Goal: Transaction & Acquisition: Purchase product/service

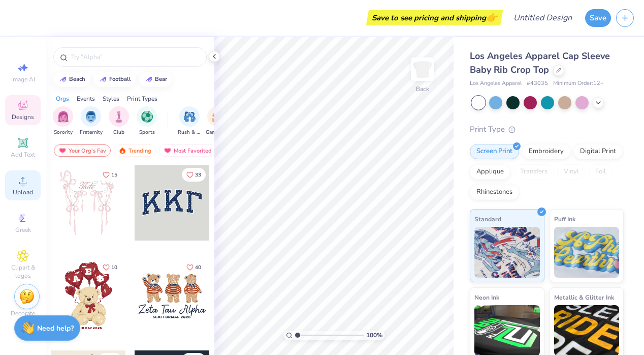
click at [24, 194] on span "Upload" at bounding box center [23, 192] width 20 height 8
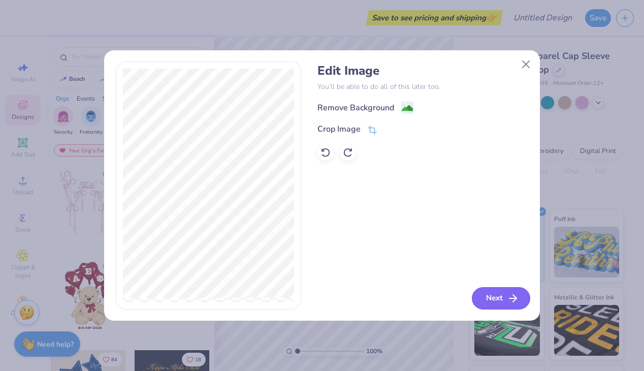
click at [502, 291] on button "Next" at bounding box center [501, 298] width 58 height 22
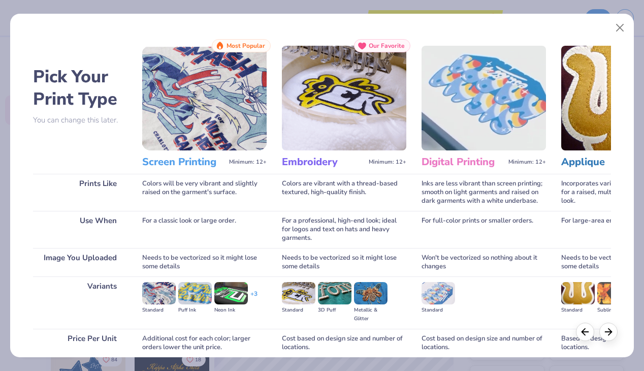
scroll to position [85, 0]
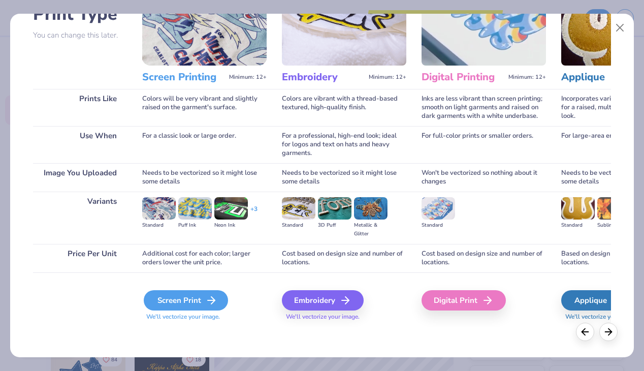
click at [194, 300] on div "Screen Print" at bounding box center [186, 300] width 84 height 20
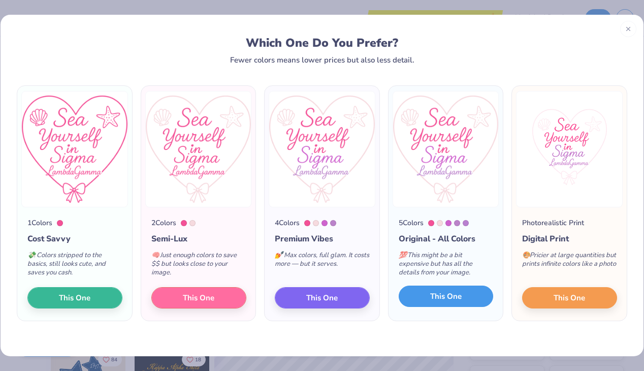
click at [430, 301] on span "This One" at bounding box center [445, 297] width 31 height 12
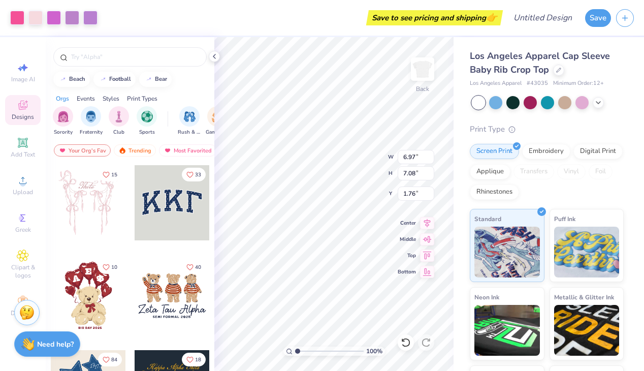
type input "1.76"
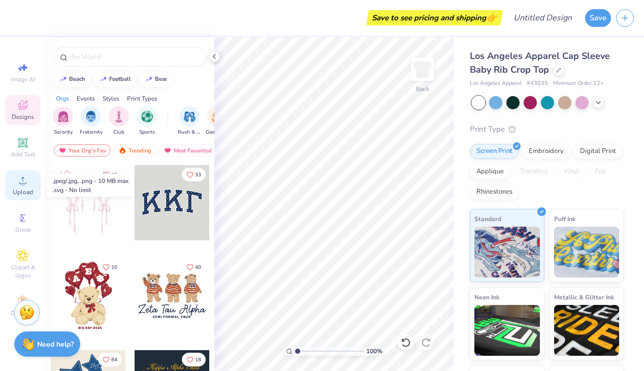
click at [29, 179] on div "Upload" at bounding box center [23, 185] width 36 height 30
click at [24, 188] on span "Upload" at bounding box center [23, 192] width 20 height 8
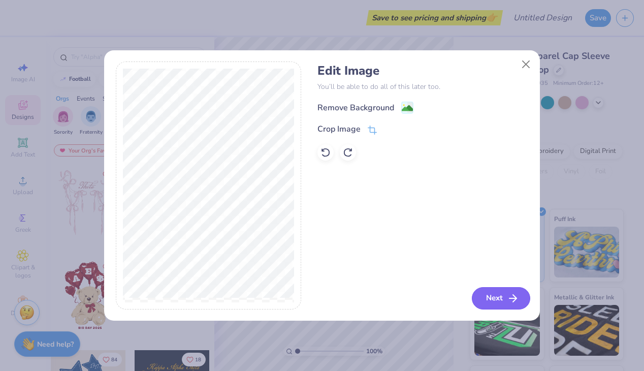
click at [497, 294] on button "Next" at bounding box center [501, 298] width 58 height 22
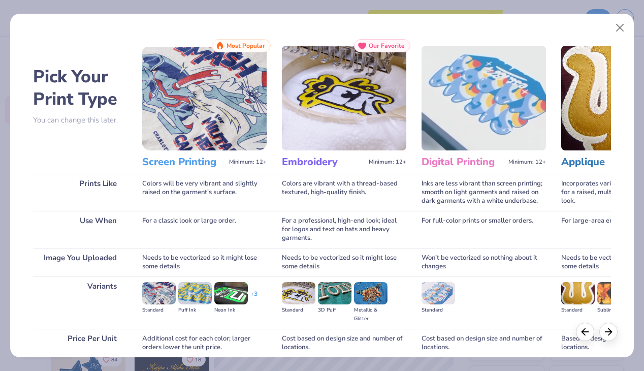
scroll to position [85, 0]
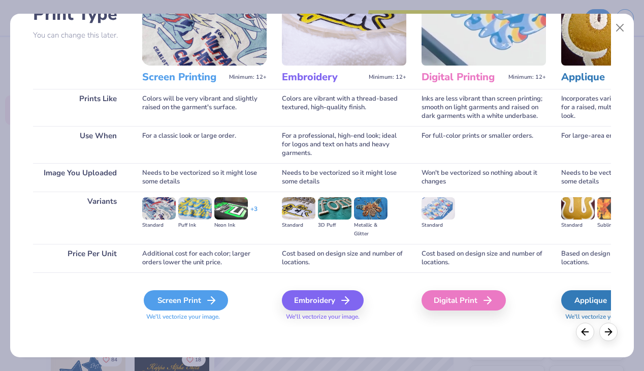
click at [186, 298] on div "Screen Print" at bounding box center [186, 300] width 84 height 20
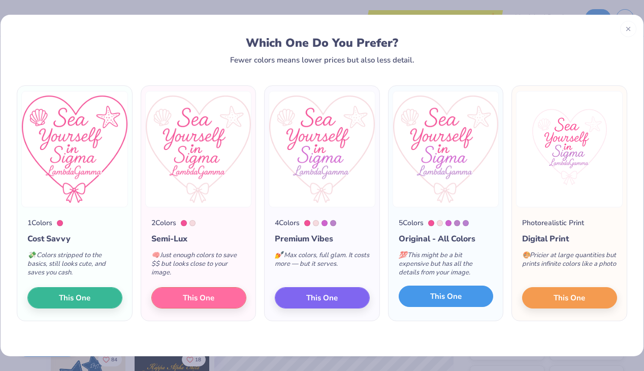
click at [461, 288] on button "This One" at bounding box center [446, 295] width 95 height 21
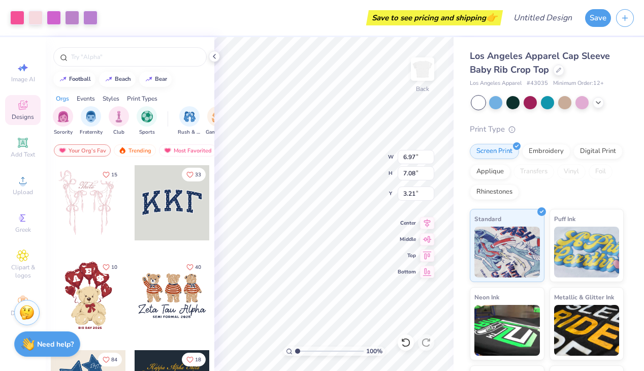
type input "1.77"
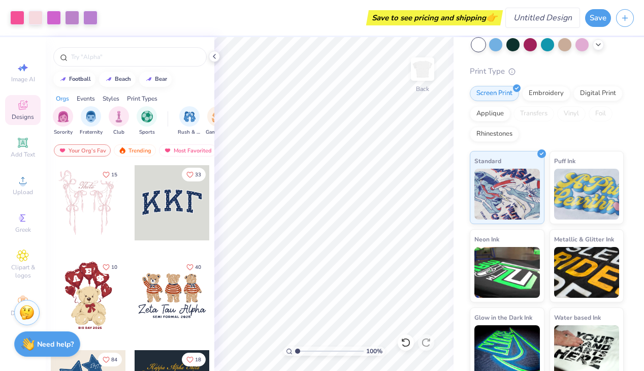
scroll to position [68, 0]
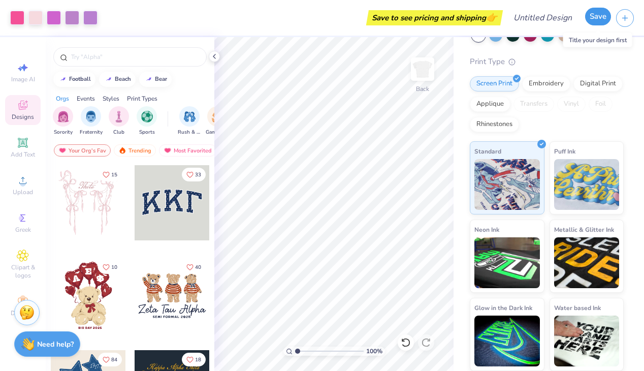
click at [605, 19] on button "Save" at bounding box center [598, 17] width 26 height 18
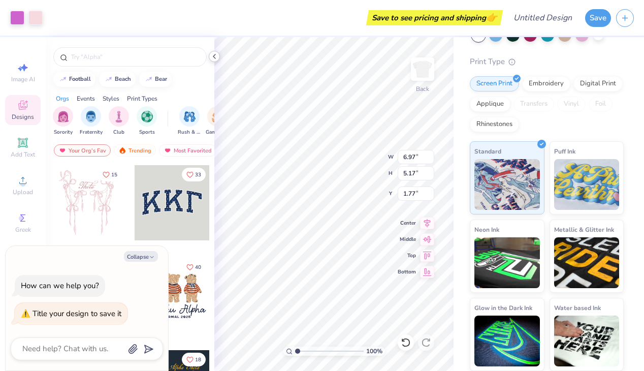
type textarea "x"
type input "1.81"
click at [16, 16] on div at bounding box center [17, 17] width 14 height 14
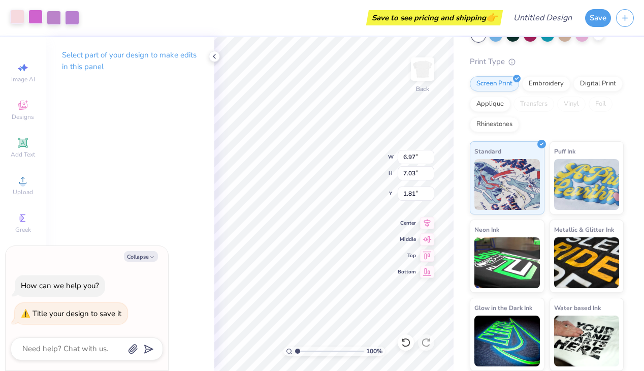
click at [35, 16] on div at bounding box center [35, 17] width 14 height 14
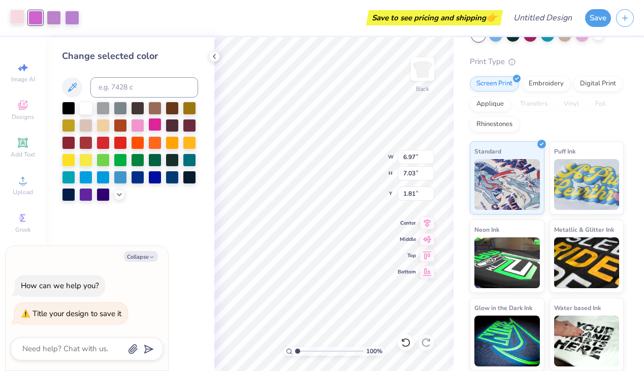
click at [152, 125] on div at bounding box center [154, 124] width 13 height 13
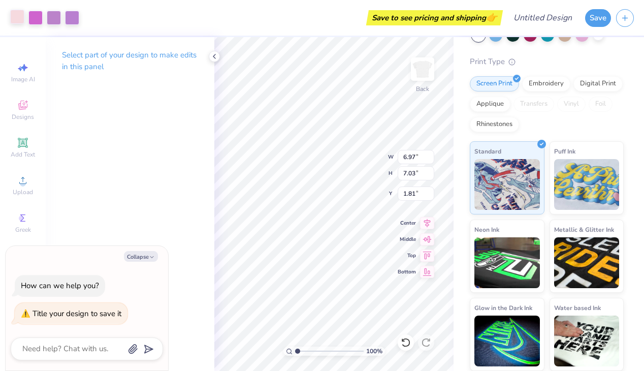
type textarea "x"
click at [452, 18] on div "Save to see pricing and shipping 👉" at bounding box center [435, 17] width 132 height 15
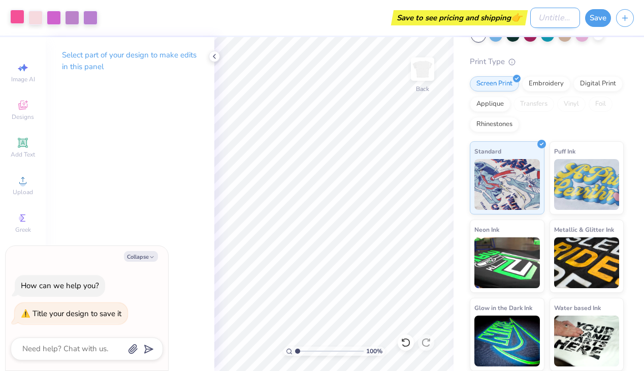
click at [535, 19] on input "Design Title" at bounding box center [555, 18] width 50 height 20
type input "r"
type textarea "x"
type input "rs"
type textarea "x"
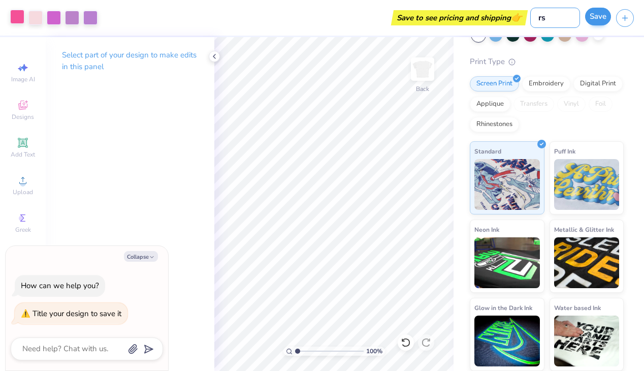
type input "rs"
click at [597, 21] on button "Save" at bounding box center [598, 17] width 26 height 18
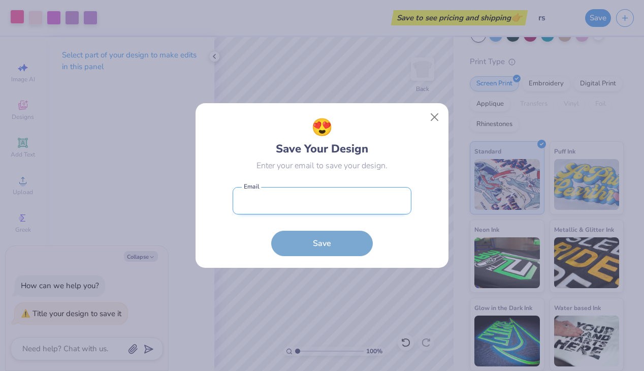
click at [372, 206] on input "email" at bounding box center [322, 201] width 179 height 28
type input "cloudzmal@gmail.com"
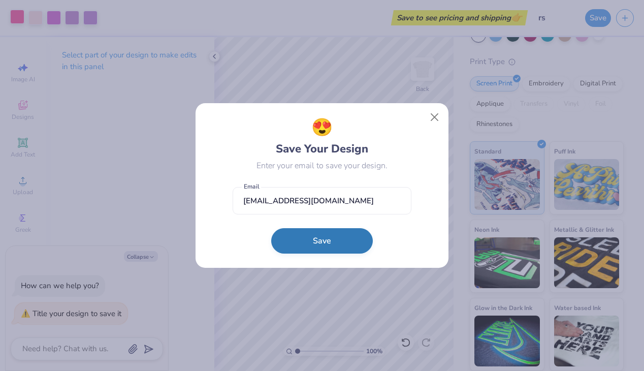
click at [345, 233] on button "Save" at bounding box center [322, 240] width 102 height 25
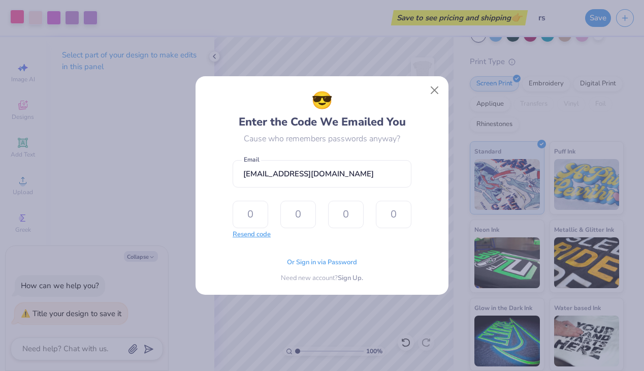
click at [264, 234] on button "Resend code" at bounding box center [252, 235] width 38 height 10
click at [245, 213] on input "text" at bounding box center [251, 214] width 36 height 27
type input "1"
type input "4"
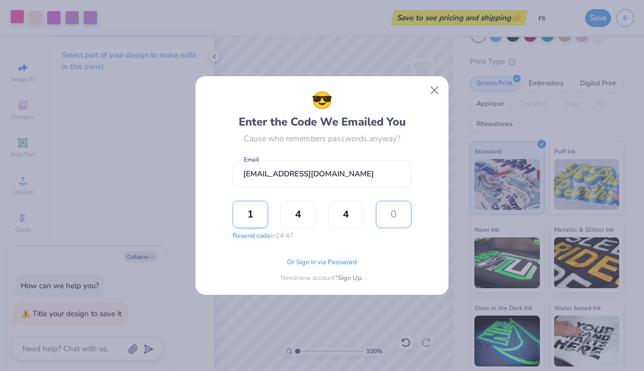
type input "1"
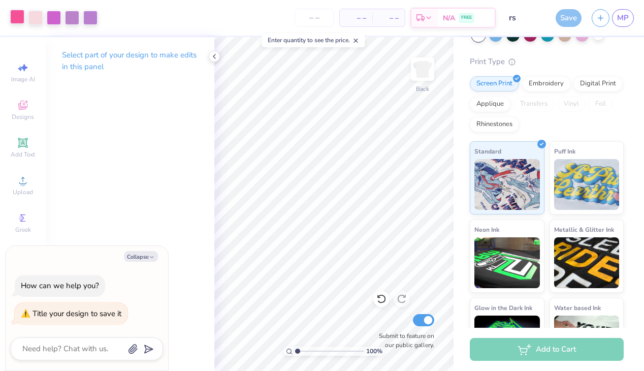
scroll to position [84, 0]
click at [316, 12] on div "– – Per Item" at bounding box center [318, 17] width 33 height 17
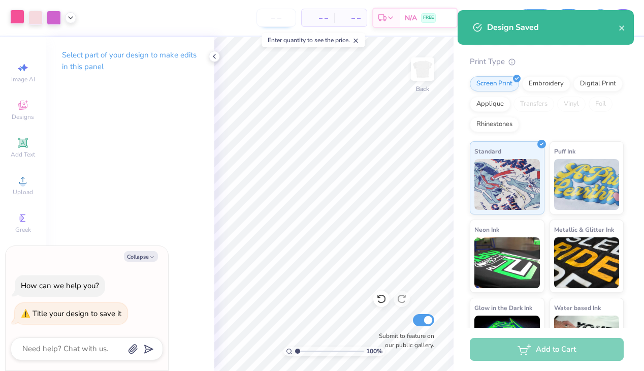
click at [289, 22] on input "number" at bounding box center [276, 18] width 40 height 18
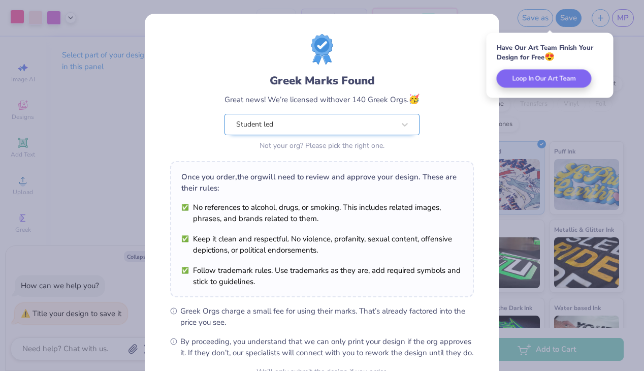
scroll to position [105, 0]
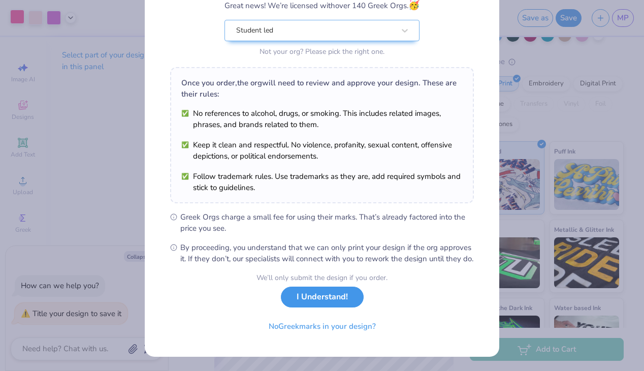
click at [323, 301] on button "I Understand!" at bounding box center [322, 296] width 83 height 21
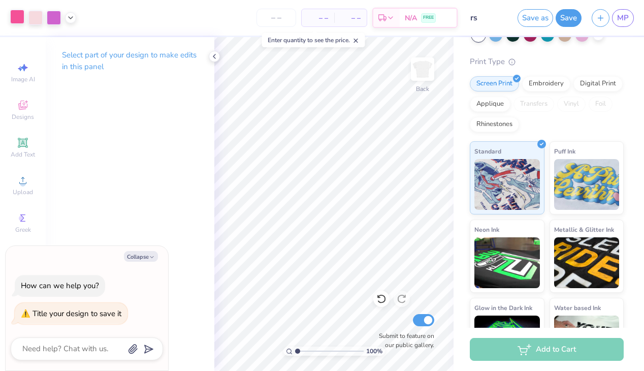
scroll to position [0, 0]
type textarea "x"
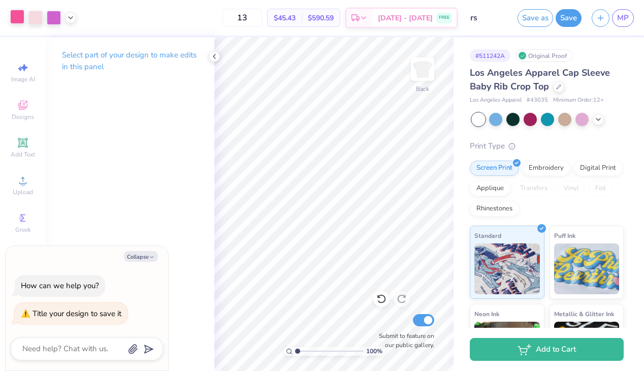
type input "13"
click at [296, 17] on span "$45.43" at bounding box center [285, 18] width 22 height 11
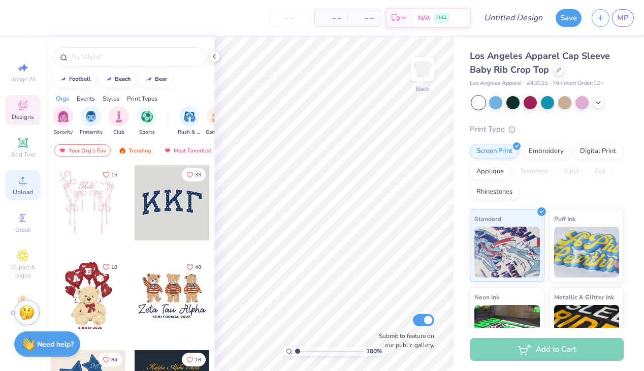
click at [26, 191] on span "Upload" at bounding box center [23, 192] width 20 height 8
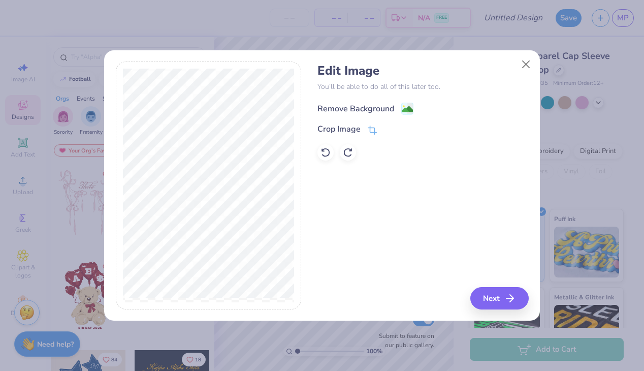
click at [404, 110] on image at bounding box center [407, 109] width 11 height 11
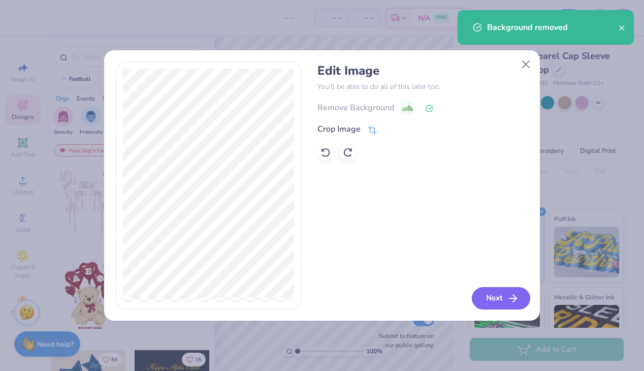
click at [507, 297] on icon "button" at bounding box center [513, 298] width 12 height 12
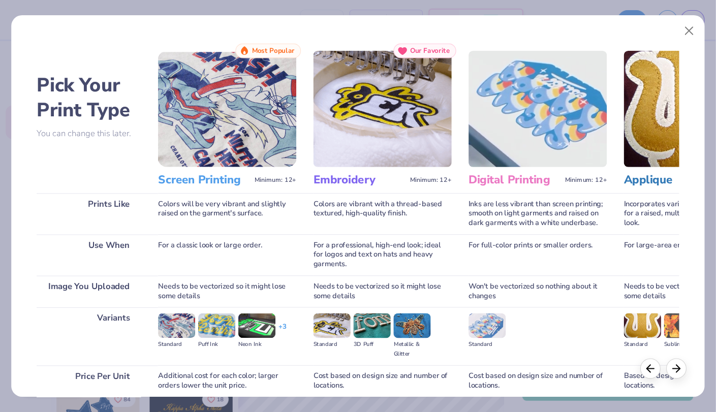
scroll to position [85, 0]
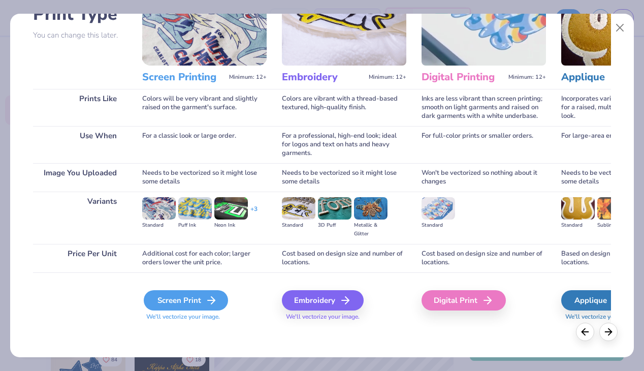
click at [163, 298] on div "Screen Print" at bounding box center [186, 300] width 84 height 20
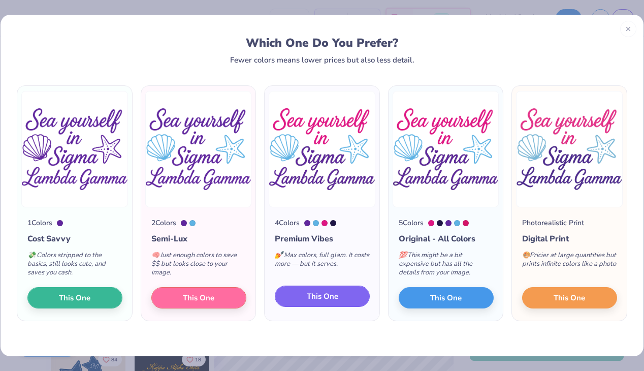
click at [339, 301] on button "This One" at bounding box center [322, 295] width 95 height 21
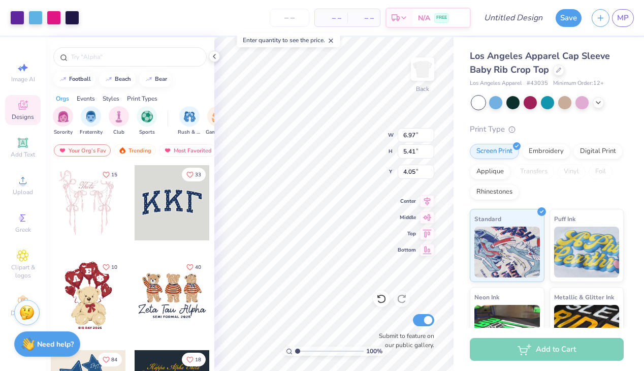
type input "2.48"
click at [336, 13] on span "– –" at bounding box center [331, 18] width 20 height 11
click at [289, 14] on input "number" at bounding box center [290, 18] width 40 height 18
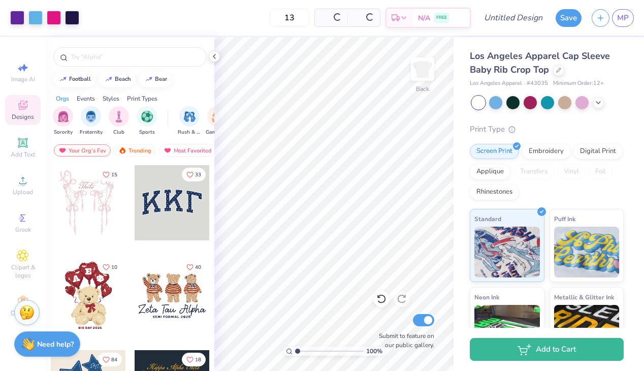
type input "13"
click at [217, 56] on icon at bounding box center [214, 56] width 8 height 8
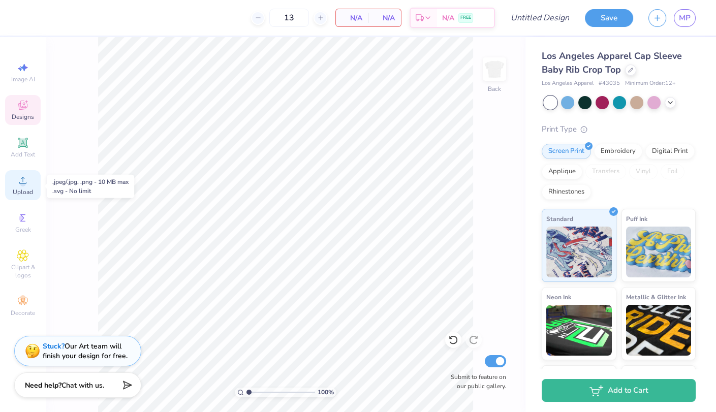
click at [23, 174] on div "Upload" at bounding box center [23, 185] width 36 height 30
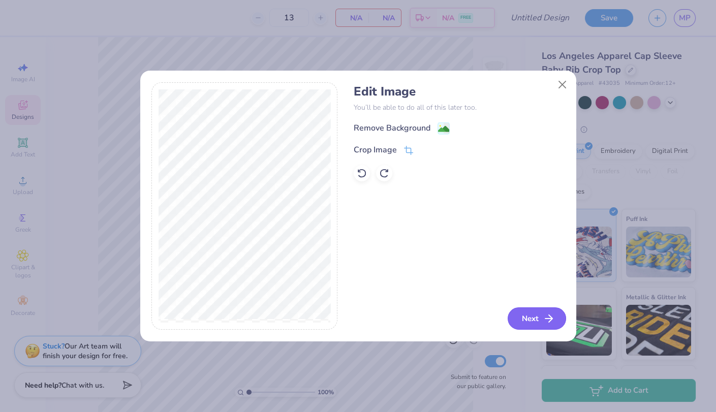
click at [538, 323] on button "Next" at bounding box center [536, 318] width 58 height 22
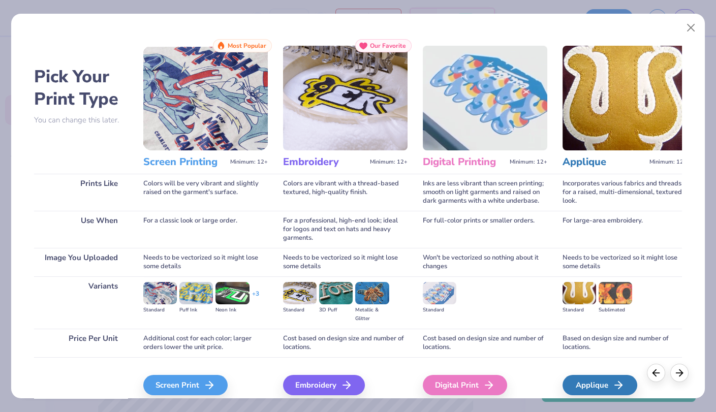
scroll to position [43, 0]
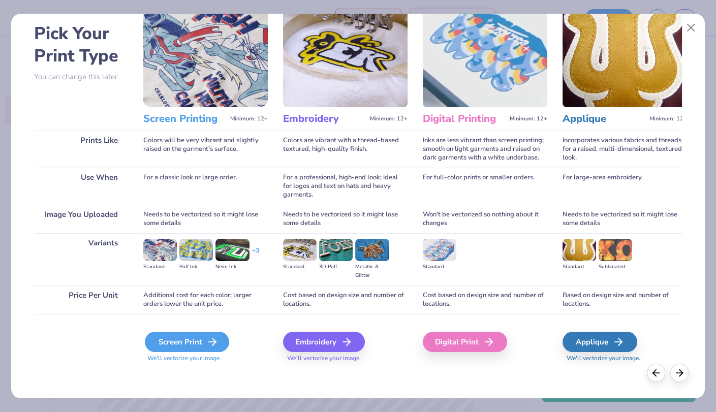
click at [180, 343] on div "Screen Print" at bounding box center [187, 342] width 84 height 20
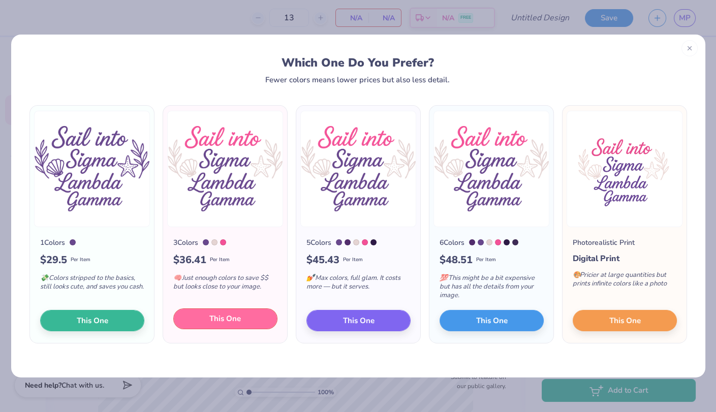
click at [247, 326] on button "This One" at bounding box center [225, 318] width 104 height 21
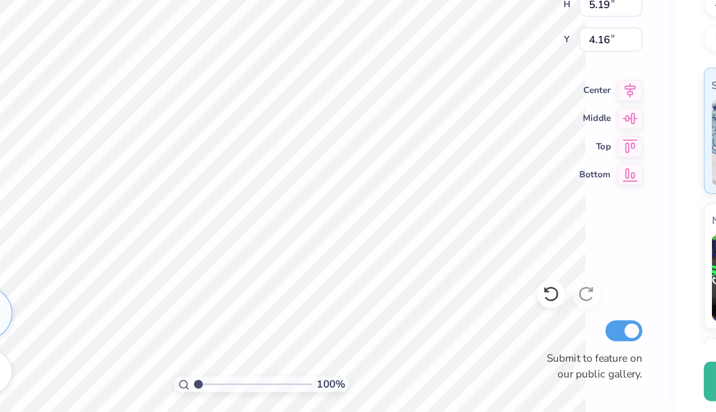
type input "3.20"
type input "3.00"
type input "3.35"
type input "3.34"
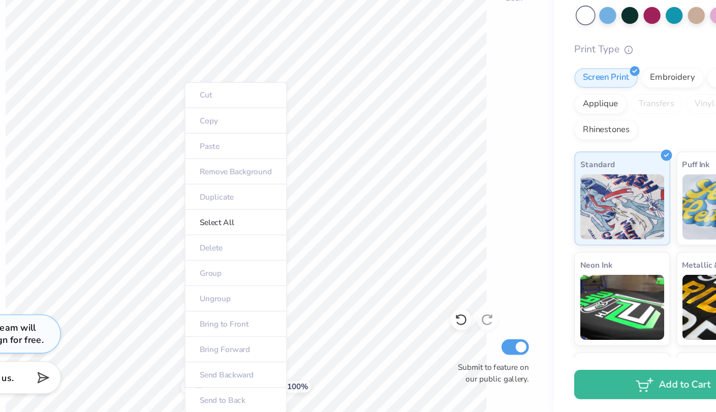
click at [274, 324] on ul "Cut Copy Paste Remove Background Duplicate Select All Delete Group Ungroup Brin…" at bounding box center [278, 283] width 80 height 258
click at [274, 325] on ul "Cut Copy Paste Remove Background Duplicate Select All Delete Group Ungroup Brin…" at bounding box center [278, 283] width 80 height 258
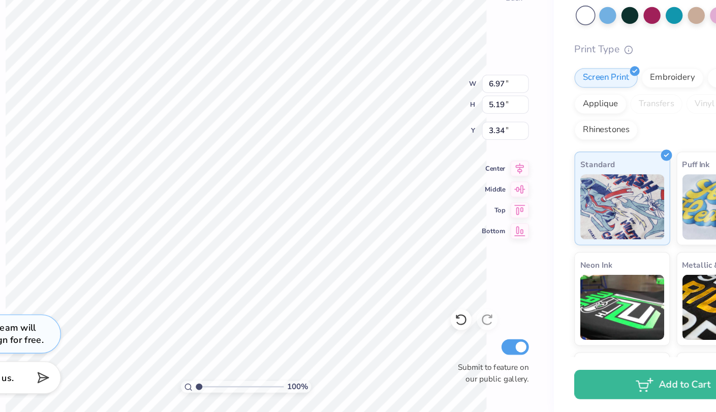
type input "3.35"
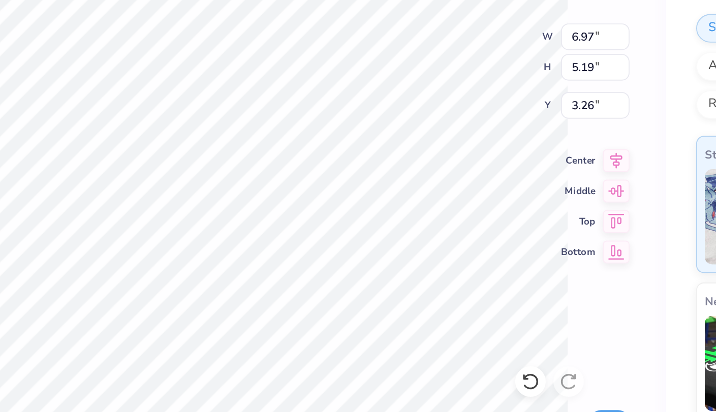
type input "3.00"
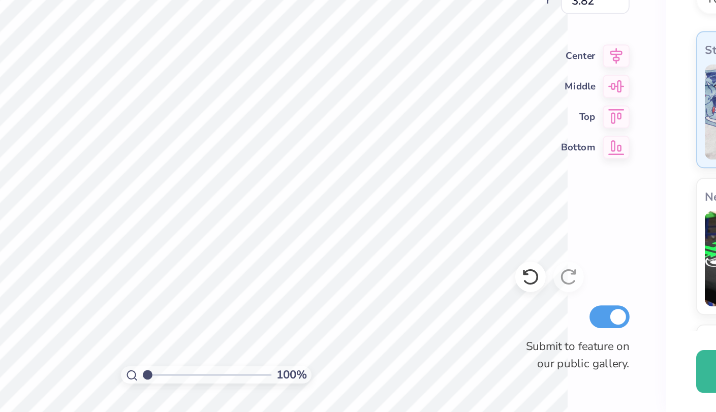
scroll to position [0, 0]
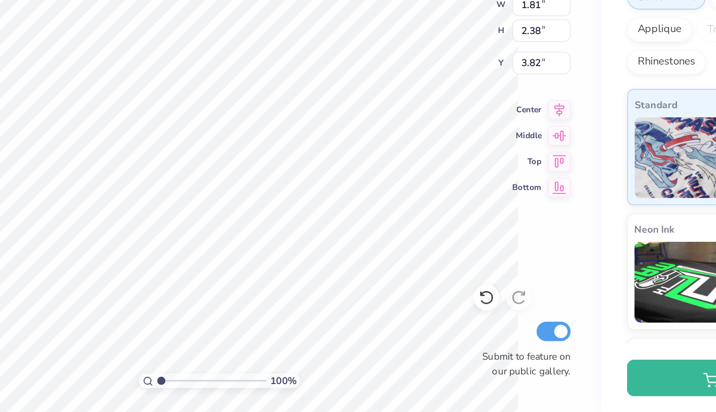
type input "10.05"
type input "5.32"
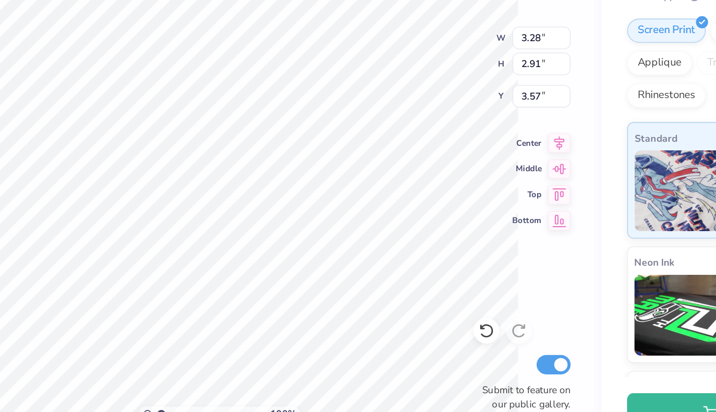
type input "3.29"
type input "9.79"
type input "9.72"
type input "7.98"
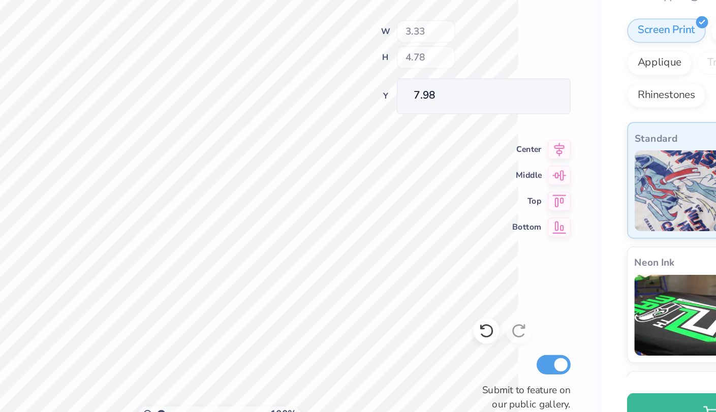
type input "0.89"
type input "2.38"
type input "10.05"
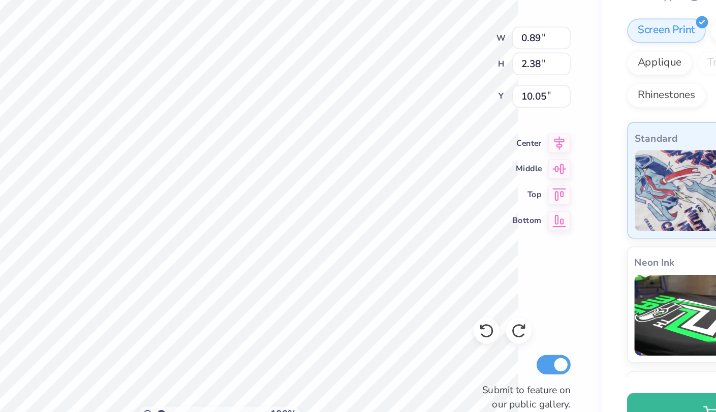
type input "1.26"
type input "1.34"
type input "10.75"
type input "7.58"
type input "1.28"
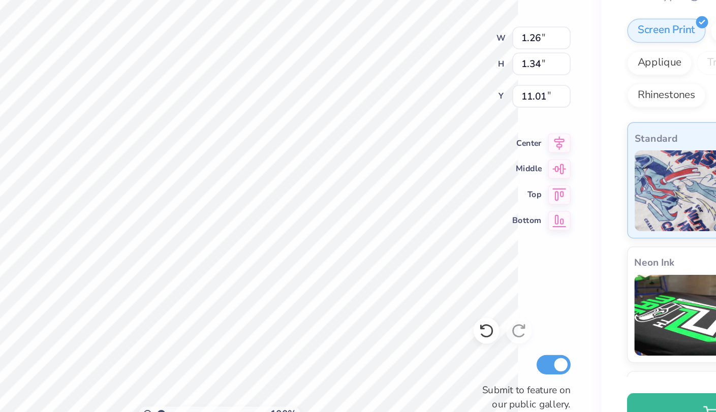
type input "1.37"
type input "10.99"
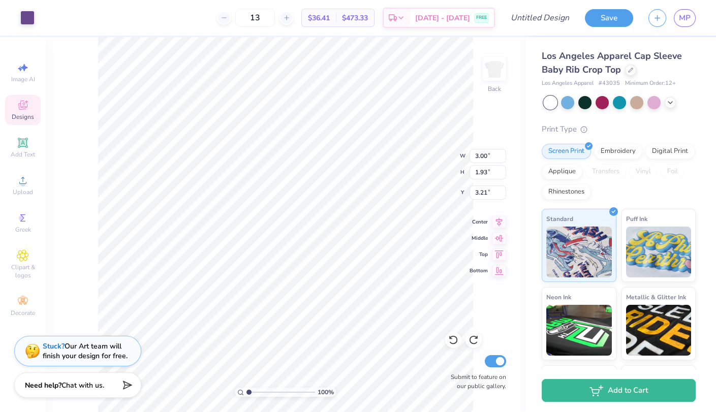
type input "4.90"
click at [361, 370] on html "Art colors 13 $36.41 Per Item $473.33 Total Est. Delivery Sep 5 - 8 FREE Design…" at bounding box center [358, 206] width 716 height 412
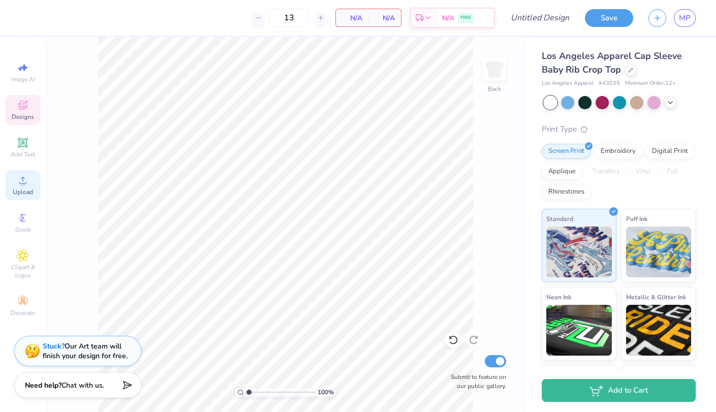
click at [20, 183] on icon at bounding box center [23, 180] width 12 height 12
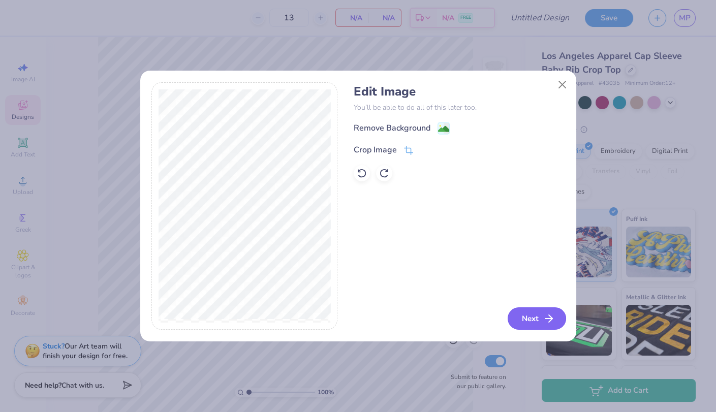
click at [526, 311] on button "Next" at bounding box center [536, 318] width 58 height 22
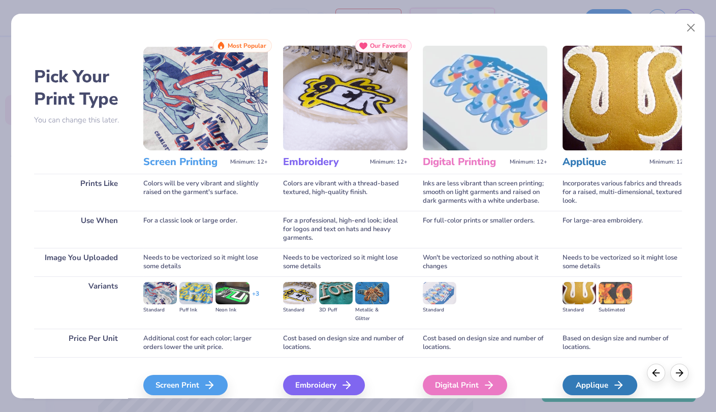
scroll to position [43, 0]
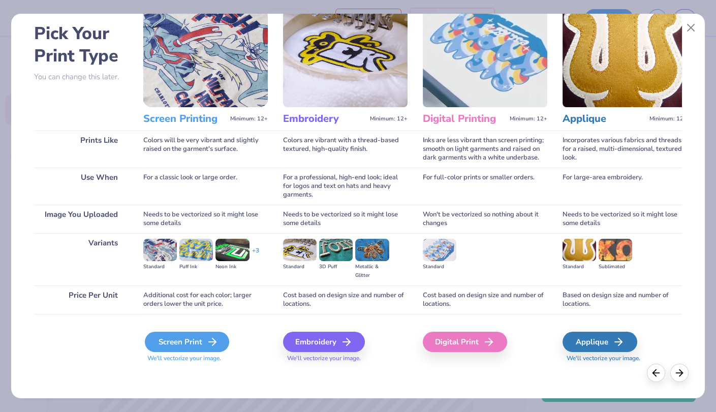
click at [219, 344] on div "Screen Print" at bounding box center [187, 342] width 84 height 20
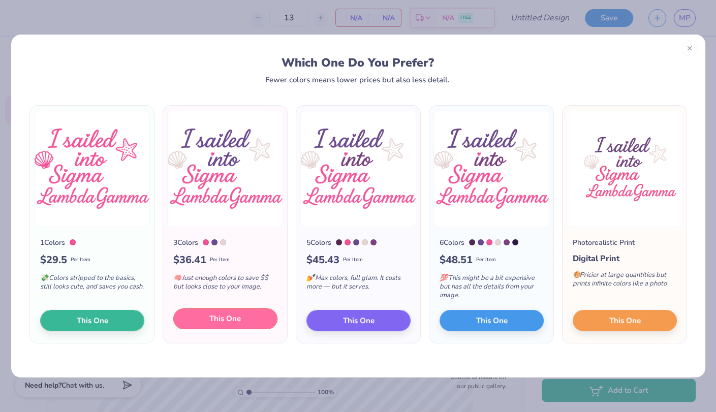
click at [222, 315] on span "This One" at bounding box center [224, 319] width 31 height 12
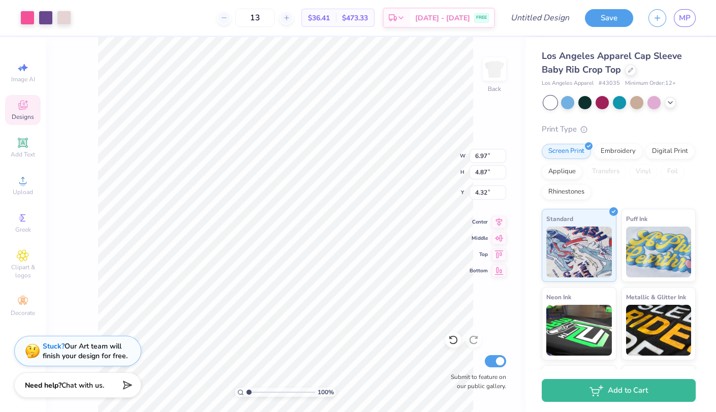
type input "2.52"
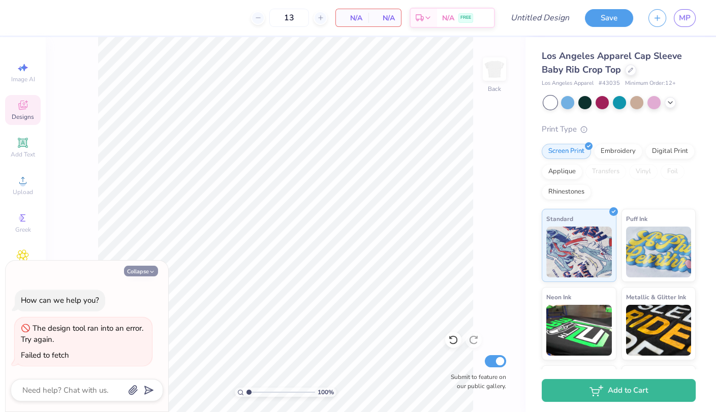
click at [152, 271] on icon "button" at bounding box center [152, 272] width 6 height 6
type textarea "x"
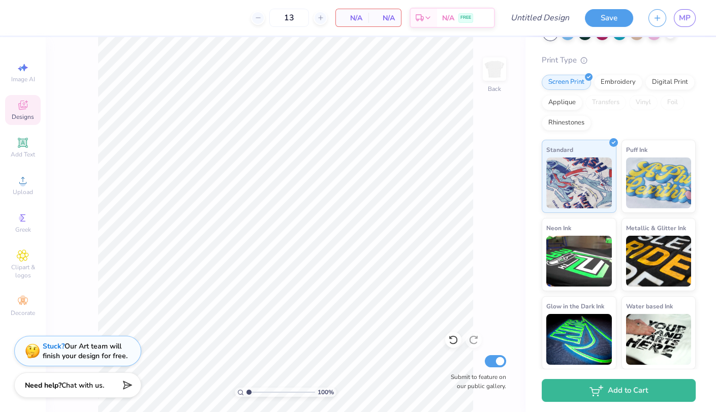
scroll to position [0, 0]
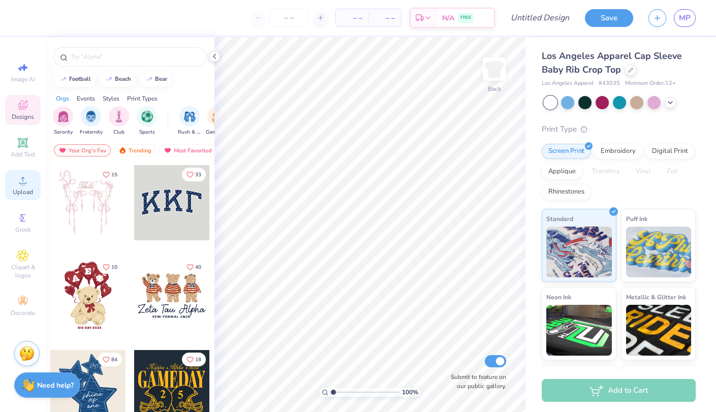
click at [19, 187] on div "Upload" at bounding box center [23, 185] width 36 height 30
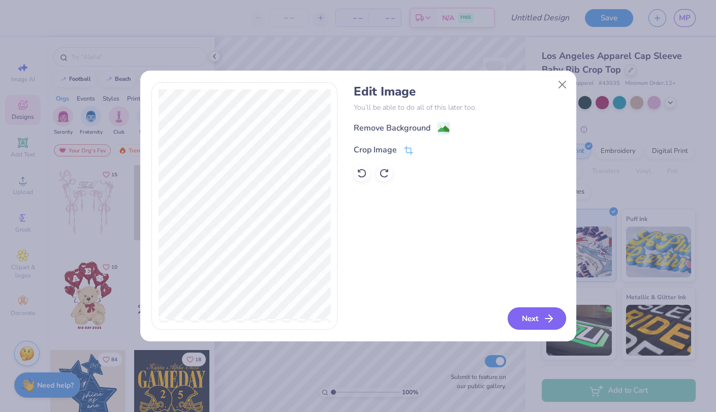
click at [530, 326] on button "Next" at bounding box center [536, 318] width 58 height 22
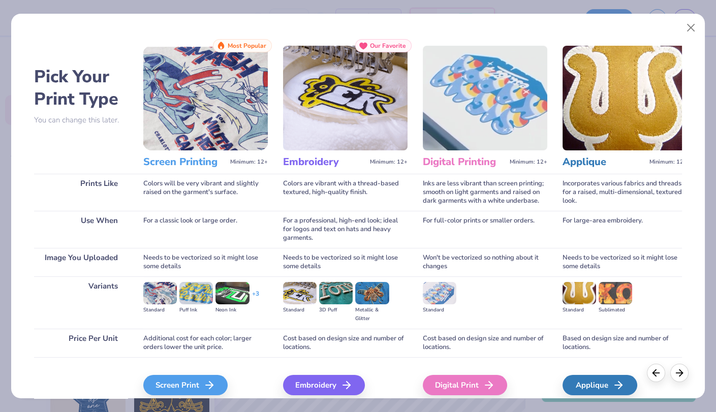
scroll to position [43, 0]
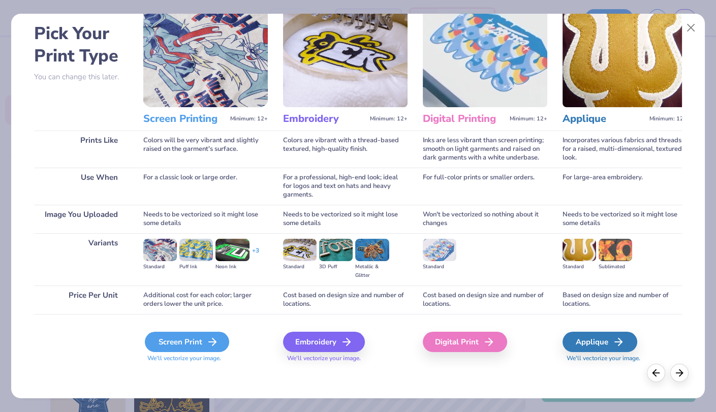
click at [172, 341] on div "Screen Print" at bounding box center [187, 342] width 84 height 20
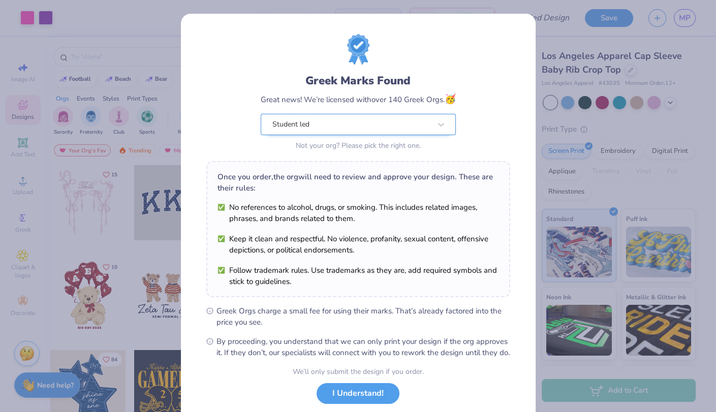
scroll to position [61, 0]
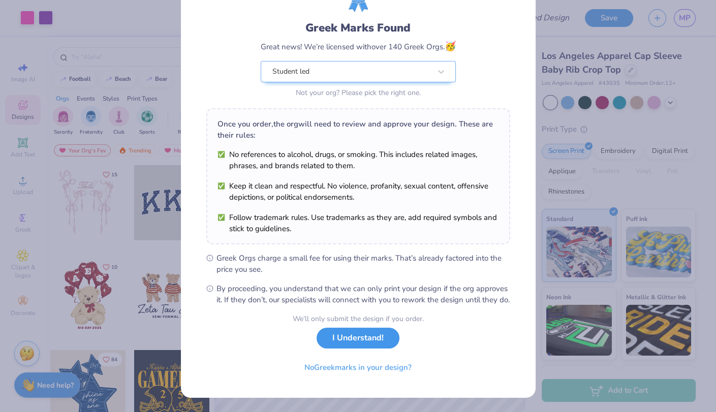
click at [353, 348] on button "I Understand!" at bounding box center [357, 338] width 83 height 21
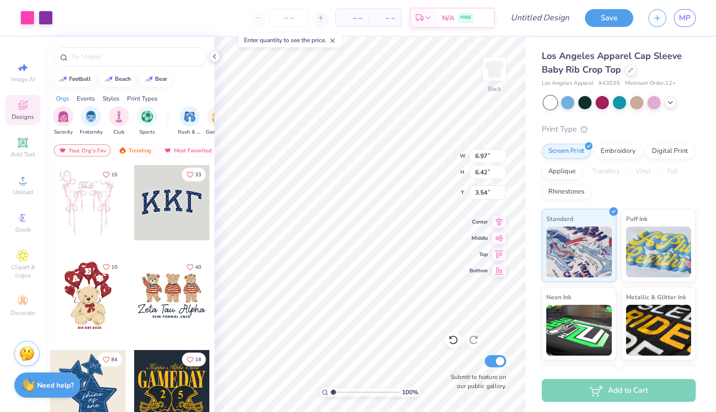
scroll to position [0, 0]
type input "2.35"
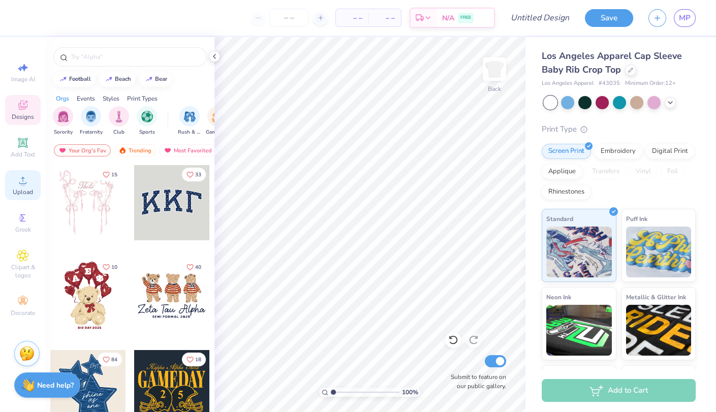
click at [37, 186] on div "Upload" at bounding box center [23, 185] width 36 height 30
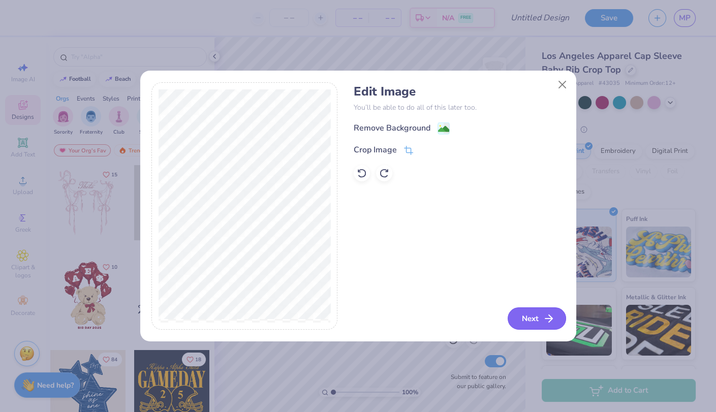
click at [552, 329] on button "Next" at bounding box center [536, 318] width 58 height 22
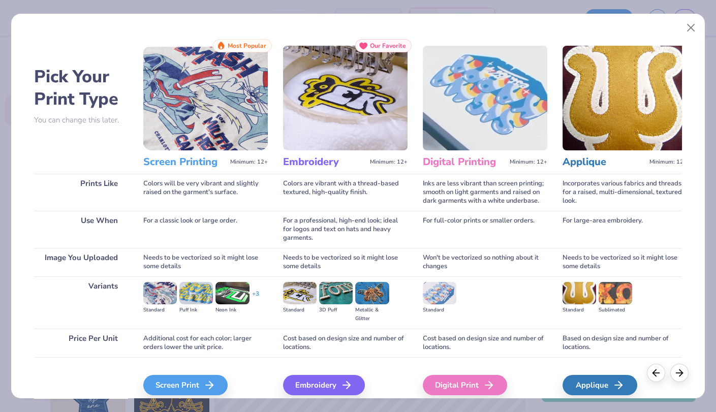
scroll to position [43, 0]
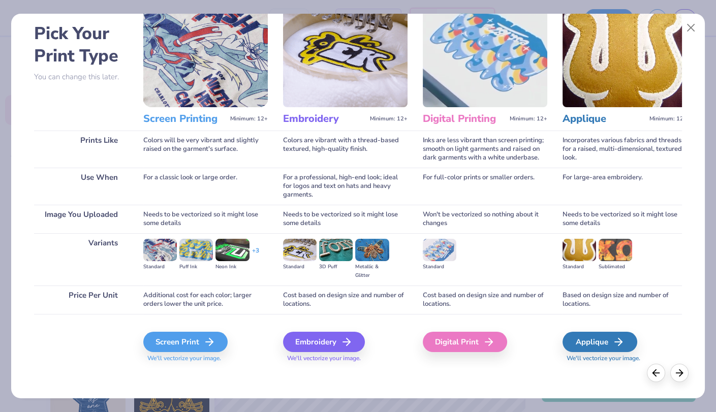
click at [187, 367] on div "Screen Print We'll vectorize your image." at bounding box center [205, 341] width 124 height 54
click at [203, 322] on div "Screen Print We'll vectorize your image." at bounding box center [205, 341] width 124 height 54
click at [204, 329] on div "Screen Print We'll vectorize your image." at bounding box center [205, 341] width 124 height 54
click at [204, 328] on div "Screen Print We'll vectorize your image." at bounding box center [205, 341] width 124 height 54
click at [204, 343] on div "Screen Print" at bounding box center [187, 342] width 84 height 20
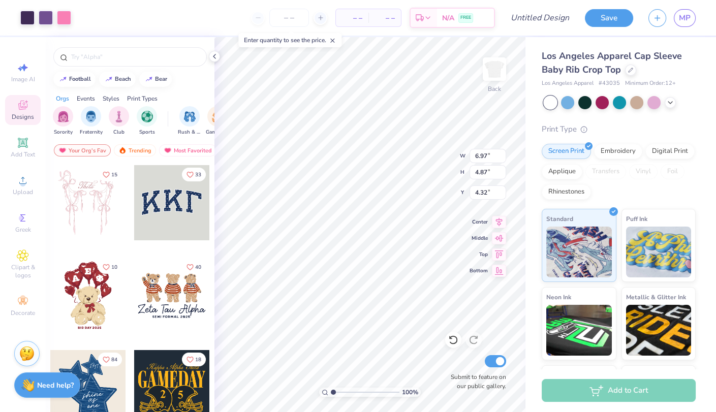
type input "1.88"
type input "2.50"
type input "0.94"
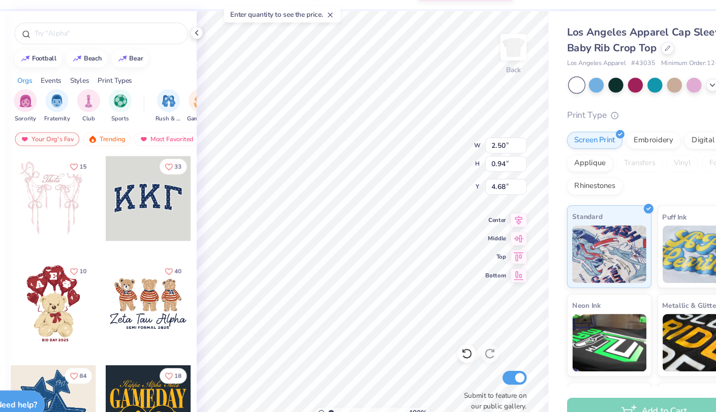
type input "4.51"
type input "0.15"
type input "0.14"
type input "4.38"
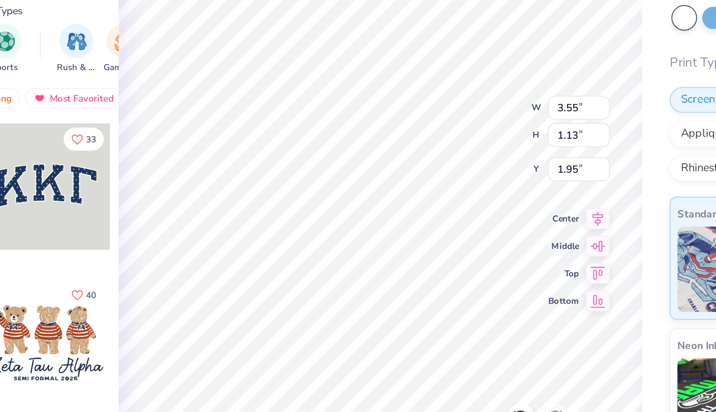
type input "0.22"
type input "0.17"
type input "2.23"
type input "0.16"
type input "0.13"
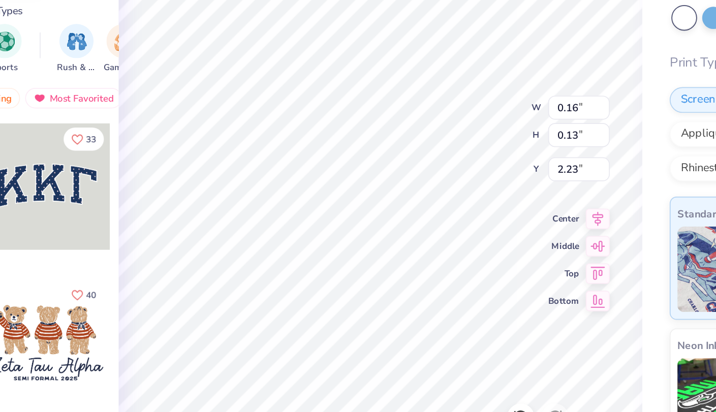
type input "4.38"
type input "4.29"
type input "2.50"
type input "0.94"
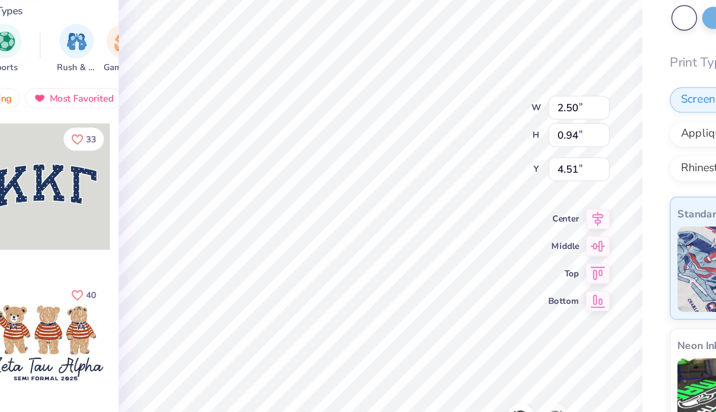
type input "4.57"
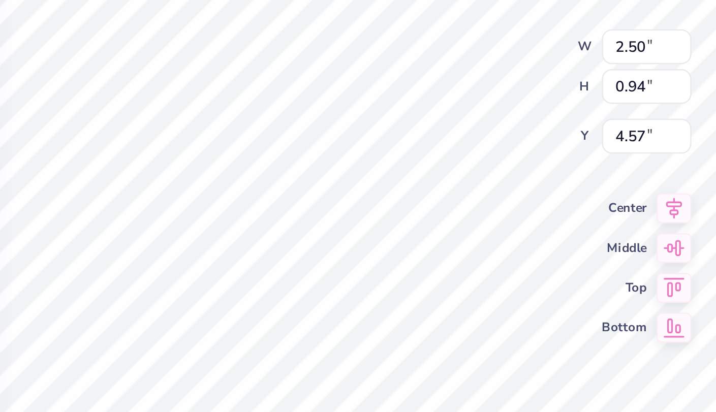
type input "2.02"
type input "0.89"
type input "3.40"
type input "2.08"
type input "0.91"
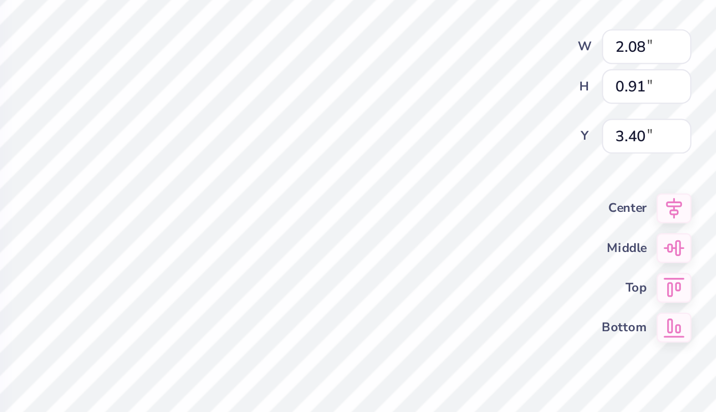
type input "0.09"
type input "0.19"
type input "3.65"
type input "1.62"
type input "1.08"
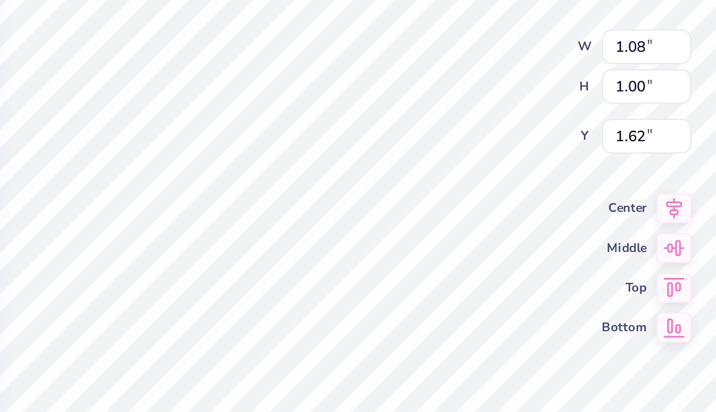
type input "1.00"
type input "3.38"
type input "1.87"
type input "0.79"
type input "1.21"
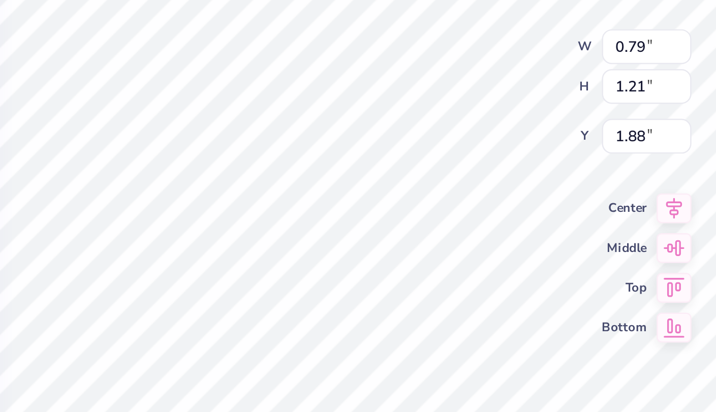
type input "1.79"
type input "1.62"
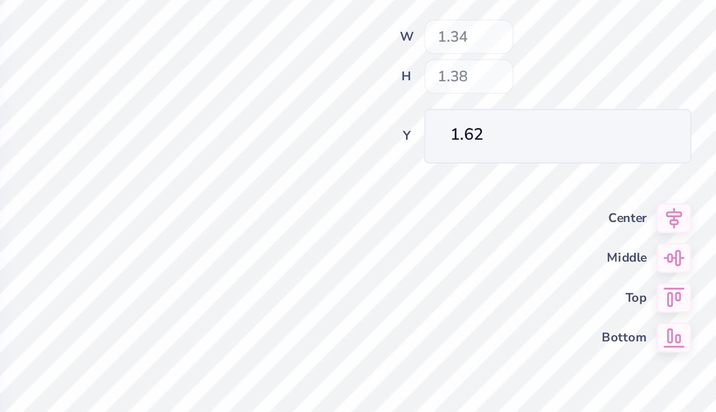
click at [423, 169] on div "100 % Back W 1.34 H 1.38 Y 1.62 Center Middle Top Bottom Submit to feature on o…" at bounding box center [369, 224] width 311 height 375
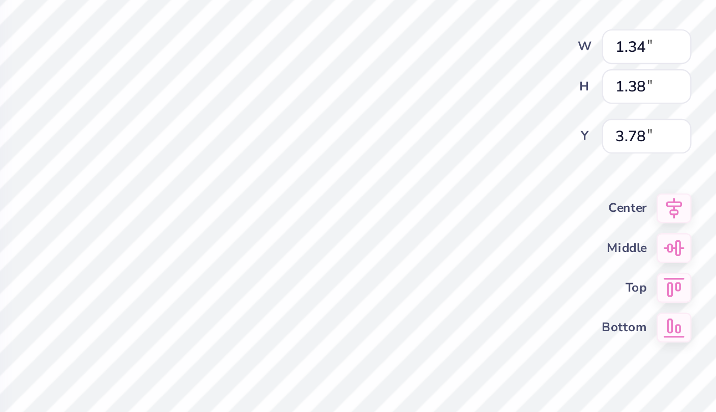
type input "3.78"
click at [429, 165] on div "100 % Back W 1.34 1.34 " H 1.38 1.38 " Y 3.78 3.78 " Center Middle Top Bottom S…" at bounding box center [369, 224] width 311 height 375
type input "2.08"
type input "0.91"
type input "3.38"
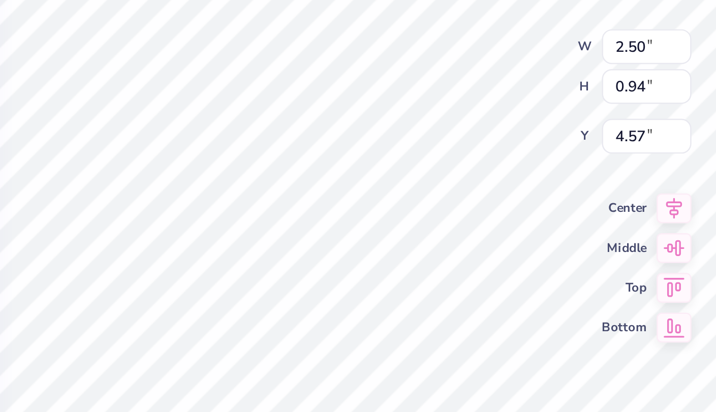
type input "4.68"
type input "5.80"
type input "2.50"
type input "0.94"
type input "4.68"
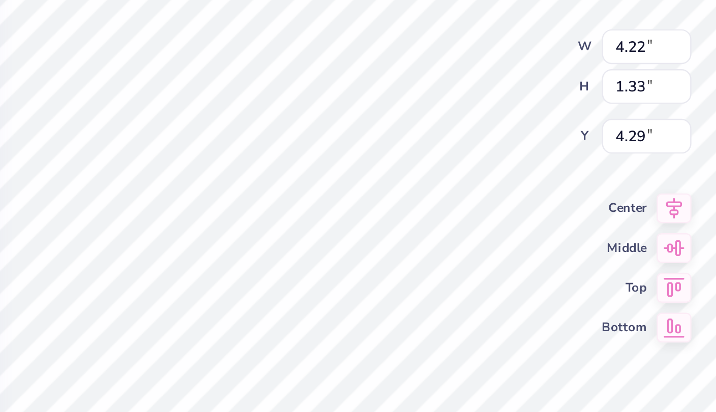
type input "4.47"
type input "4.90"
type input "4.54"
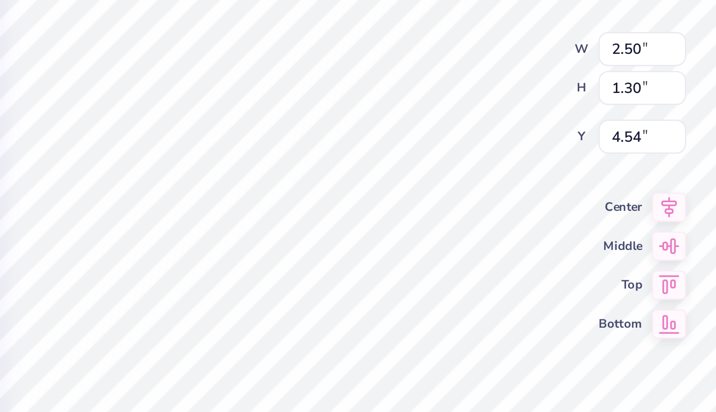
type input "4.68"
click at [423, 175] on div "100 % Back W 2.08 2.08 " H 0.91 0.91 " Y 3.38 3.38 " Center Middle Top Bottom S…" at bounding box center [369, 224] width 311 height 375
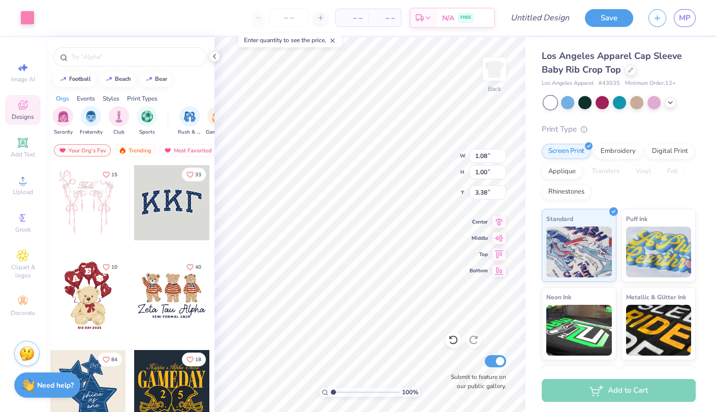
type input "3.46"
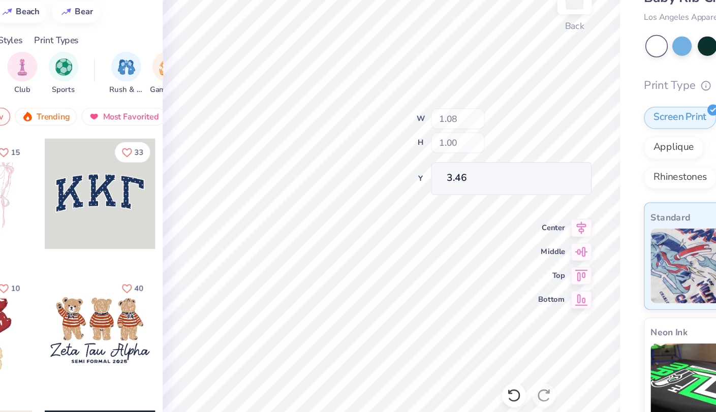
type input "1.80"
type input "0.89"
type input "5.86"
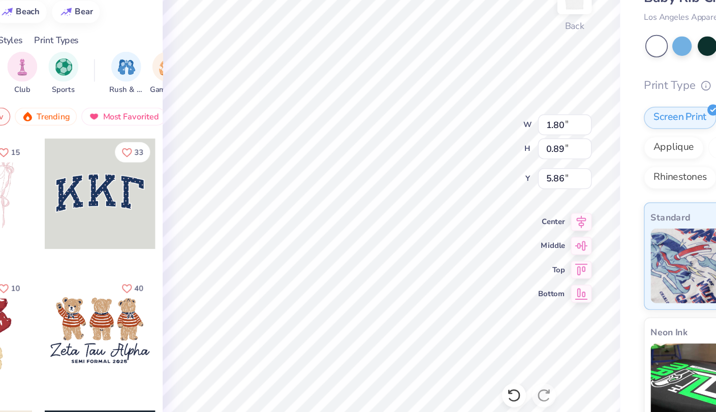
type input "0.26"
type input "0.37"
type input "5.63"
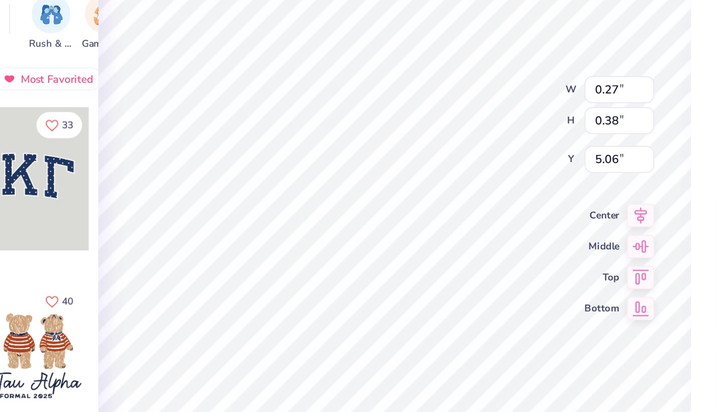
type input "0.63"
type input "0.90"
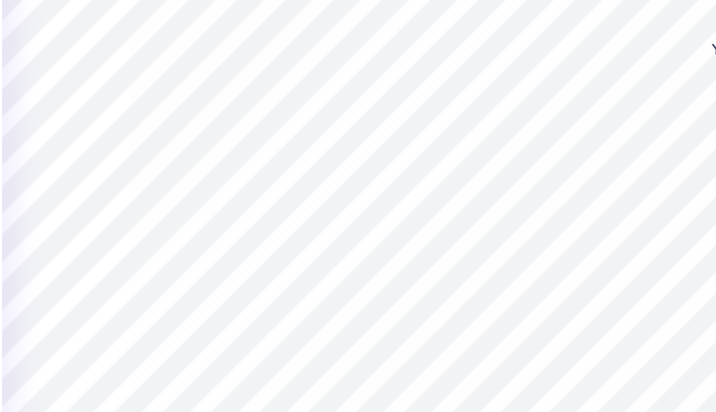
type input "4.31"
type input "2.50"
type input "1.70"
type input "5.04"
type input "4.68"
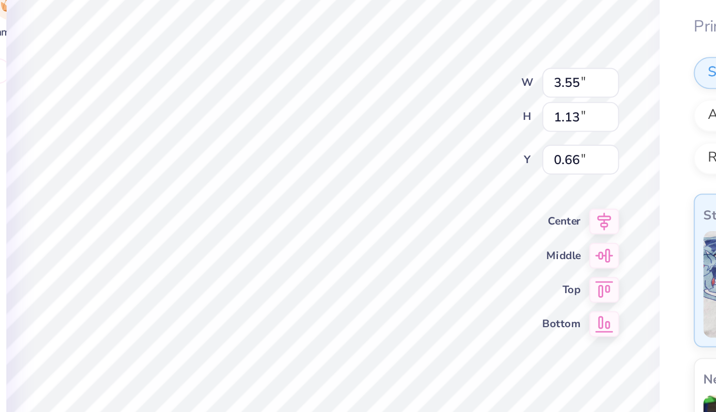
type input "0.66"
type input "3.55"
type input "1.13"
type input "1.87"
type input "0.78"
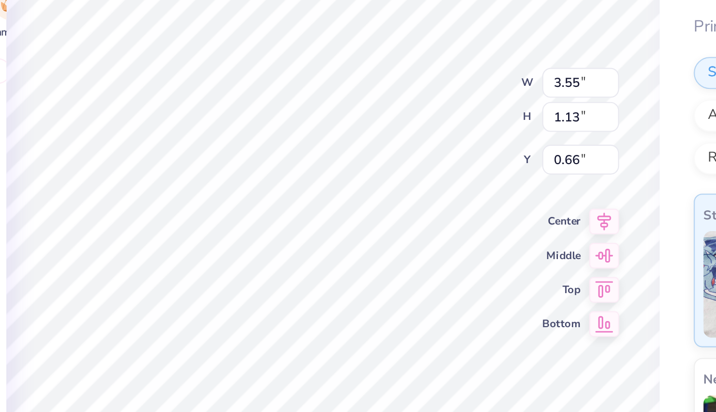
type input "0.66"
type input "2.04"
type input "1.87"
type input "2.03"
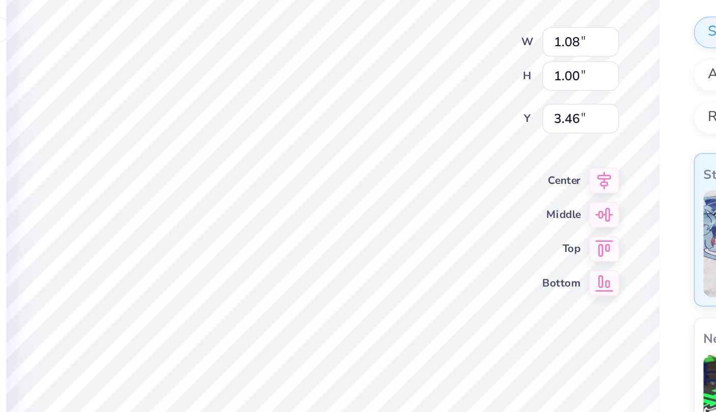
type input "1.04"
type input "1.02"
type input "3.75"
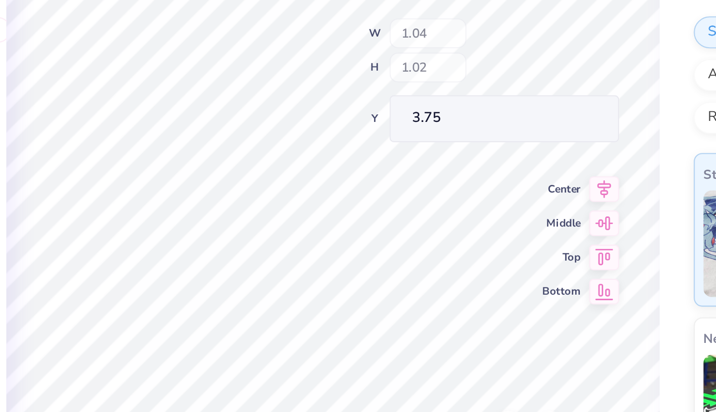
type input "1.34"
type input "1.38"
type input "3.78"
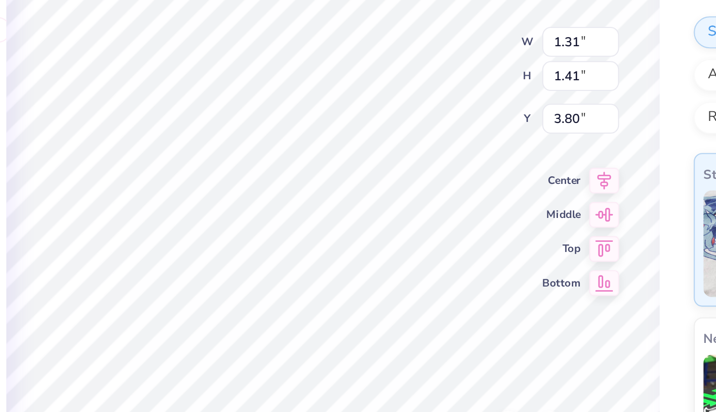
type input "1.31"
type input "1.41"
type input "3.80"
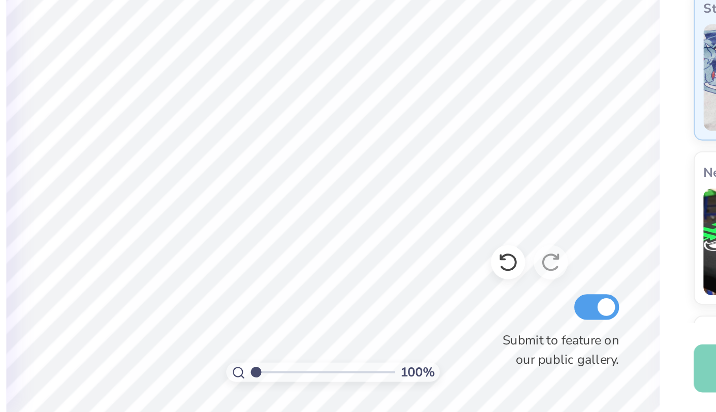
scroll to position [0, 0]
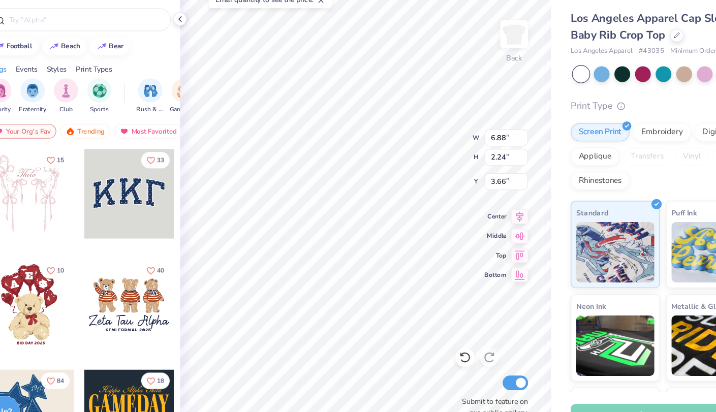
type input "3.60"
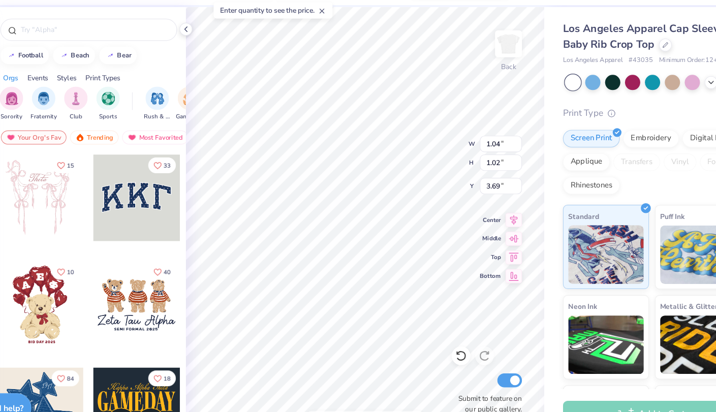
type input "3.69"
type input "3.83"
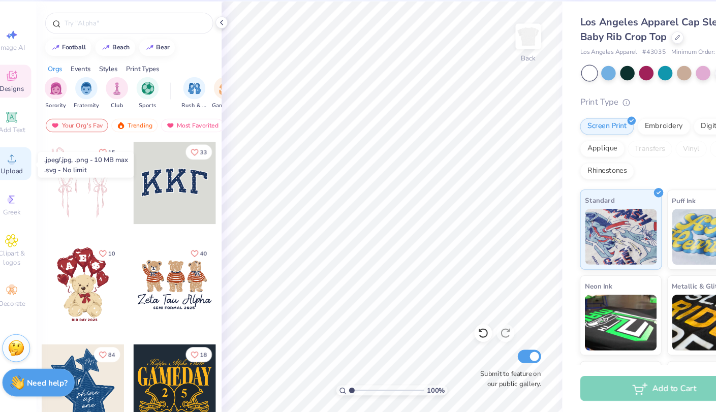
click at [20, 184] on circle at bounding box center [23, 184] width 6 height 6
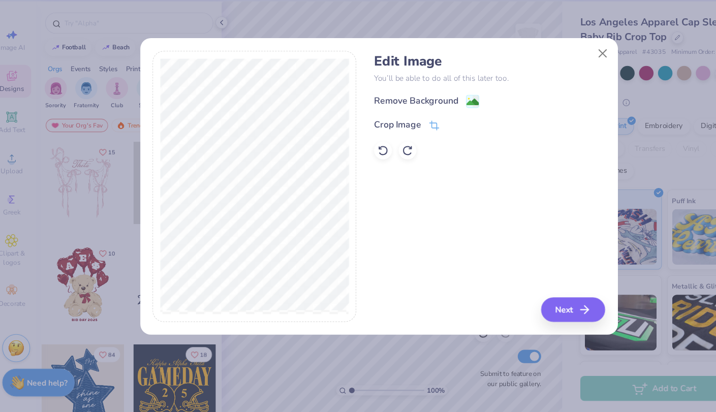
click at [457, 266] on div "Edit Image You’ll be able to do all of this later too. Remove Background Crop I…" at bounding box center [458, 206] width 211 height 248
click at [550, 317] on icon "button" at bounding box center [548, 318] width 12 height 12
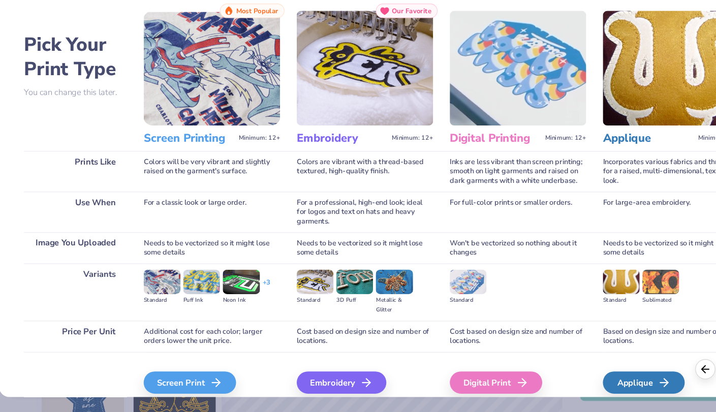
scroll to position [43, 0]
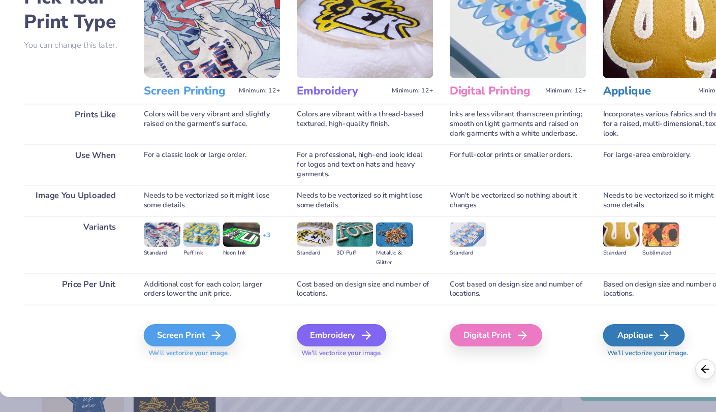
click at [193, 354] on span "We'll vectorize your image." at bounding box center [205, 358] width 124 height 9
click at [203, 339] on div "Screen Print" at bounding box center [187, 342] width 84 height 20
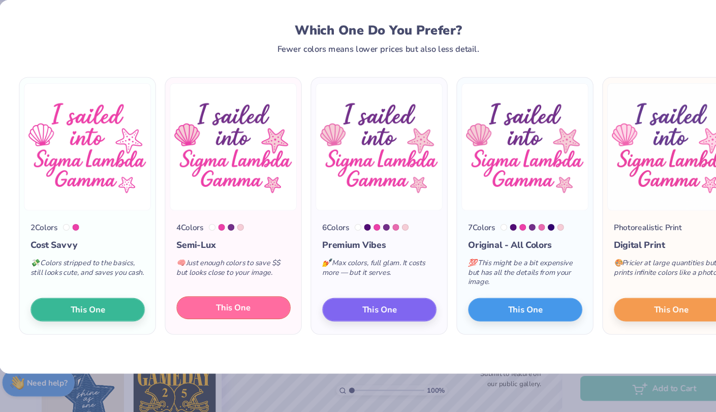
click at [246, 316] on button "This One" at bounding box center [225, 316] width 104 height 21
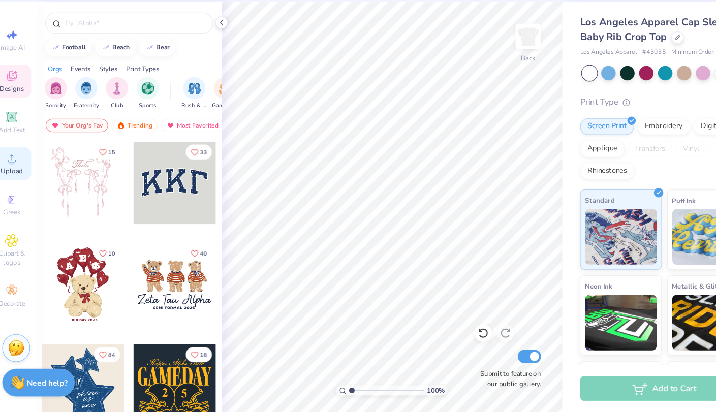
click at [29, 187] on div "Upload" at bounding box center [23, 185] width 36 height 30
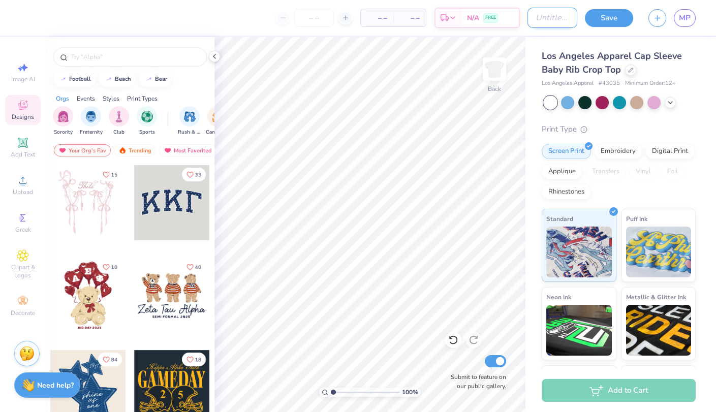
click at [540, 20] on input "Design Title" at bounding box center [552, 18] width 50 height 20
type input "RS"
click at [492, 75] on img at bounding box center [494, 69] width 41 height 41
click at [328, 3] on div "– – Per Item – – Total Est. Delivery N/A FREE" at bounding box center [274, 18] width 492 height 36
click at [320, 14] on input "number" at bounding box center [314, 18] width 40 height 18
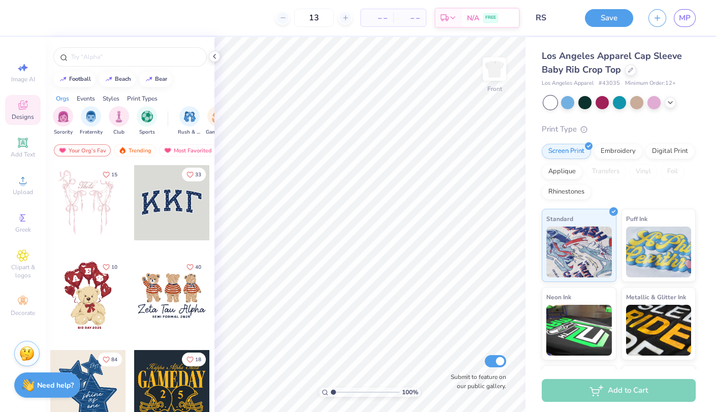
type input "13"
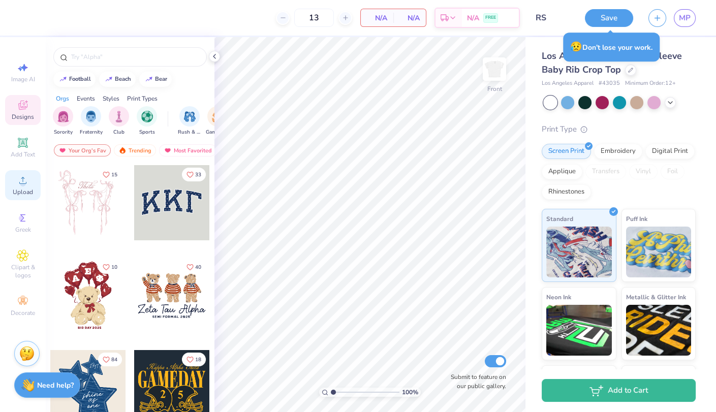
click at [21, 196] on span "Upload" at bounding box center [23, 192] width 20 height 8
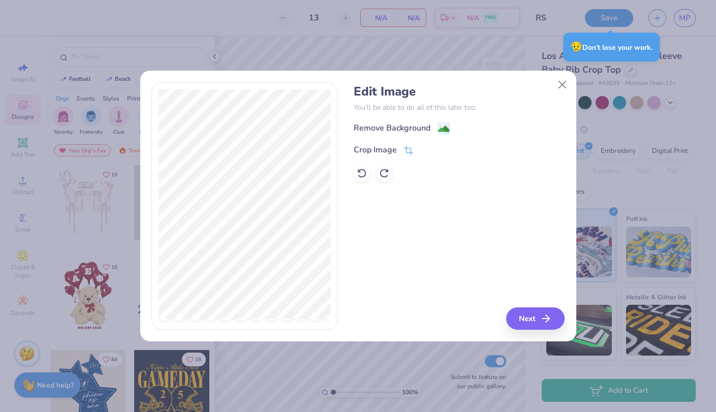
click at [444, 121] on div "Edit Image You’ll be able to do all of this later too. Remove Background Crop I…" at bounding box center [458, 132] width 211 height 97
click at [448, 136] on div "Remove Background Crop Image" at bounding box center [458, 151] width 211 height 59
click at [448, 131] on image at bounding box center [443, 129] width 11 height 11
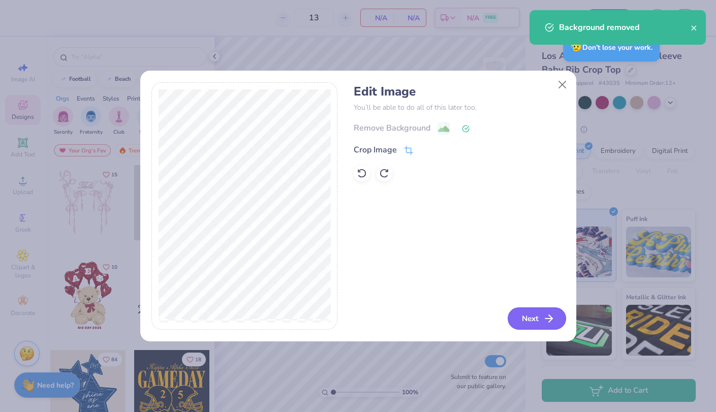
click at [541, 315] on button "Next" at bounding box center [536, 318] width 58 height 22
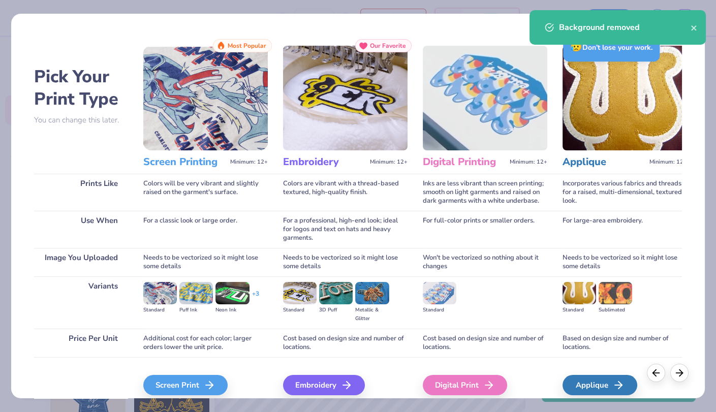
scroll to position [43, 0]
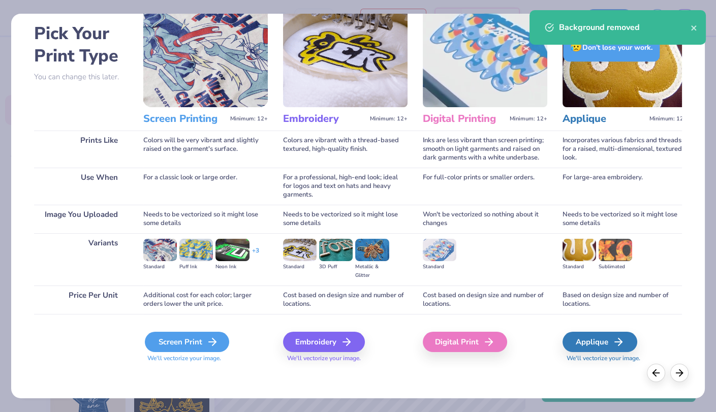
click at [207, 349] on div "Screen Print" at bounding box center [187, 342] width 84 height 20
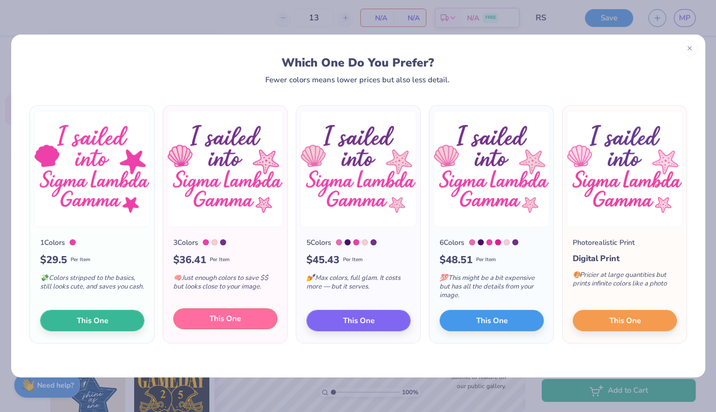
click at [249, 323] on button "This One" at bounding box center [225, 318] width 104 height 21
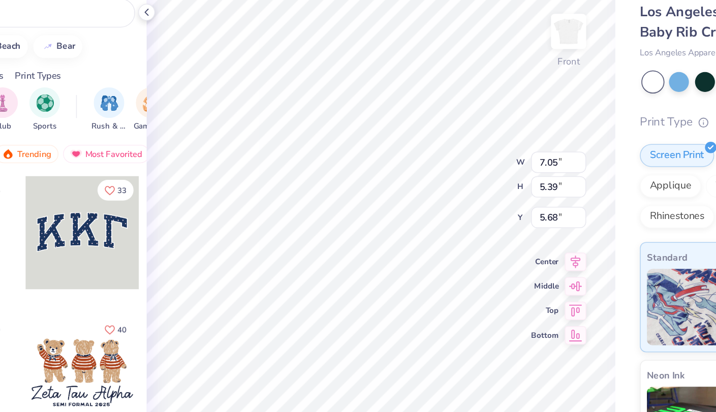
type input "5.12"
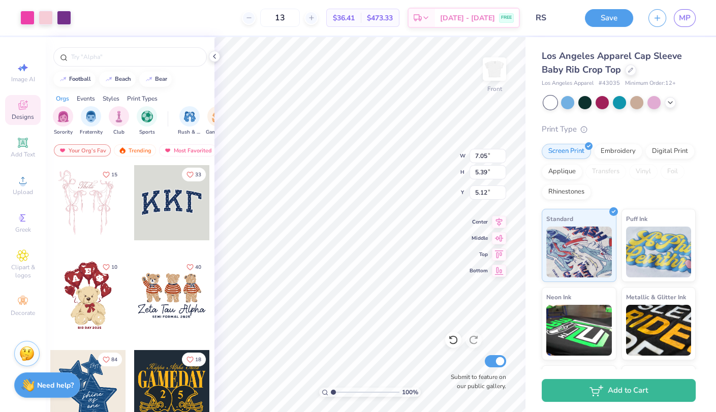
type input "5.52"
click at [496, 70] on img at bounding box center [494, 69] width 41 height 41
click at [496, 71] on img at bounding box center [494, 69] width 41 height 41
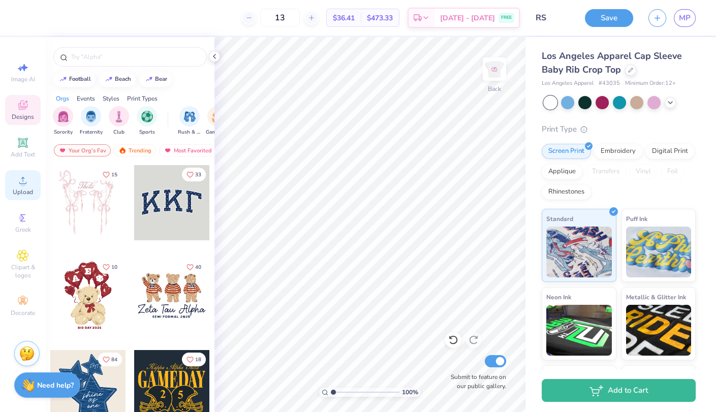
click at [22, 185] on circle at bounding box center [23, 184] width 6 height 6
click at [498, 65] on img at bounding box center [494, 69] width 41 height 41
click at [500, 76] on img at bounding box center [494, 69] width 41 height 41
click at [19, 180] on icon at bounding box center [23, 180] width 12 height 12
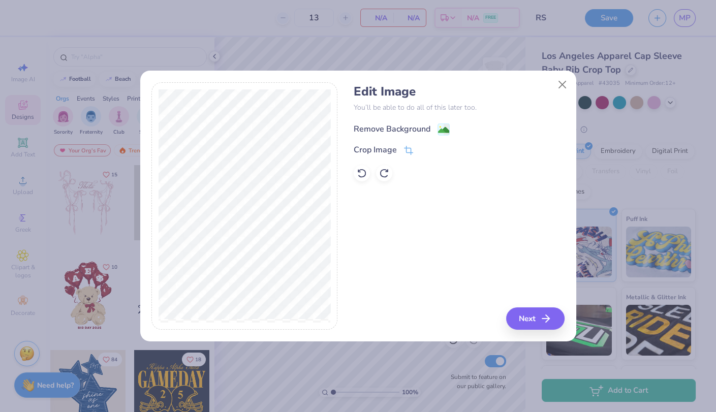
click at [439, 125] on g at bounding box center [443, 129] width 12 height 12
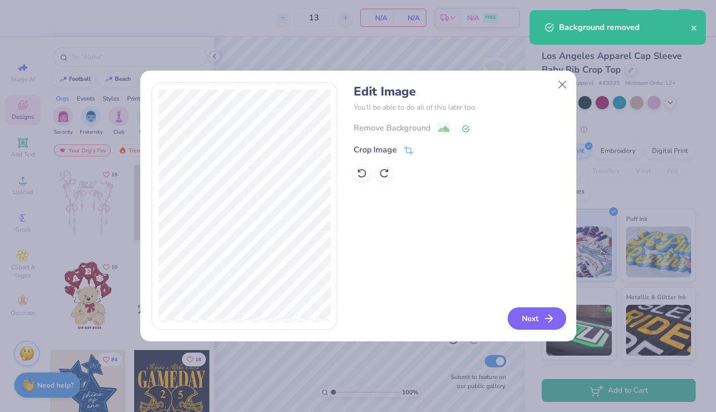
click at [534, 325] on button "Next" at bounding box center [536, 318] width 58 height 22
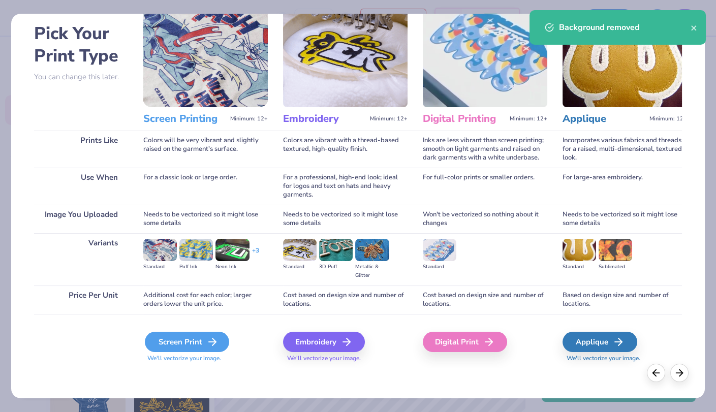
click at [172, 349] on div "Screen Print" at bounding box center [187, 342] width 84 height 20
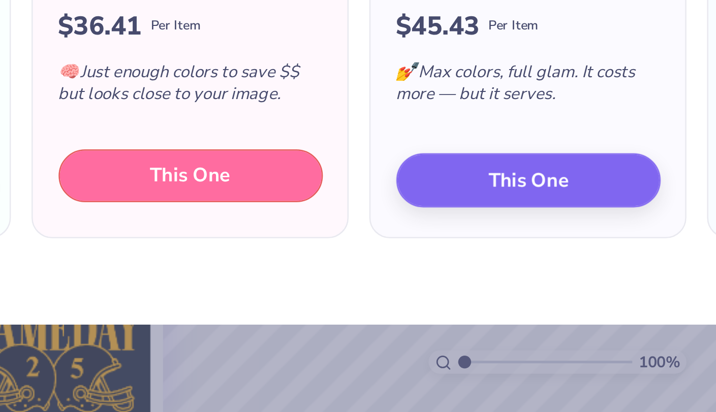
click at [248, 319] on button "This One" at bounding box center [225, 318] width 104 height 21
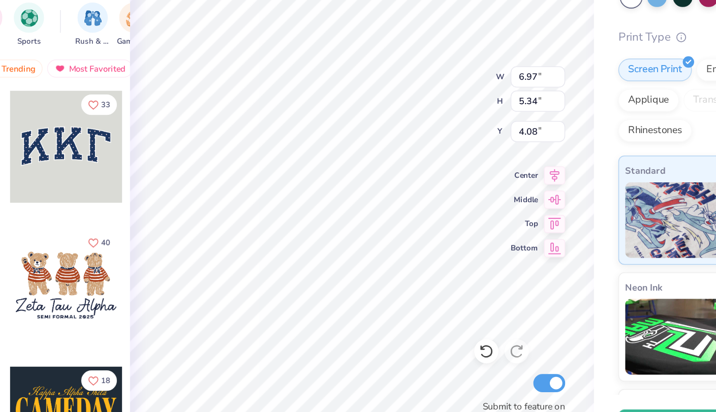
type input "3.58"
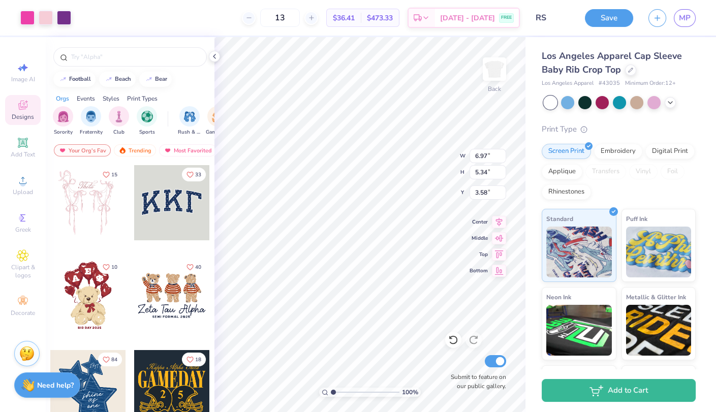
type input "2.41"
type input "2.47"
click at [612, 20] on button "Save" at bounding box center [609, 17] width 48 height 18
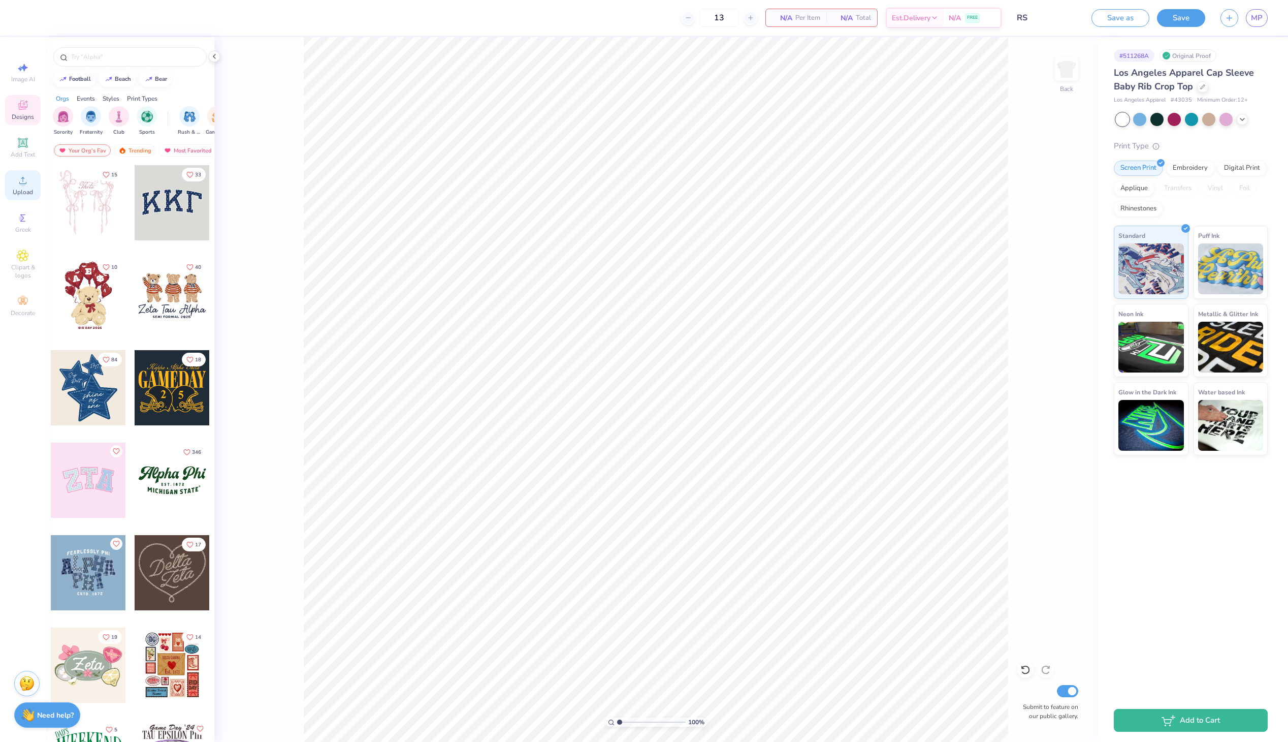
click at [13, 195] on span "Upload" at bounding box center [23, 192] width 20 height 8
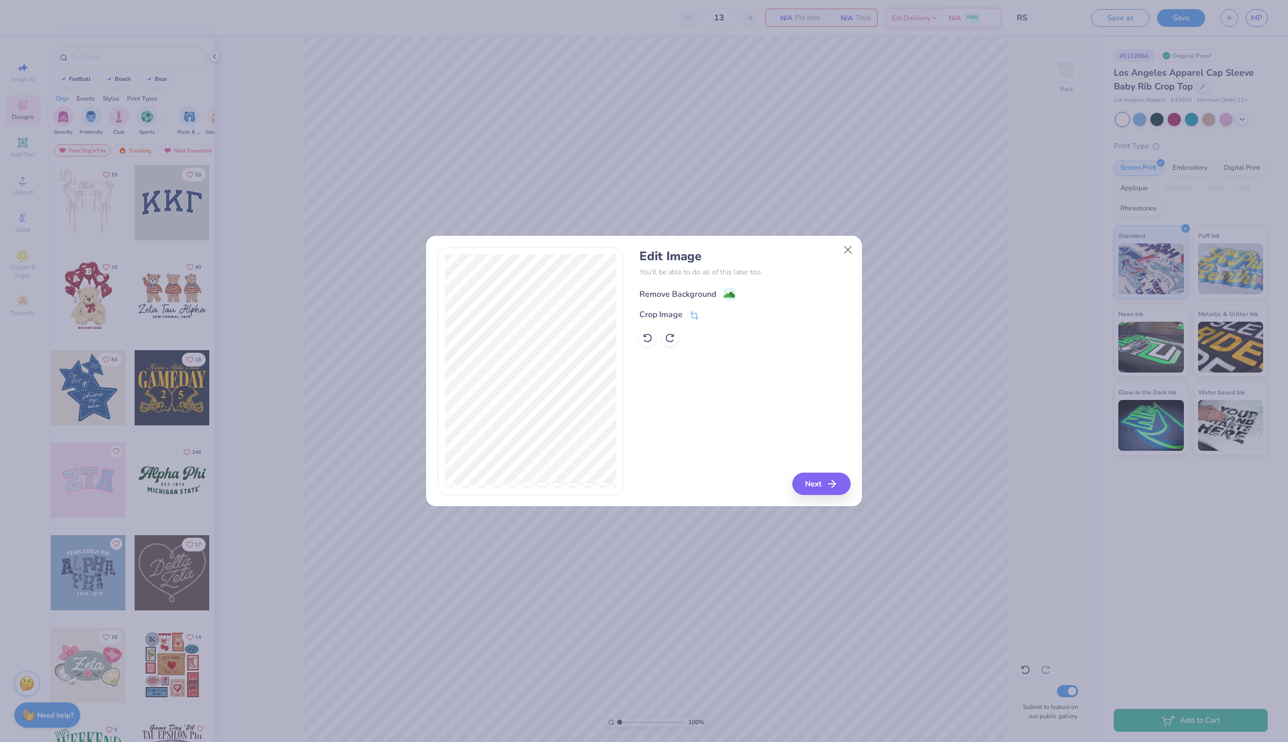
click at [715, 296] on image at bounding box center [729, 294] width 11 height 11
click at [715, 411] on button "Next" at bounding box center [823, 483] width 58 height 22
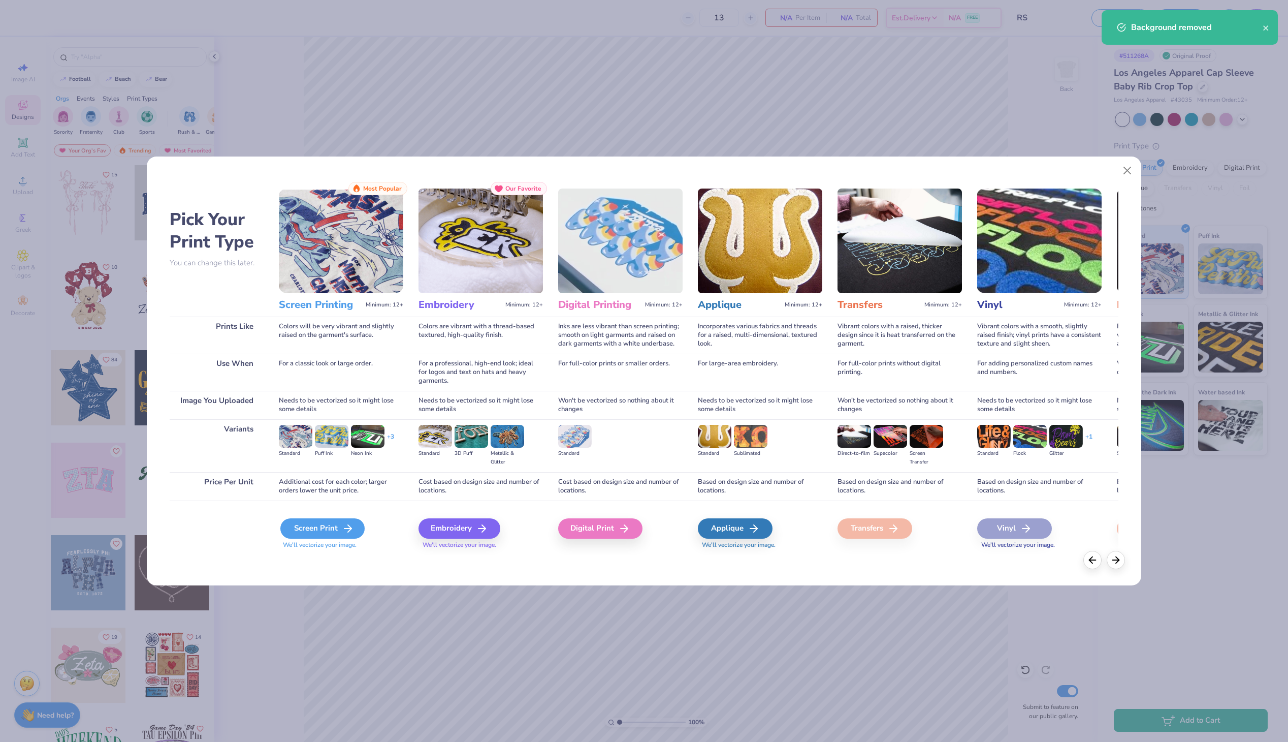
click at [323, 411] on div "Screen Print" at bounding box center [322, 528] width 84 height 20
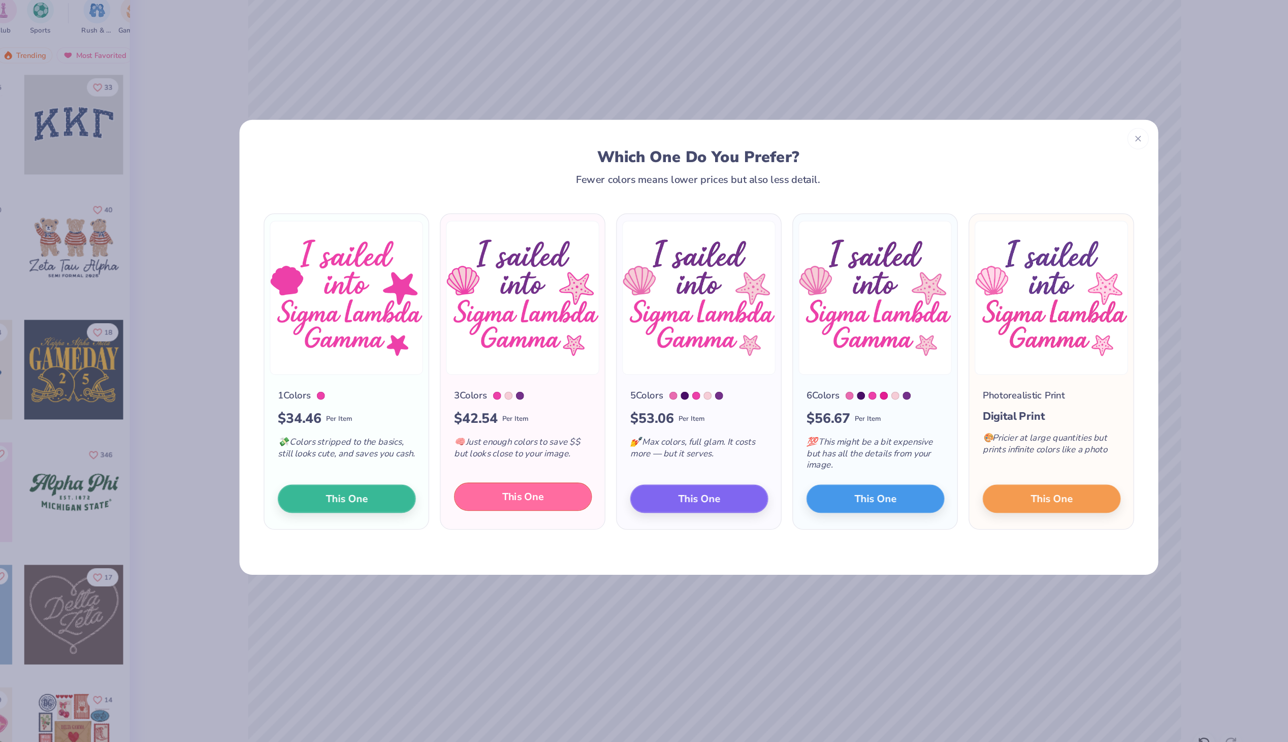
click at [524, 411] on span "This One" at bounding box center [511, 484] width 31 height 12
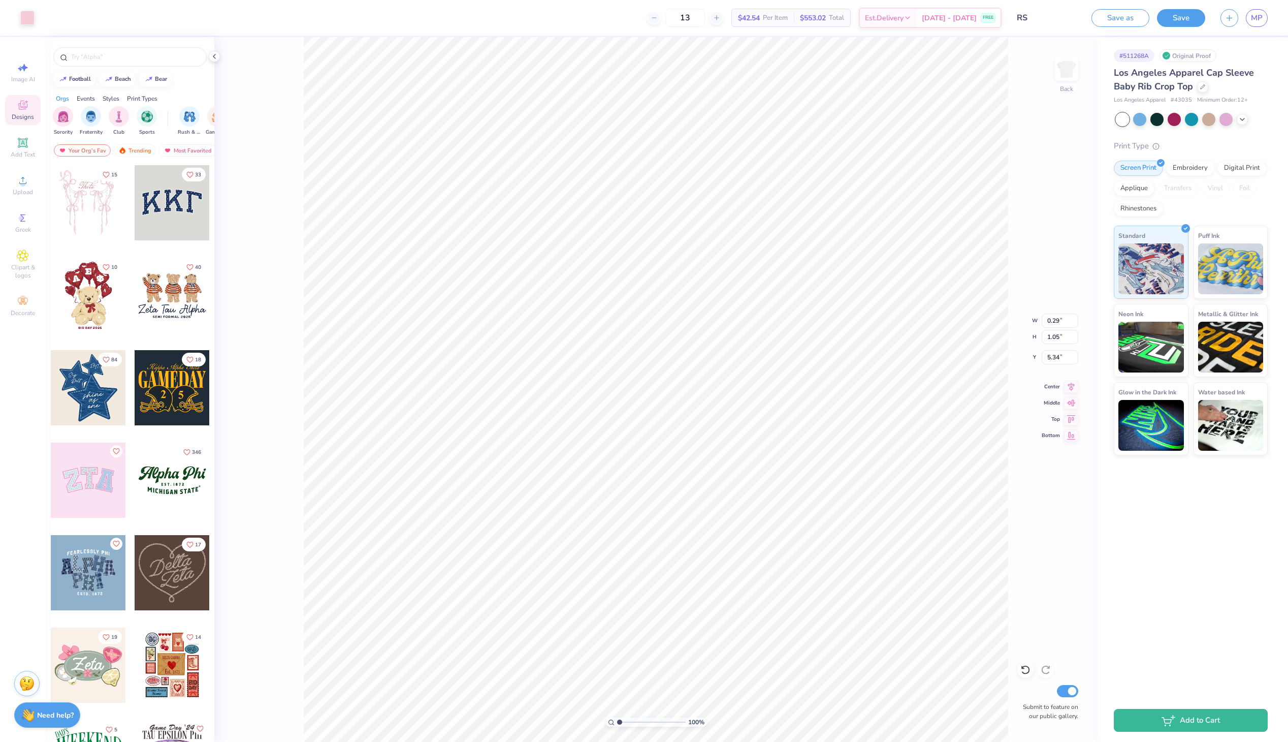
type input "4.98"
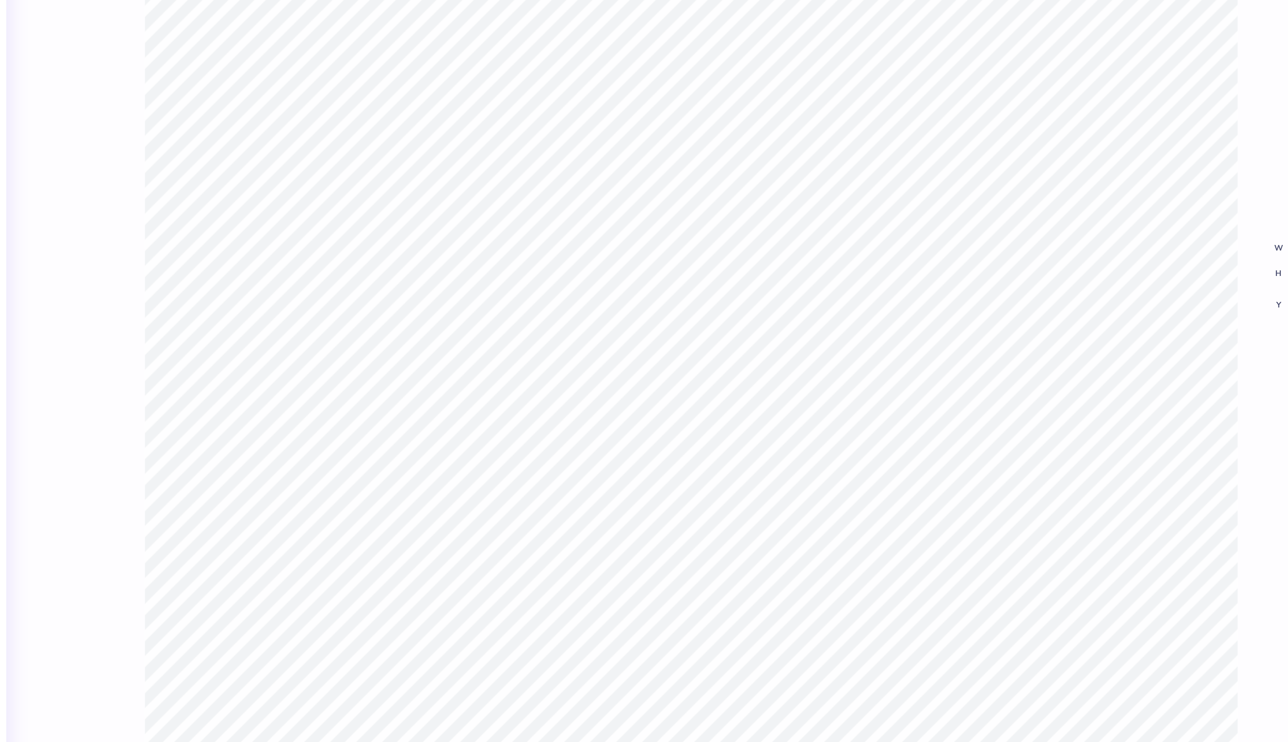
type input "5.39"
type input "1.41"
type input "1.39"
type input "5.29"
type input "6.50"
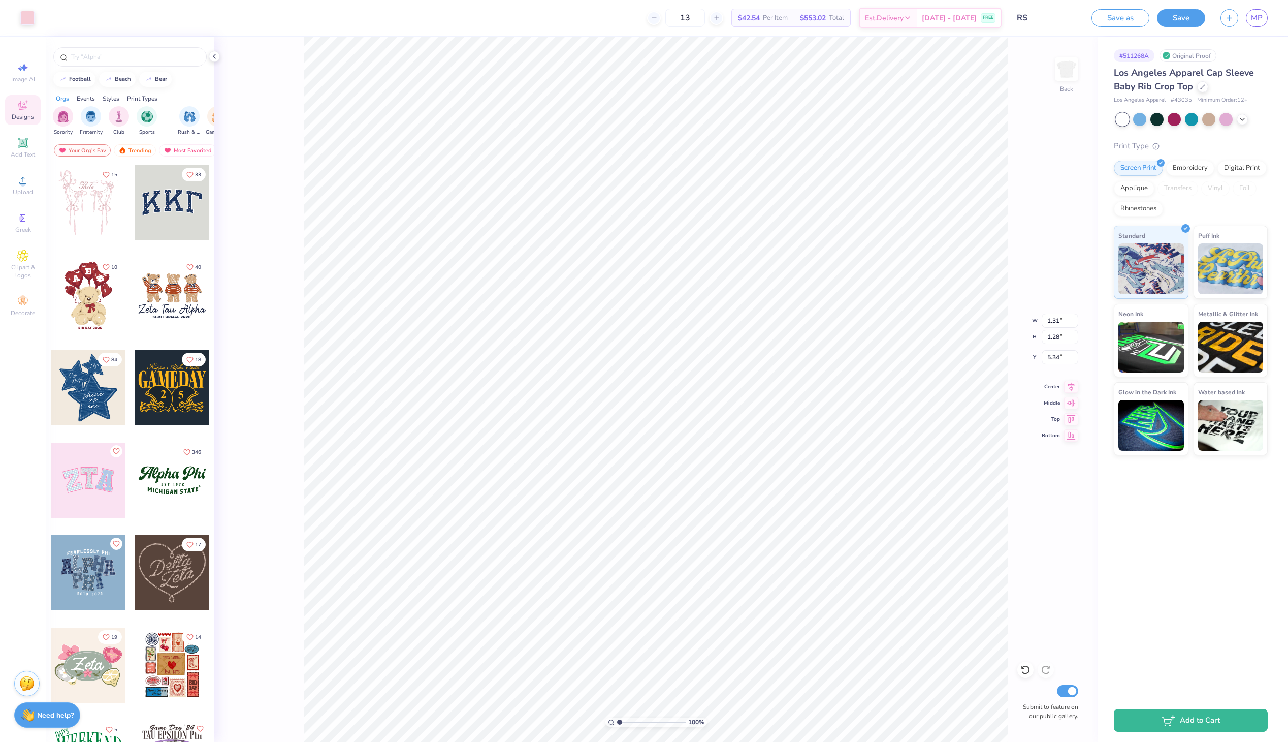
type input "1.27"
type input "1.29"
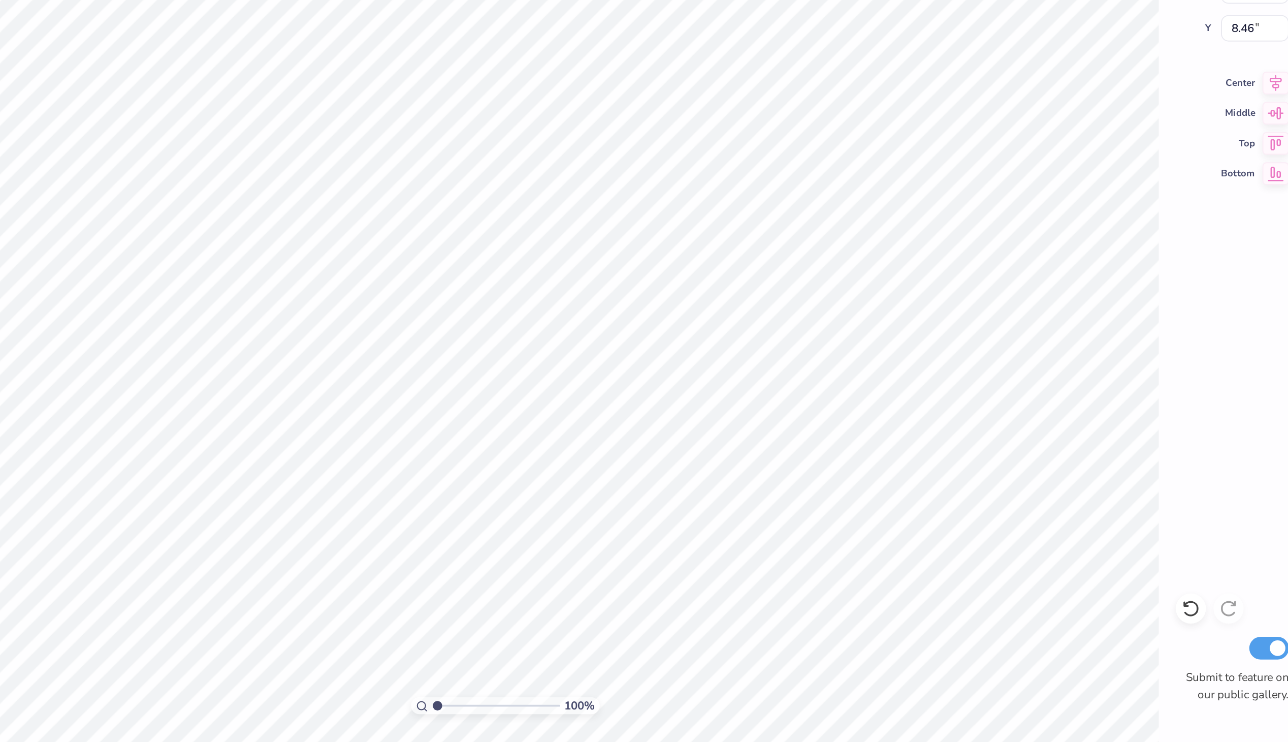
type input "0.98"
type input "8.40"
type input "0.97"
type input "8.15"
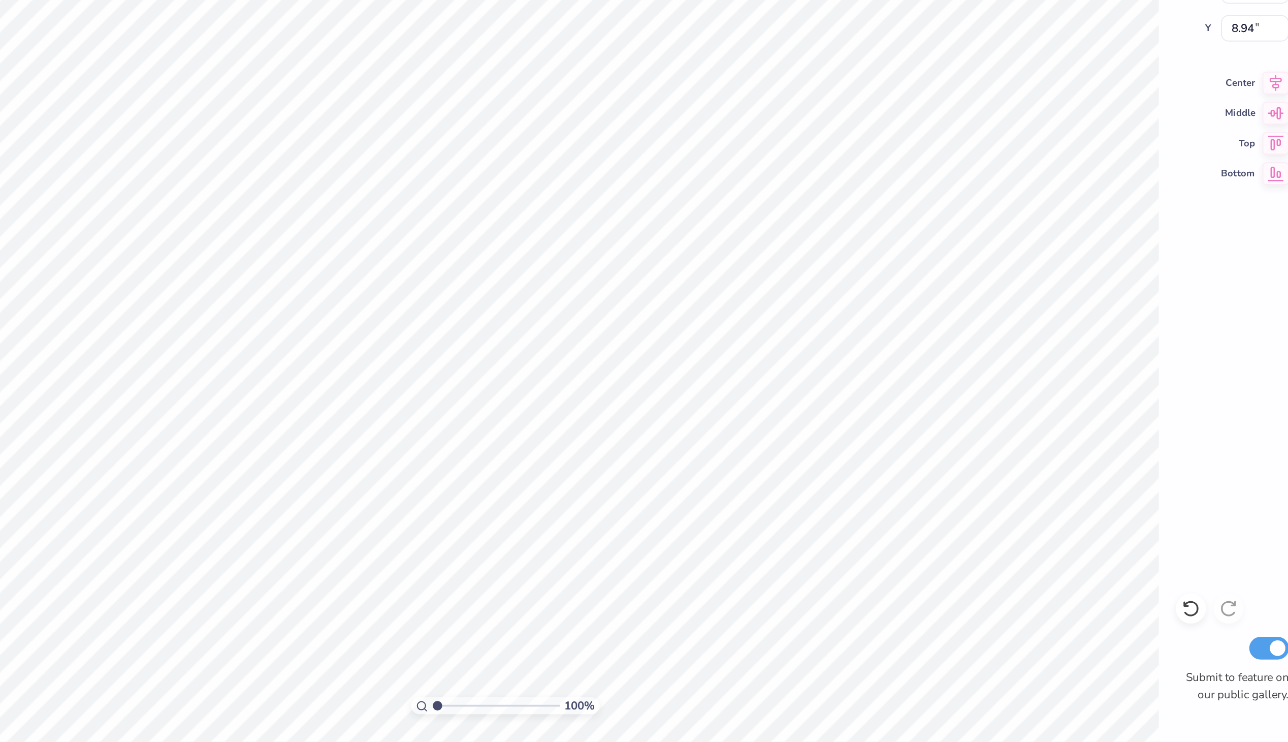
type input "8.21"
type input "0.97"
type input "0.98"
type input "8.15"
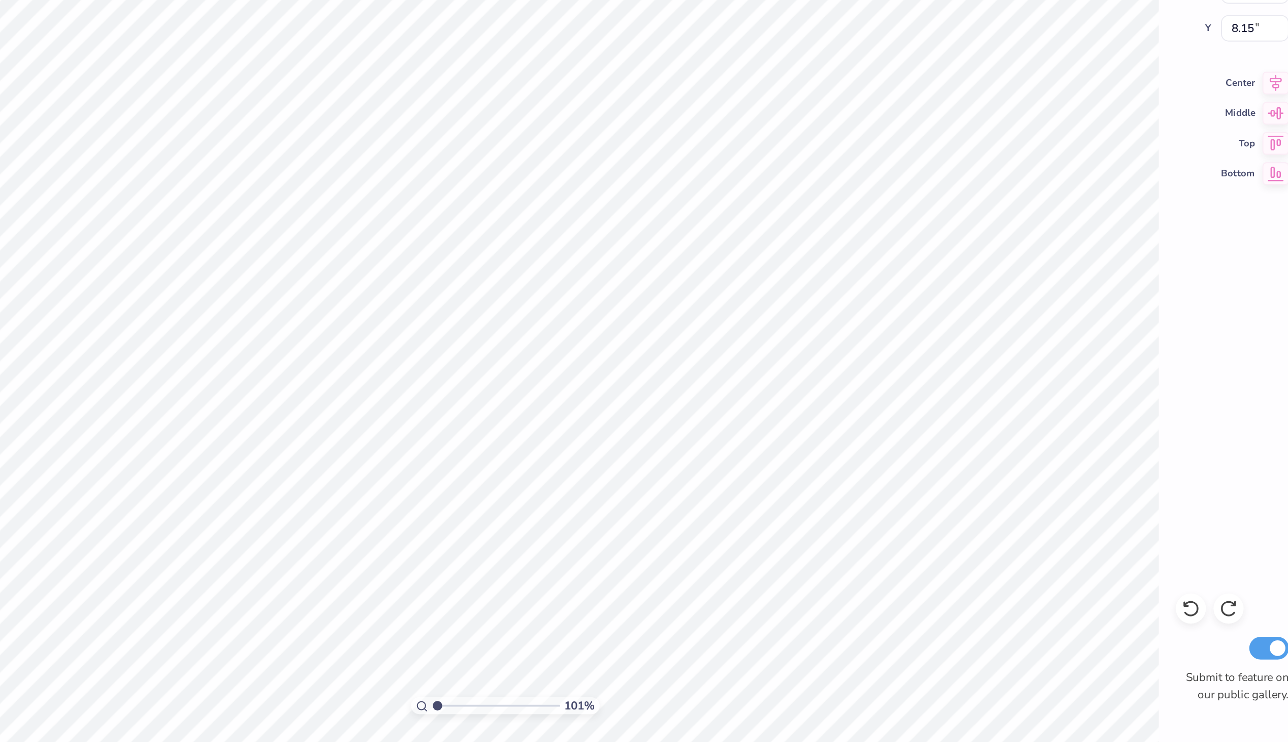
type input "1.0102145965879"
type input "0.97"
type input "1.0102145965879"
type input "8.21"
type input "1.0102145965879"
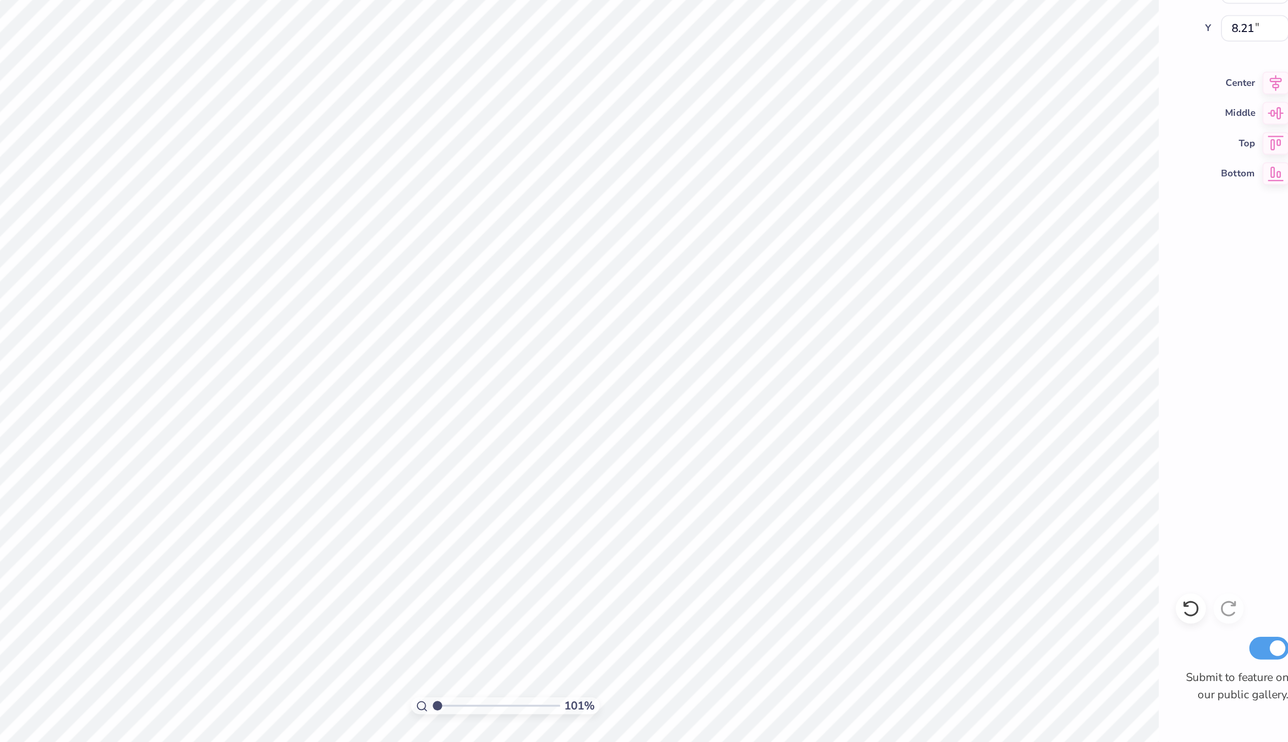
type input "0.97"
type input "0.98"
type input "8.15"
type input "1.0102145965879"
type input "8.16"
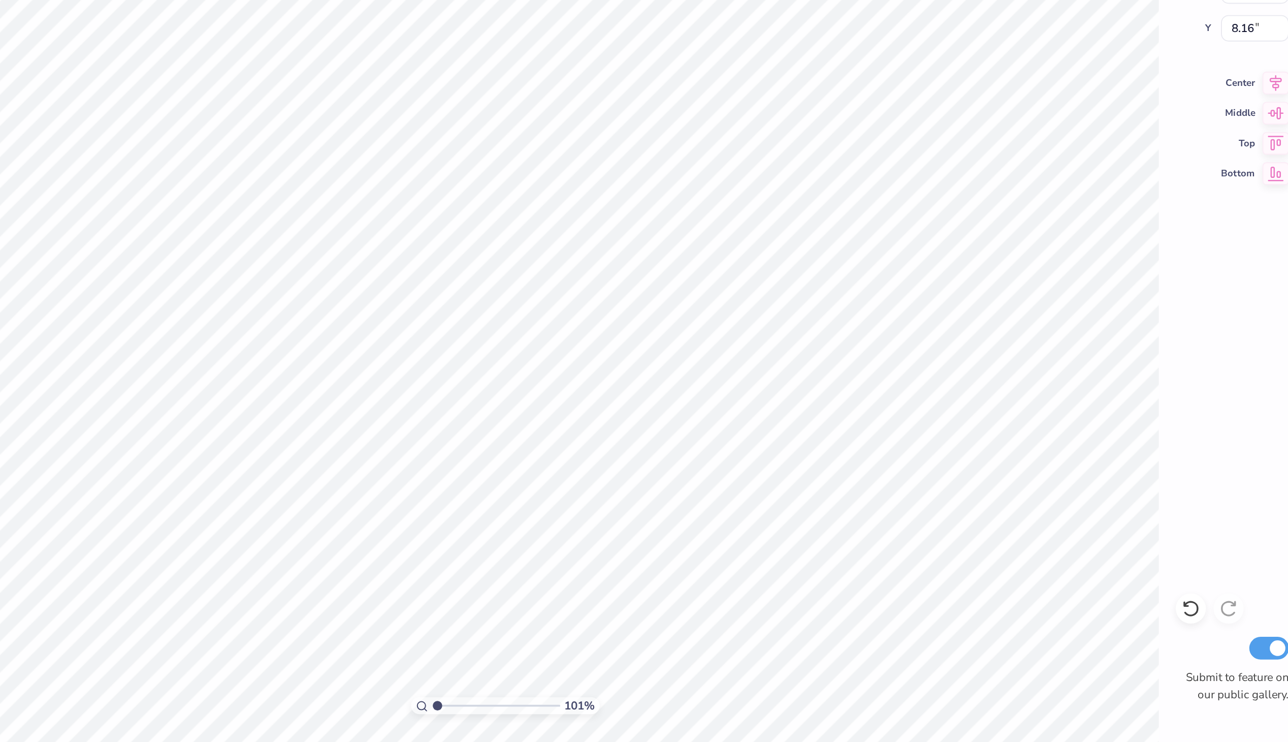
type input "1.0102145965879"
type input "0.86"
type input "0.87"
type input "8.21"
type input "1.0102145965879"
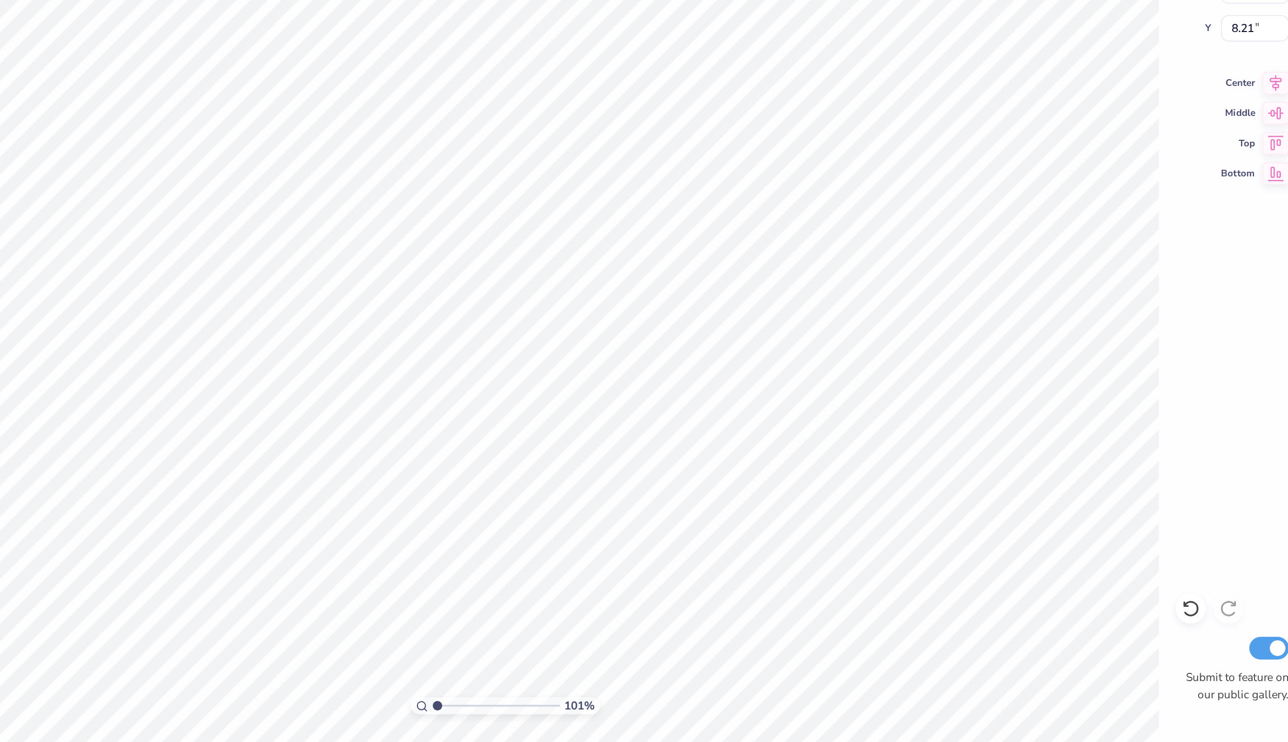
type input "8.88"
type input "1.0102145965879"
type input "0.97"
type input "0.98"
type input "8.16"
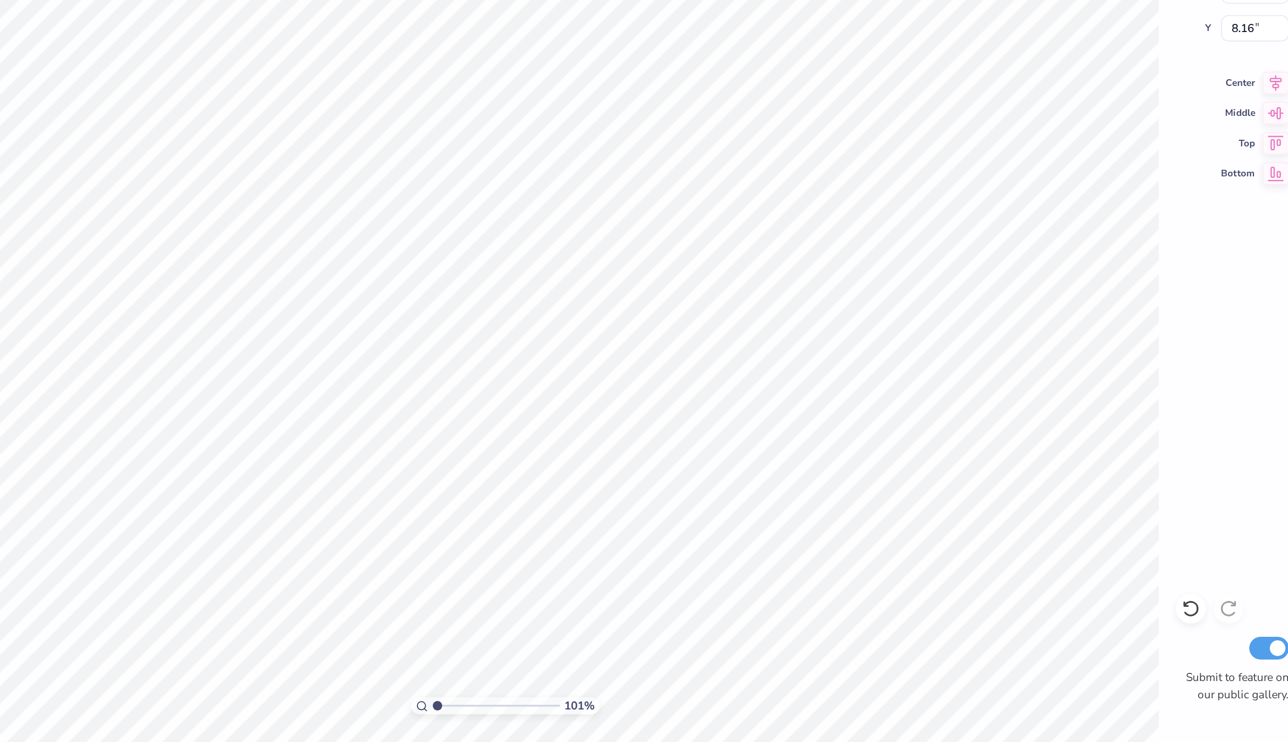
type input "1.0102145965879"
type input "0.06"
type input "8.54"
type input "1.0102145965879"
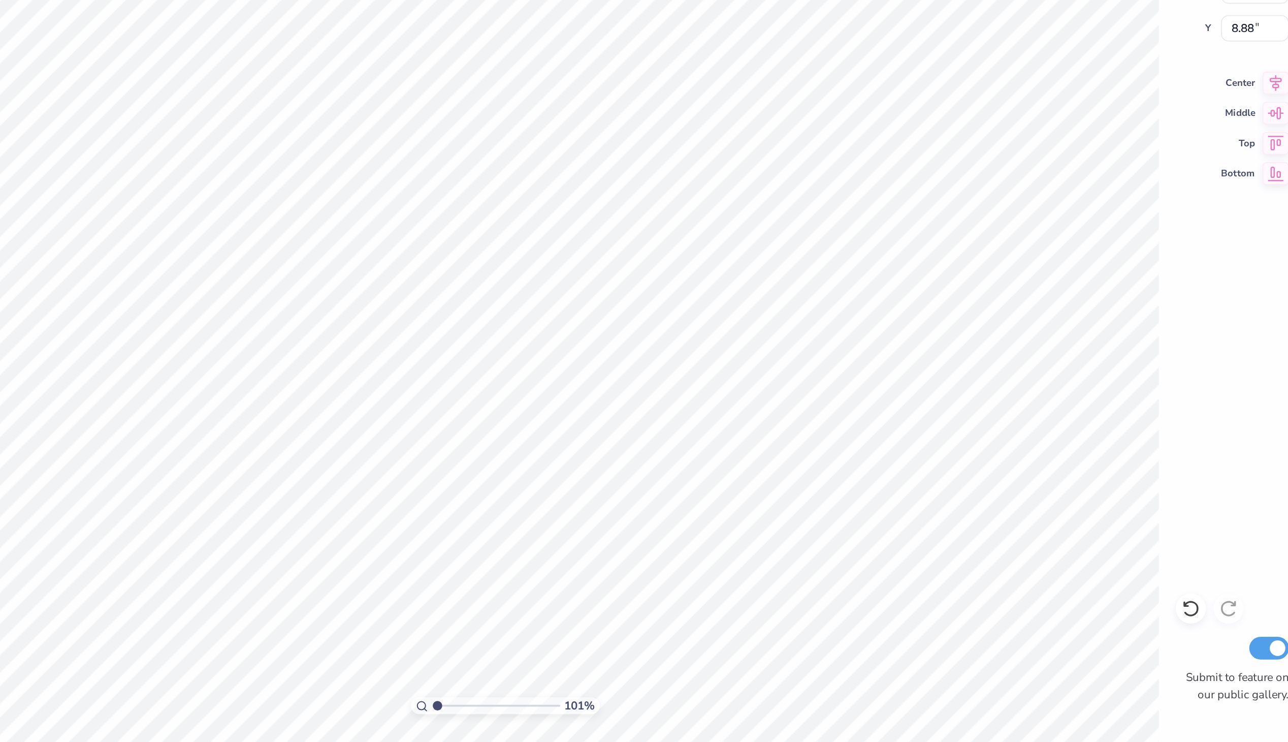
type input "8.21"
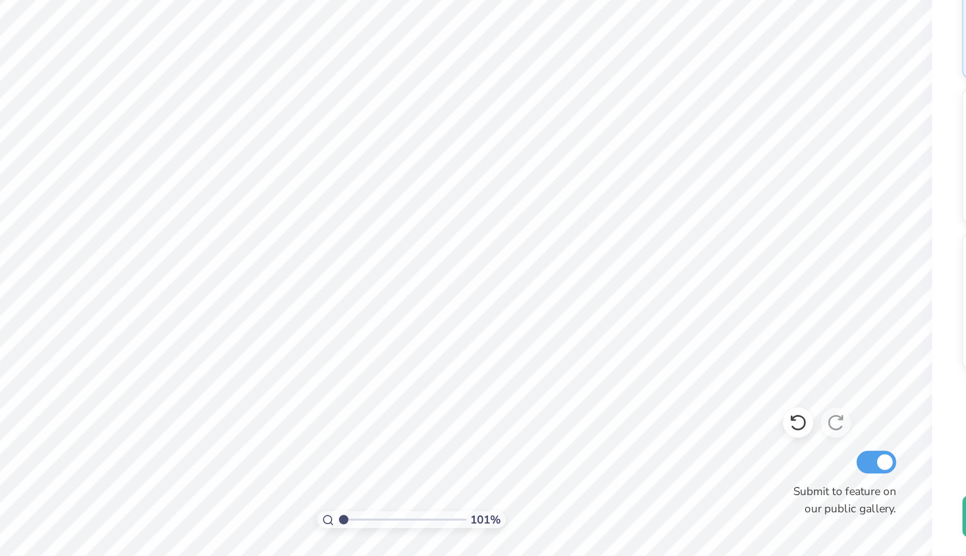
type input "1"
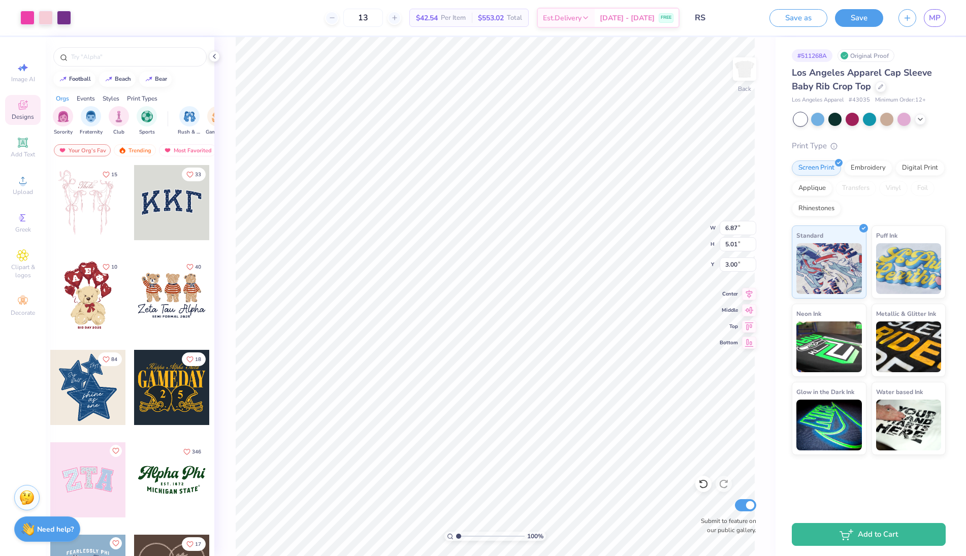
type input "3.00"
click at [715, 19] on button "Save" at bounding box center [859, 17] width 48 height 18
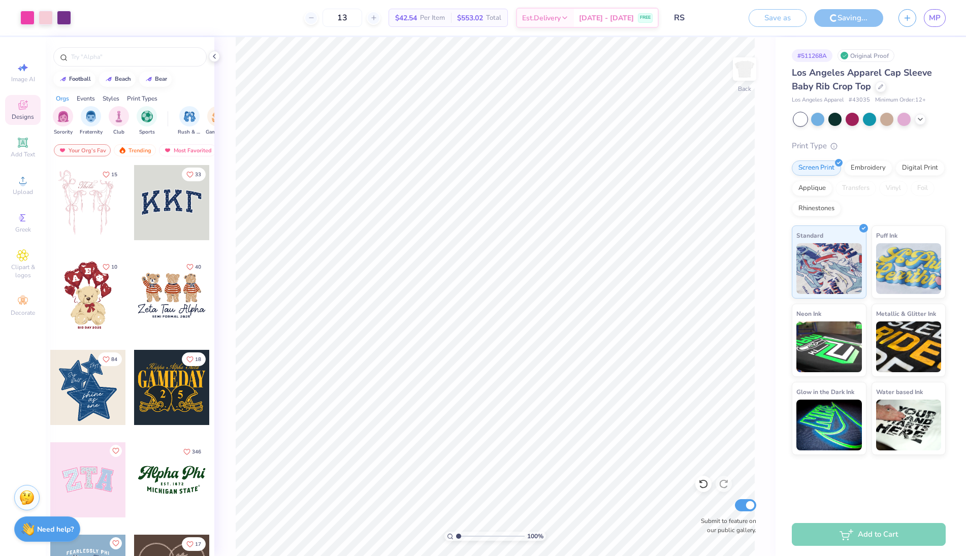
click at [427, 24] on div "$42.54 Per Item" at bounding box center [420, 17] width 62 height 17
click at [417, 22] on span "$42.54" at bounding box center [406, 18] width 22 height 11
click at [315, 18] on icon at bounding box center [311, 17] width 7 height 7
click at [377, 18] on icon at bounding box center [373, 17] width 7 height 7
type input "13"
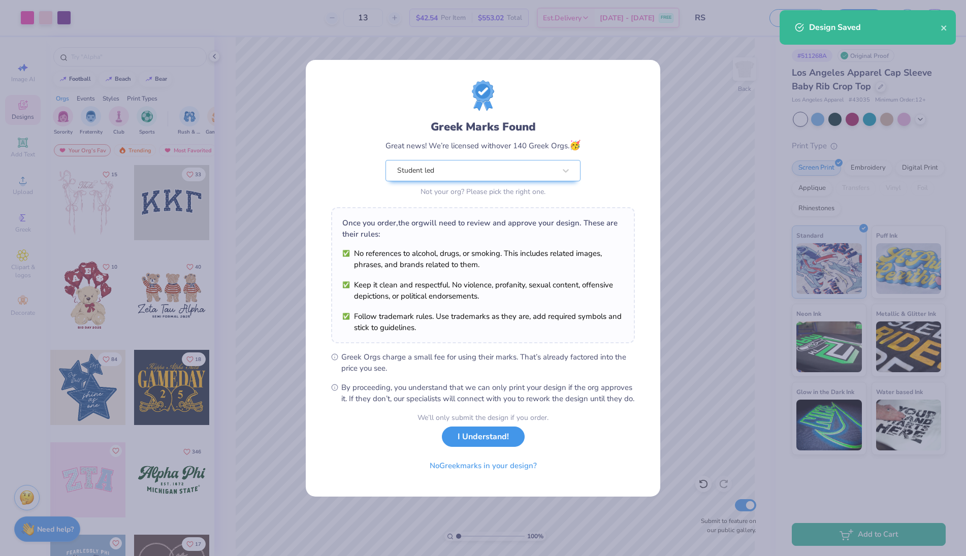
click at [472, 411] on button "I Understand!" at bounding box center [483, 437] width 83 height 21
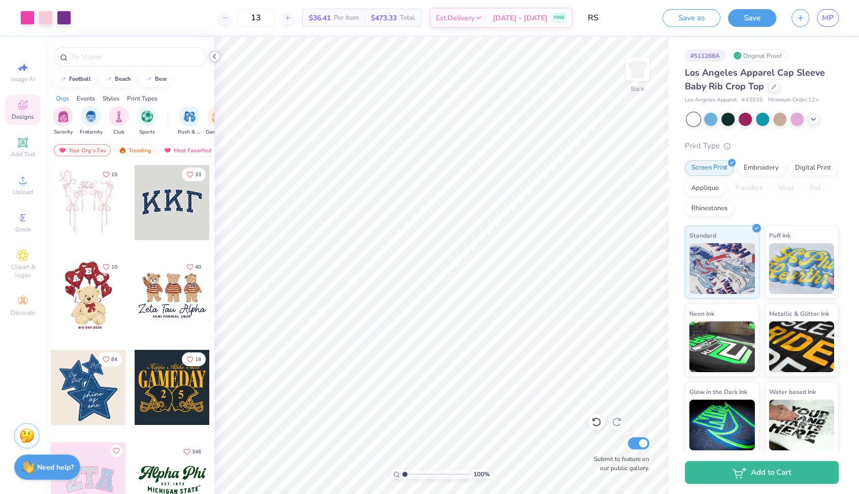
click at [213, 52] on icon at bounding box center [214, 56] width 8 height 8
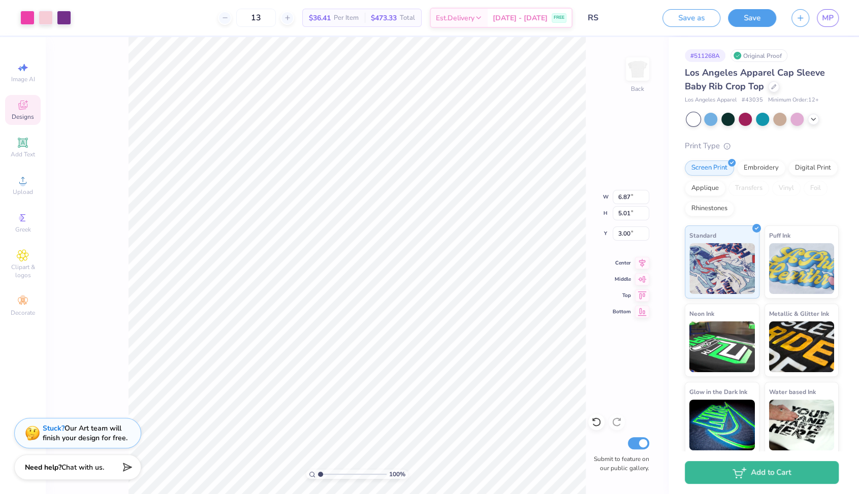
type input "2.30"
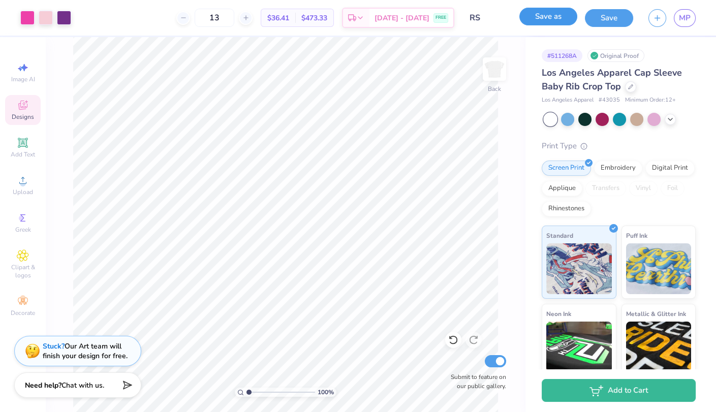
click at [557, 19] on button "Save as" at bounding box center [548, 17] width 58 height 18
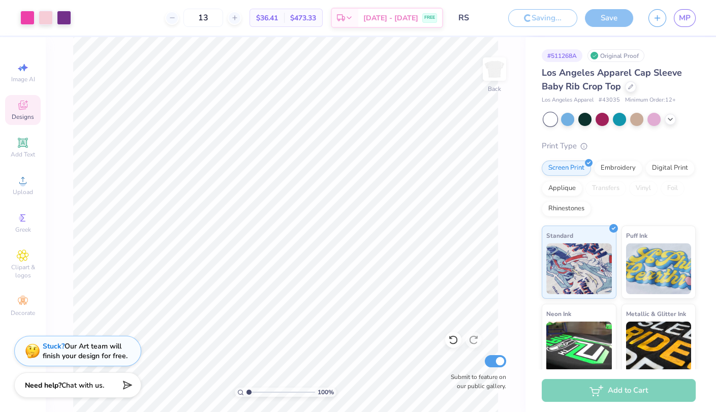
click at [30, 113] on span "Designs" at bounding box center [23, 117] width 22 height 8
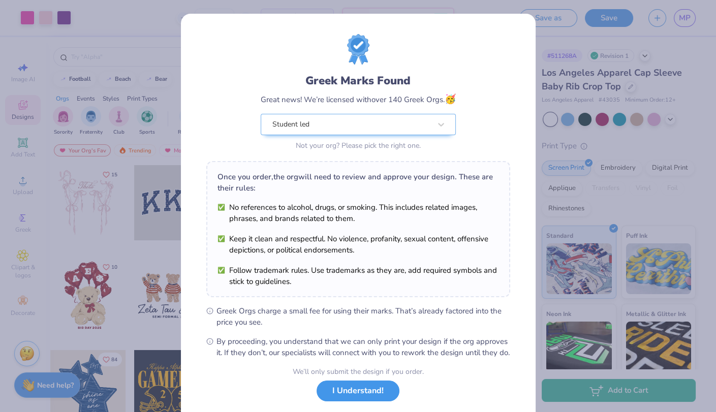
click at [364, 398] on button "I Understand!" at bounding box center [357, 390] width 83 height 21
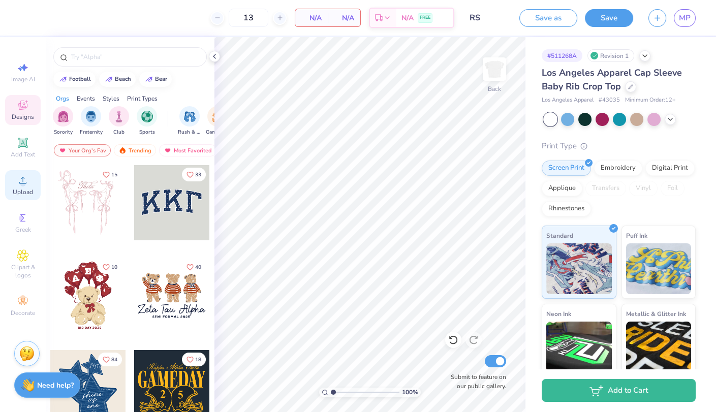
click at [24, 186] on circle at bounding box center [23, 184] width 6 height 6
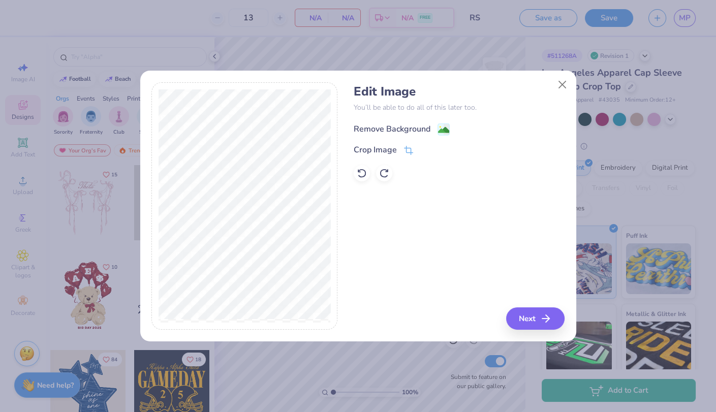
click at [431, 131] on div "Remove Background" at bounding box center [401, 129] width 96 height 13
click at [528, 315] on div "Edit Image You’ll be able to do all of this later too. Remove Background Crop I…" at bounding box center [458, 206] width 211 height 248
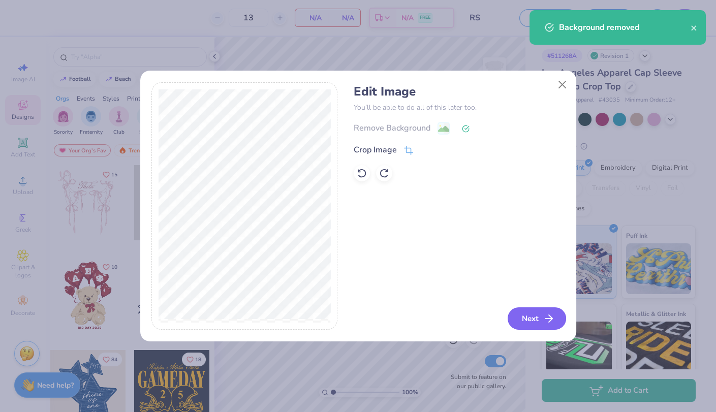
click at [543, 320] on icon "button" at bounding box center [548, 318] width 12 height 12
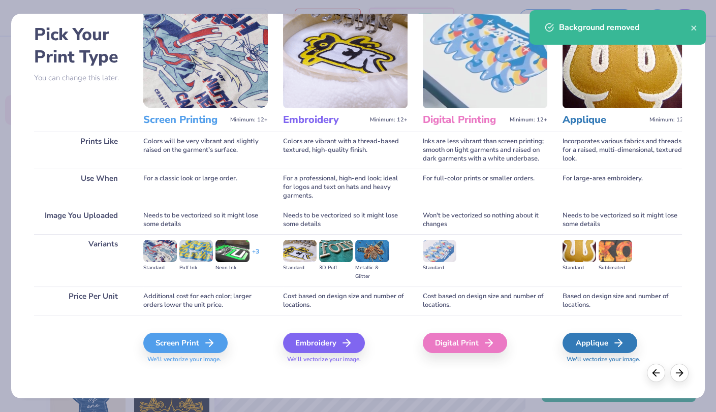
scroll to position [43, 0]
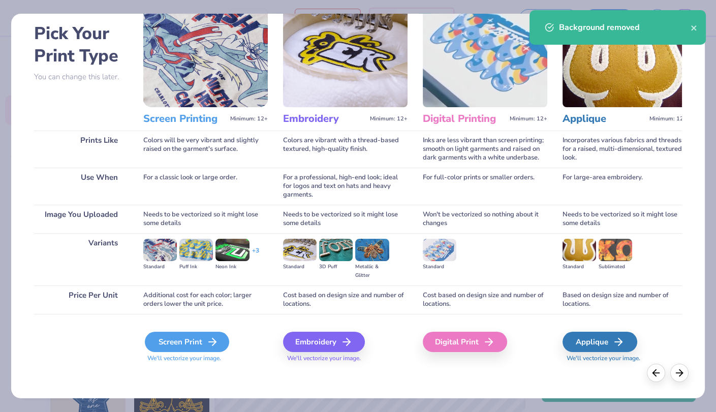
click at [213, 332] on div "Screen Print" at bounding box center [187, 342] width 84 height 20
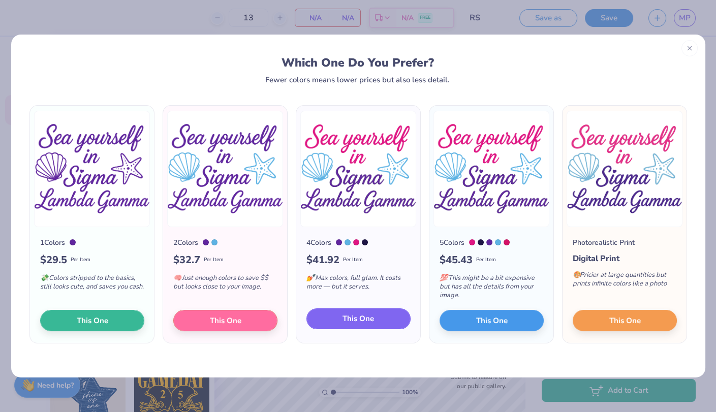
click at [350, 326] on button "This One" at bounding box center [358, 318] width 104 height 21
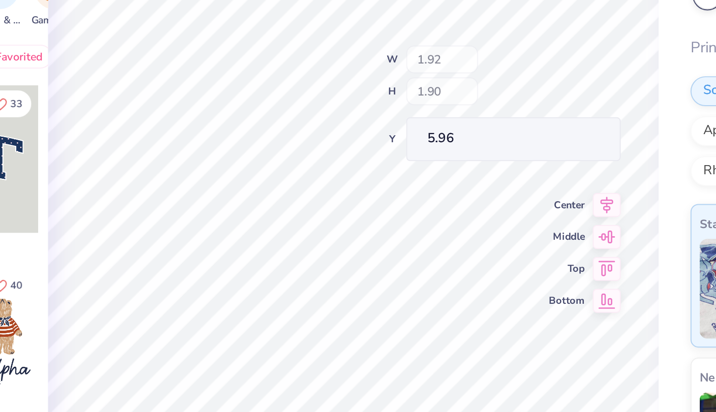
type input "5.96"
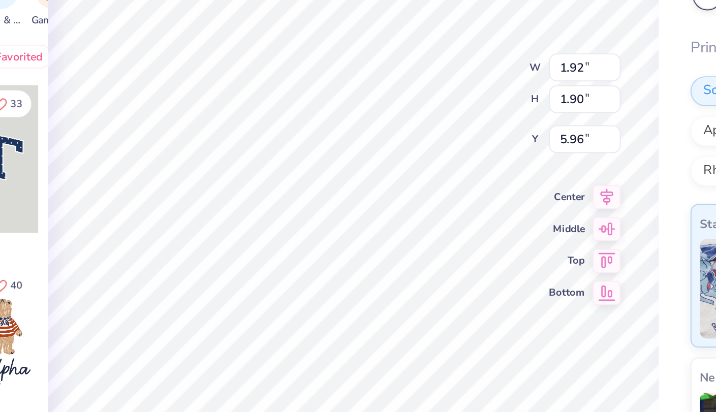
type input "6.09"
type input "1.95"
type input "1.92"
type input "6.05"
type input "1.79"
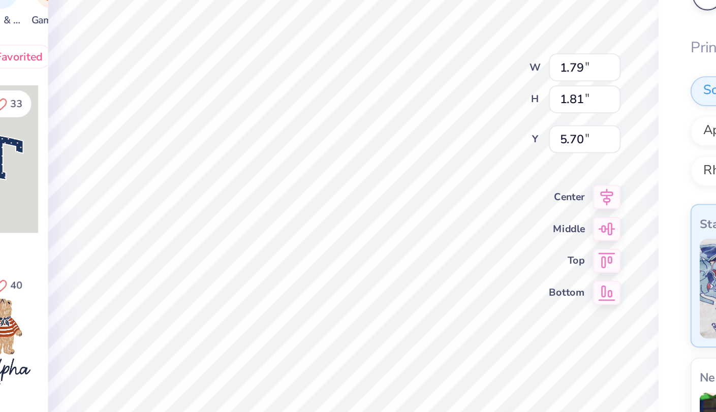
type input "1.81"
type input "5.70"
type input "5.59"
type input "1.70"
type input "1.72"
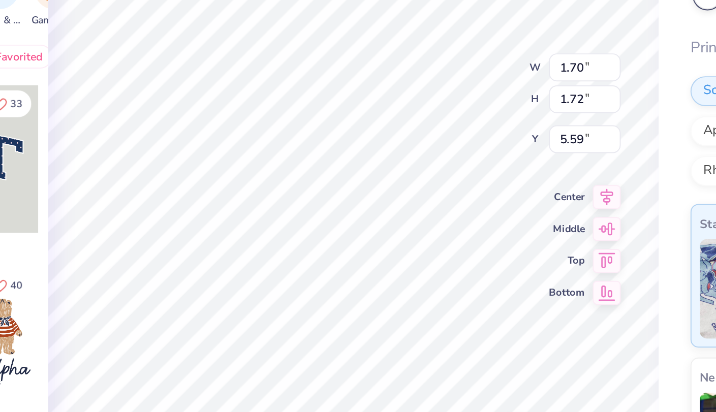
type input "5.70"
type input "1.38"
type input "1.40"
type input "6.07"
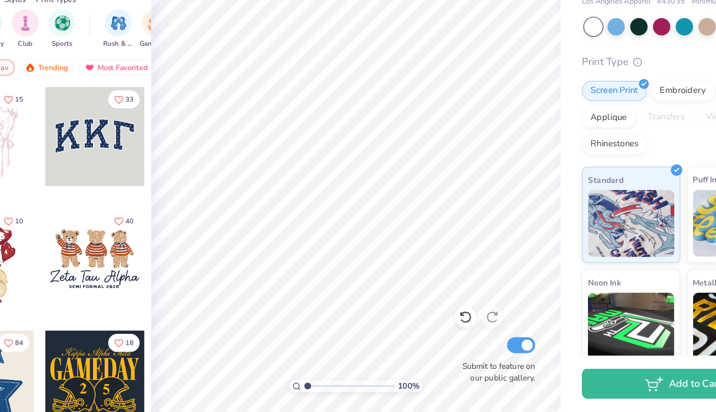
scroll to position [0, 0]
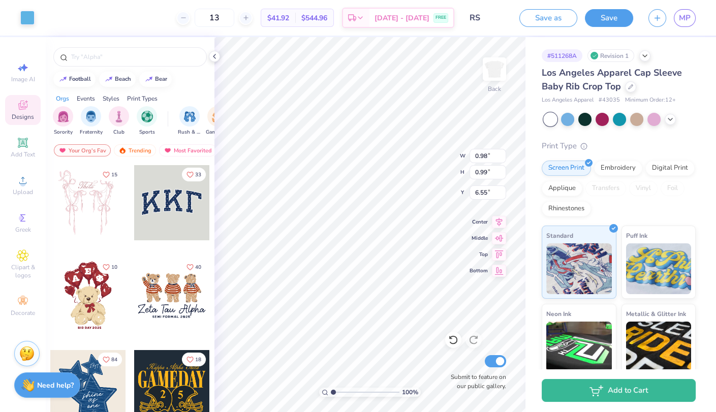
type input "0.98"
type input "0.99"
type input "6.55"
type input "0.99"
type input "1.00"
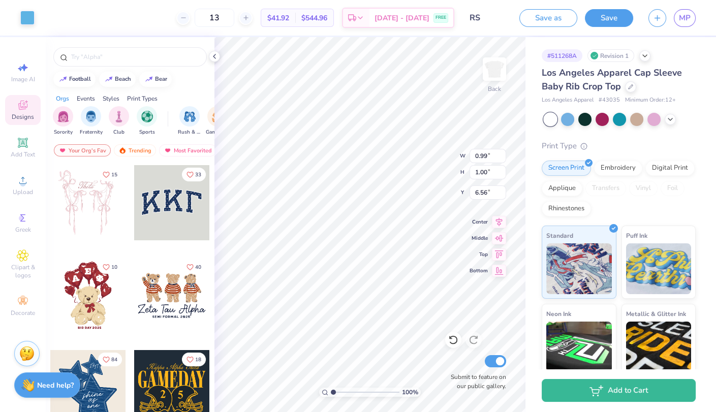
type input "6.56"
type input "1.00"
type input "0.60"
type input "5.96"
type input "6.25"
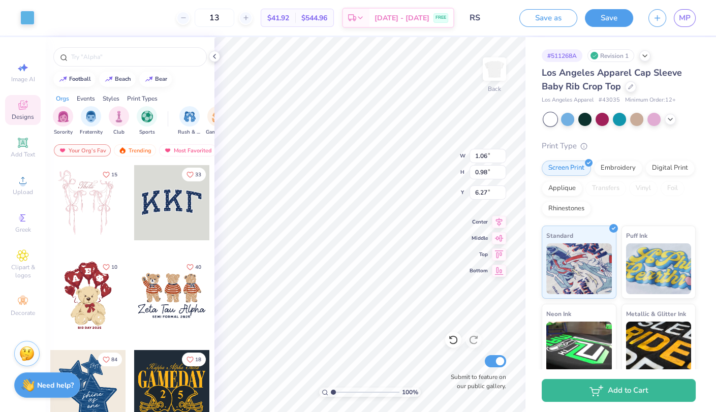
type input "1.06"
type input "0.98"
type input "6.27"
type input "7.02"
type input "6.75"
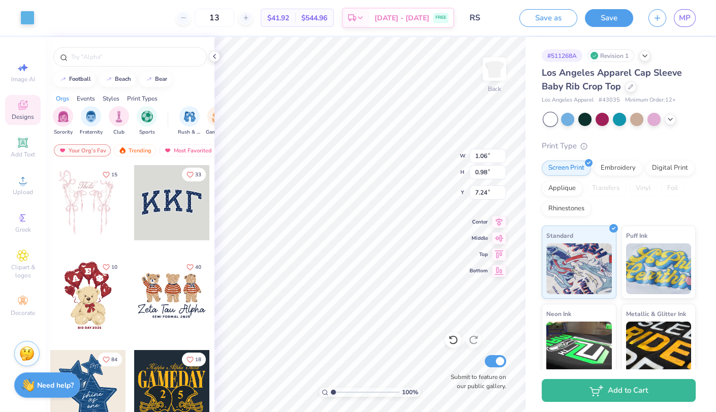
type input "7.24"
type input "1.04"
type input "7.25"
type input "7.02"
type input "4.19"
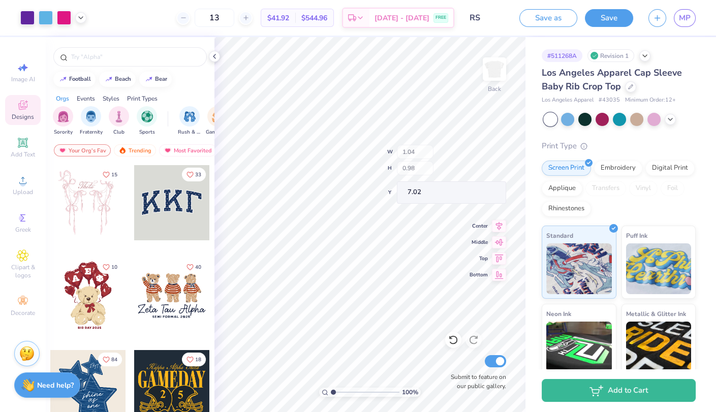
type input "1.67"
type input "4.11"
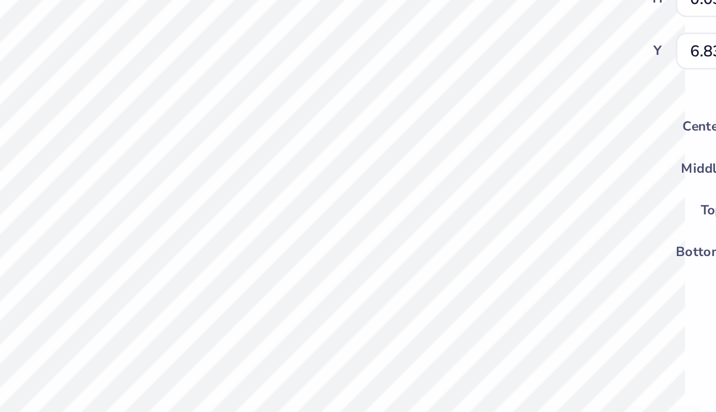
type input "6.75"
type input "0.98"
type input "1.00"
type input "6.44"
type input "0.11"
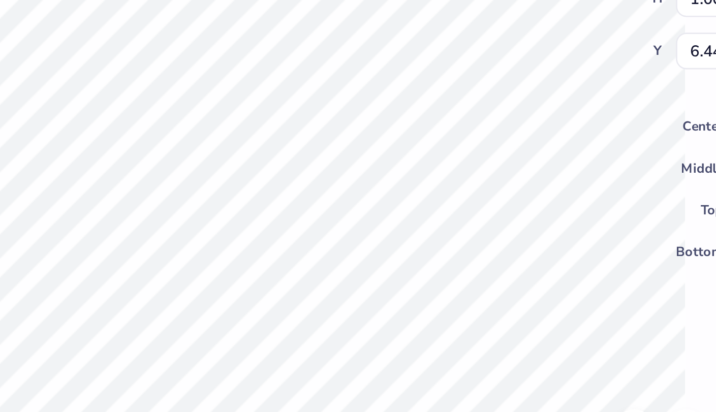
type input "0.10"
type input "6.80"
type input "0.14"
type input "6.81"
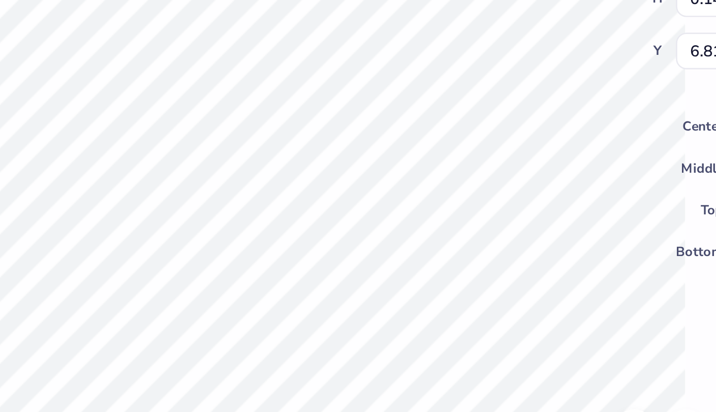
type input "0.09"
type input "6.80"
type input "6.75"
type input "6.94"
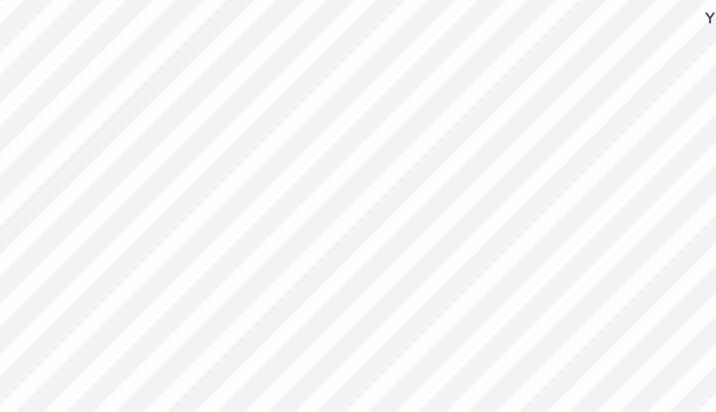
type input "3.19"
type input "1.02"
type input "5.09"
type input "0.19"
type input "0.18"
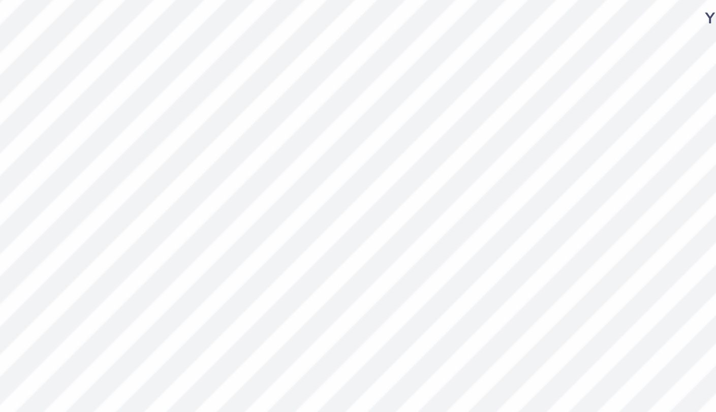
type input "6.72"
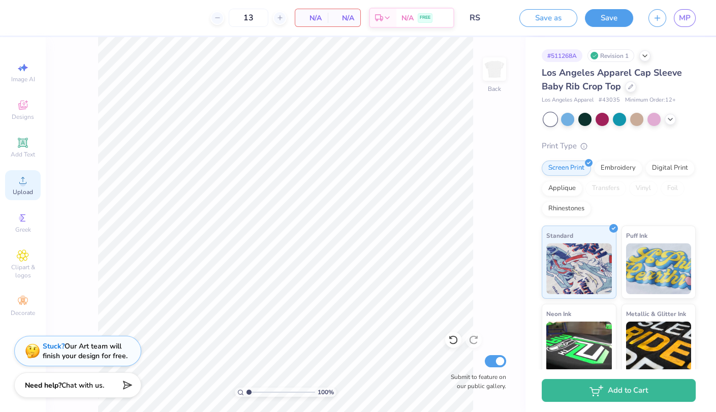
click at [16, 196] on span "Upload" at bounding box center [23, 192] width 20 height 8
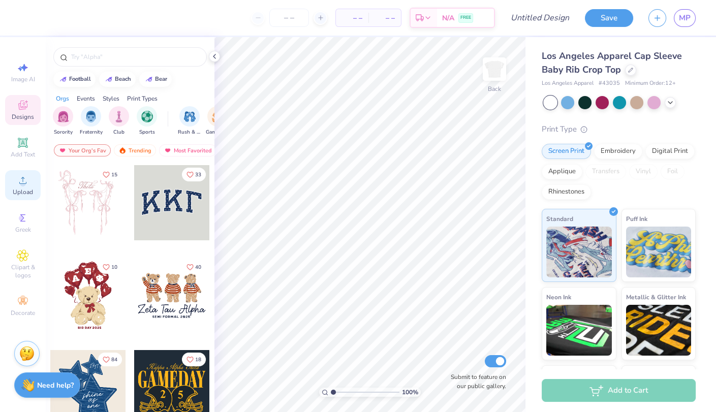
click at [23, 193] on span "Upload" at bounding box center [23, 192] width 20 height 8
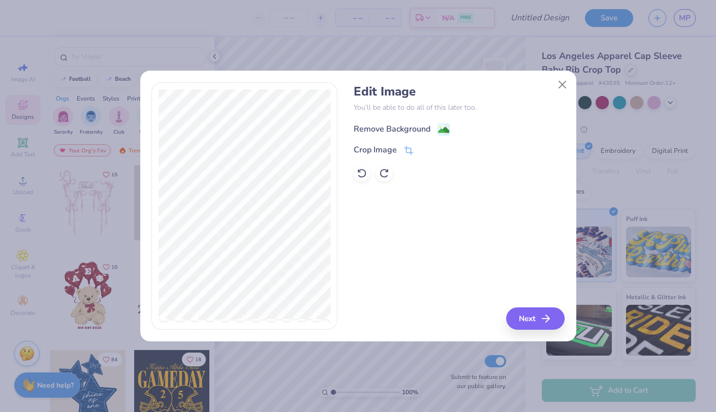
click at [438, 129] on image at bounding box center [443, 129] width 11 height 11
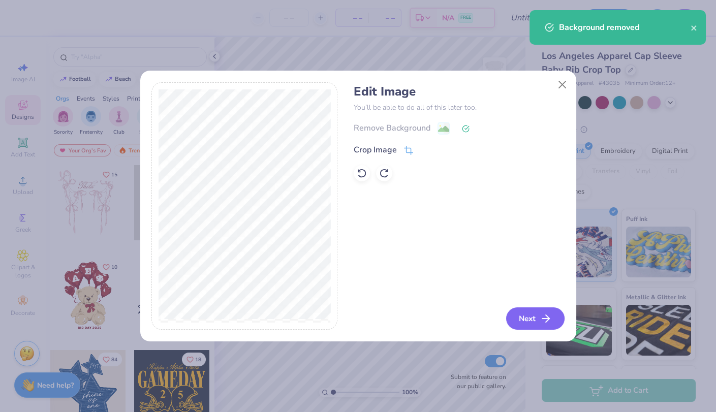
click at [535, 321] on button "Next" at bounding box center [535, 318] width 58 height 22
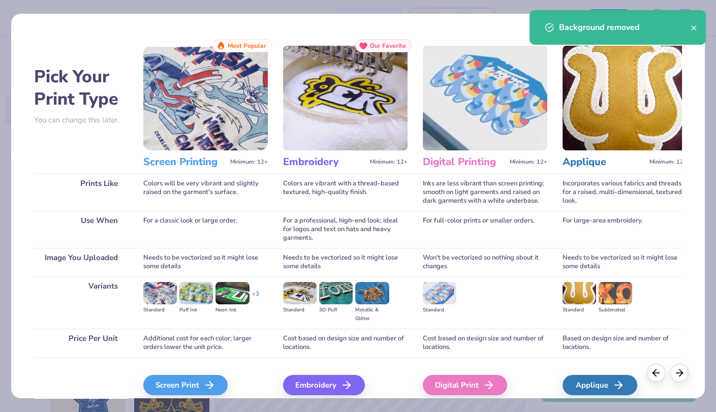
scroll to position [43, 0]
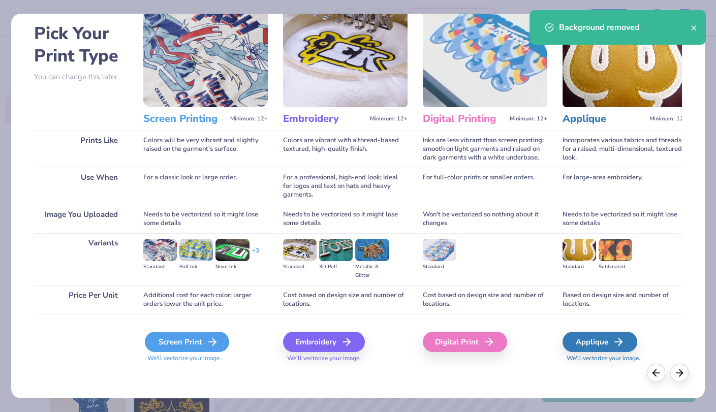
click at [202, 340] on div "Screen Print" at bounding box center [187, 342] width 84 height 20
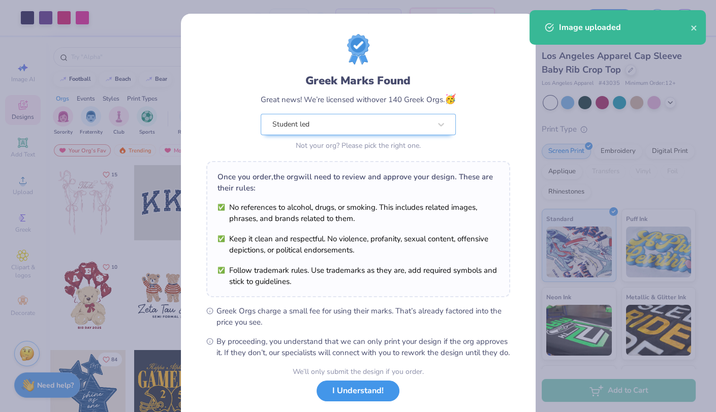
click at [368, 401] on button "I Understand!" at bounding box center [357, 390] width 83 height 21
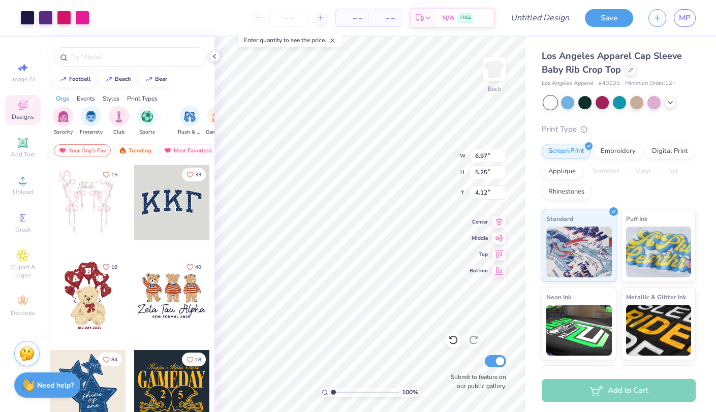
type input "2.75"
click at [278, 15] on input "number" at bounding box center [289, 18] width 40 height 18
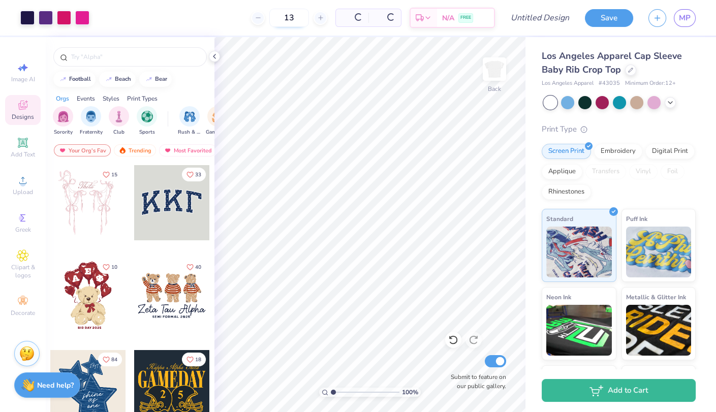
type input "13"
type input "2.32"
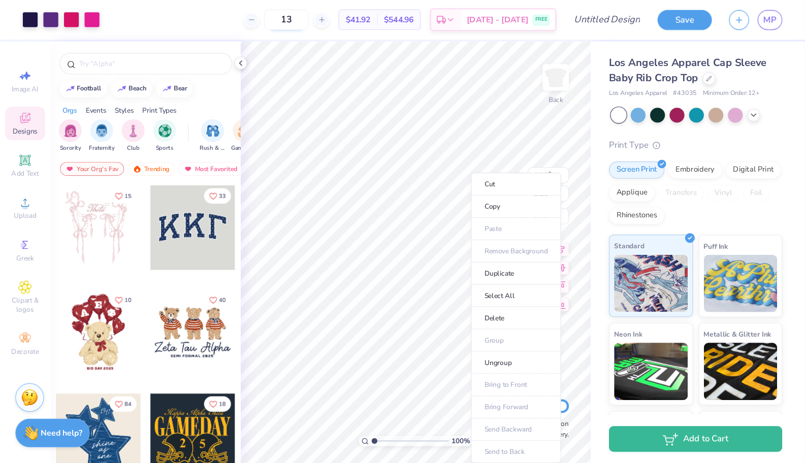
scroll to position [0, 0]
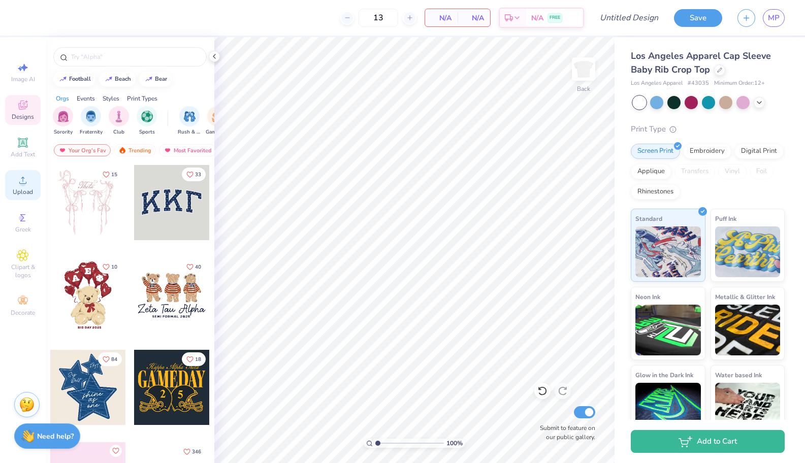
click at [19, 185] on icon at bounding box center [23, 180] width 12 height 12
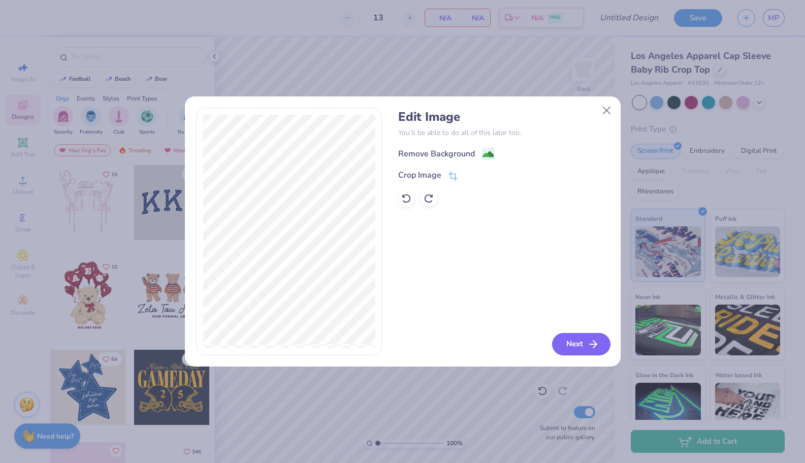
click at [576, 345] on button "Next" at bounding box center [581, 344] width 58 height 22
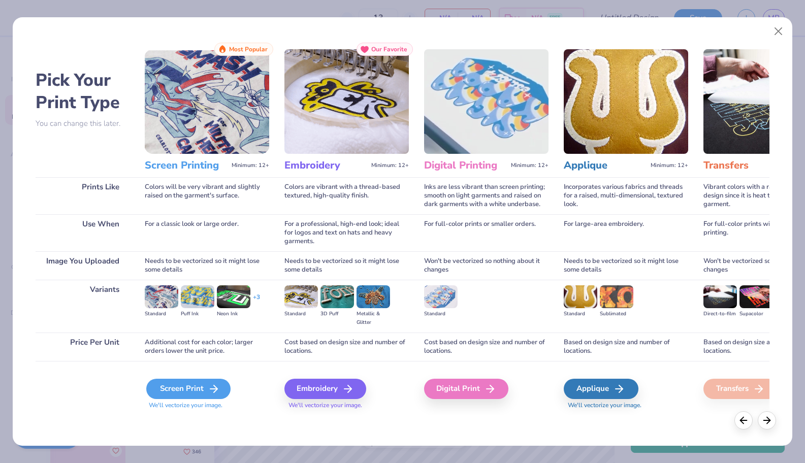
click at [222, 389] on div "Screen Print" at bounding box center [188, 389] width 84 height 20
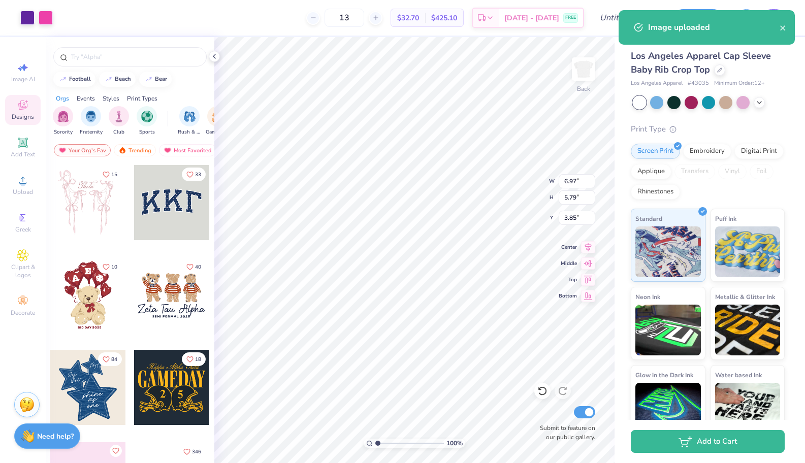
type input "1.99"
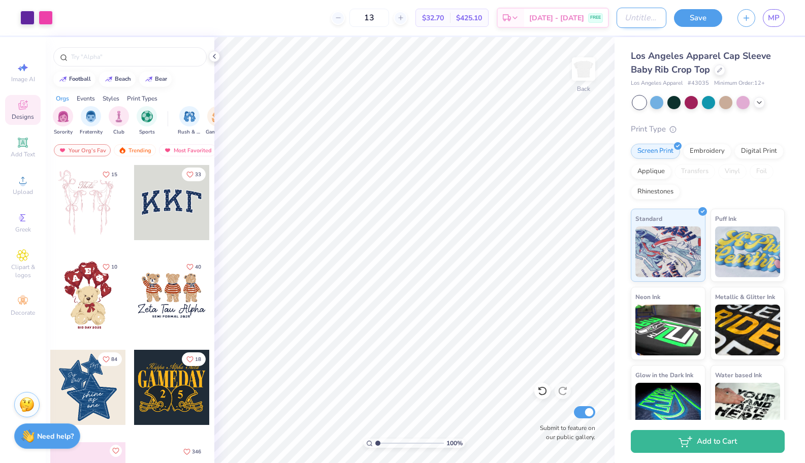
click at [658, 19] on input "Design Title" at bounding box center [642, 18] width 50 height 20
type input "SEA U IN [GEOGRAPHIC_DATA]"
click at [699, 16] on button "Save" at bounding box center [698, 17] width 48 height 18
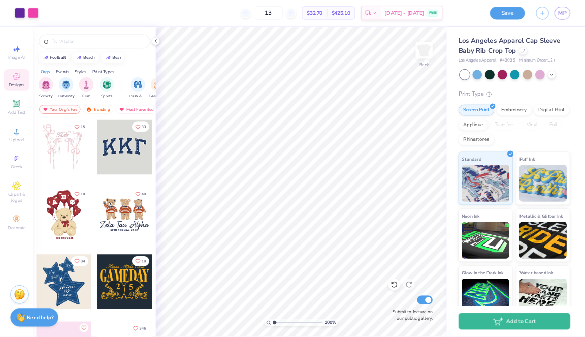
scroll to position [0, 0]
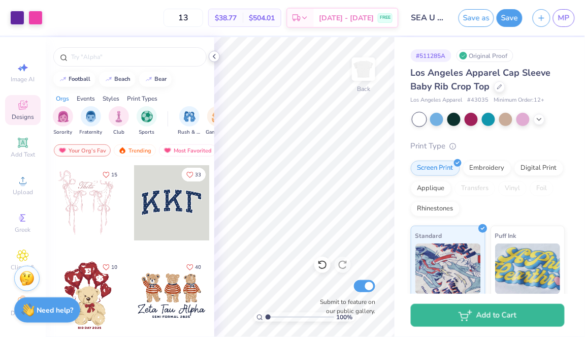
click at [219, 58] on div at bounding box center [214, 56] width 11 height 11
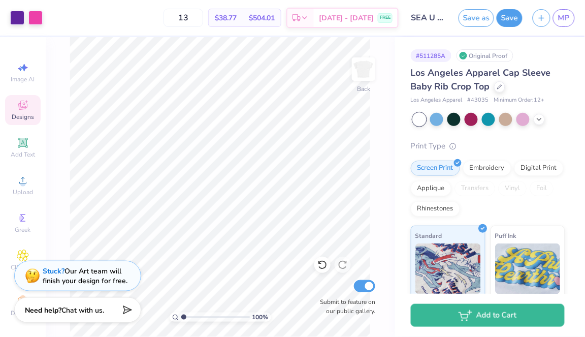
click at [323, 279] on div "100 % Back Submit to feature on our public gallery." at bounding box center [220, 187] width 349 height 300
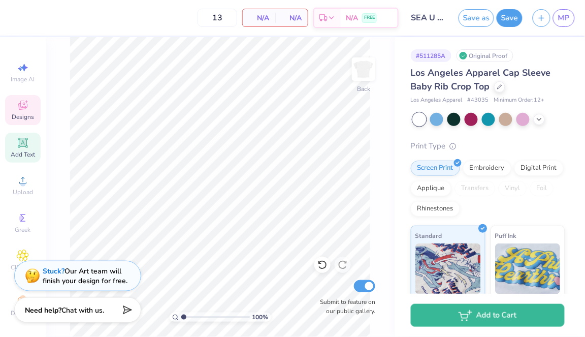
click at [33, 145] on div "Add Text" at bounding box center [23, 148] width 36 height 30
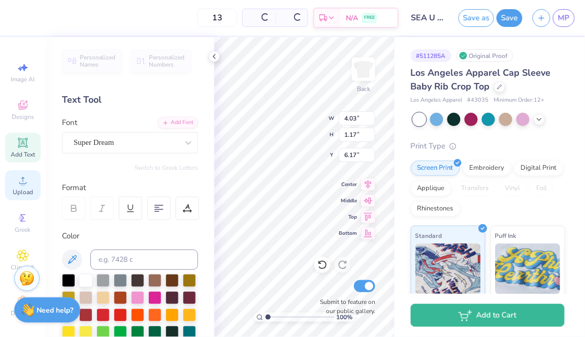
click at [23, 183] on circle at bounding box center [23, 184] width 6 height 6
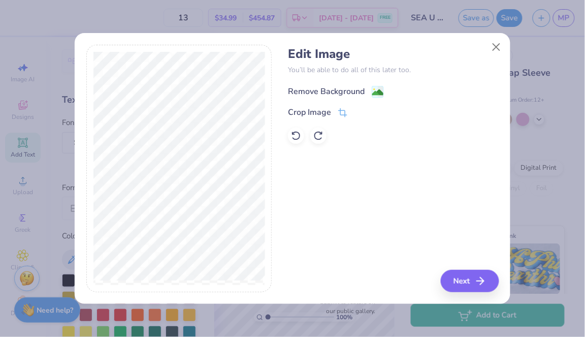
click at [377, 91] on image at bounding box center [377, 92] width 11 height 11
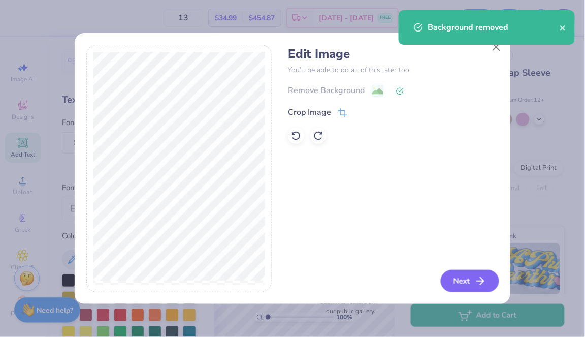
click at [463, 279] on button "Next" at bounding box center [470, 281] width 58 height 22
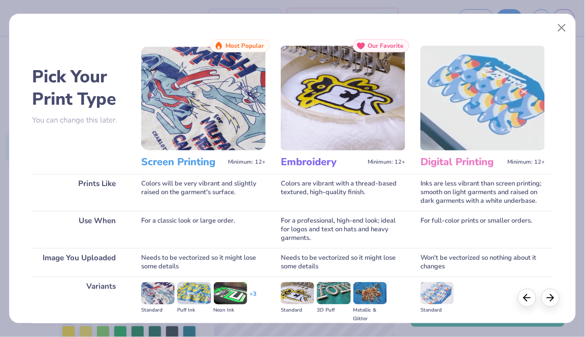
scroll to position [118, 0]
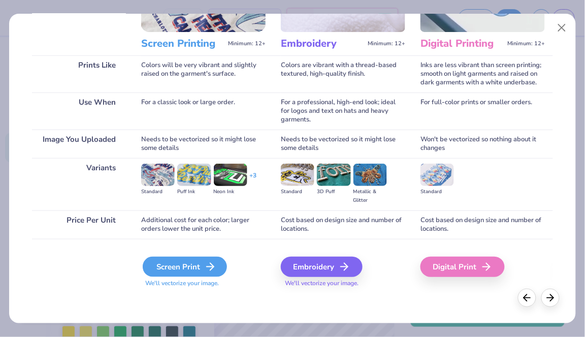
click at [189, 267] on div "Screen Print" at bounding box center [185, 266] width 84 height 20
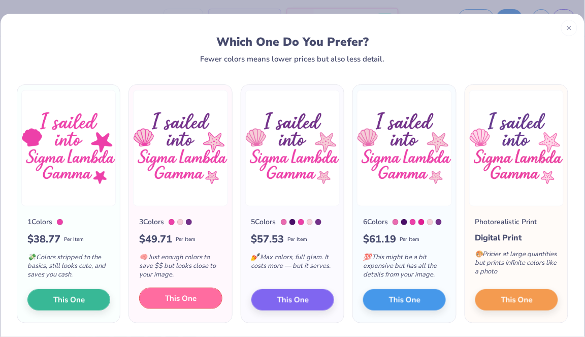
click at [172, 298] on span "This One" at bounding box center [180, 299] width 31 height 12
type input "6.97"
type input "5.34"
type input "4.08"
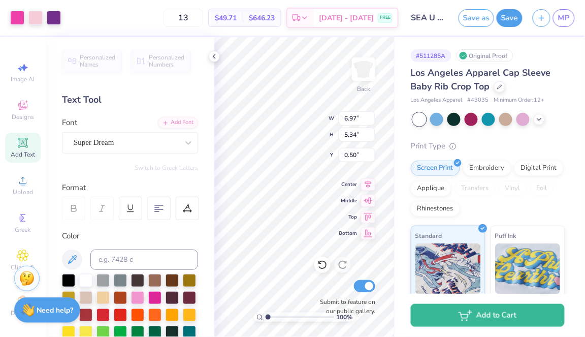
type input "0.50"
type input "3.00"
click at [214, 60] on icon at bounding box center [214, 56] width 8 height 8
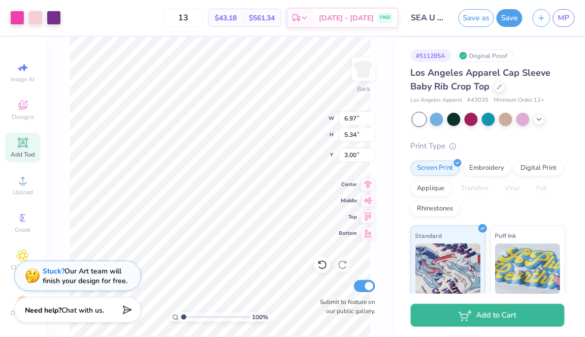
type input "2.71"
type input "2.72"
click at [436, 17] on input "SEA U IN [GEOGRAPHIC_DATA]" at bounding box center [429, 18] width 50 height 20
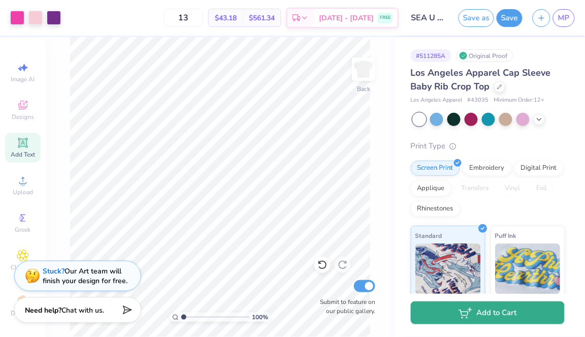
click at [461, 319] on button "Add to Cart" at bounding box center [488, 312] width 154 height 23
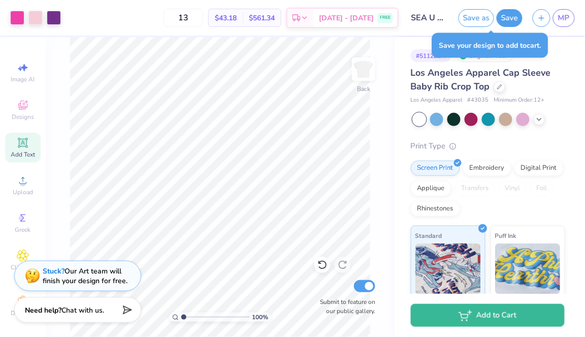
click at [506, 20] on button "Save" at bounding box center [510, 18] width 26 height 18
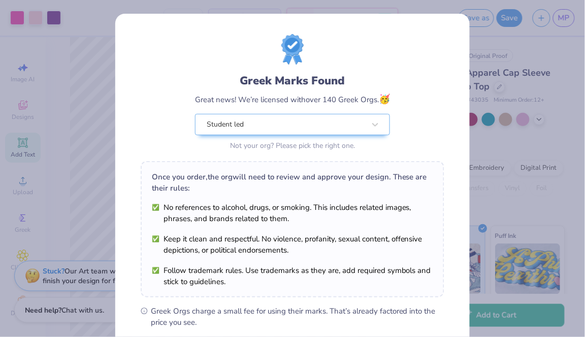
scroll to position [138, 0]
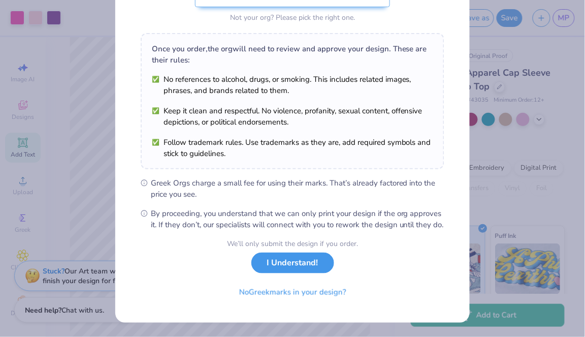
click at [277, 264] on button "I Understand!" at bounding box center [292, 262] width 83 height 21
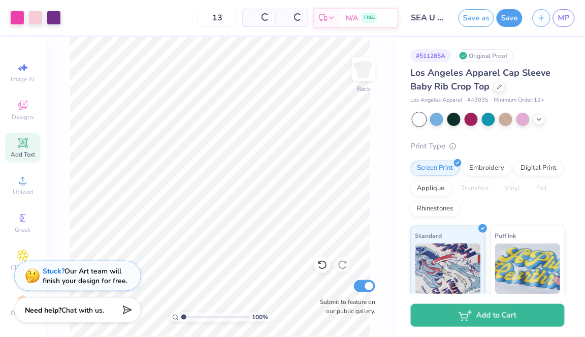
scroll to position [0, 0]
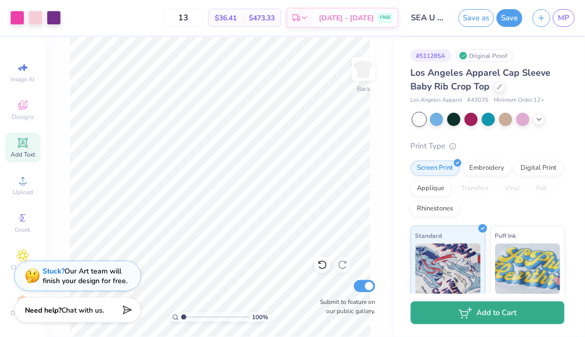
click at [473, 317] on button "Add to Cart" at bounding box center [488, 312] width 154 height 23
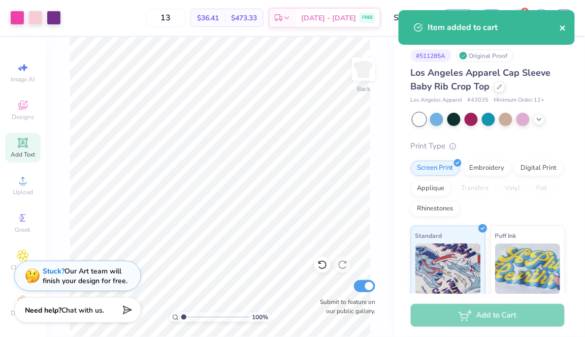
click at [563, 29] on icon "close" at bounding box center [563, 28] width 7 height 8
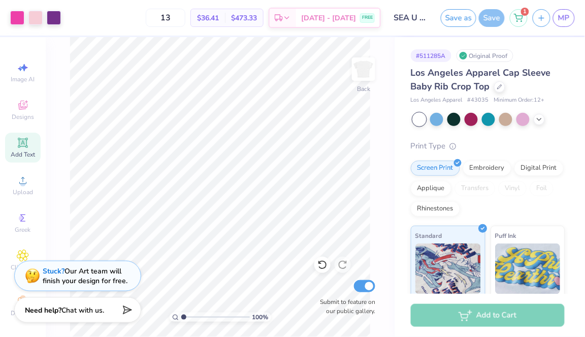
click at [530, 17] on div "Save as Save 1 MP" at bounding box center [513, 18] width 144 height 36
click at [522, 17] on icon at bounding box center [518, 16] width 9 height 8
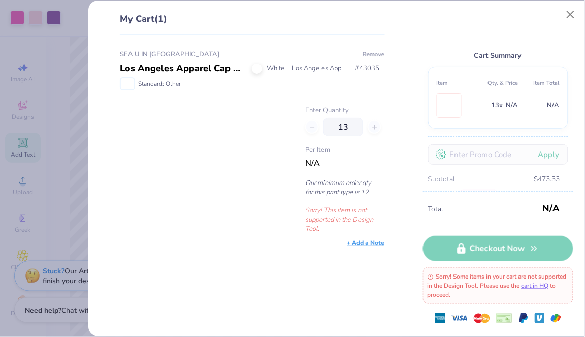
scroll to position [51, 0]
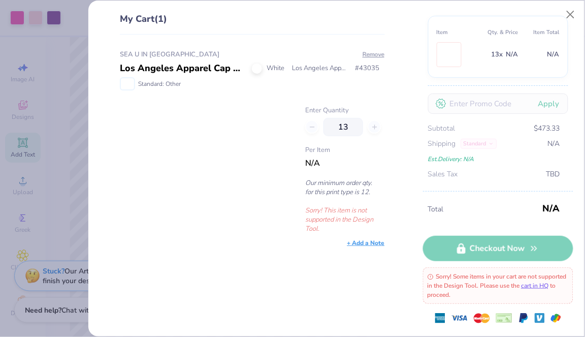
click at [546, 131] on span "$473.33" at bounding box center [547, 128] width 26 height 11
click at [482, 59] on div "13 x N/A" at bounding box center [497, 55] width 41 height 12
click at [371, 106] on label "Enter Quantity" at bounding box center [344, 111] width 79 height 10
click at [312, 126] on div "13" at bounding box center [344, 127] width 79 height 18
click at [316, 126] on div "13" at bounding box center [344, 127] width 79 height 18
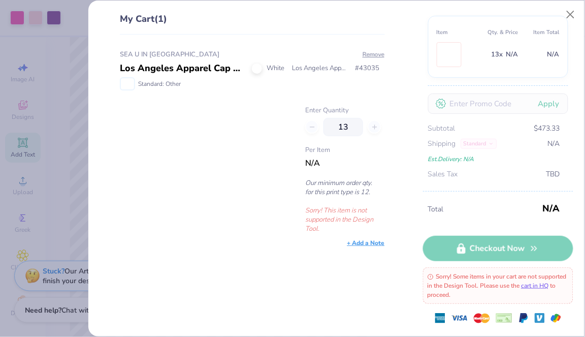
click at [71, 268] on div "My Cart (1) SEA U IN GAMMALAND [GEOGRAPHIC_DATA] Apparel Cap Sleeve Baby Rib Cr…" at bounding box center [292, 168] width 585 height 337
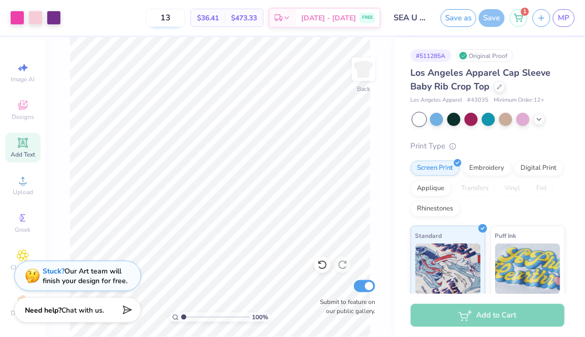
click at [185, 23] on input "13" at bounding box center [166, 18] width 40 height 18
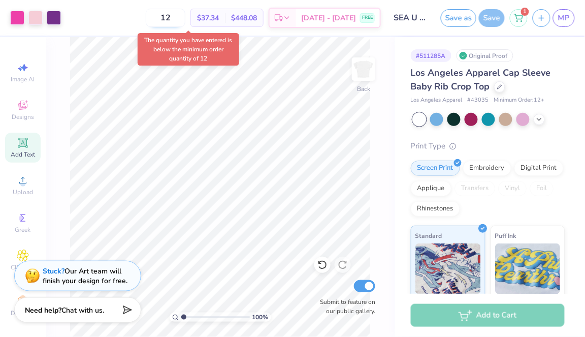
click at [185, 18] on input "12" at bounding box center [166, 18] width 40 height 18
click at [377, 246] on div "100 % Back Submit to feature on our public gallery." at bounding box center [220, 187] width 349 height 300
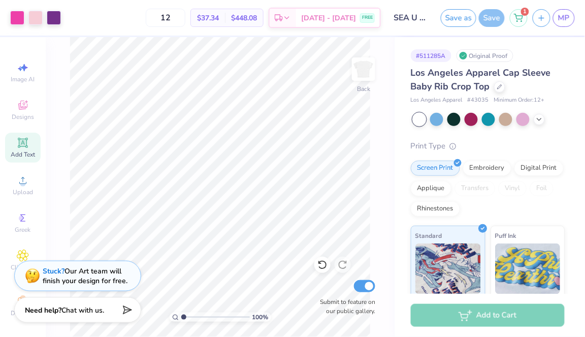
click at [463, 304] on div "Add to Cart" at bounding box center [488, 315] width 154 height 23
click at [185, 22] on input "12" at bounding box center [166, 18] width 40 height 18
click at [185, 21] on input "12" at bounding box center [166, 18] width 40 height 18
click at [514, 14] on div "1" at bounding box center [519, 17] width 18 height 18
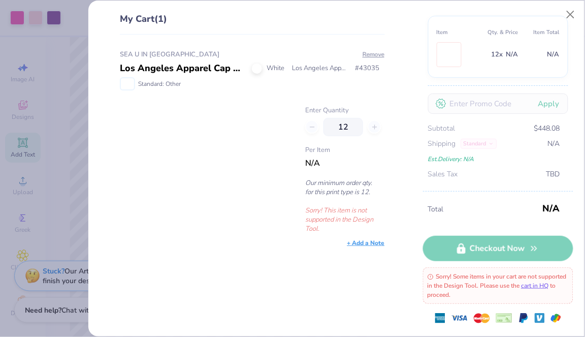
scroll to position [0, 0]
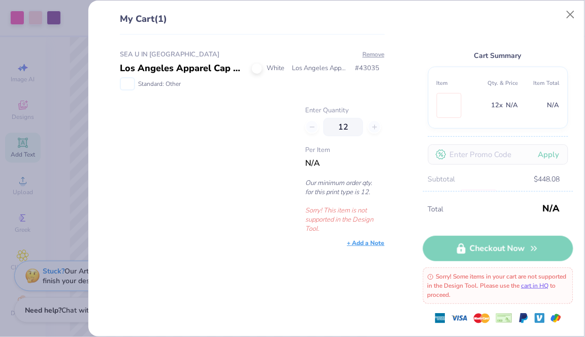
click at [312, 125] on div "12" at bounding box center [344, 127] width 79 height 18
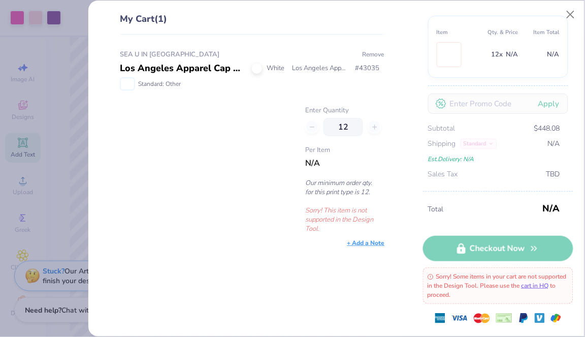
click at [375, 52] on button "Remove" at bounding box center [373, 54] width 23 height 9
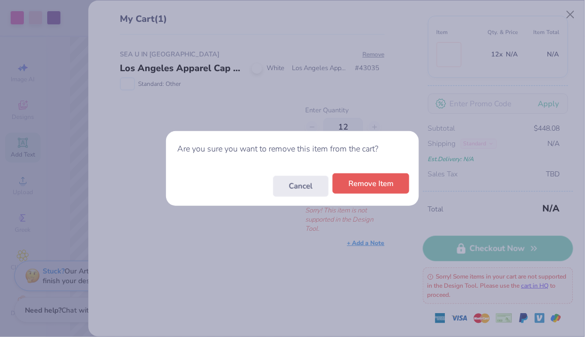
click at [385, 187] on button "Remove Item" at bounding box center [371, 183] width 77 height 21
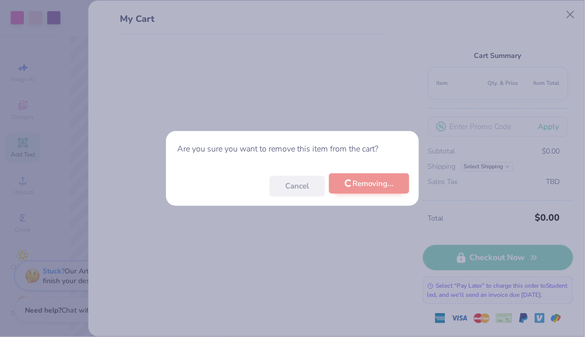
scroll to position [7, 0]
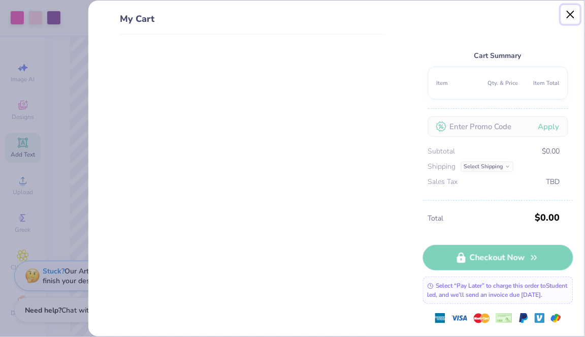
click at [565, 13] on button "Close" at bounding box center [570, 14] width 19 height 19
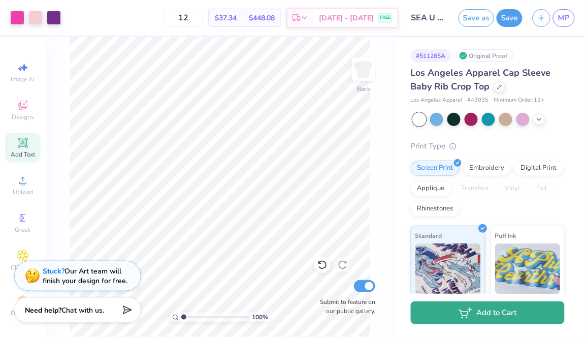
click at [450, 318] on button "Add to Cart" at bounding box center [488, 312] width 154 height 23
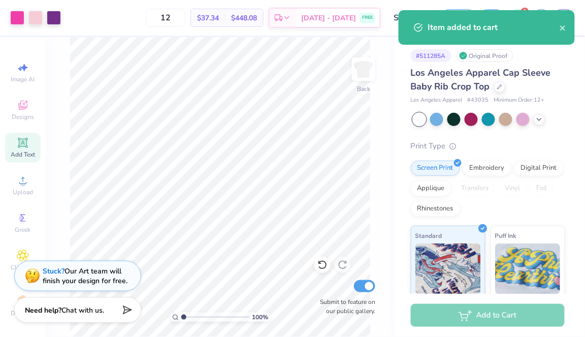
click at [568, 28] on div "Item added to cart" at bounding box center [487, 27] width 176 height 35
click at [561, 28] on icon "close" at bounding box center [563, 28] width 7 height 8
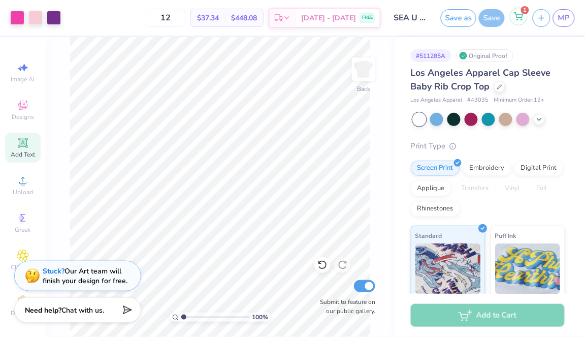
click at [526, 16] on div "1" at bounding box center [519, 17] width 18 height 18
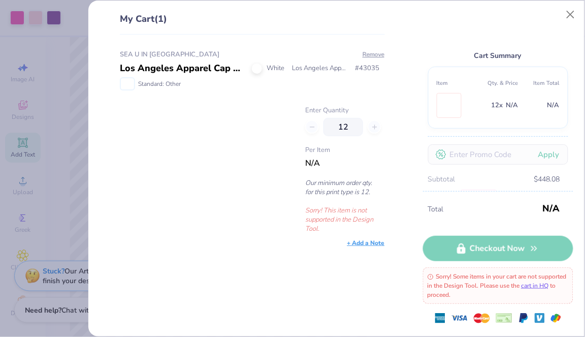
click at [374, 130] on div "12" at bounding box center [344, 127] width 79 height 18
click at [312, 127] on div "12" at bounding box center [344, 127] width 79 height 18
click at [322, 158] on div "Per Item N/A" at bounding box center [344, 157] width 79 height 24
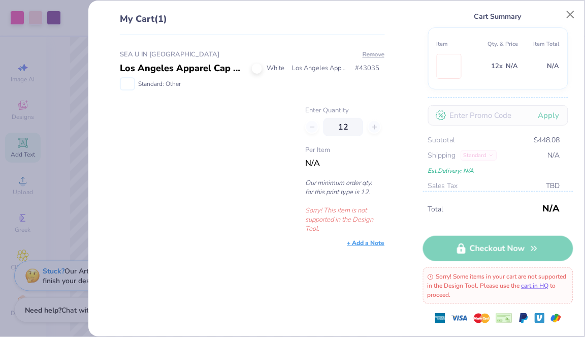
scroll to position [51, 0]
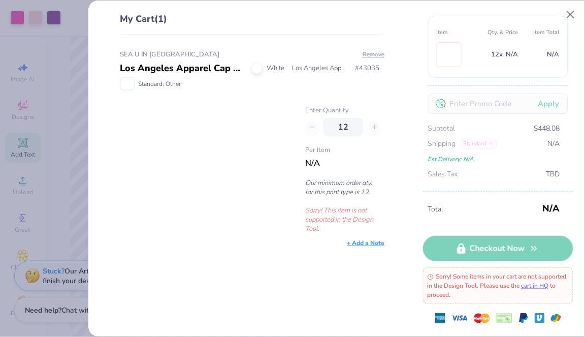
click at [470, 142] on span "Shipping Standard" at bounding box center [462, 143] width 69 height 11
click at [498, 243] on div "Total N/A Checkout Now Sorry! Some items in your cart are not supported in the …" at bounding box center [498, 263] width 150 height 145
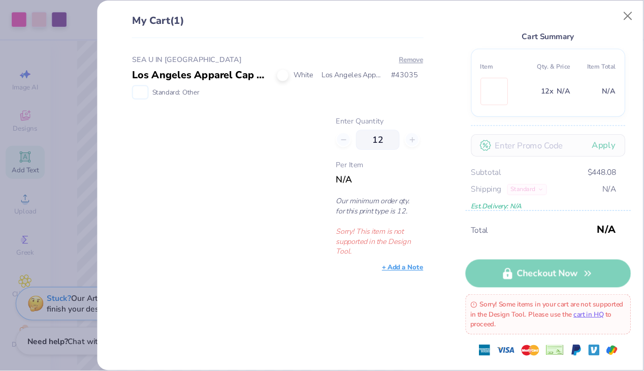
scroll to position [0, 0]
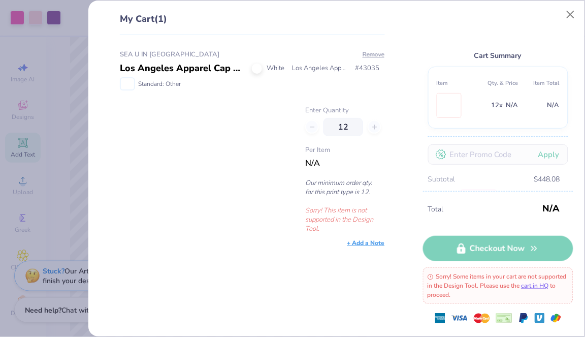
click at [260, 69] on div at bounding box center [257, 68] width 10 height 10
click at [134, 79] on img at bounding box center [127, 83] width 13 height 11
click at [376, 55] on button "Remove" at bounding box center [373, 54] width 23 height 9
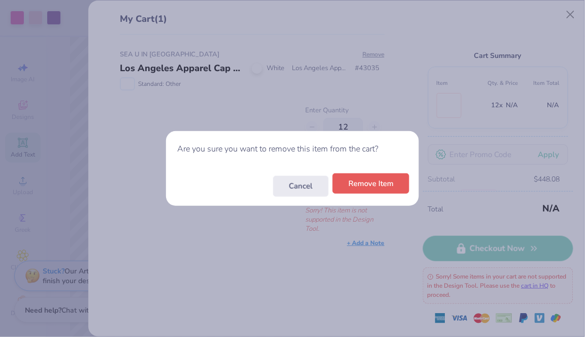
click at [395, 182] on button "Remove Item" at bounding box center [371, 183] width 77 height 21
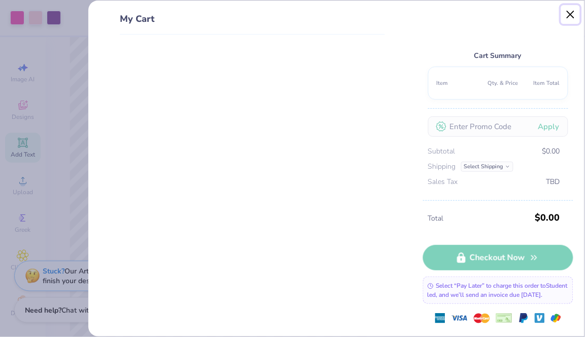
click at [572, 13] on button "Close" at bounding box center [570, 14] width 19 height 19
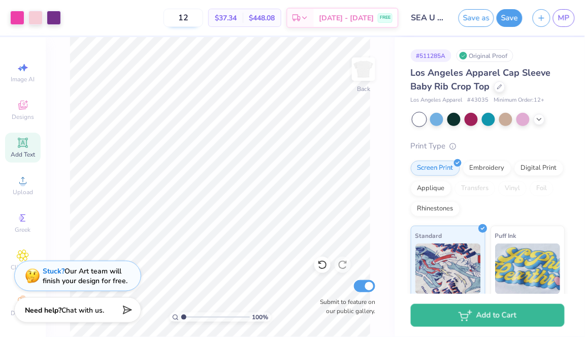
click at [199, 11] on input "12" at bounding box center [184, 18] width 40 height 18
click at [203, 14] on input "12" at bounding box center [184, 18] width 40 height 18
type input "12"
click at [203, 26] on input "12" at bounding box center [184, 18] width 40 height 18
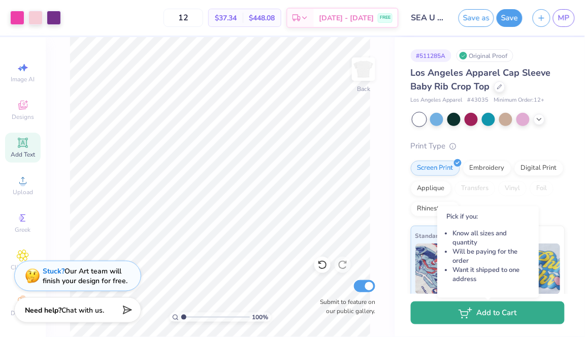
click at [462, 311] on icon "button" at bounding box center [463, 313] width 9 height 6
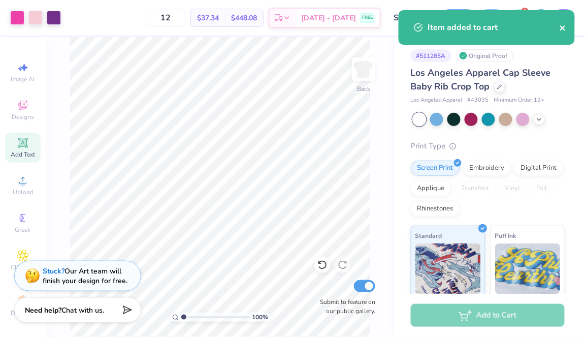
click at [566, 26] on icon "close" at bounding box center [563, 28] width 7 height 8
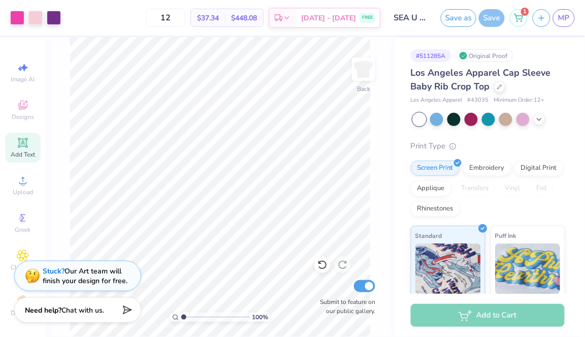
click at [522, 20] on div "Art colors 12 $37.34 Per Item $448.08 Total Est. Delivery [DATE] - [DATE] FREE …" at bounding box center [292, 168] width 585 height 337
click at [522, 21] on circle at bounding box center [522, 21] width 1 height 1
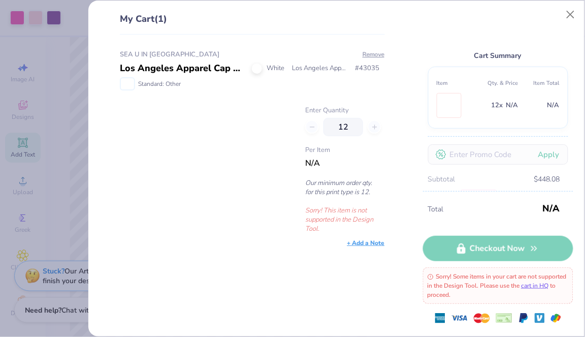
click at [317, 124] on div "12" at bounding box center [344, 127] width 79 height 18
click at [315, 164] on span "N/A" at bounding box center [312, 162] width 15 height 11
click at [313, 162] on span "N/A" at bounding box center [312, 162] width 15 height 11
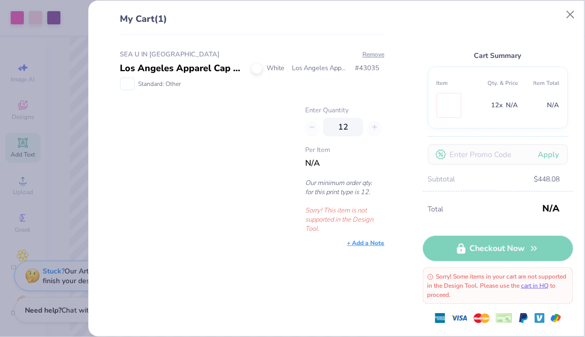
click at [257, 65] on div at bounding box center [257, 68] width 10 height 10
click at [330, 193] on p "Our minimum order qty. for this print type is 12." at bounding box center [344, 187] width 79 height 18
click at [360, 240] on div "+ Add a Note" at bounding box center [366, 242] width 38 height 9
click at [360, 156] on div "Per Item N/A" at bounding box center [344, 157] width 79 height 24
click at [549, 289] on link "cart in HQ" at bounding box center [535, 285] width 27 height 8
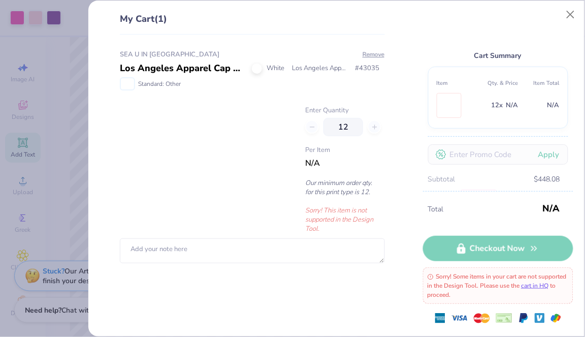
click at [68, 177] on div "My Cart (1) SEA U IN GAMMALAND [GEOGRAPHIC_DATA] Apparel Cap Sleeve Baby Rib Cr…" at bounding box center [292, 168] width 585 height 337
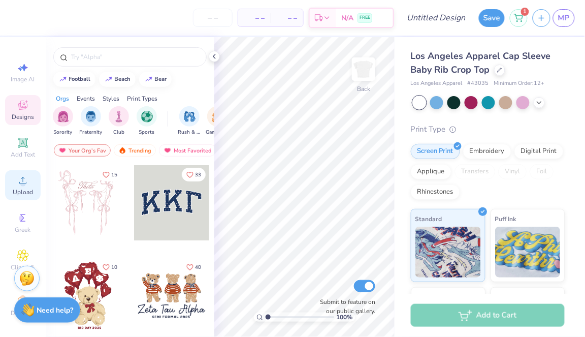
click at [22, 192] on span "Upload" at bounding box center [23, 192] width 20 height 8
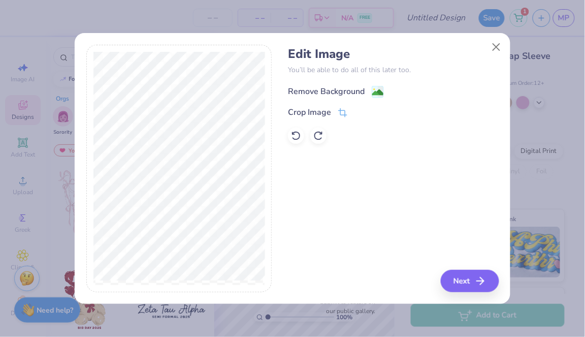
click at [370, 91] on div "Remove Background" at bounding box center [336, 91] width 96 height 13
click at [458, 279] on button "Next" at bounding box center [471, 281] width 58 height 22
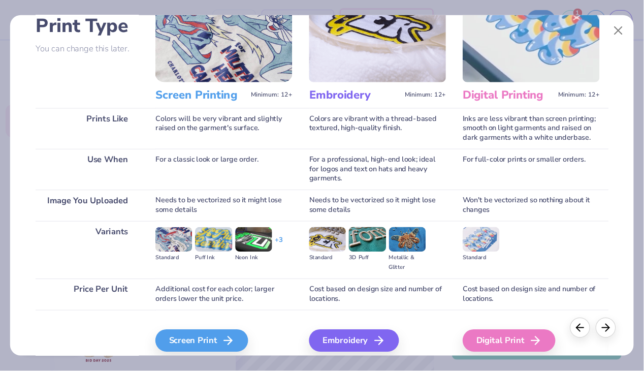
scroll to position [118, 0]
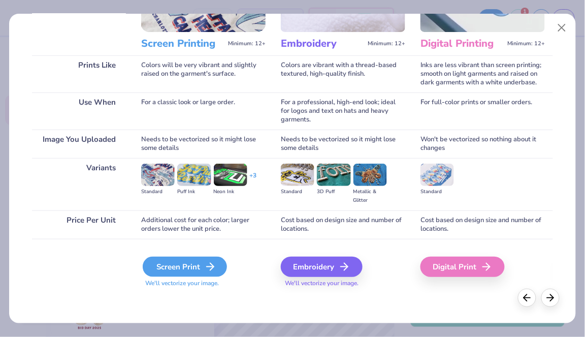
click at [165, 270] on div "Screen Print" at bounding box center [185, 266] width 84 height 20
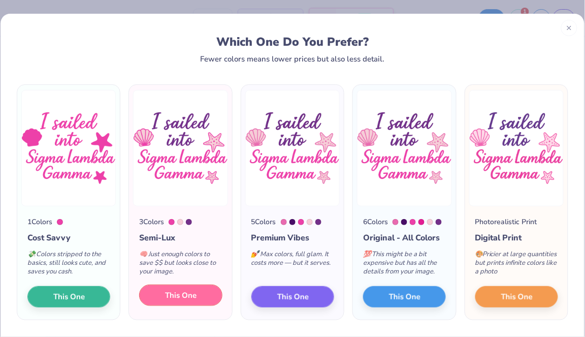
click at [197, 288] on button "This One" at bounding box center [180, 294] width 83 height 21
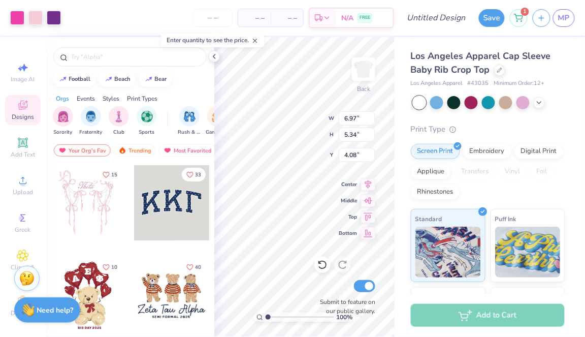
click at [252, 21] on span "– –" at bounding box center [254, 18] width 20 height 11
click at [214, 16] on input "number" at bounding box center [213, 18] width 40 height 18
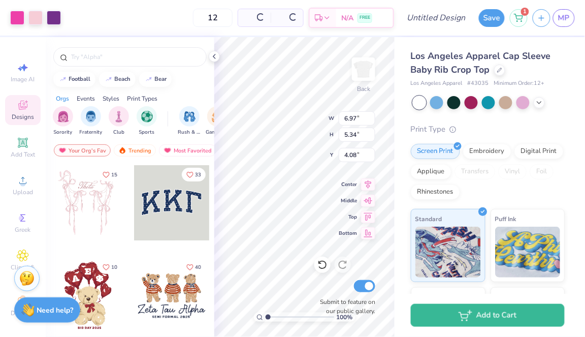
type input "12"
type input "2.57"
type input "2.65"
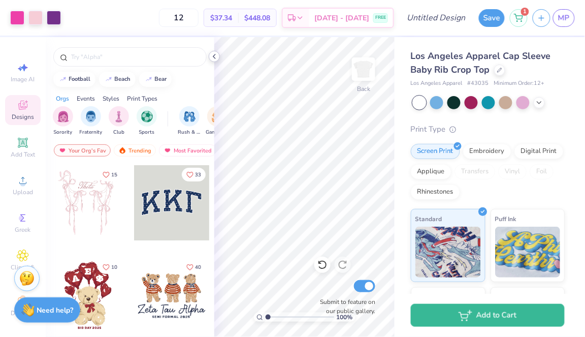
click at [217, 55] on icon at bounding box center [214, 56] width 8 height 8
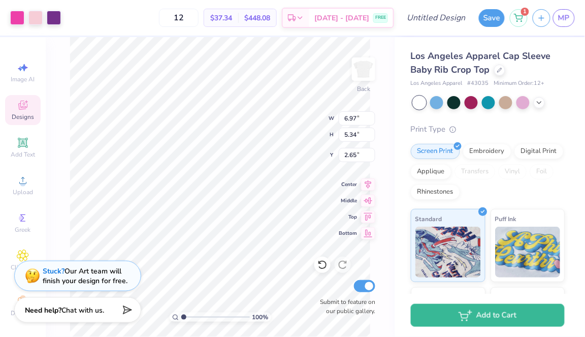
type input "3.00"
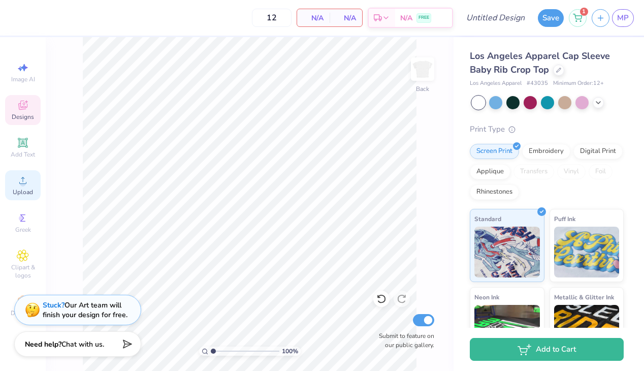
click at [25, 191] on span "Upload" at bounding box center [23, 192] width 20 height 8
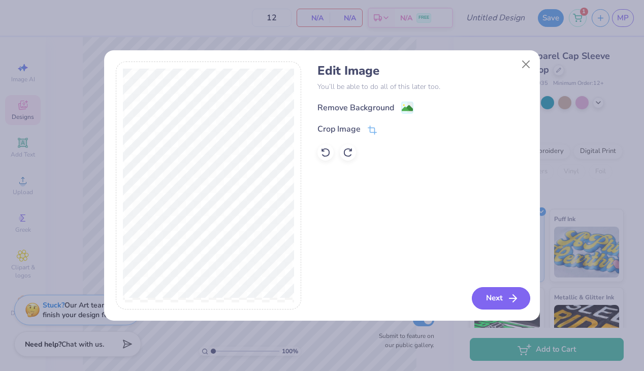
click at [485, 305] on button "Next" at bounding box center [501, 298] width 58 height 22
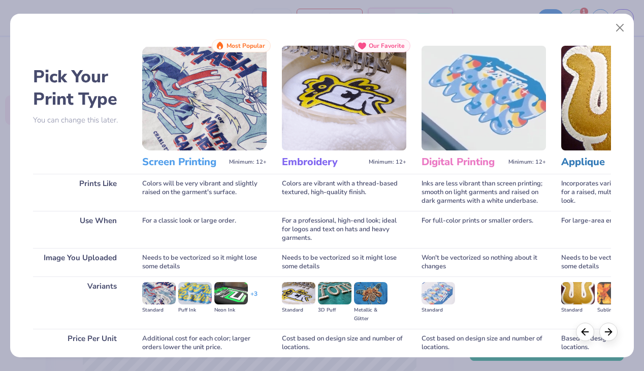
scroll to position [85, 0]
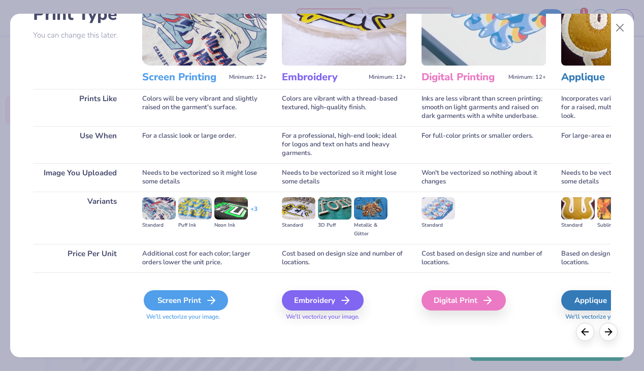
click at [146, 299] on div "Screen Print" at bounding box center [186, 300] width 84 height 20
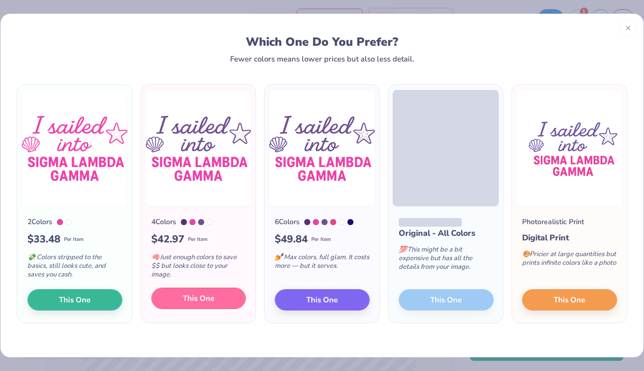
click at [211, 307] on button "This One" at bounding box center [198, 297] width 95 height 21
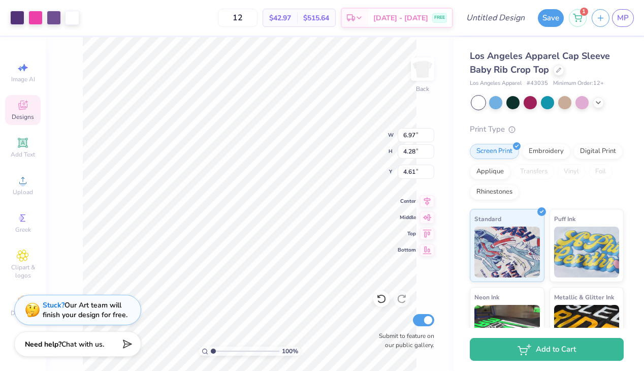
type input "3.00"
type input "2.36"
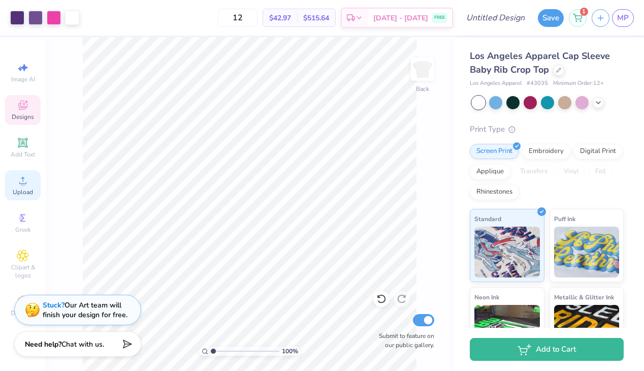
click at [27, 185] on icon at bounding box center [23, 180] width 12 height 12
click at [18, 127] on div "Image AI Designs Add Text Upload Greek Clipart & logos Decorate" at bounding box center [23, 189] width 36 height 264
click at [19, 140] on icon at bounding box center [23, 143] width 10 height 10
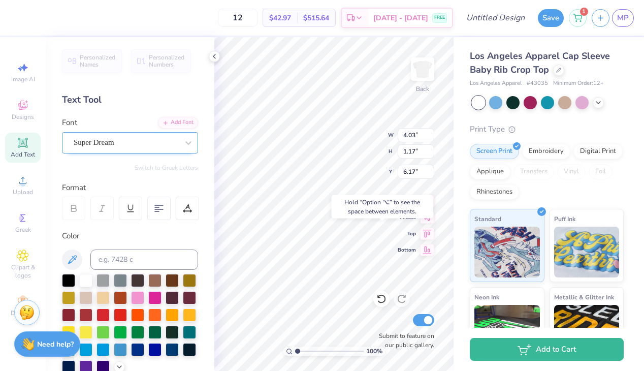
click at [107, 138] on div "Super Dream" at bounding box center [126, 143] width 107 height 16
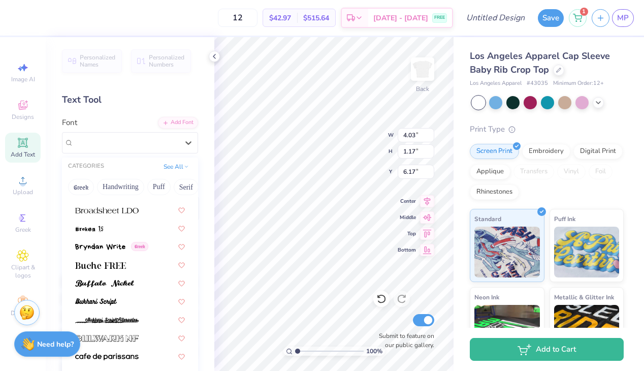
scroll to position [928, 0]
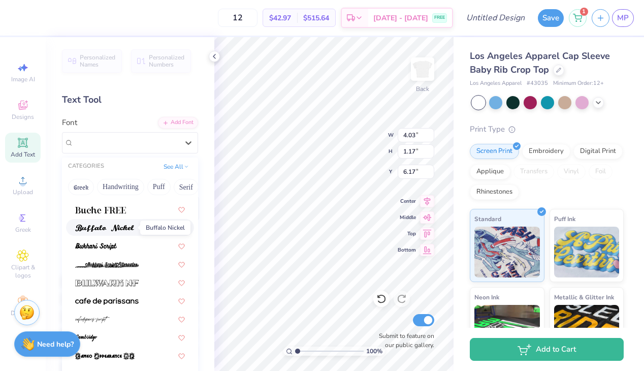
click at [127, 225] on img at bounding box center [104, 227] width 59 height 7
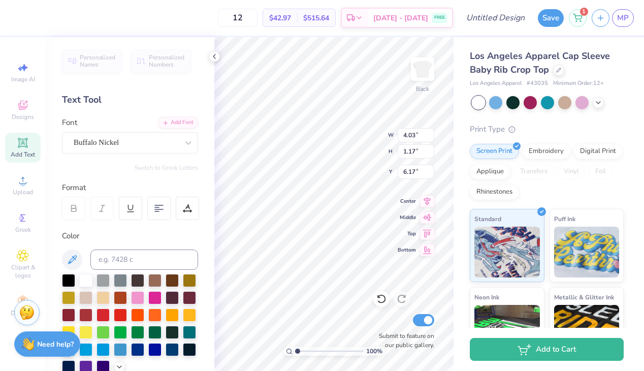
type input "4.20"
type input "1.19"
type input "6.16"
click at [150, 246] on div "Color" at bounding box center [130, 301] width 136 height 143
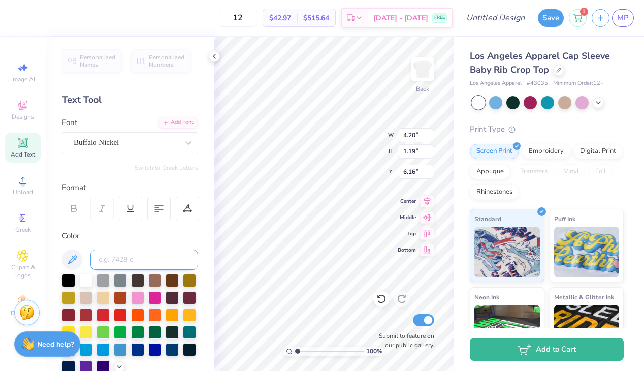
click at [150, 259] on input at bounding box center [144, 259] width 108 height 20
click at [156, 296] on div at bounding box center [154, 296] width 13 height 13
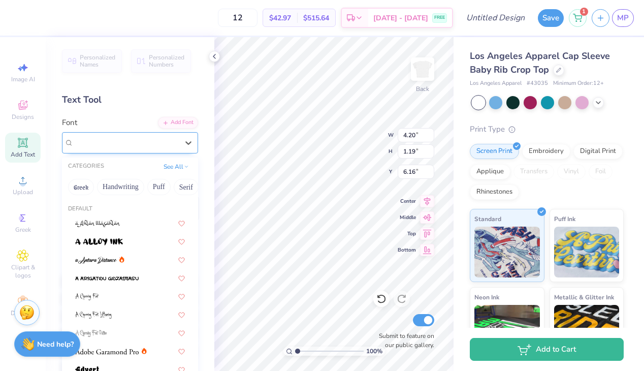
click at [133, 152] on div "Buffalo Nickel" at bounding box center [130, 142] width 136 height 21
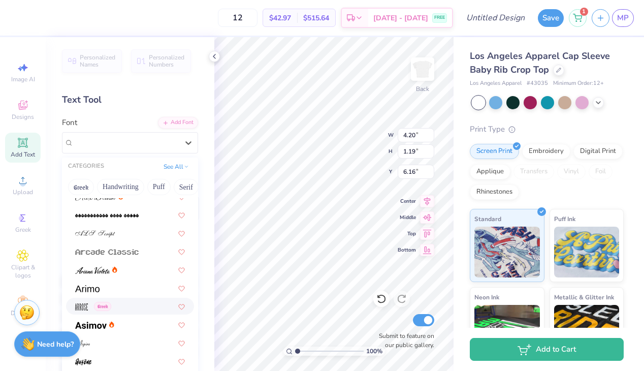
scroll to position [266, 0]
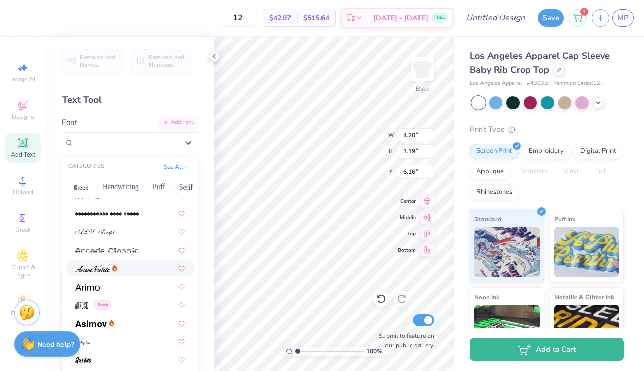
click at [138, 261] on div at bounding box center [130, 268] width 128 height 17
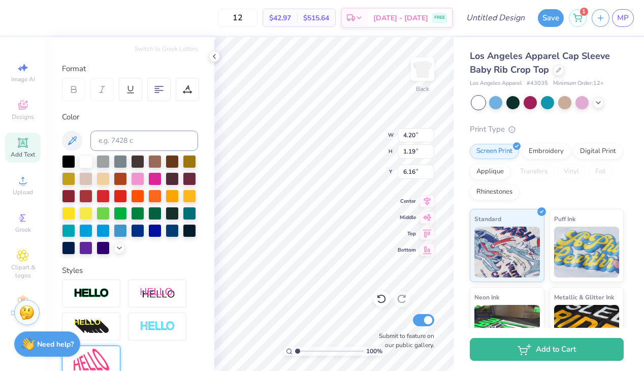
scroll to position [0, 0]
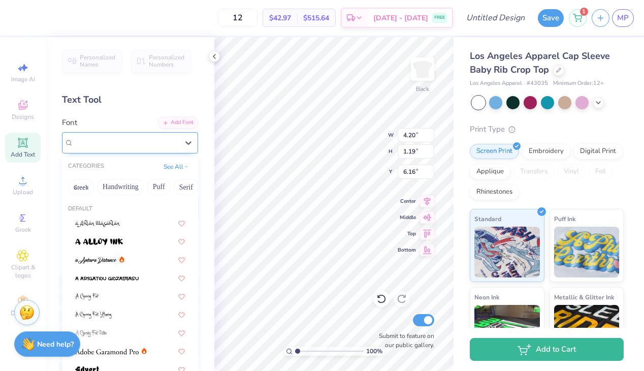
click at [132, 147] on div "[PERSON_NAME]" at bounding box center [126, 143] width 107 height 16
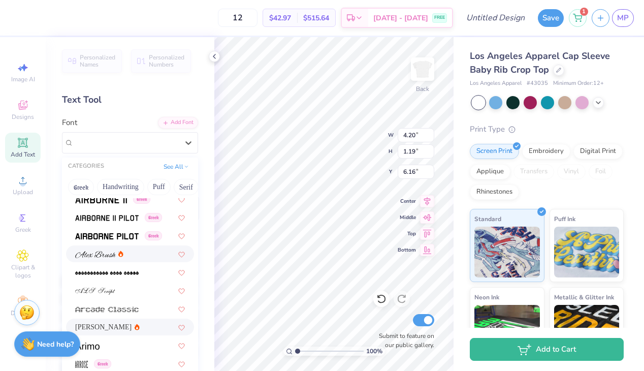
scroll to position [215, 0]
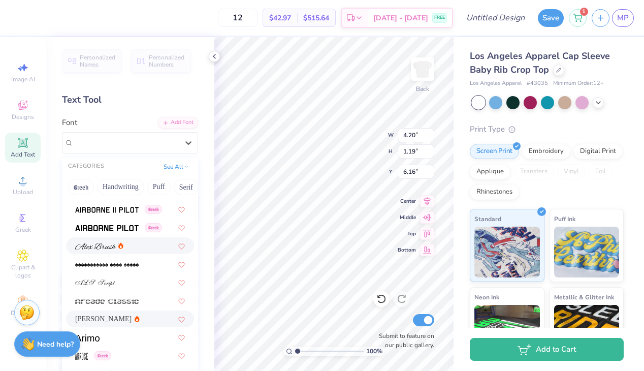
click at [133, 248] on div at bounding box center [130, 245] width 110 height 11
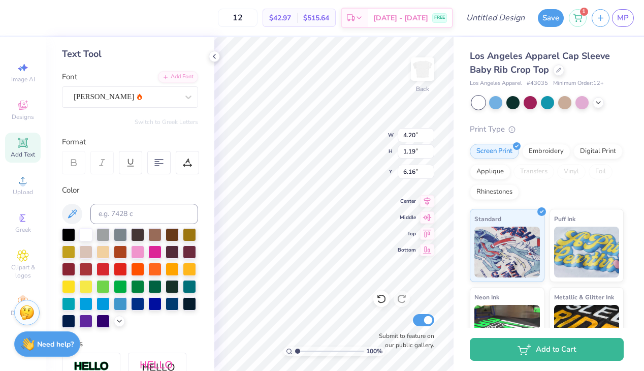
scroll to position [0, 0]
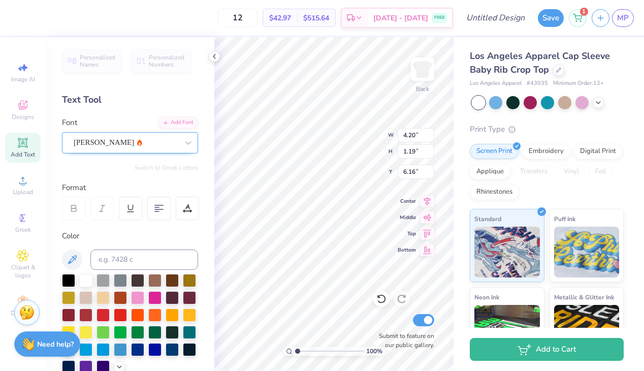
click at [136, 137] on div "Alex Brush" at bounding box center [126, 143] width 107 height 16
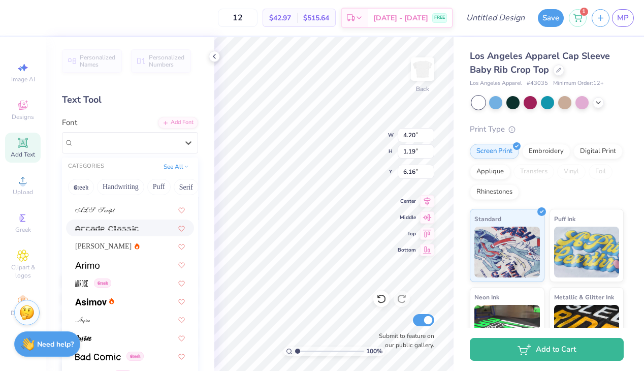
scroll to position [345, 0]
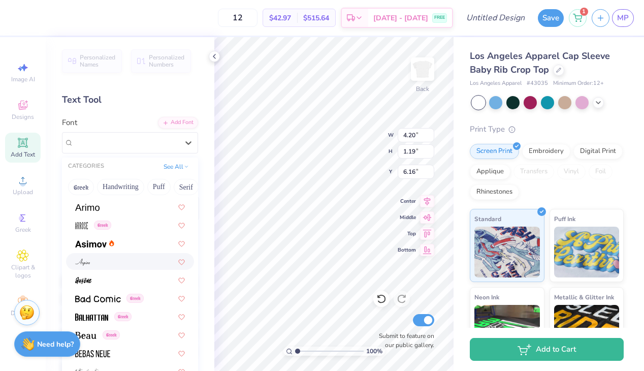
click at [134, 257] on div at bounding box center [130, 261] width 110 height 11
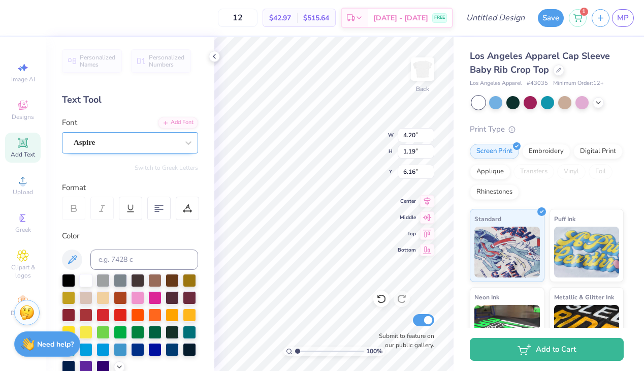
click at [133, 144] on div "Aspire" at bounding box center [126, 143] width 107 height 16
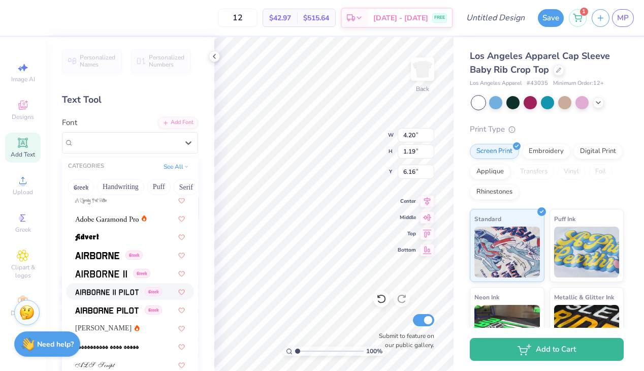
scroll to position [339, 0]
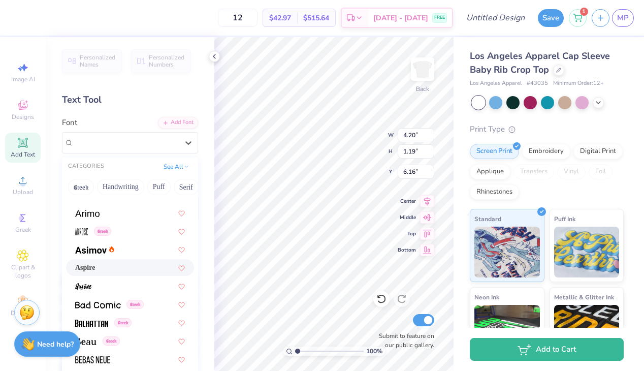
click at [114, 271] on div "Aspire" at bounding box center [130, 267] width 110 height 11
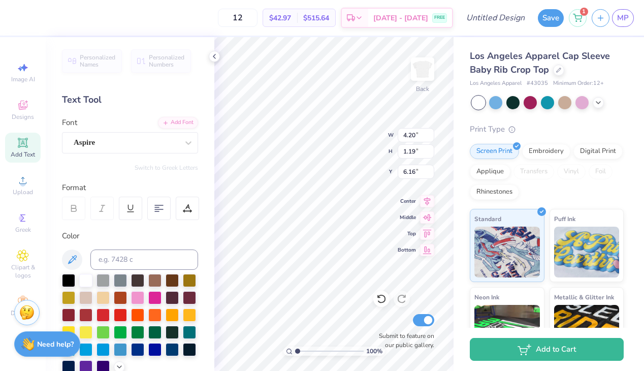
scroll to position [89, 0]
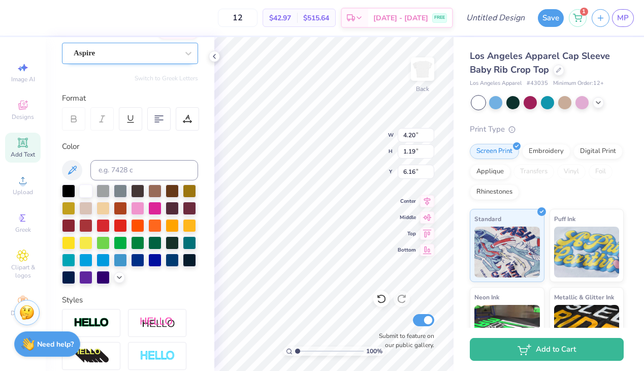
click at [131, 59] on div at bounding box center [126, 53] width 105 height 14
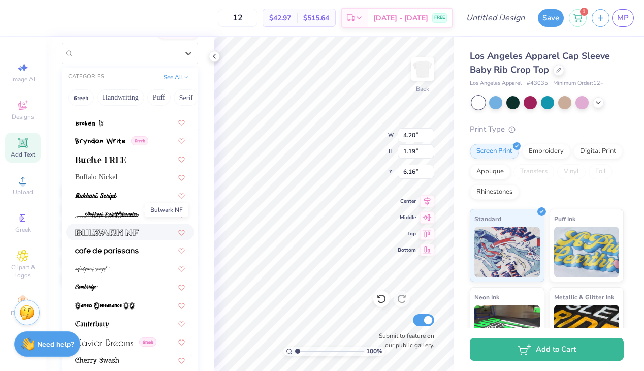
scroll to position [843, 0]
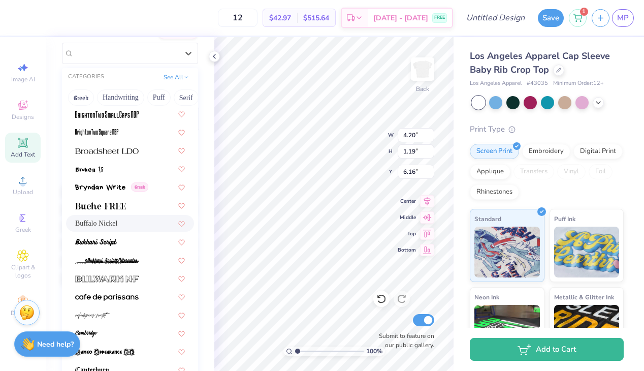
click at [120, 229] on div "Buffalo Nickel" at bounding box center [130, 223] width 128 height 17
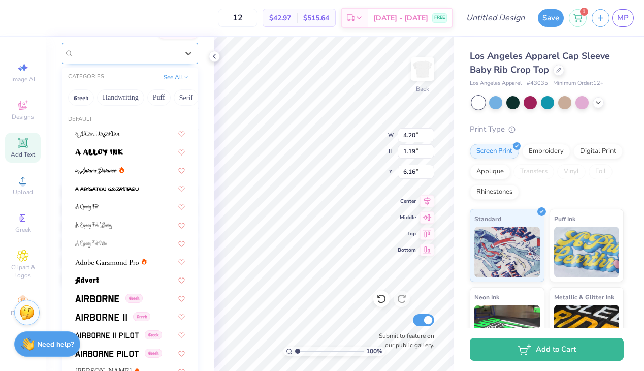
click at [140, 63] on div "Buffalo Nickel" at bounding box center [130, 53] width 136 height 21
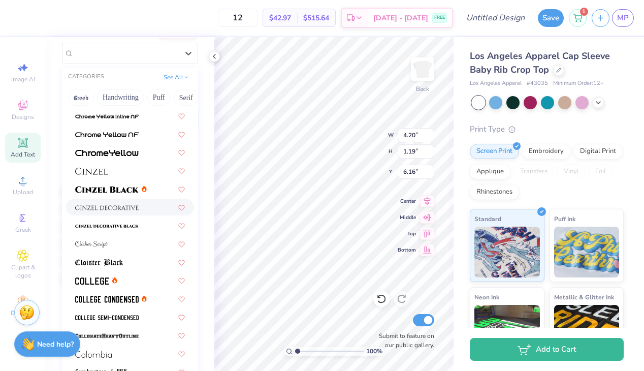
scroll to position [1201, 0]
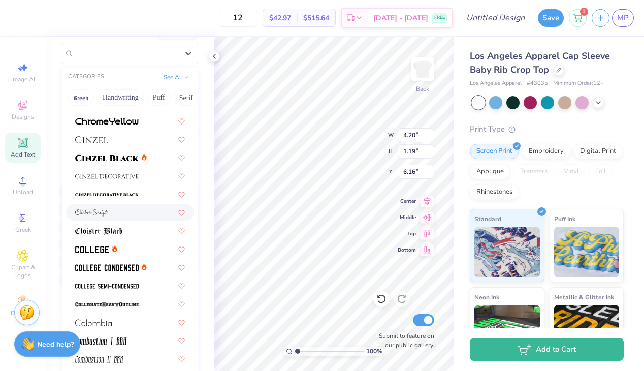
click at [107, 218] on div at bounding box center [130, 212] width 128 height 17
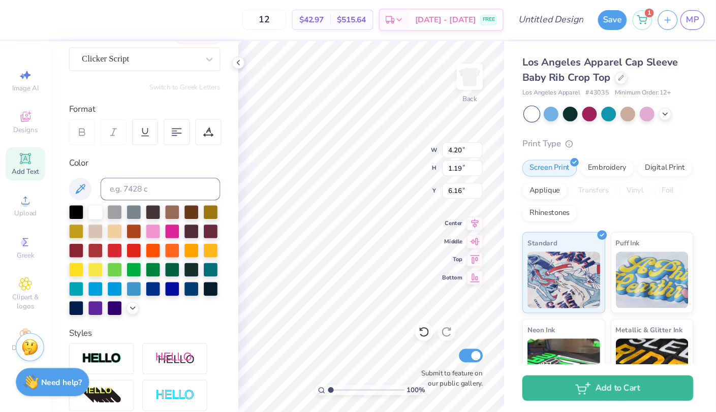
scroll to position [0, 0]
type textarea "TEXT"
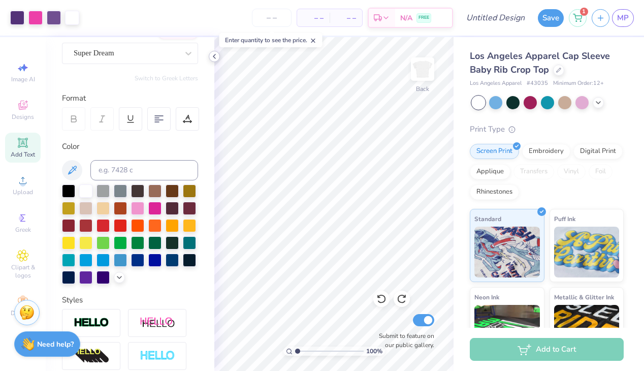
click at [216, 53] on icon at bounding box center [214, 56] width 8 height 8
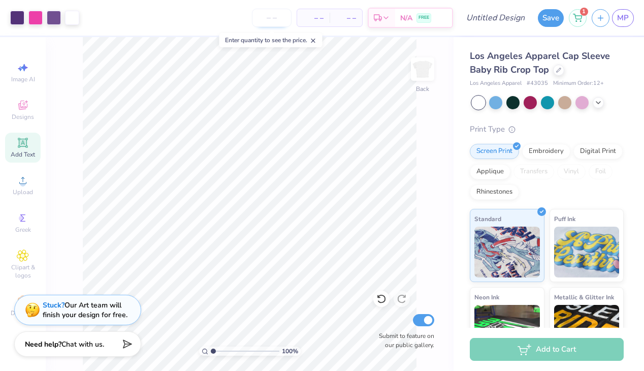
click at [274, 20] on input "number" at bounding box center [272, 18] width 40 height 18
type input "12"
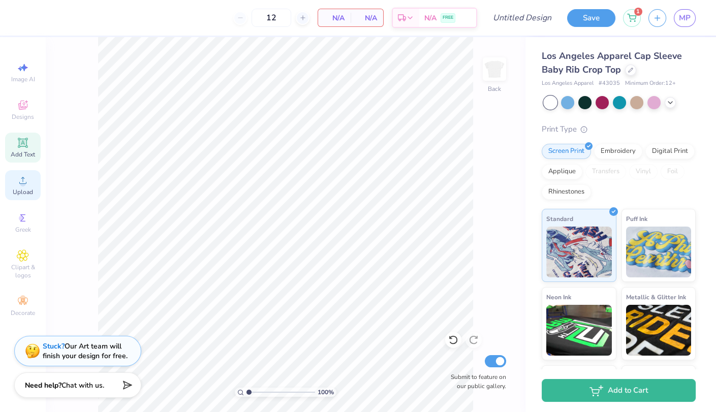
click at [36, 187] on div "Upload" at bounding box center [23, 185] width 36 height 30
click at [31, 179] on div "Upload" at bounding box center [23, 185] width 36 height 30
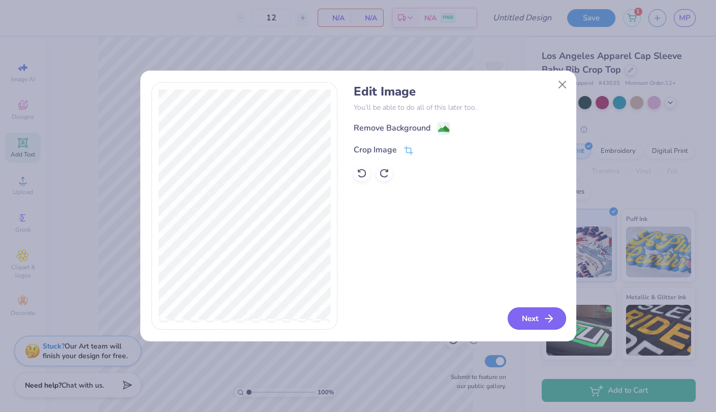
click at [536, 311] on button "Next" at bounding box center [536, 318] width 58 height 22
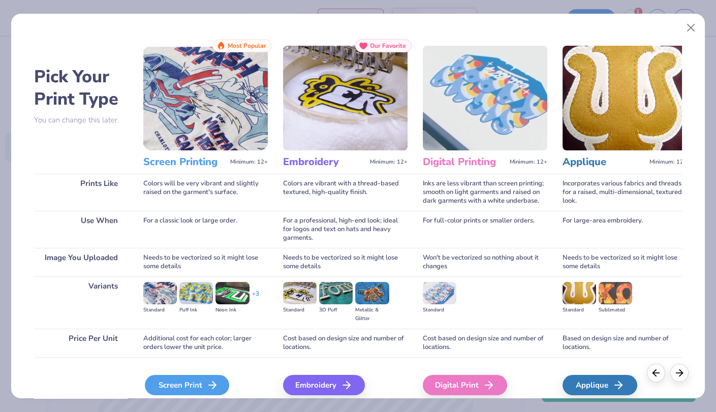
click at [204, 336] on div "Screen Print" at bounding box center [187, 385] width 84 height 20
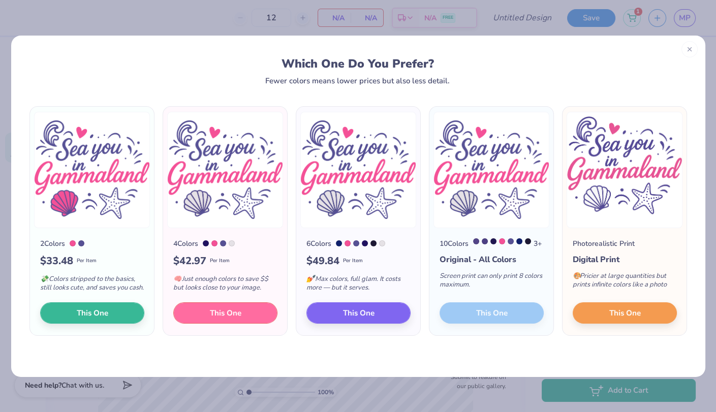
drag, startPoint x: 249, startPoint y: 322, endPoint x: 75, endPoint y: 237, distance: 194.0
click at [75, 237] on div "2 Colors $ 33.48 Per Item 💸 Colors stripped to the basics, still looks cute, an…" at bounding box center [357, 221] width 661 height 230
click at [122, 315] on button "This One" at bounding box center [92, 311] width 104 height 21
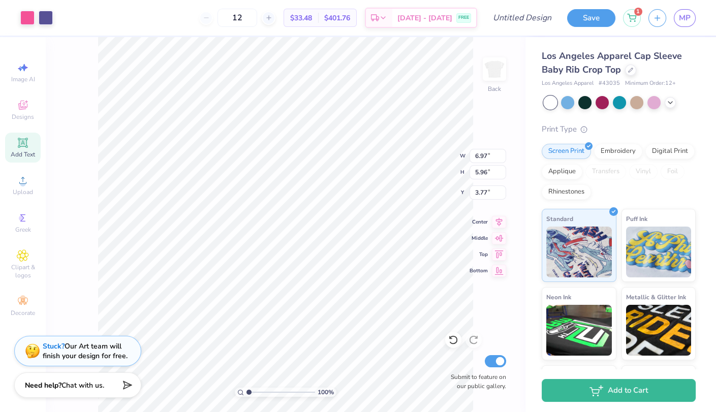
type input "2.00"
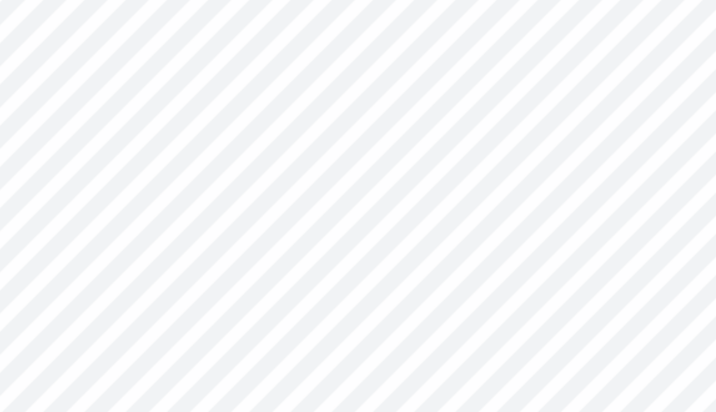
type input "0.26"
type input "1.08"
type input "8.37"
type input "1.67"
type input "1.61"
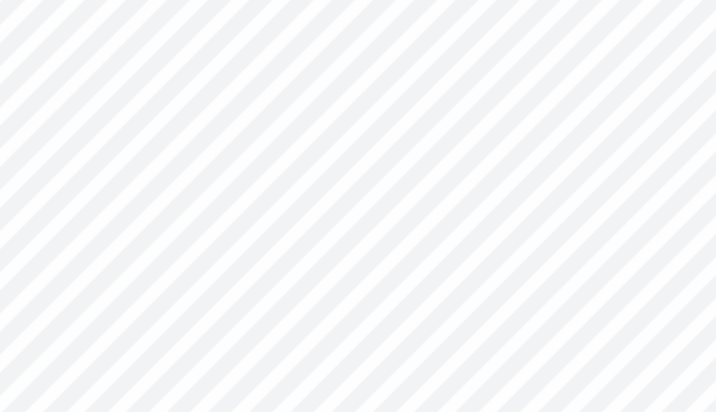
type input "6.21"
type input "7.76"
type input "1.67"
type input "1.61"
type input "9.37"
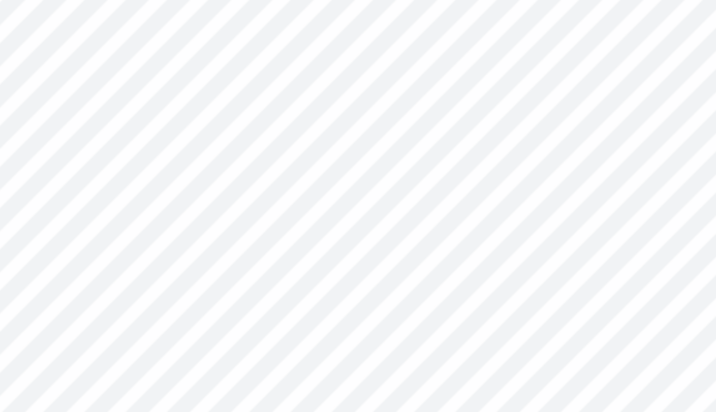
type input "0.62"
type input "1.16"
type input "6.17"
type input "8.53"
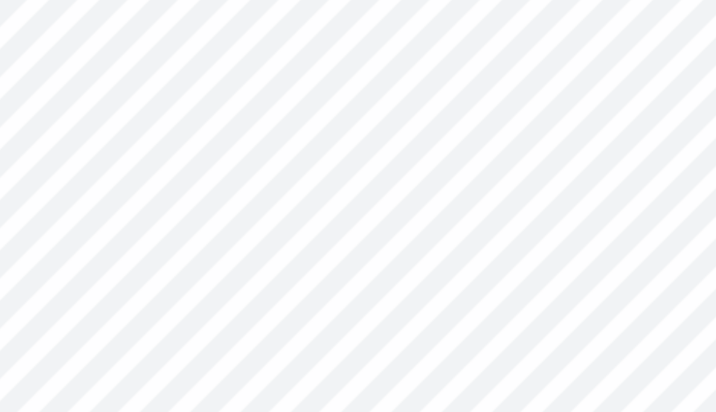
type input "8.37"
type input "0.62"
type input "1.16"
type input "7.79"
type input "0.31"
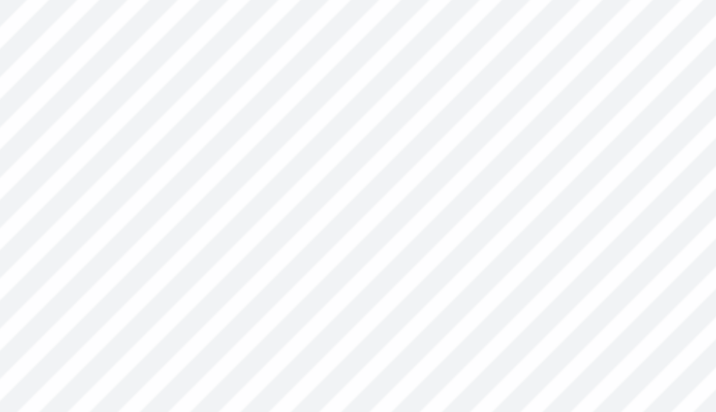
type input "1.15"
type input "7.76"
type input "1.67"
type input "1.61"
type input "6.15"
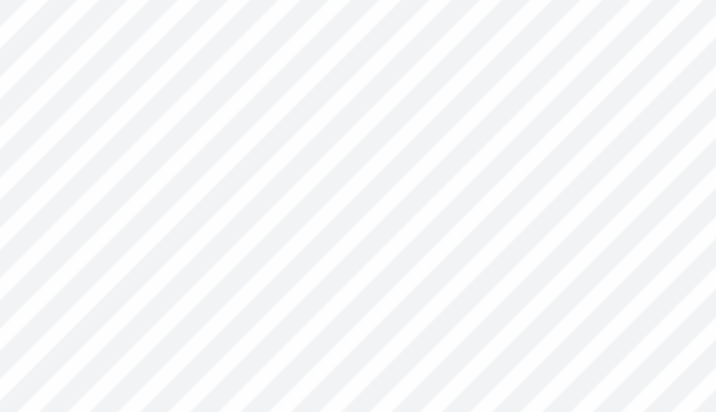
type input "6.33"
type input "6.41"
type input "6.33"
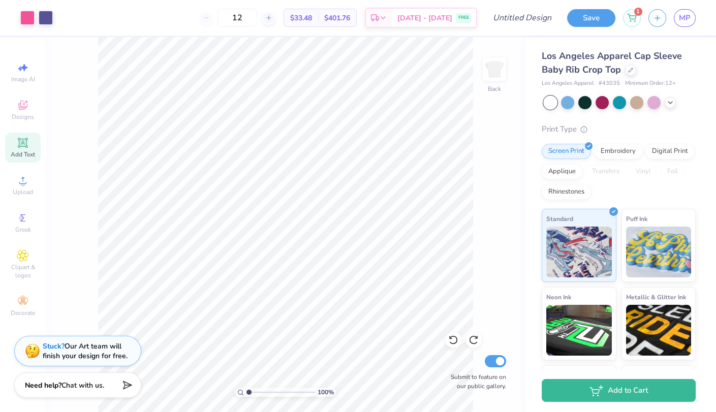
click at [492, 213] on div "100 % Back Submit to feature on our public gallery." at bounding box center [285, 224] width 479 height 375
type input "1.41"
type input "3.00"
type input "2.64"
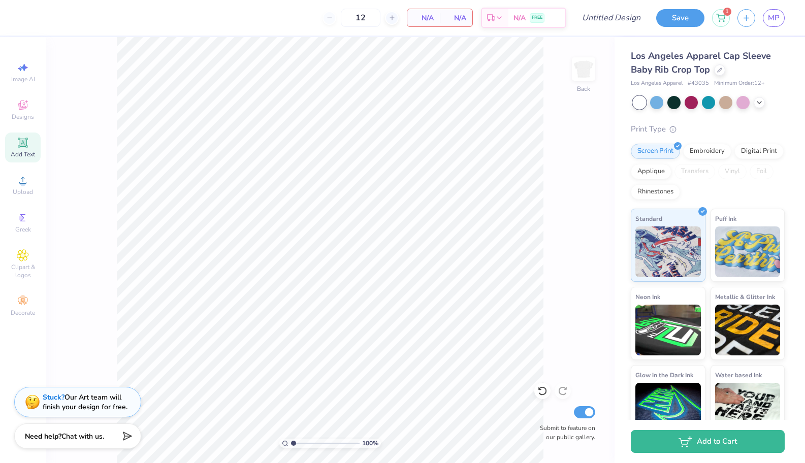
click at [31, 146] on div "Add Text" at bounding box center [23, 148] width 36 height 30
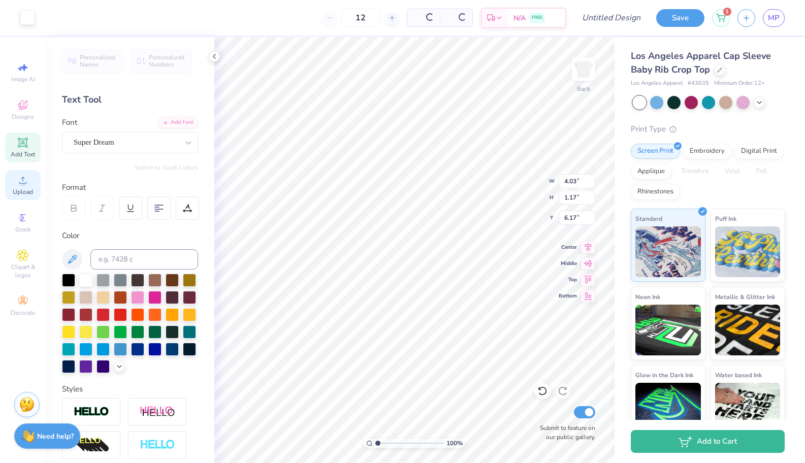
click at [29, 187] on div "Upload" at bounding box center [23, 185] width 36 height 30
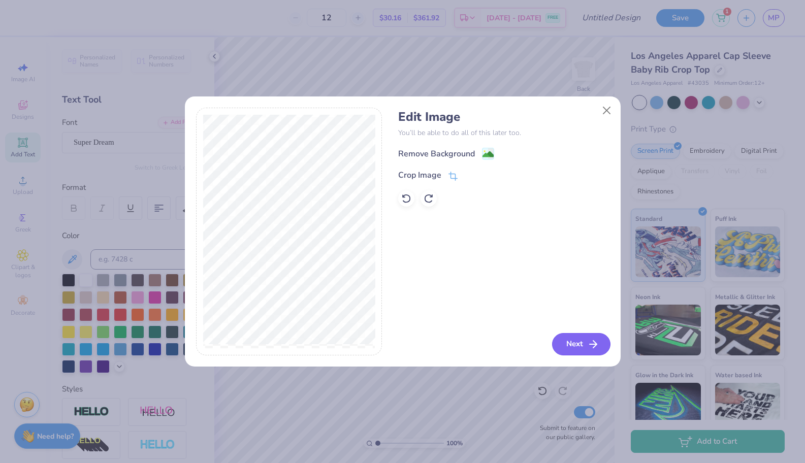
click at [574, 336] on button "Next" at bounding box center [581, 344] width 58 height 22
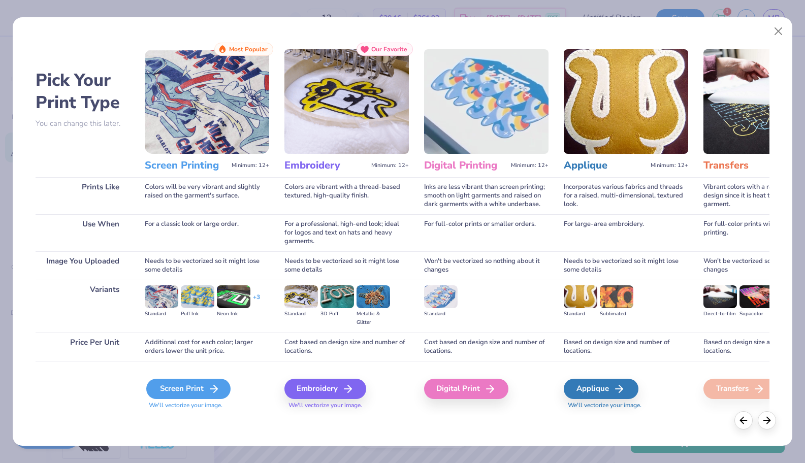
click at [206, 336] on div "Screen Print" at bounding box center [188, 389] width 84 height 20
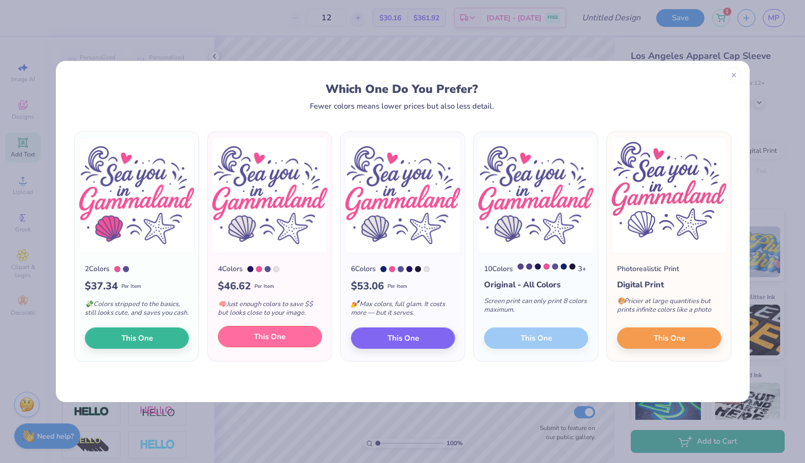
click at [276, 336] on span "This One" at bounding box center [269, 337] width 31 height 12
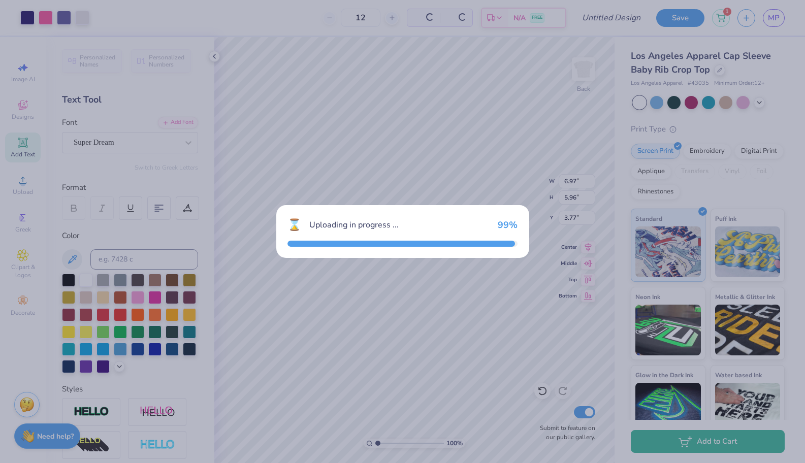
type input "6.97"
type input "5.96"
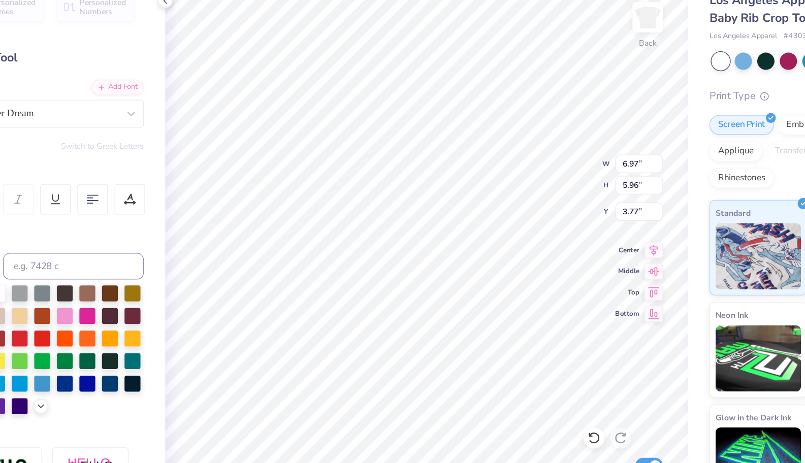
type input "0.94"
type input "10.97"
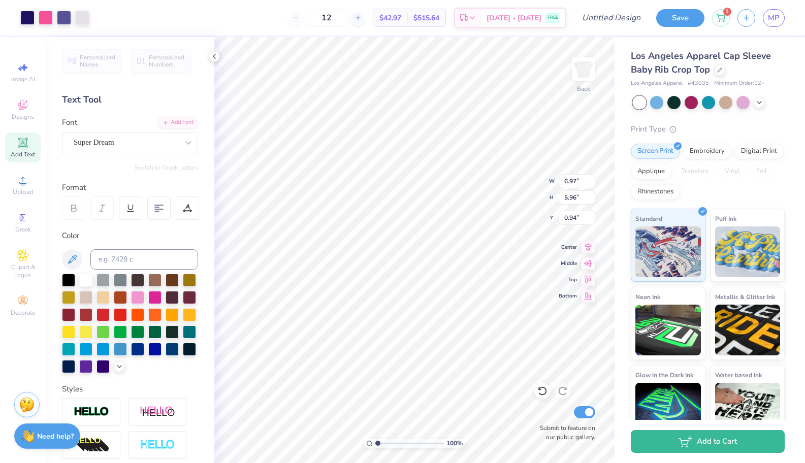
type input "2.58"
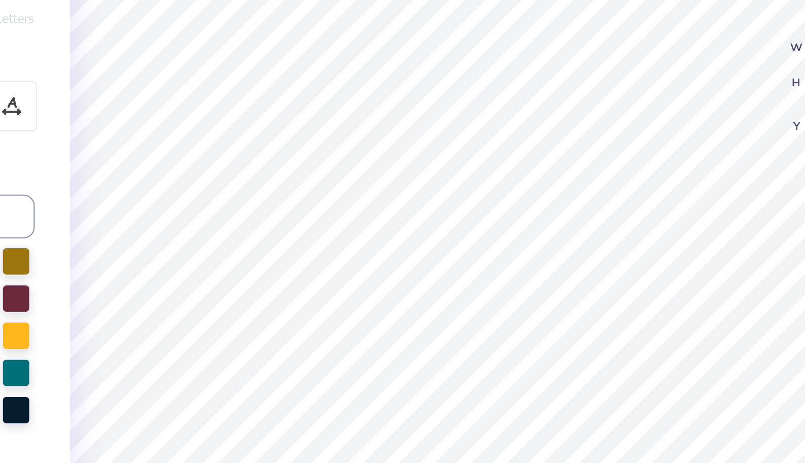
type input "2.45"
type input "8.76"
type input "0.31"
type input "1.15"
type input "8.76"
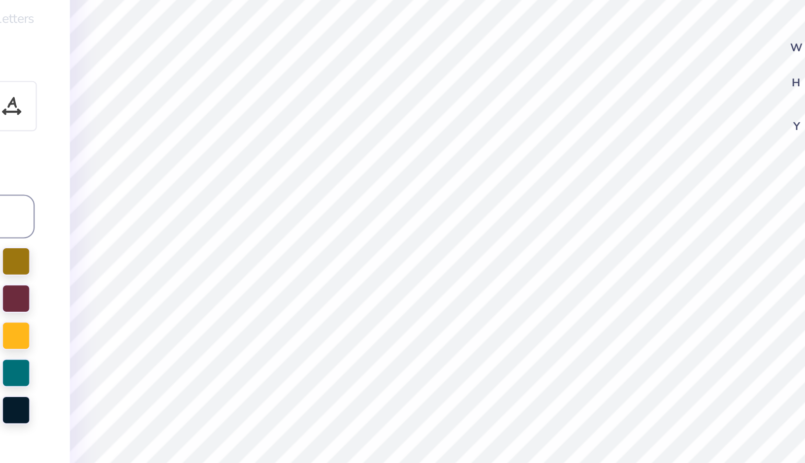
type input "0.26"
type input "1.08"
type input "6.79"
type input "0.84"
type input "1.03"
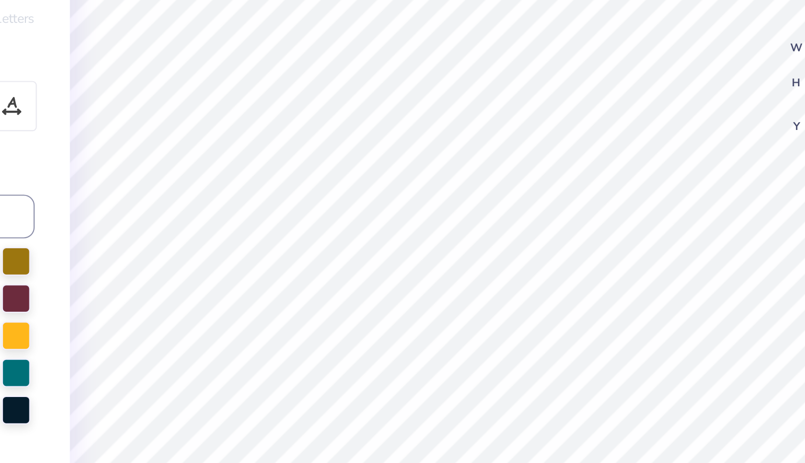
type input "6.91"
type input "0.35"
type input "0.90"
type input "6.97"
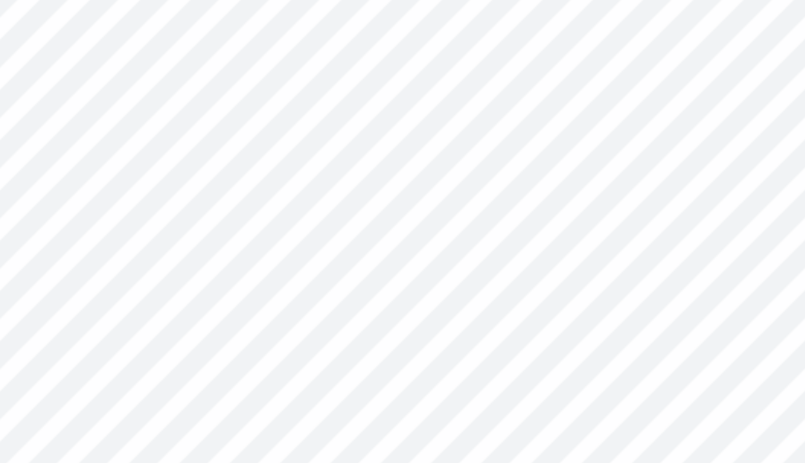
type input "0.82"
type input "1.02"
type input "9.06"
type input "7.18"
type input "9.20"
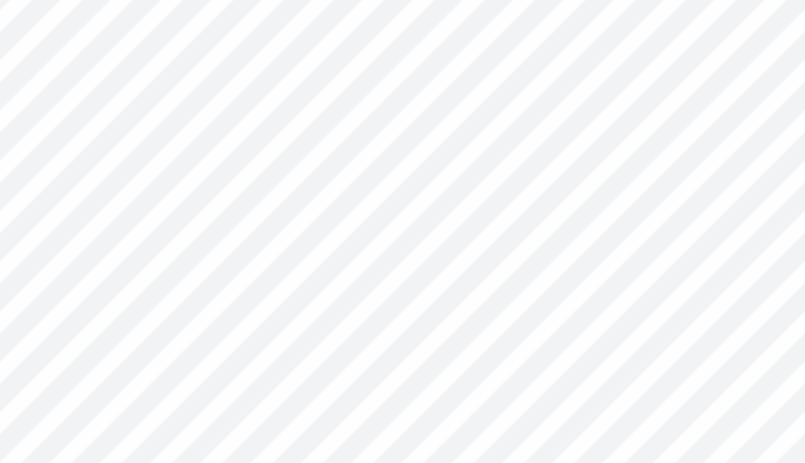
type input "9.47"
type input "9.84"
type input "10.33"
type input "9.87"
type input "9.59"
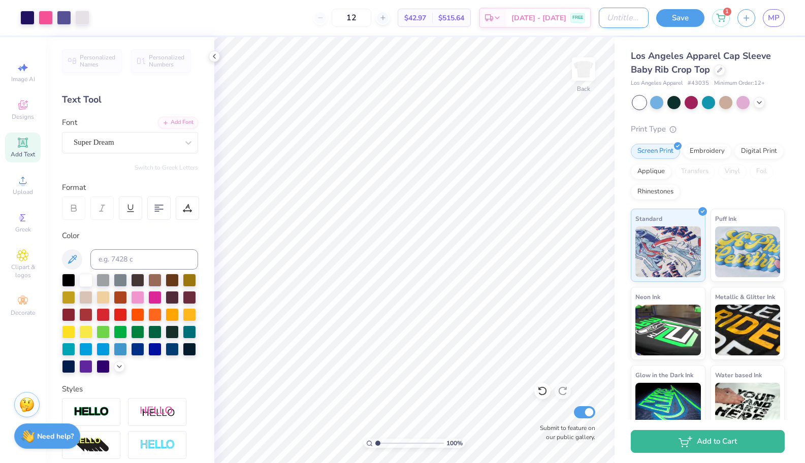
click at [585, 21] on input "Design Title" at bounding box center [624, 18] width 50 height 20
type input "see u"
click at [585, 18] on button "Save" at bounding box center [680, 17] width 48 height 18
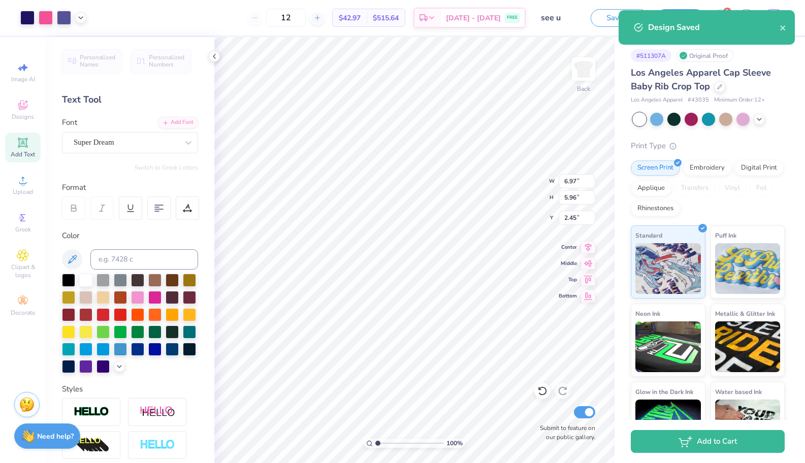
type input "1.92"
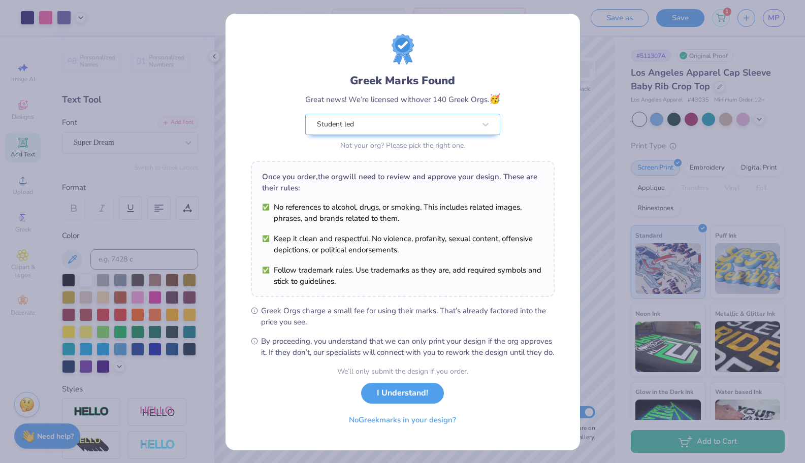
scroll to position [10, 0]
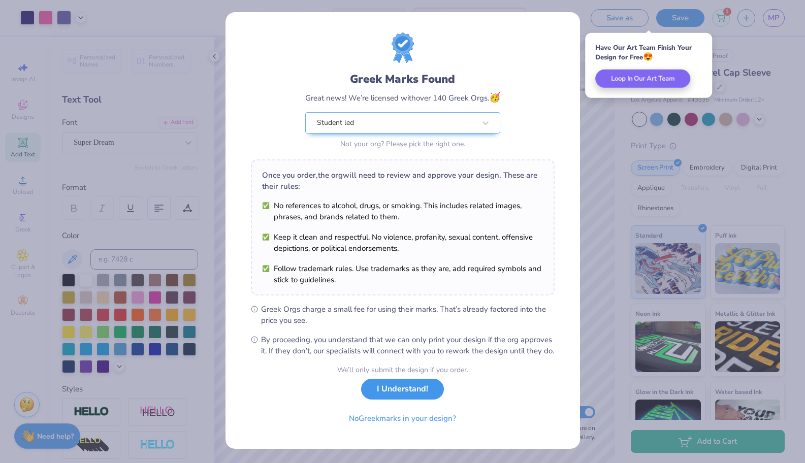
click at [417, 390] on button "I Understand!" at bounding box center [402, 389] width 83 height 21
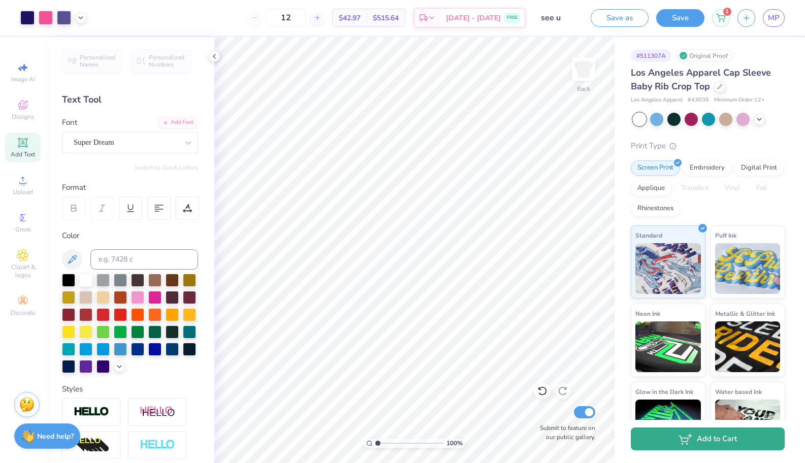
click at [682, 439] on icon "button" at bounding box center [686, 439] width 14 height 11
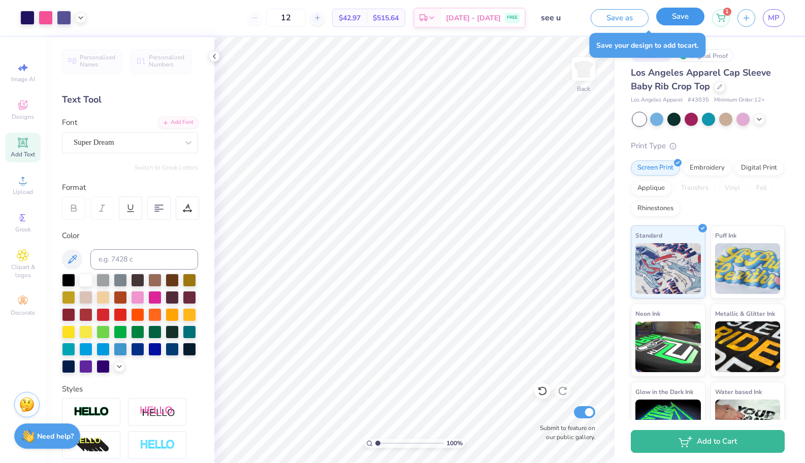
click at [703, 13] on button "Save" at bounding box center [680, 17] width 48 height 18
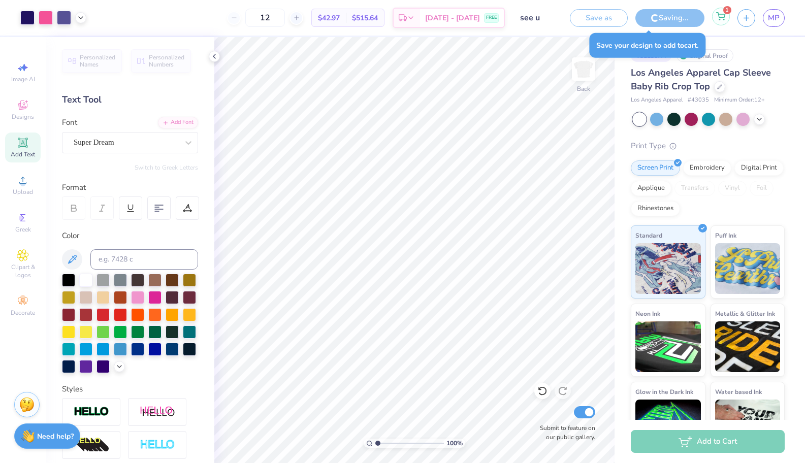
click at [717, 19] on icon at bounding box center [720, 16] width 9 height 8
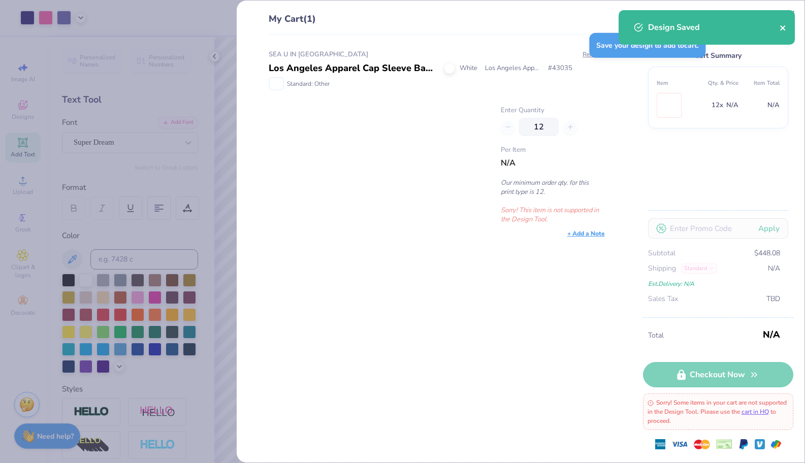
click at [784, 24] on icon "close" at bounding box center [783, 28] width 7 height 8
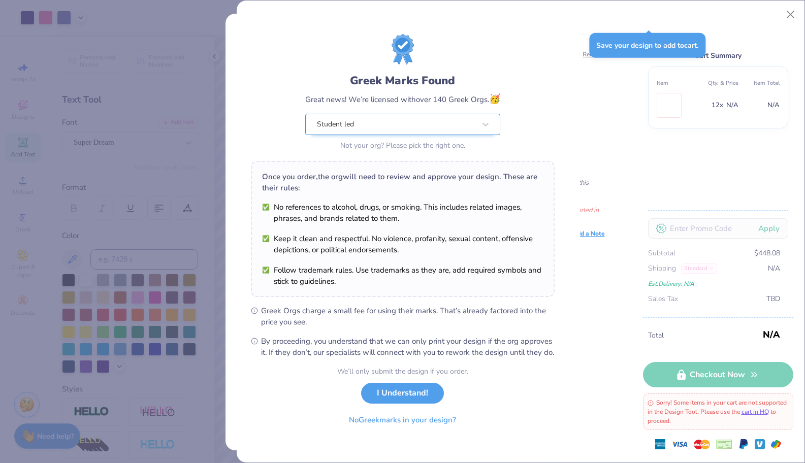
click at [467, 132] on div "Student led" at bounding box center [396, 124] width 160 height 20
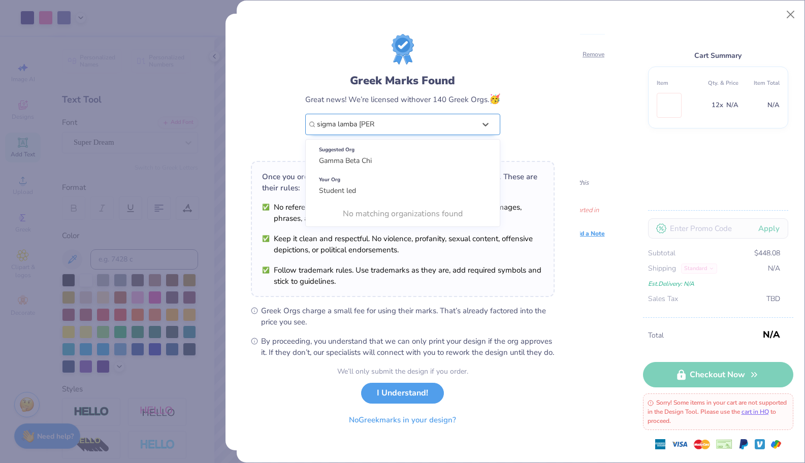
type input "sigma lamba gamma"
click at [361, 383] on button "I Understand!" at bounding box center [402, 393] width 83 height 21
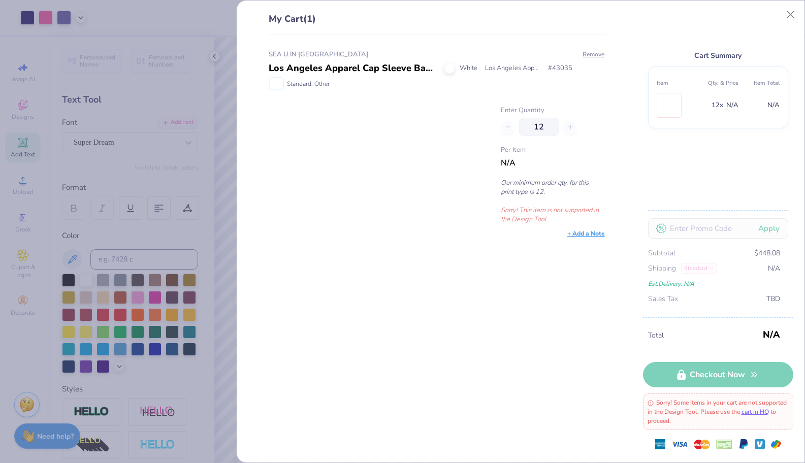
click at [231, 120] on div "My Cart (1) SEA U IN GAMMALAND Los Angeles Apparel Cap Sleeve Baby Rib Crop Top…" at bounding box center [402, 231] width 805 height 463
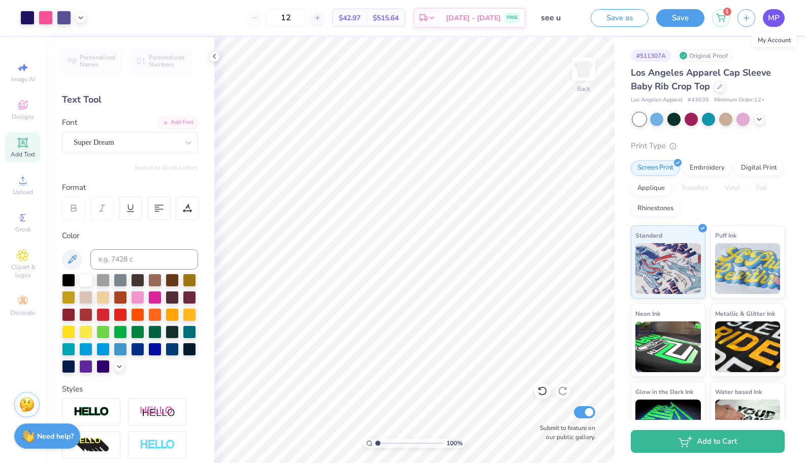
click at [781, 17] on link "MP" at bounding box center [774, 18] width 22 height 18
click at [80, 16] on icon at bounding box center [81, 17] width 8 height 8
click at [78, 56] on div at bounding box center [80, 43] width 45 height 35
click at [78, 46] on div at bounding box center [81, 43] width 14 height 14
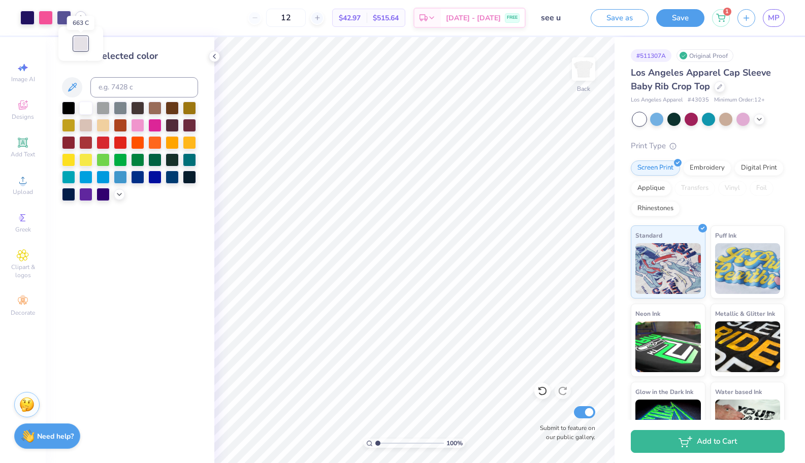
click at [84, 37] on div at bounding box center [81, 44] width 14 height 14
click at [84, 17] on icon at bounding box center [81, 17] width 8 height 8
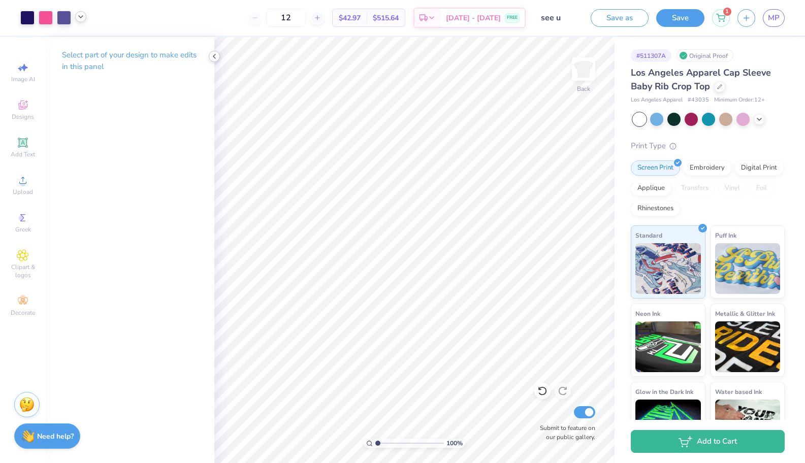
click at [215, 55] on icon at bounding box center [214, 56] width 8 height 8
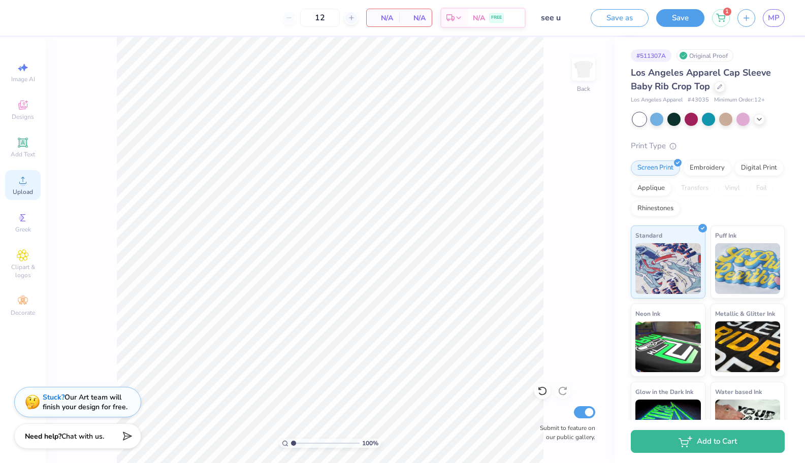
click at [24, 170] on div "Upload" at bounding box center [23, 185] width 36 height 30
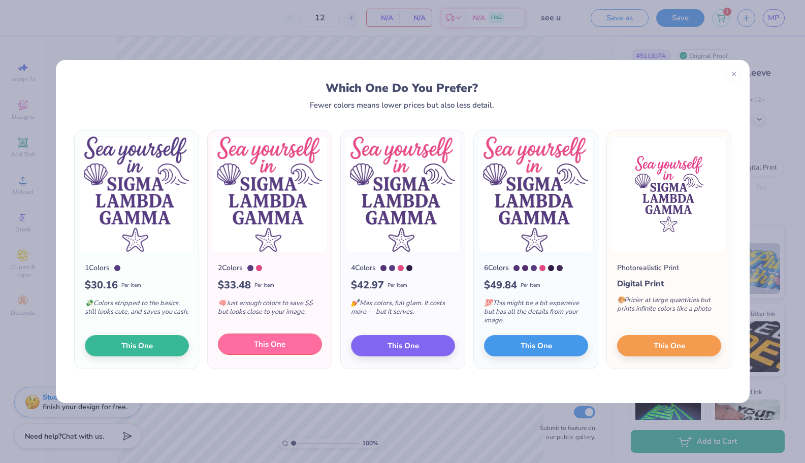
click at [292, 347] on button "This One" at bounding box center [270, 344] width 104 height 21
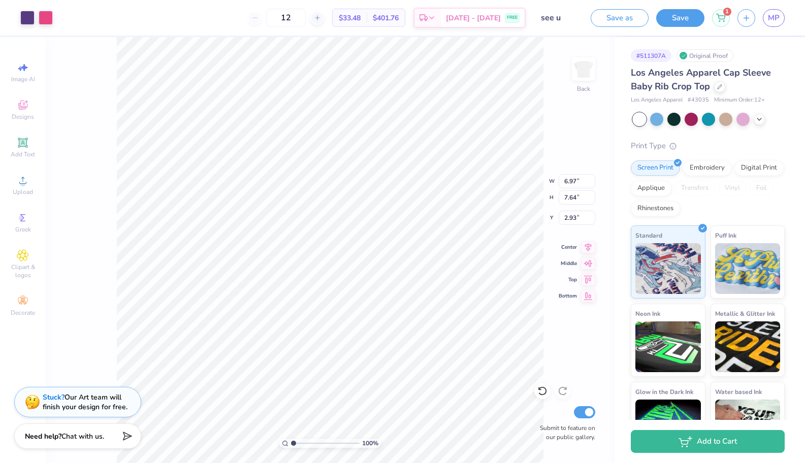
type input "3.00"
type input "2.71"
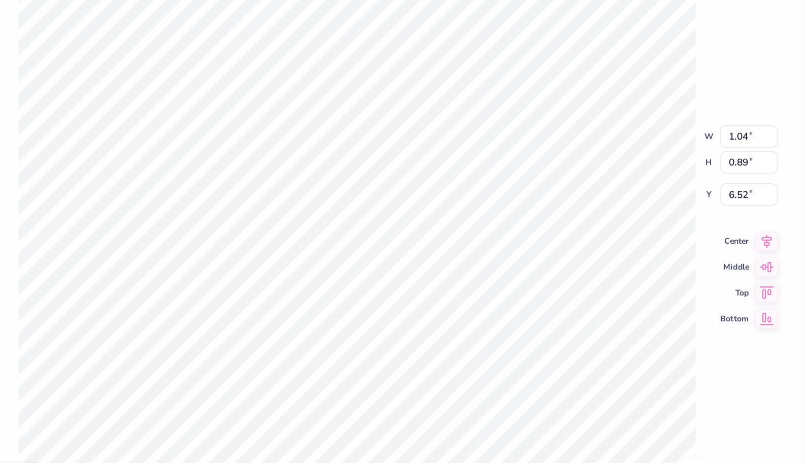
type input "1.58"
type input "1.45"
type input "4.48"
type input "1.52"
type input "1.49"
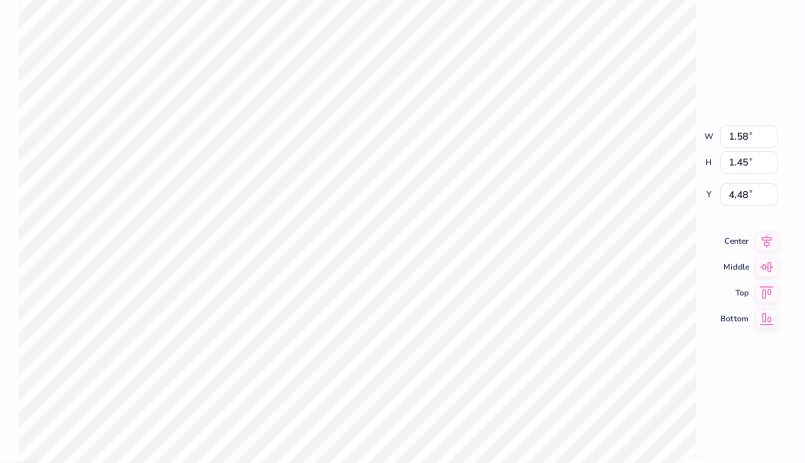
type input "4.46"
type input "1.15"
type input "1.12"
type input "4.54"
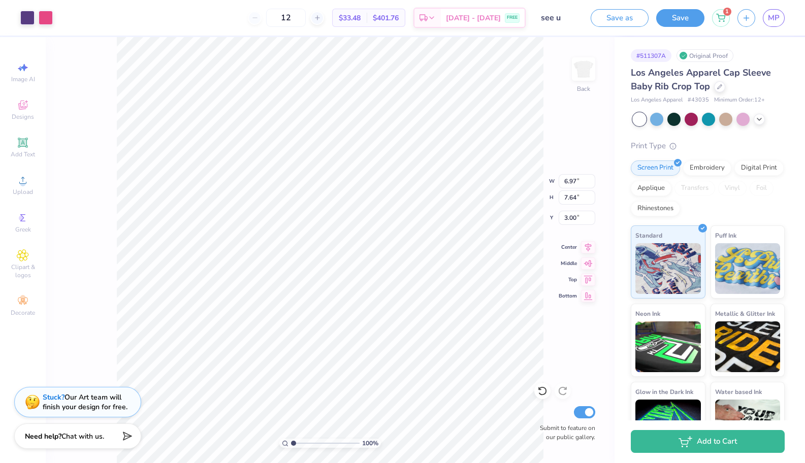
type input "2.64"
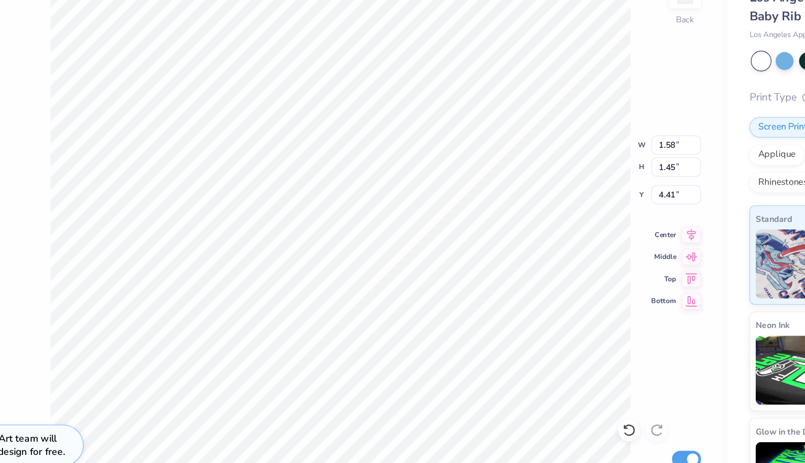
type input "4.39"
type input "1.24"
type input "1.15"
type input "4.71"
type input "1.19"
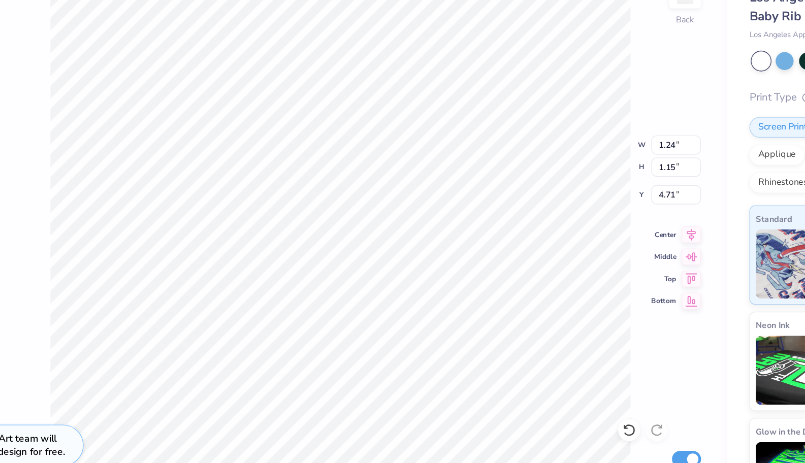
type input "1.17"
type input "4.70"
type input "4.45"
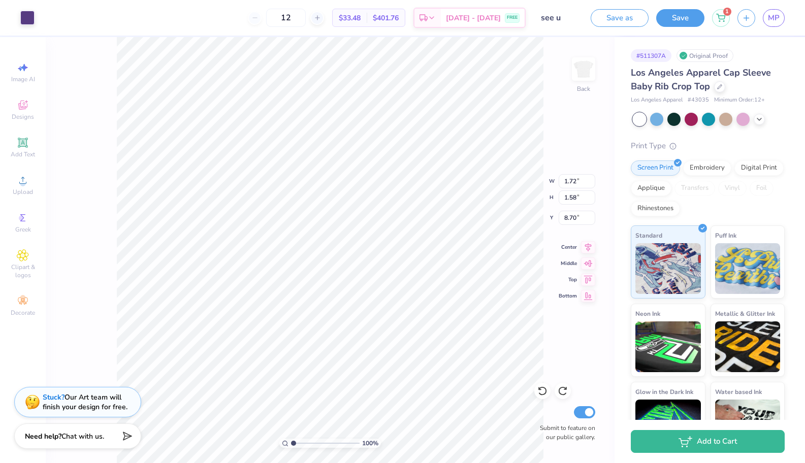
type input "1.26"
type input "1.15"
type input "9.12"
type input "8.89"
type input "1.27"
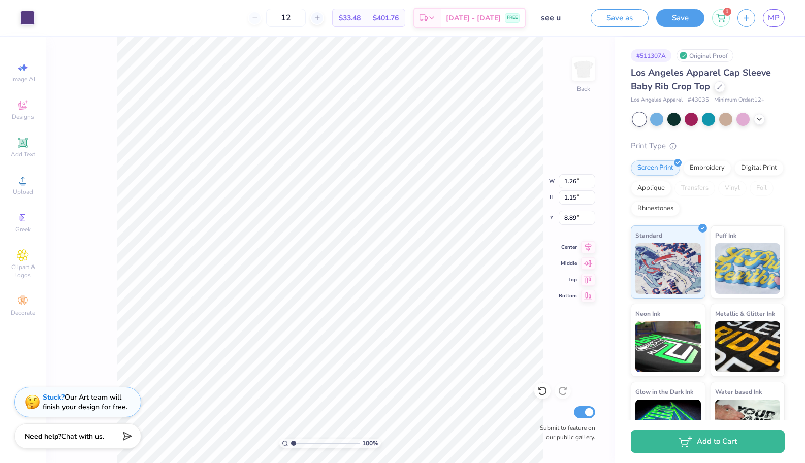
type input "1.20"
type input "8.95"
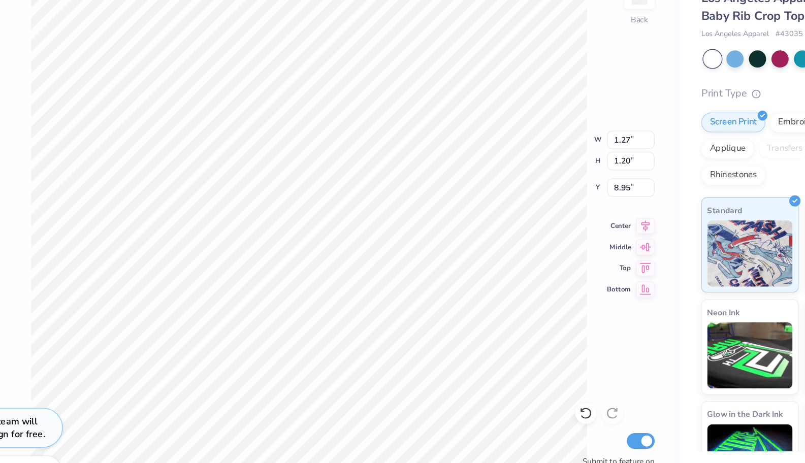
type input "1.04"
type input "0.98"
type input "8.22"
type input "0.99"
type input "0.97"
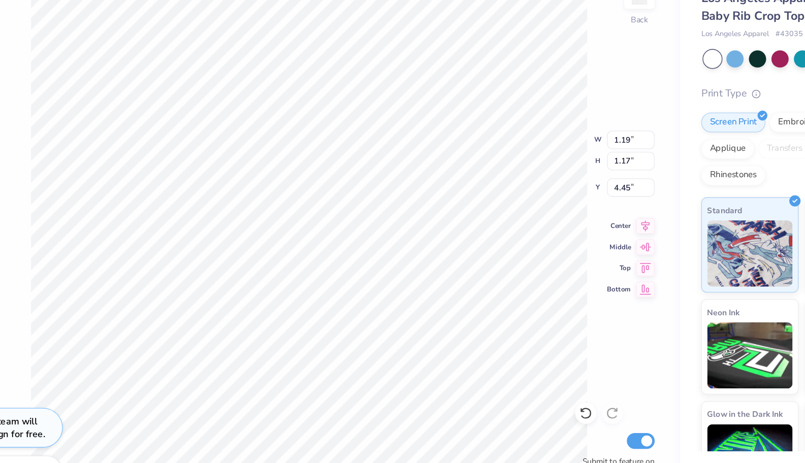
type input "4.68"
type input "4.61"
type input "1.83"
type input "2.67"
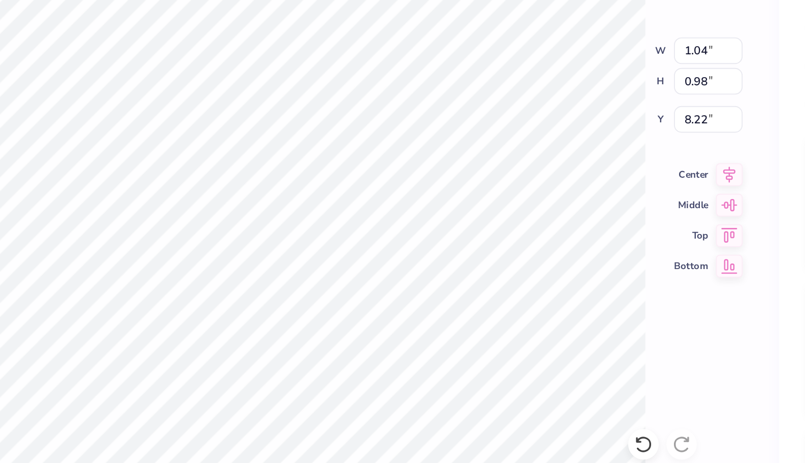
type input "7.58"
type input "5.04"
type input "0.97"
type input "0.96"
type input "5.05"
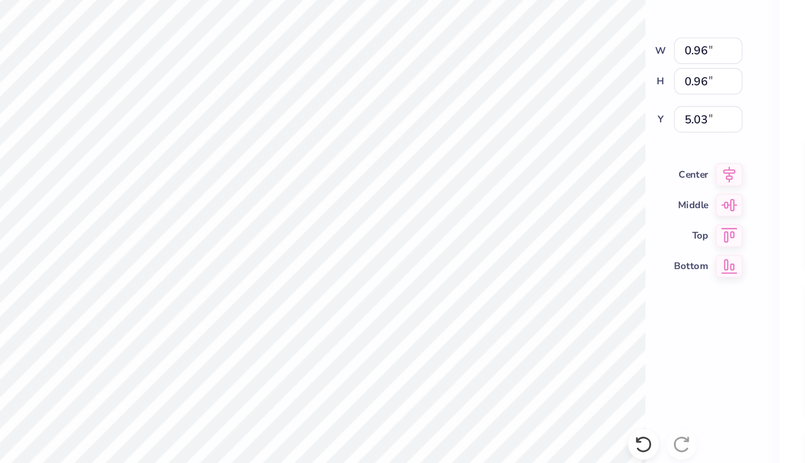
type input "0.96"
type input "5.03"
type input "5.26"
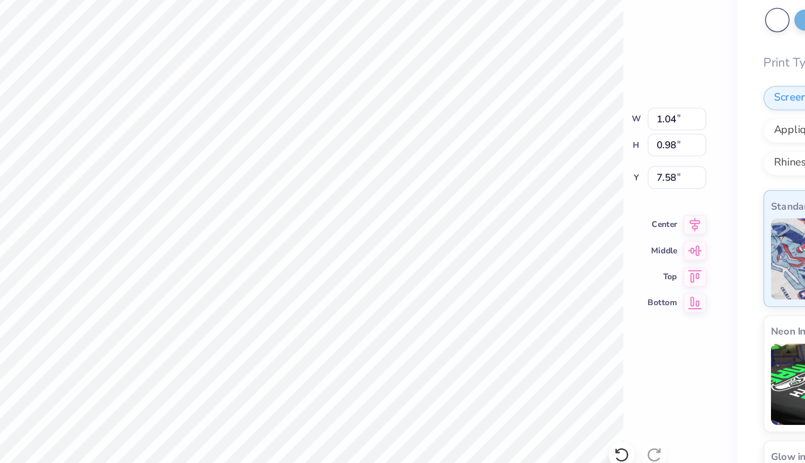
type input "7.45"
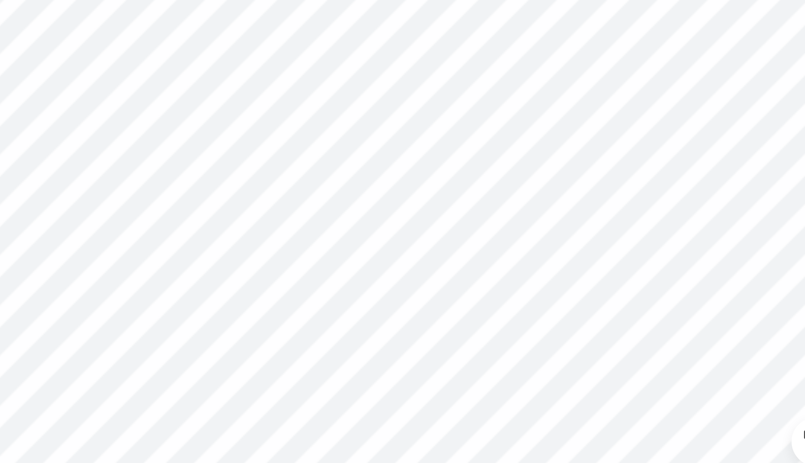
type input "7.48"
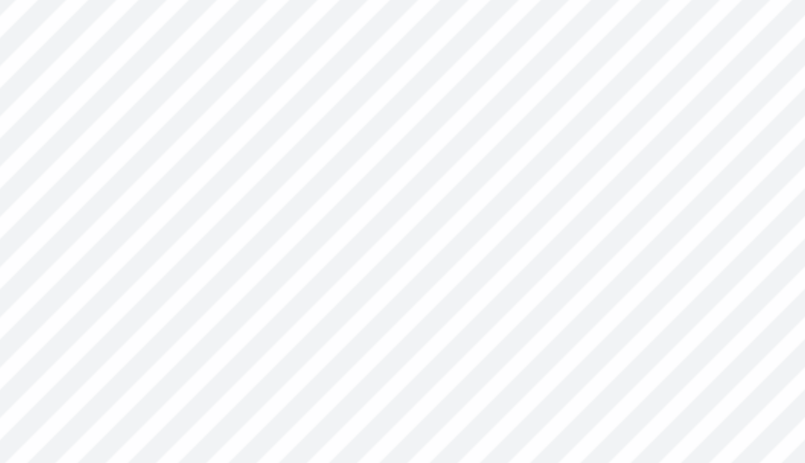
type input "5.25"
type input "0.97"
type input "0.98"
type input "5.24"
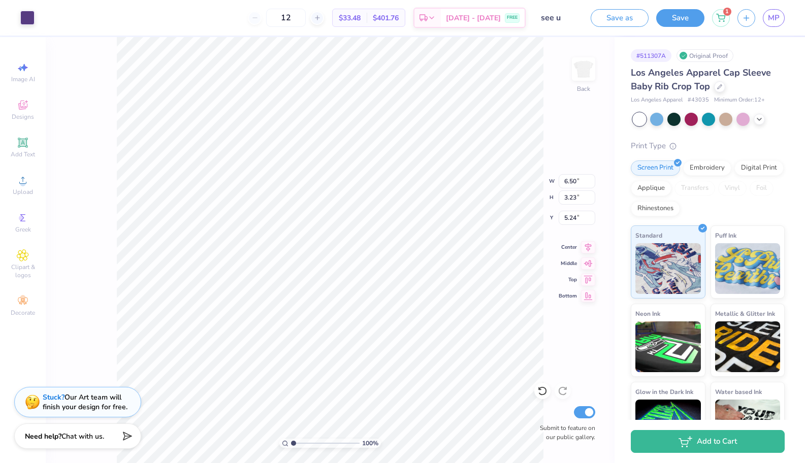
type input "5.13"
type input "2.63"
type input "2.65"
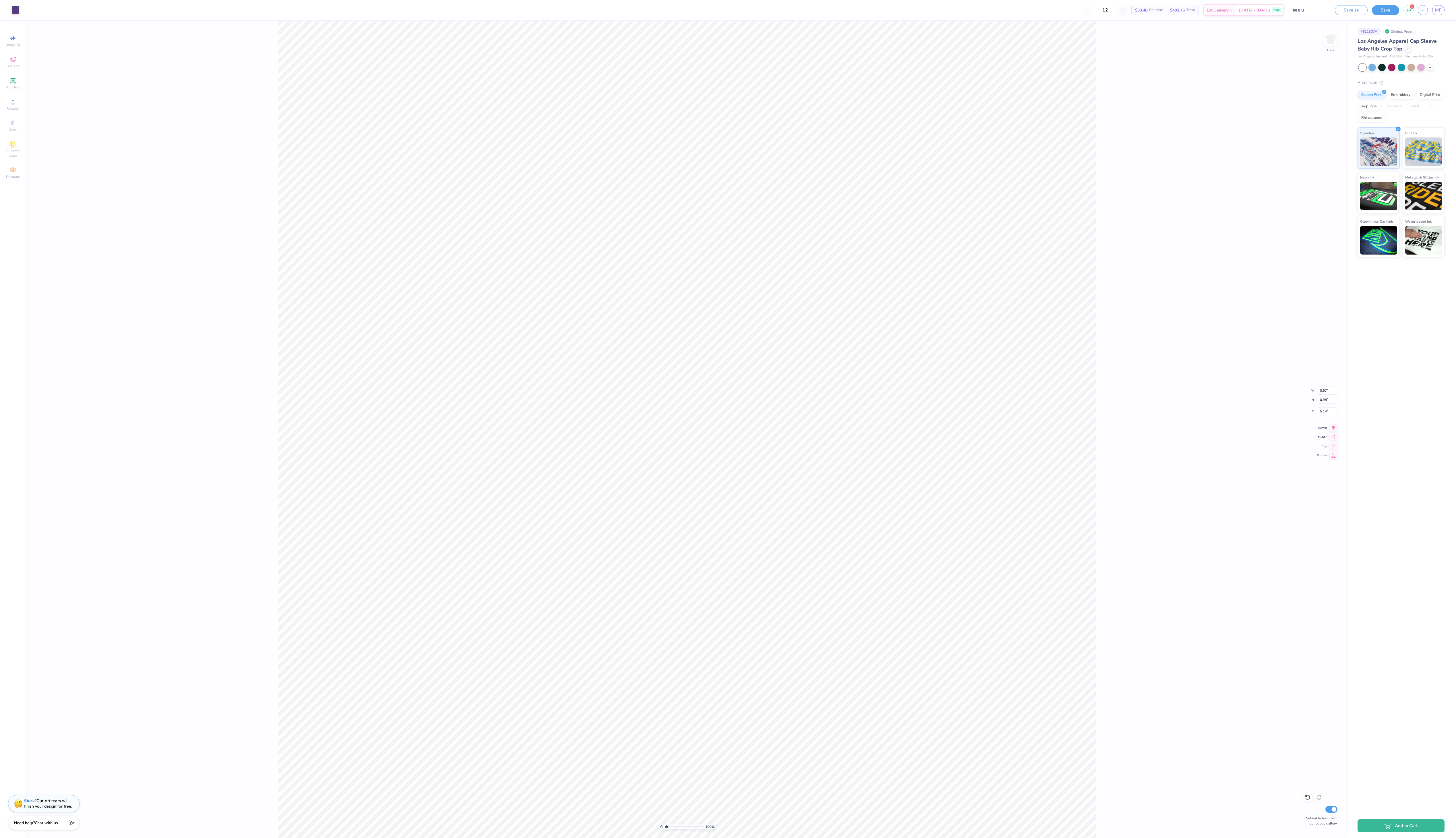
type input "0.58"
type input "0.91"
type input "5.22"
type input "5.04"
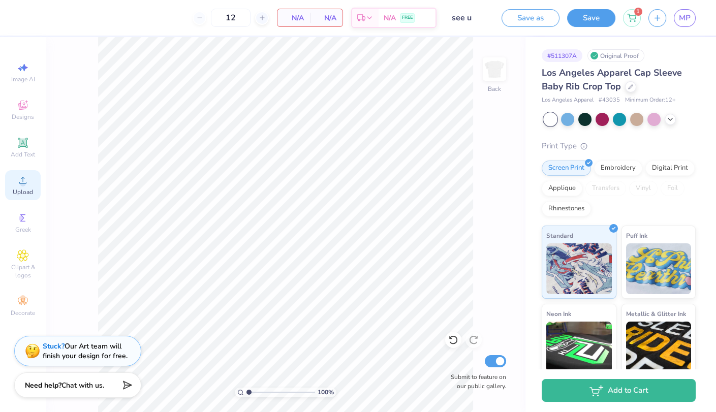
click at [22, 173] on div "Upload" at bounding box center [23, 185] width 36 height 30
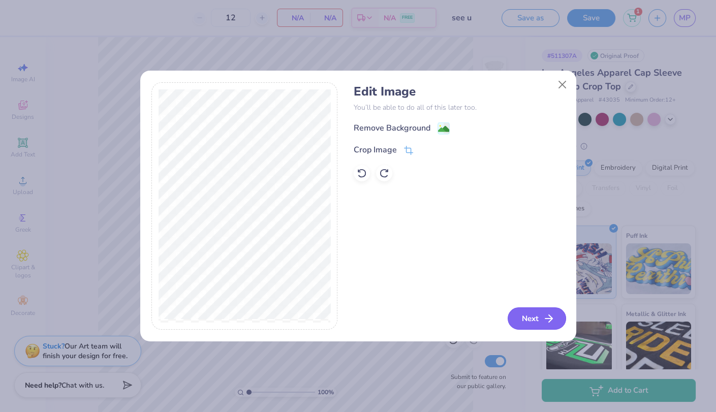
click at [558, 318] on button "Next" at bounding box center [536, 318] width 58 height 22
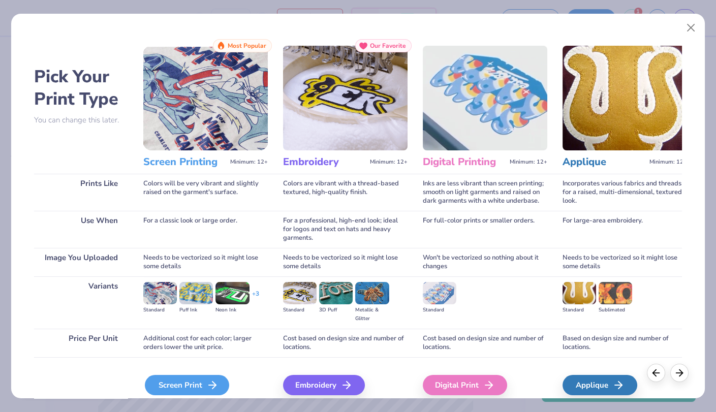
click at [163, 385] on div "Screen Print" at bounding box center [187, 385] width 84 height 20
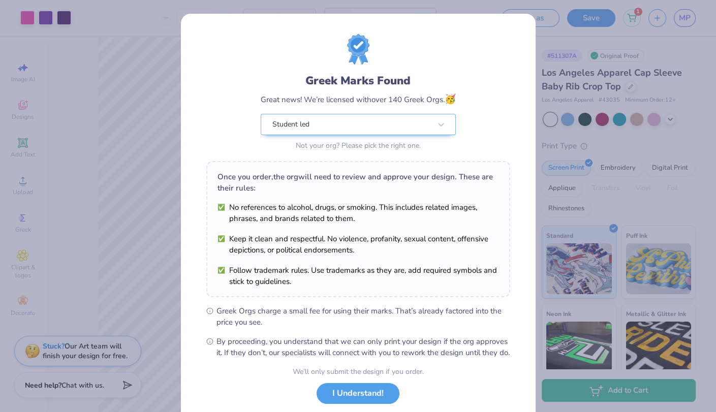
click at [350, 138] on div "Student led Not your org? Please pick the right one." at bounding box center [358, 133] width 195 height 39
click at [350, 130] on div at bounding box center [351, 124] width 158 height 13
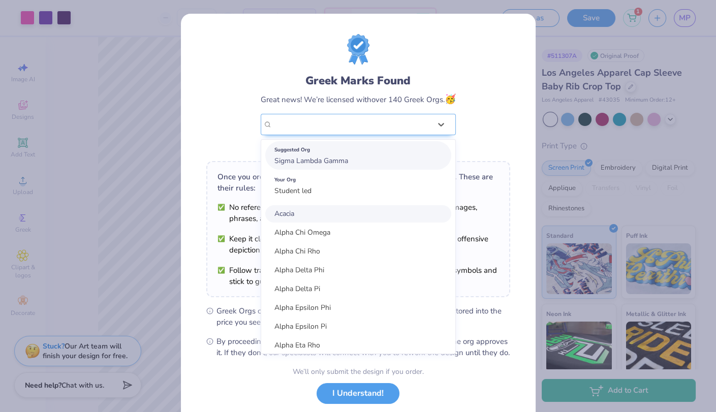
click at [350, 157] on div "Suggested Org Sigma Lambda Gamma" at bounding box center [358, 155] width 186 height 28
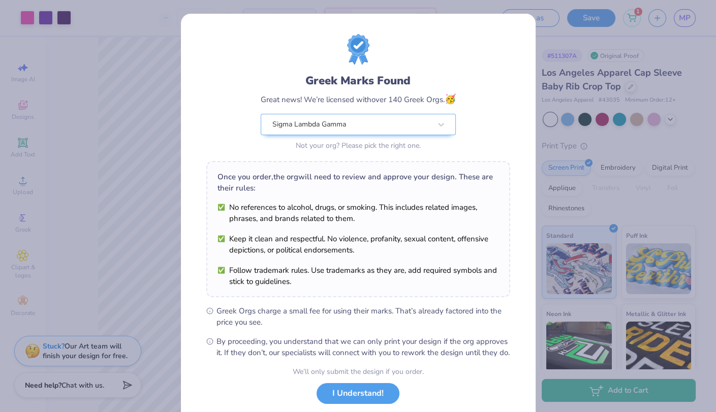
click at [357, 377] on div "We’ll only submit the design if you order." at bounding box center [358, 371] width 131 height 11
click at [365, 271] on li "Follow trademark rules. Use trademarks as they are, add required symbols and st…" at bounding box center [357, 276] width 281 height 22
click at [384, 400] on button "I Understand!" at bounding box center [357, 390] width 83 height 21
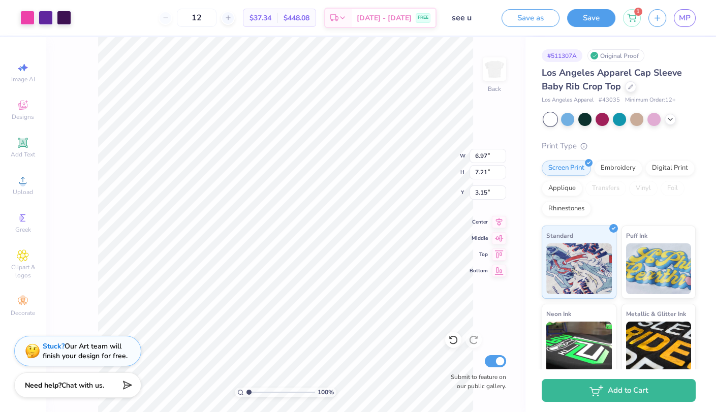
type input "2.39"
type input "6.13"
type input "6.34"
type input "3.00"
type input "2.87"
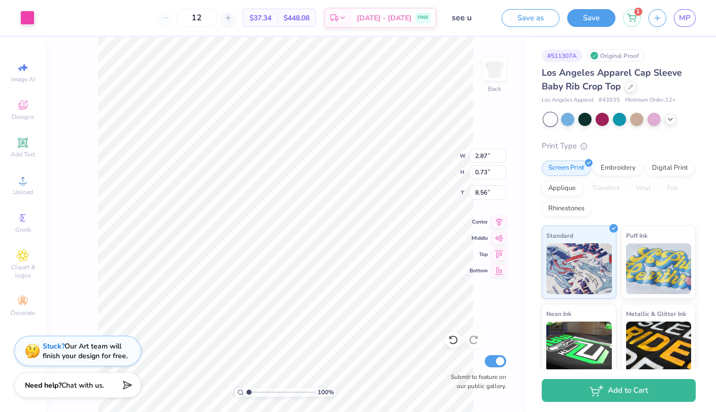
type input "0.73"
type input "8.56"
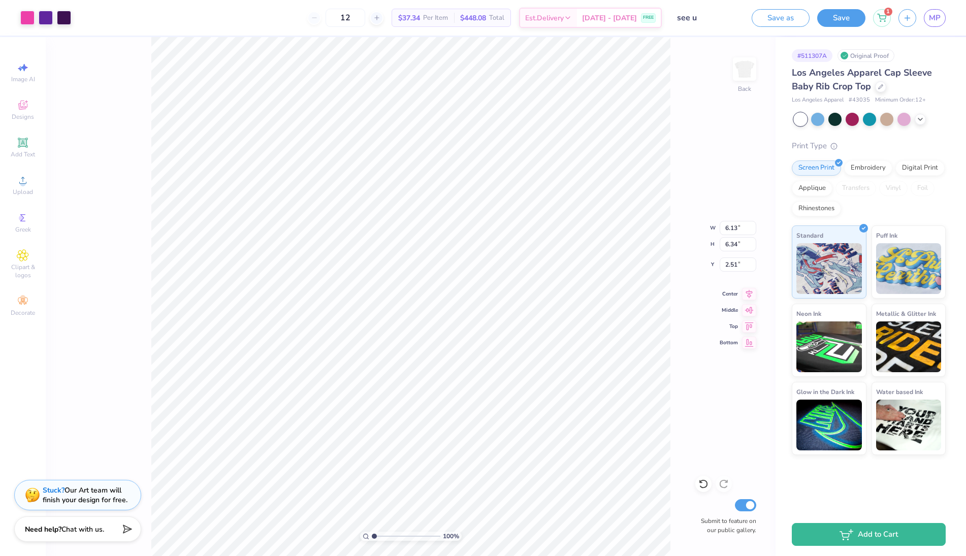
type input "2.59"
type input "8.20"
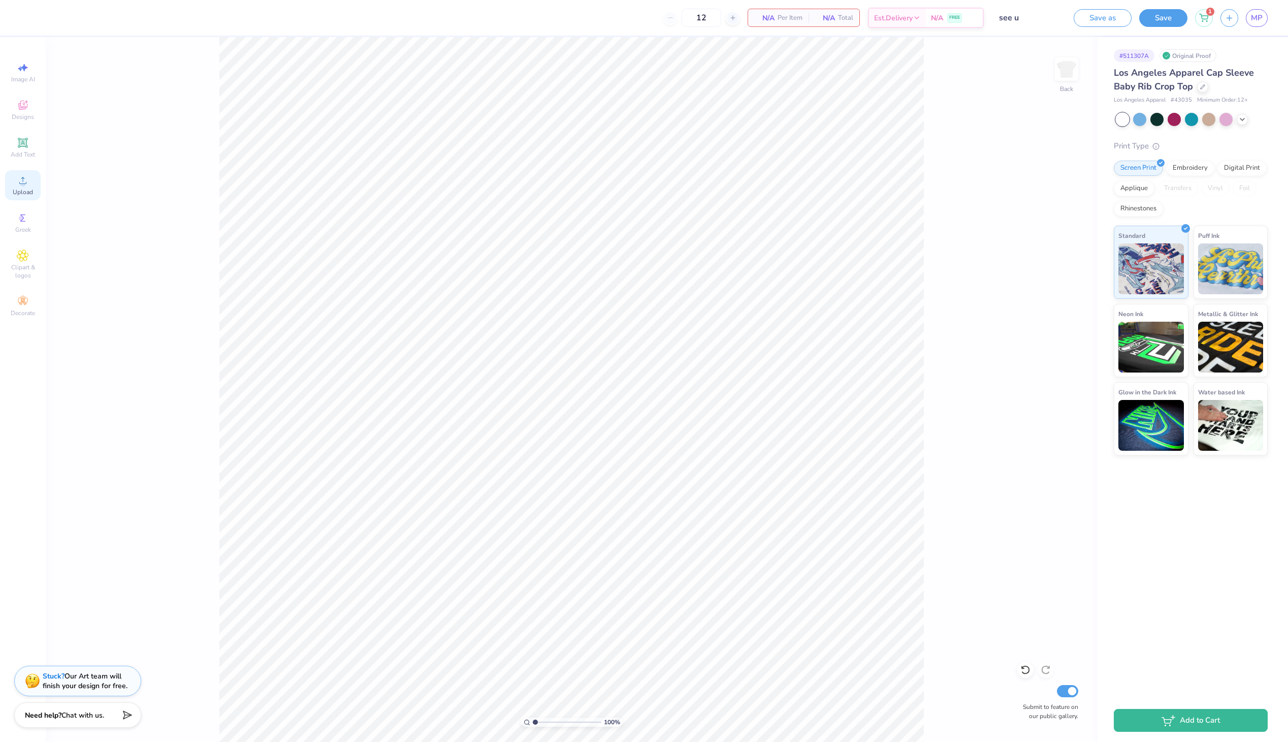
click at [23, 174] on icon at bounding box center [23, 180] width 12 height 12
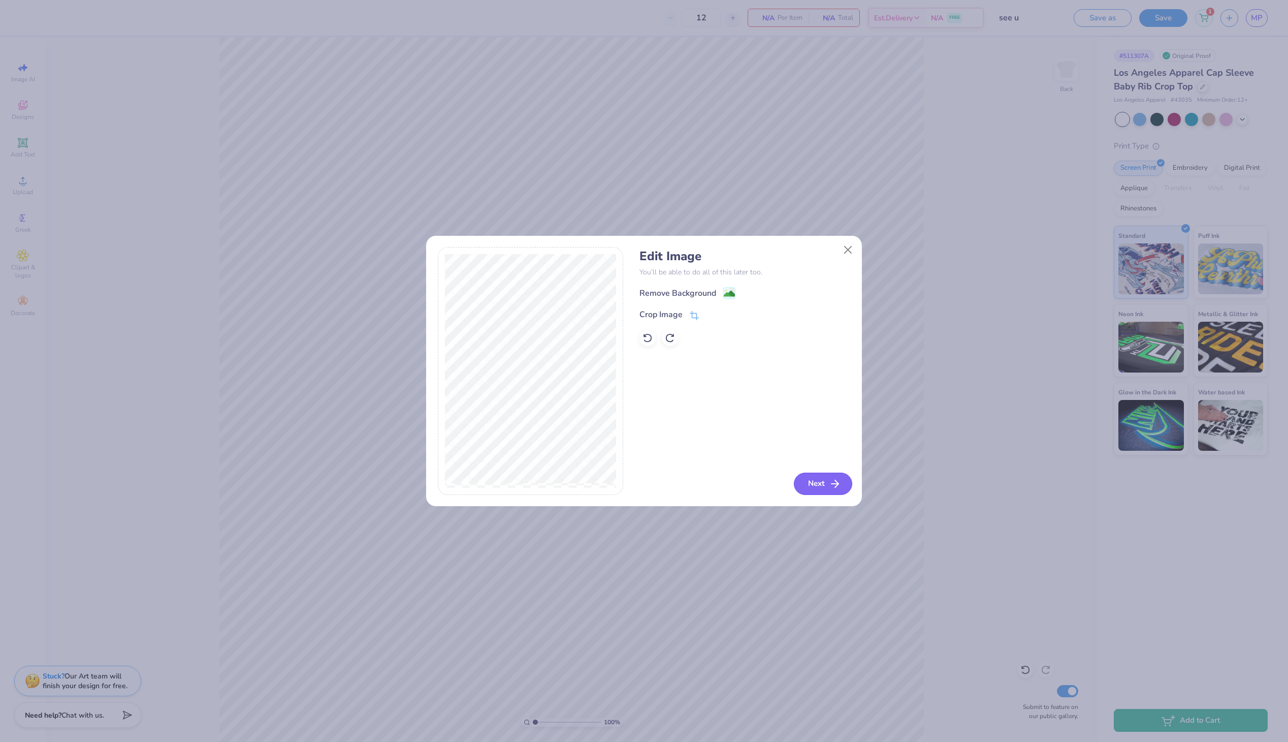
click at [804, 463] on button "Next" at bounding box center [823, 483] width 58 height 22
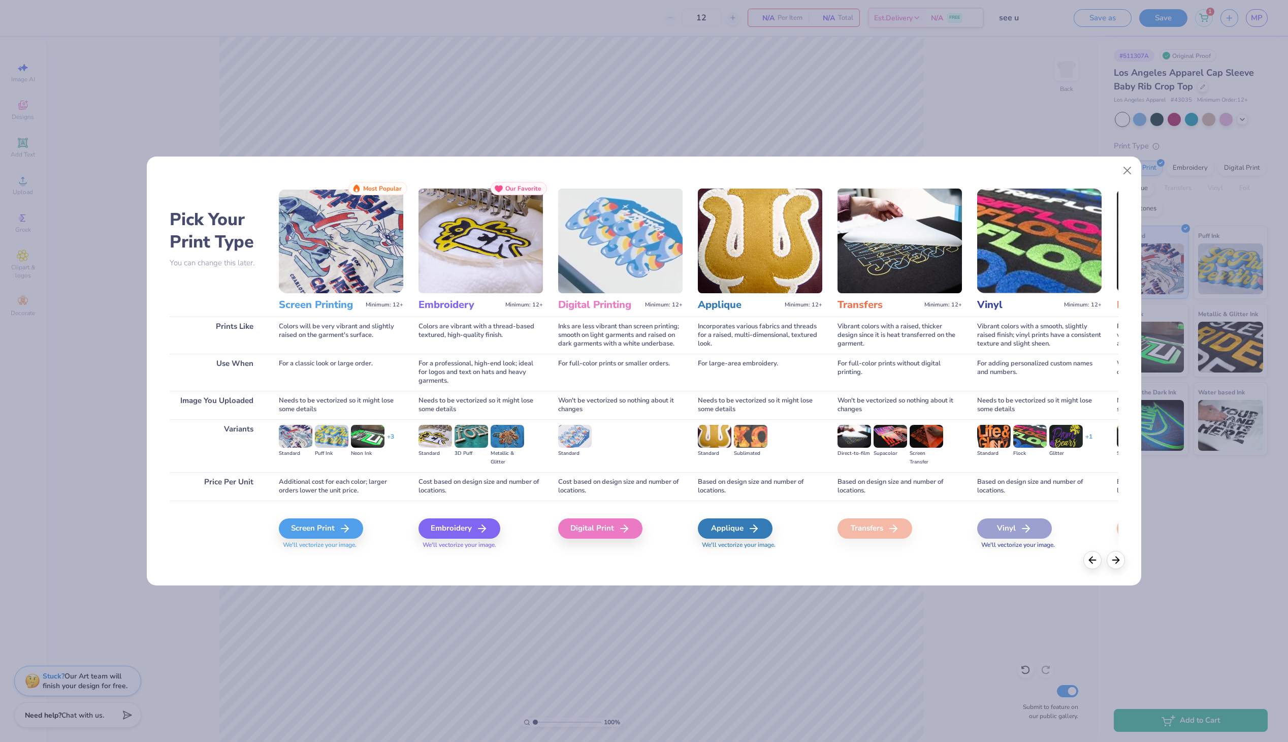
click at [328, 463] on span "We'll vectorize your image." at bounding box center [341, 544] width 124 height 9
click at [328, 463] on div "Screen Print" at bounding box center [322, 528] width 84 height 20
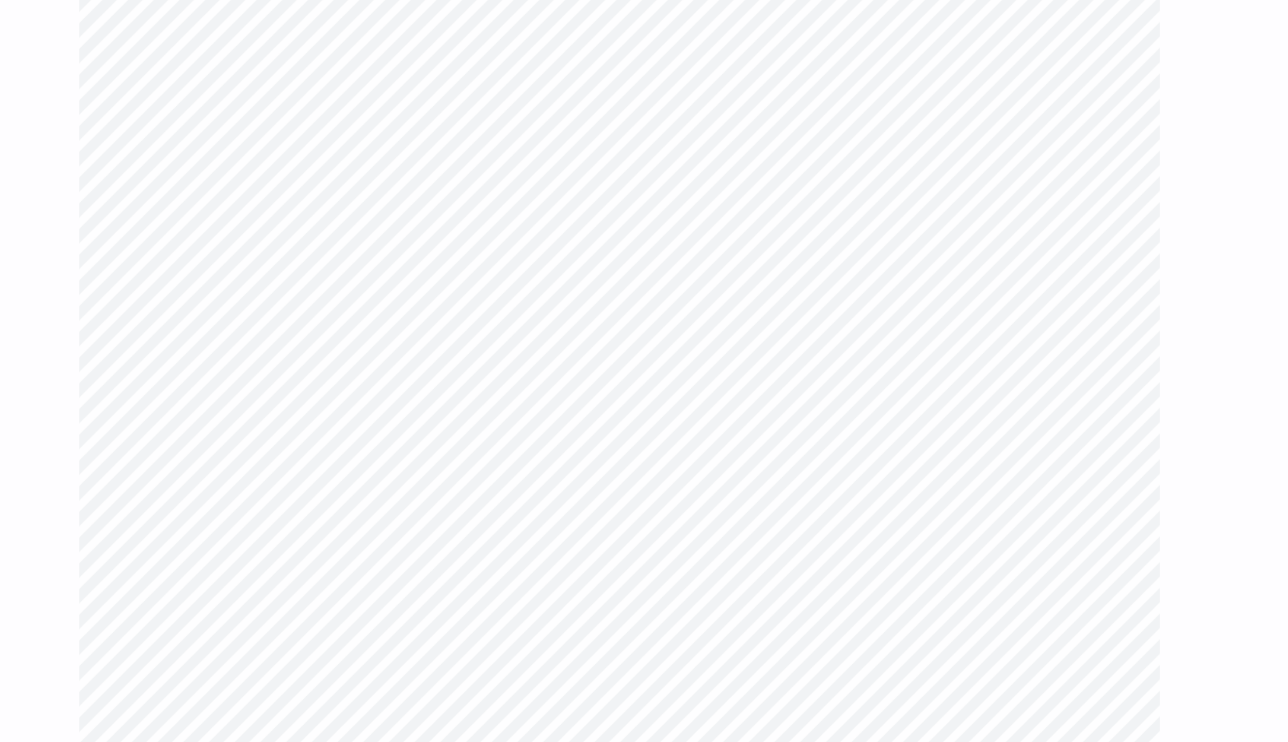
type input "7.32"
type input "0.76"
type input "1.04"
type input "7.75"
type input "0.64"
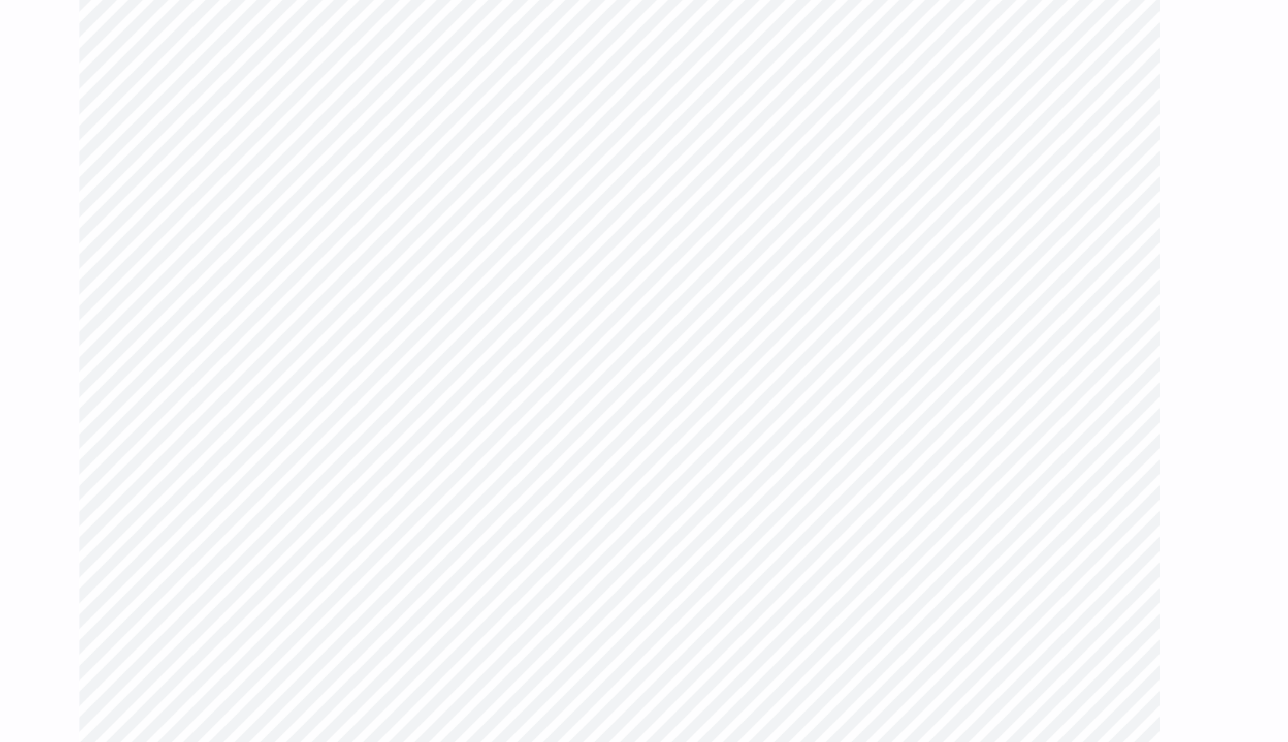
type input "0.89"
type input "7.91"
type input "1.91"
type input "1.90"
type input "4.17"
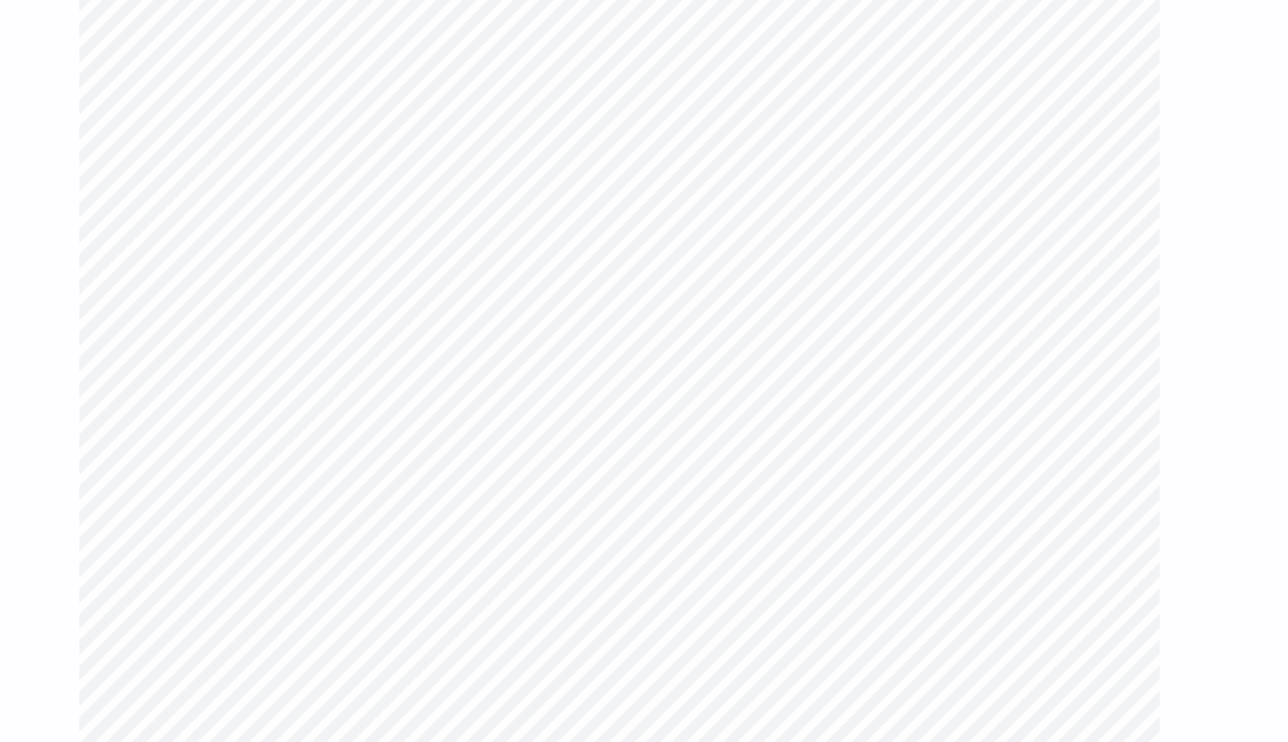
type input "1.08"
type input "1.07"
type input "5.06"
type input "1.11"
type input "1.35"
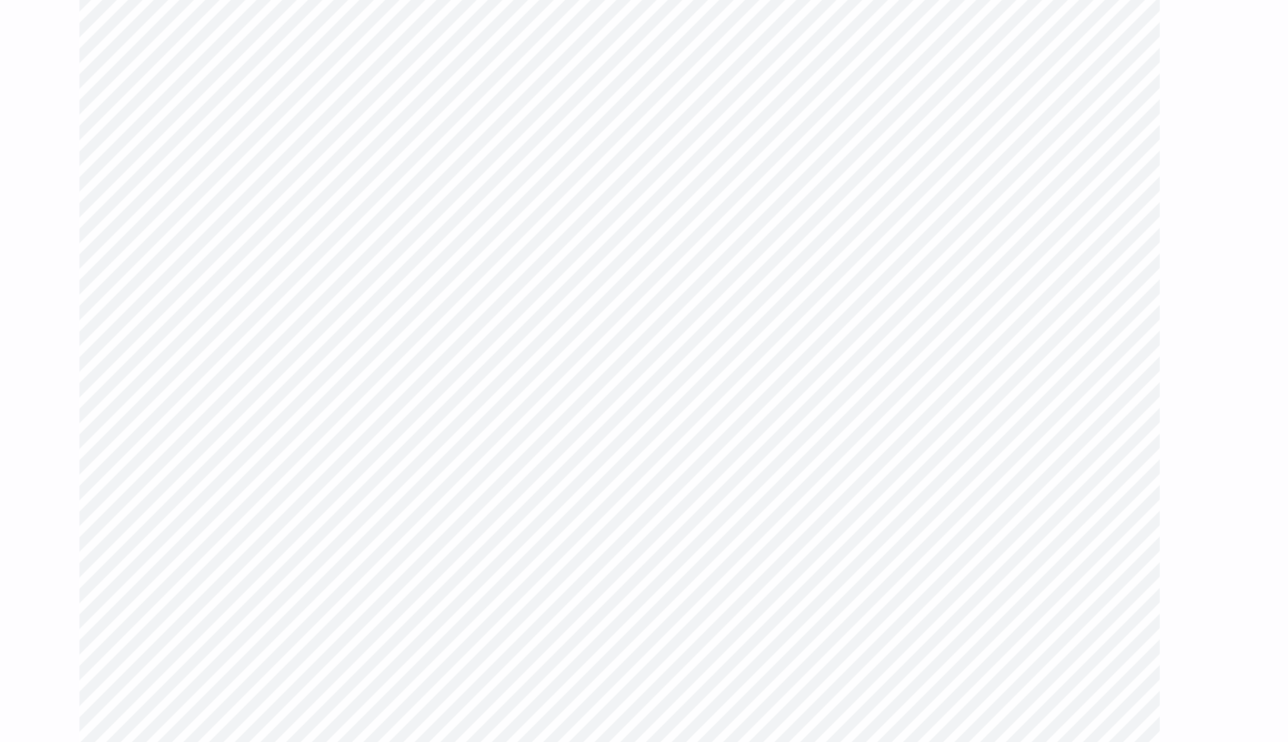
type input "8.46"
type input "0.83"
type input "1.01"
type input "8.89"
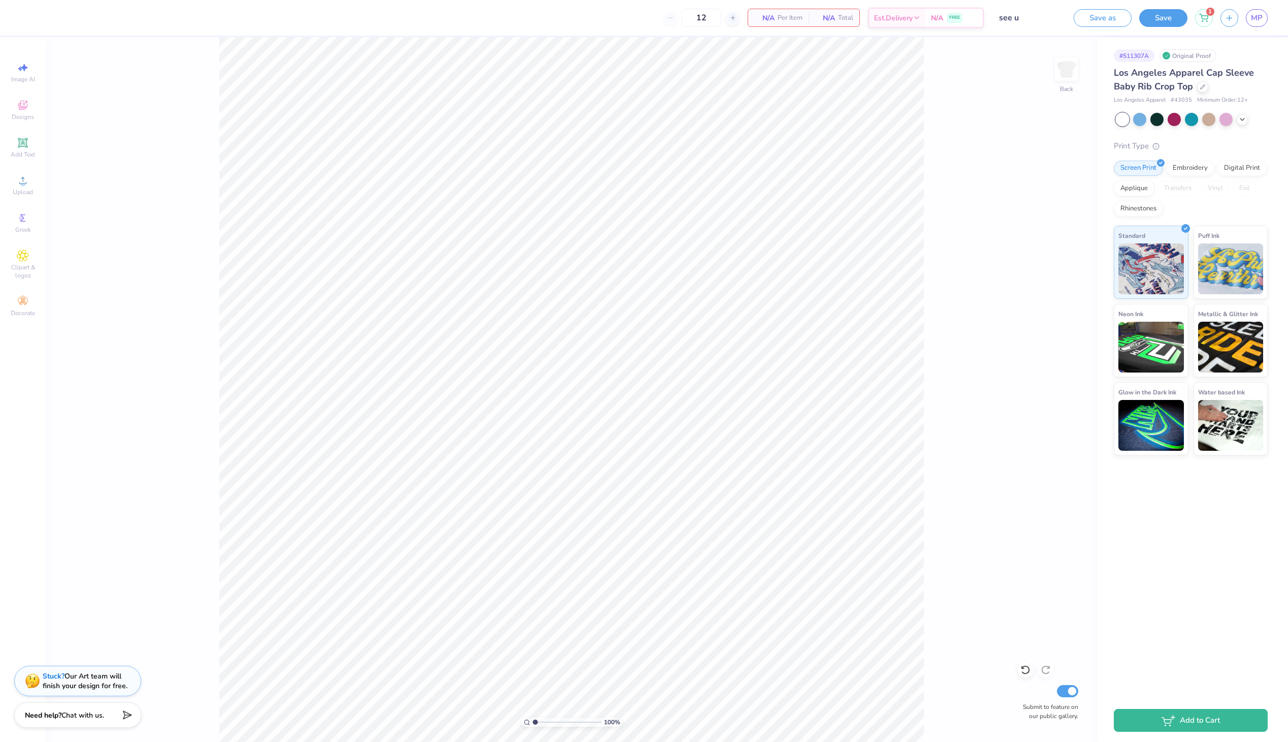
click at [29, 165] on div "Image AI Designs Add Text Upload Greek Clipart & logos Decorate" at bounding box center [23, 189] width 36 height 264
click at [29, 178] on div "Upload" at bounding box center [23, 185] width 36 height 30
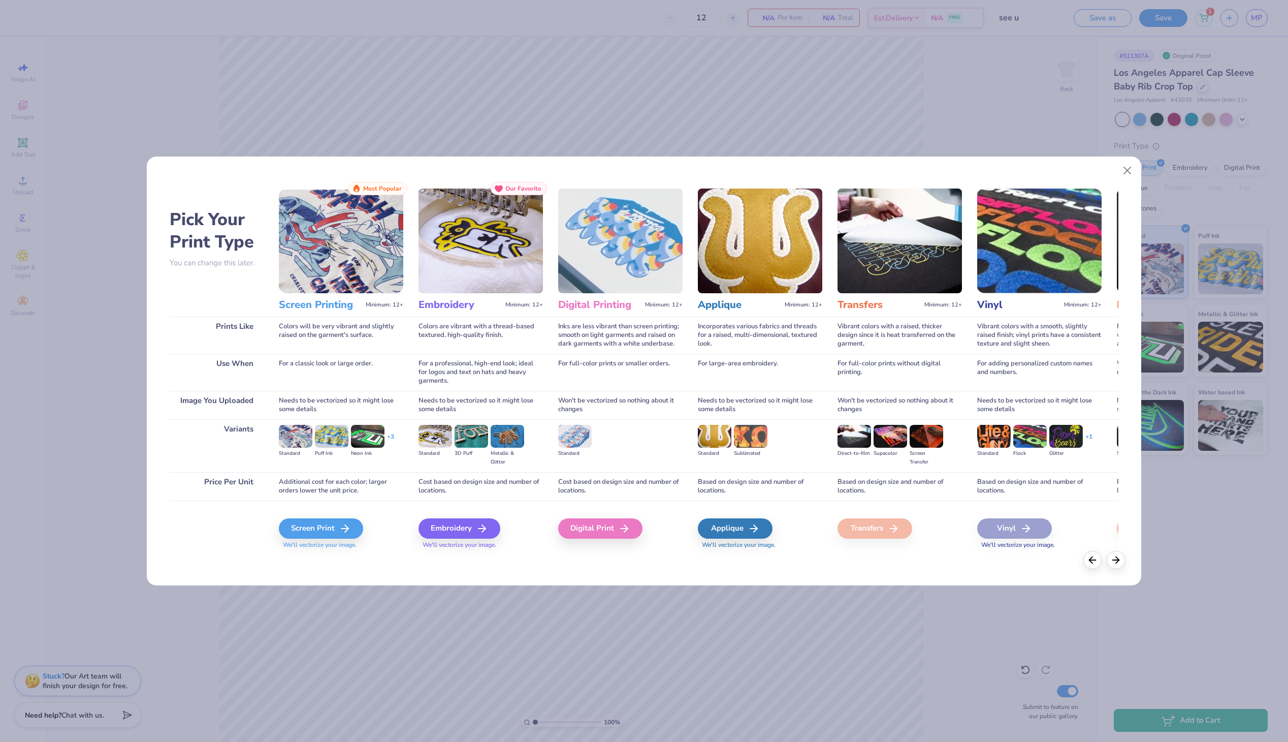
click at [343, 513] on div "Screen Print We'll vectorize your image." at bounding box center [341, 527] width 124 height 54
click at [342, 522] on icon at bounding box center [348, 528] width 12 height 12
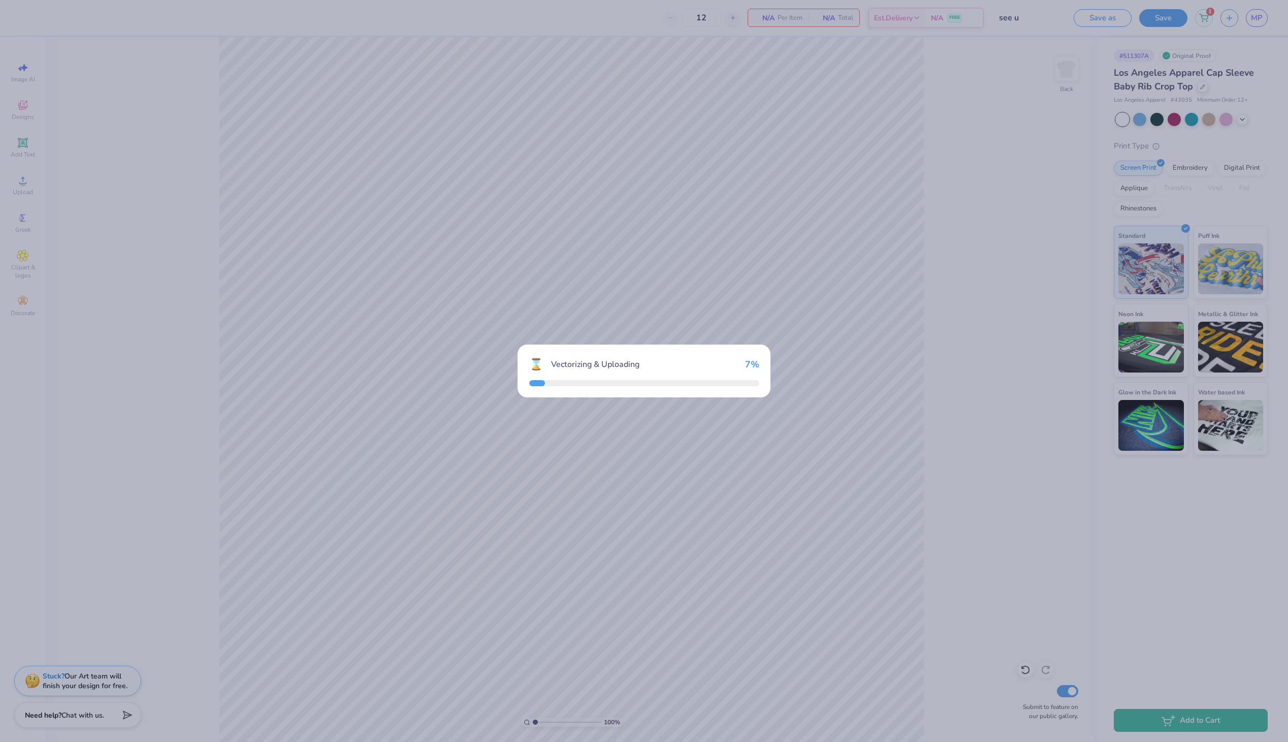
click at [340, 521] on div "⌛ Vectorizing & Uploading 7 %" at bounding box center [644, 371] width 1288 height 742
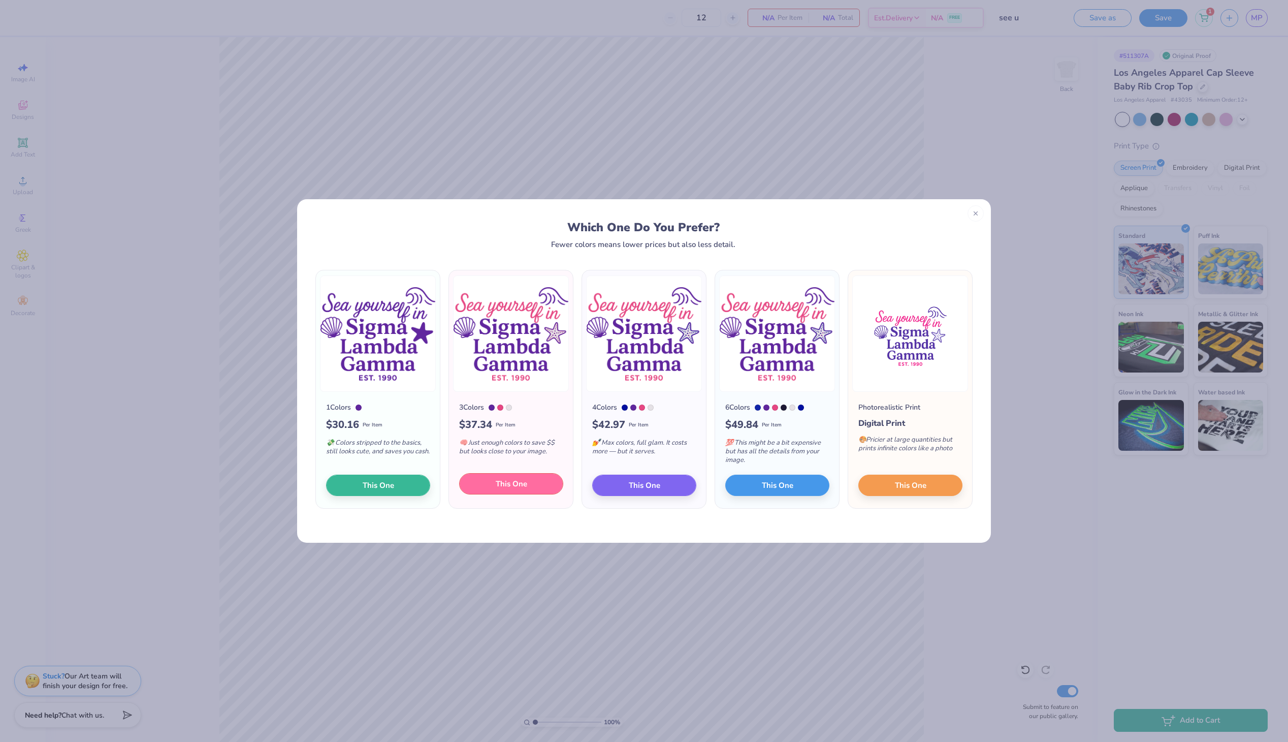
click at [511, 481] on span "This One" at bounding box center [511, 484] width 31 height 12
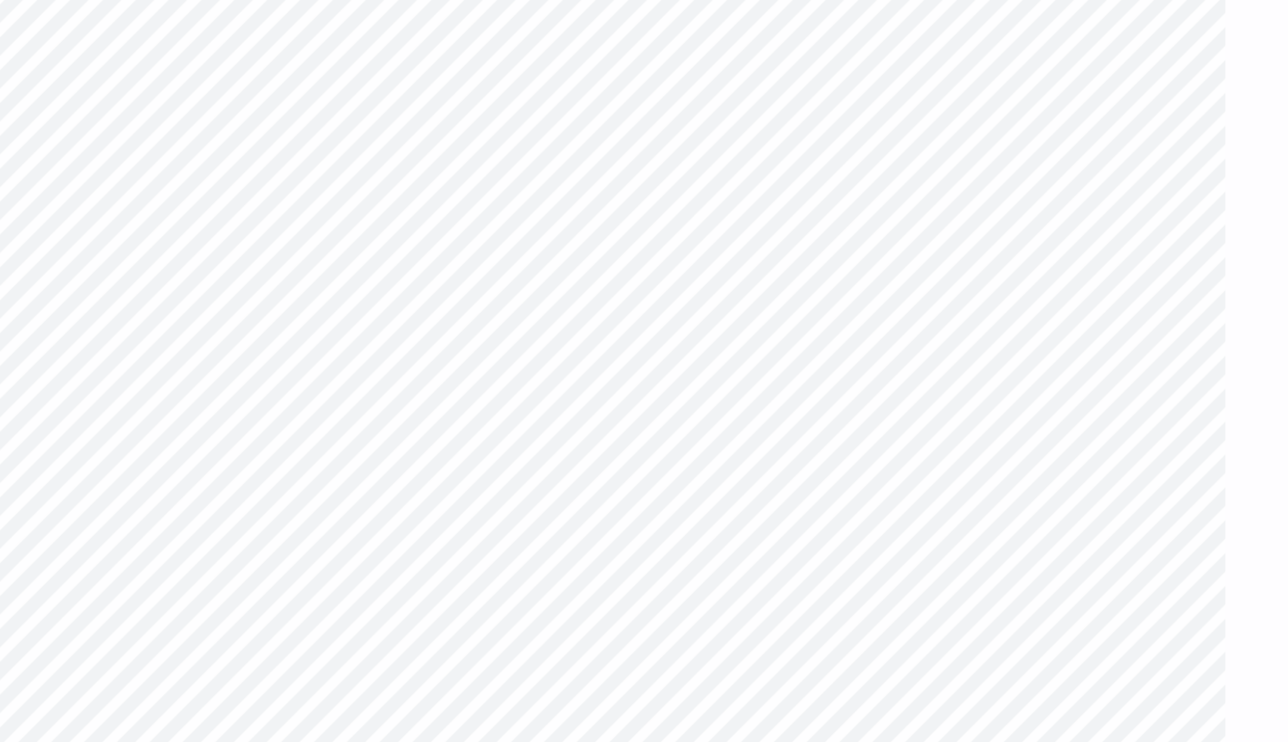
drag, startPoint x: 607, startPoint y: 386, endPoint x: 605, endPoint y: 316, distance: 70.1
click at [605, 316] on div at bounding box center [644, 371] width 1288 height 742
type input "3.00"
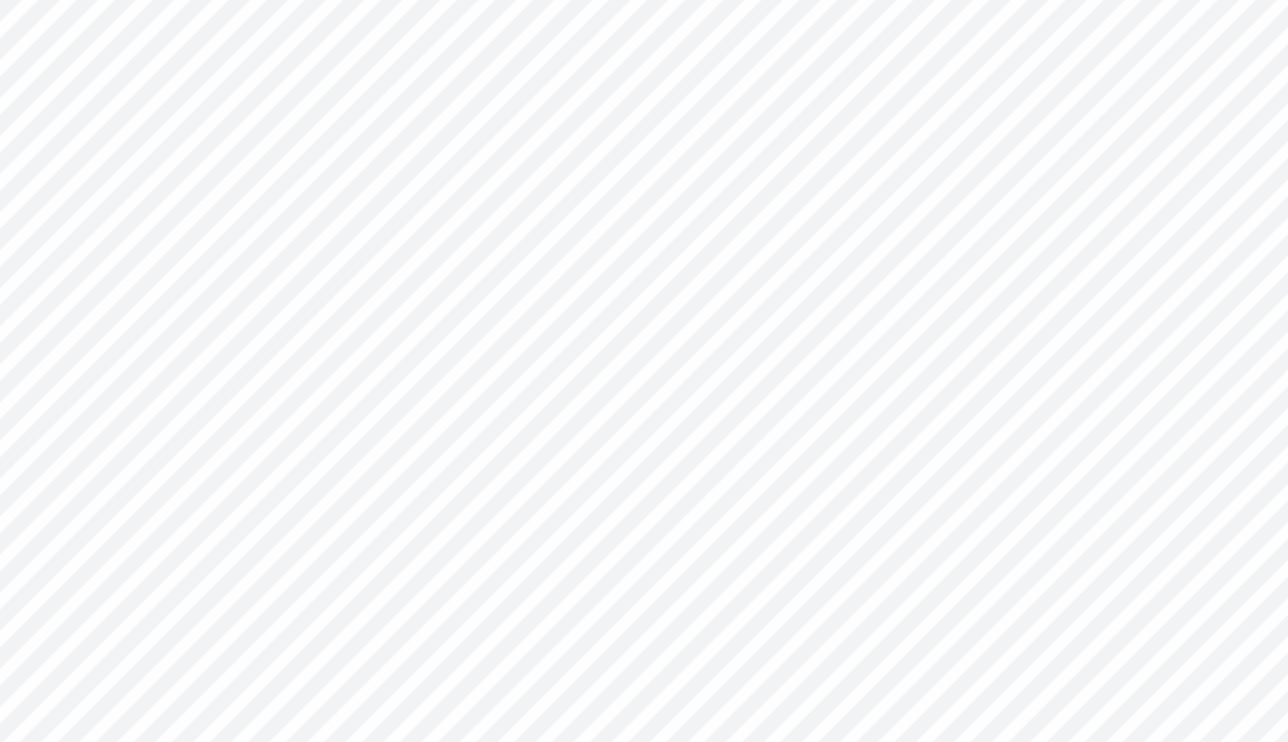
type input "4.85"
type input "1.15"
type input "1.11"
type input "5.01"
type input "1.11"
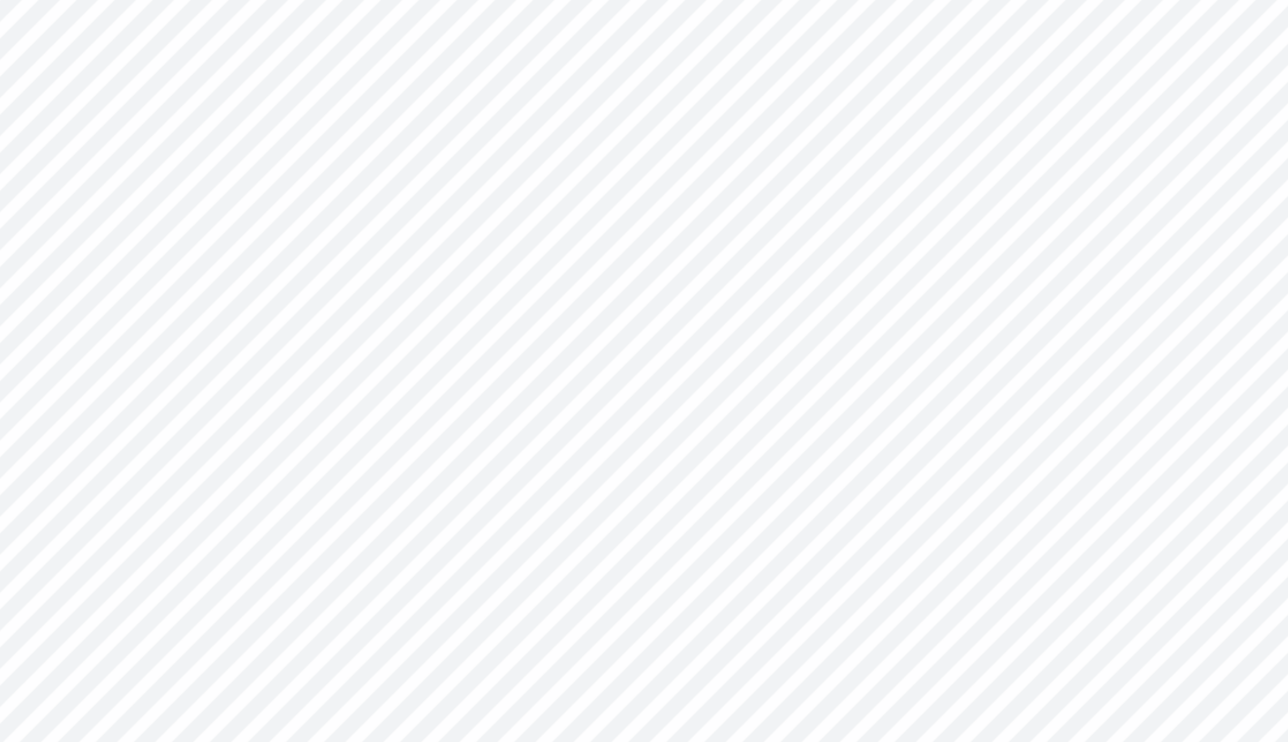
type input "1.15"
type input "4.99"
type input "1.03"
type input "1.07"
type input "5.08"
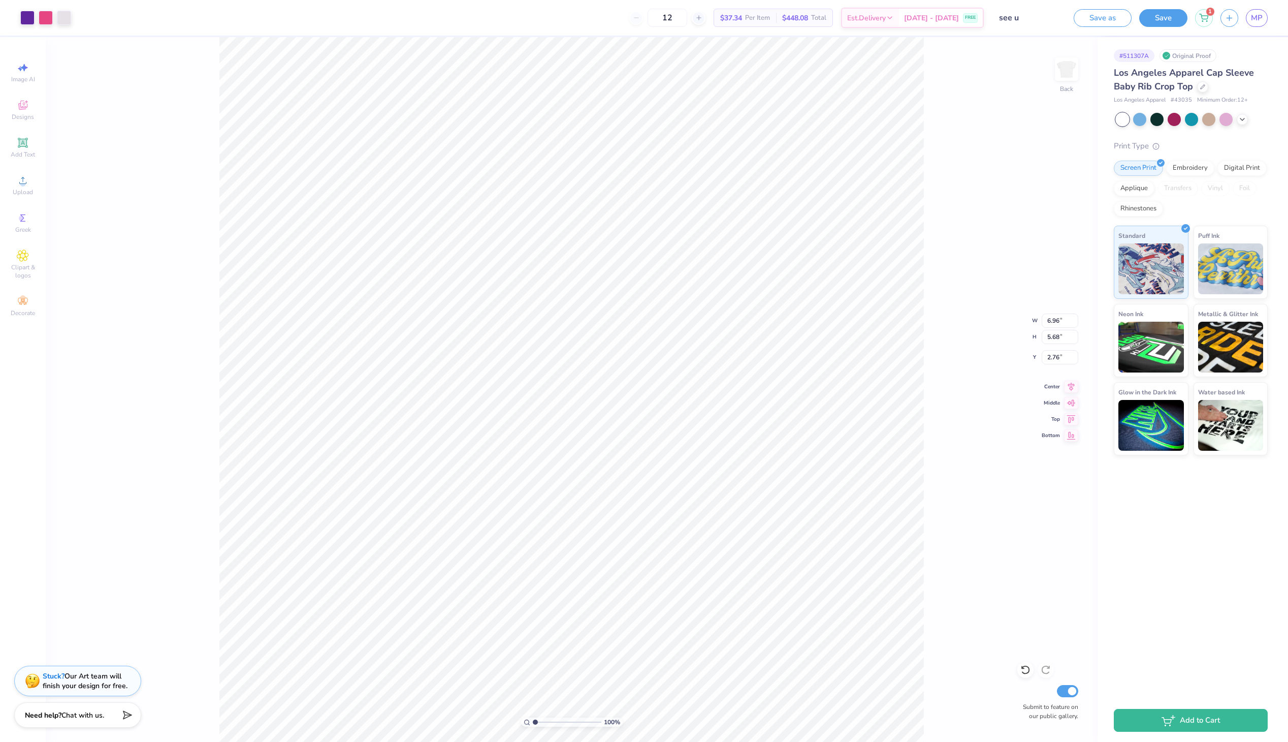
type input "2.76"
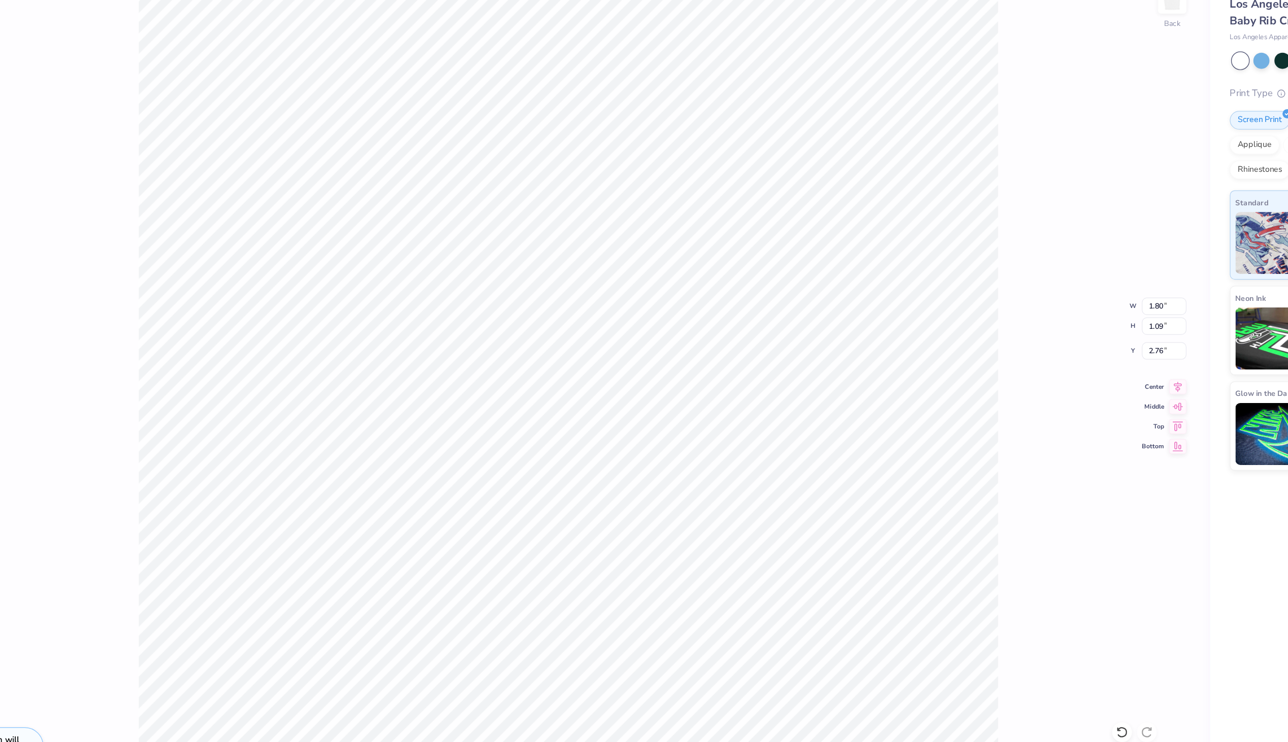
type input "3.00"
type input "2.87"
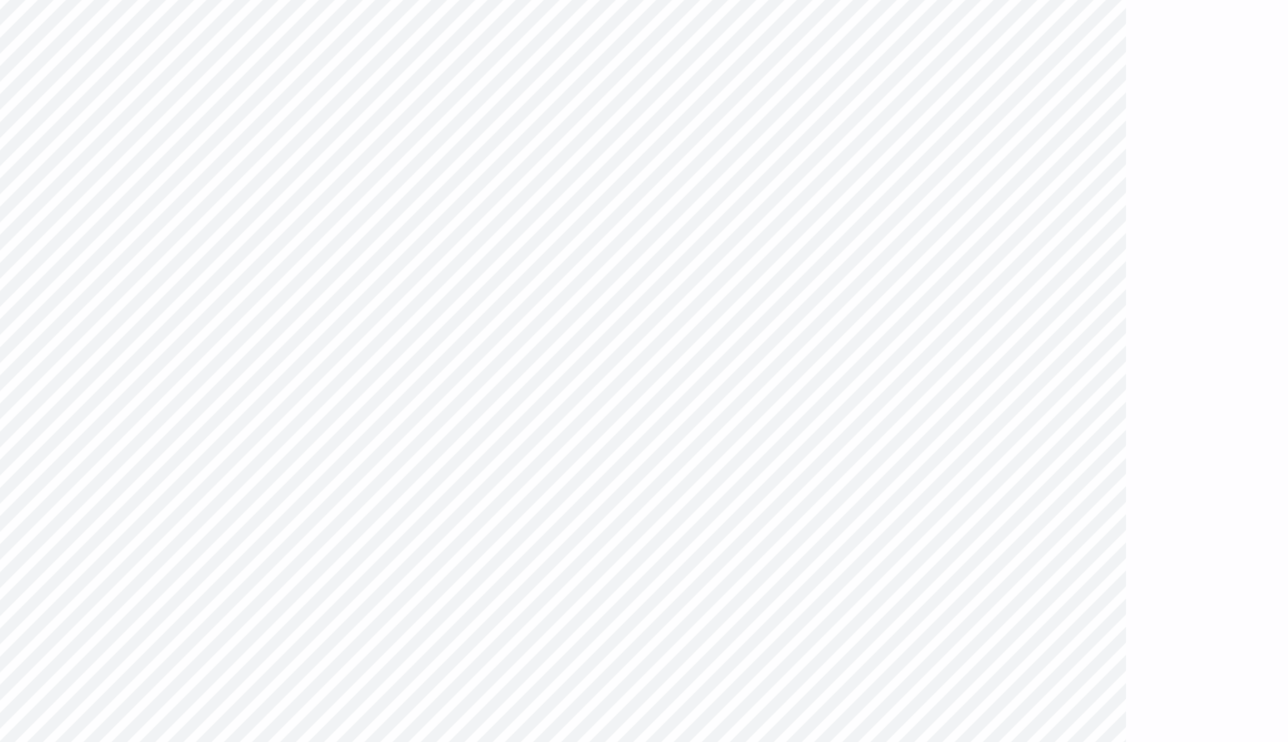
type input "1.20"
type input "1.18"
type input "6.25"
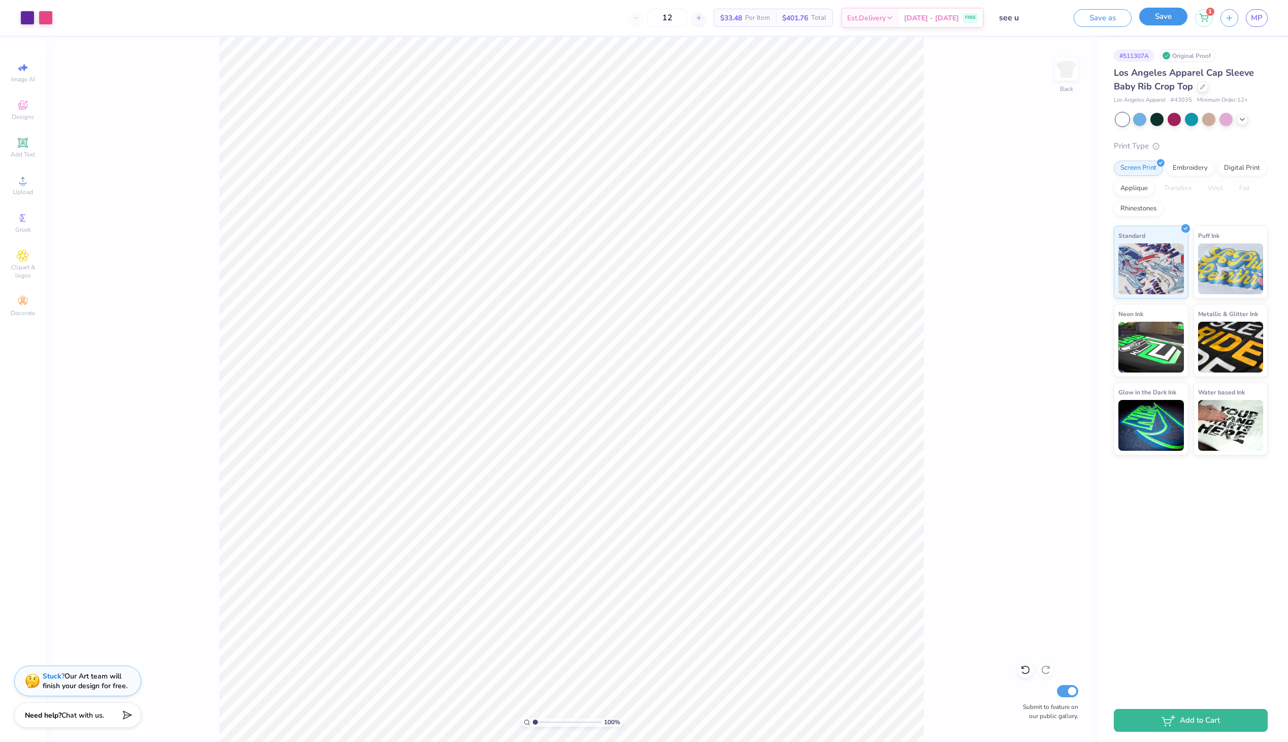
click at [1162, 18] on button "Save" at bounding box center [1163, 17] width 48 height 18
click at [23, 194] on span "Upload" at bounding box center [23, 192] width 20 height 8
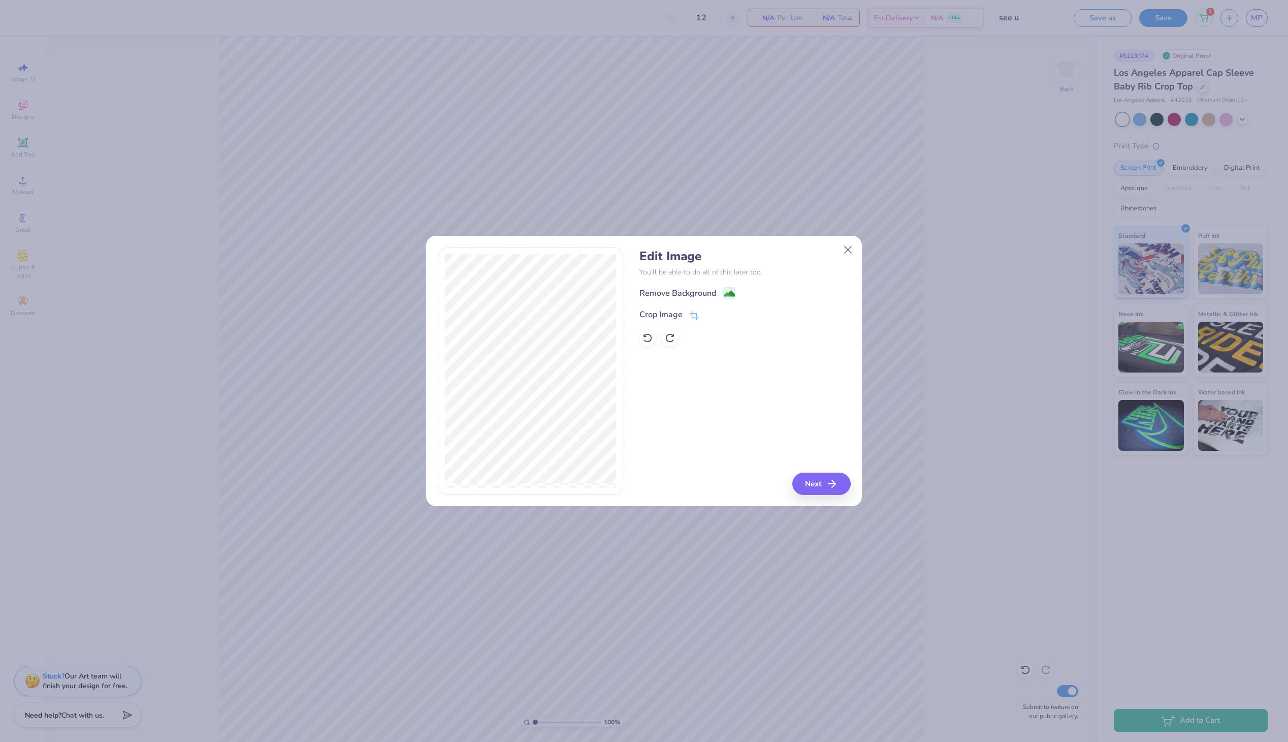
click at [801, 466] on div "Edit Image You’ll be able to do all of this later too. Remove Background Crop I…" at bounding box center [744, 371] width 211 height 248
click at [813, 482] on button "Next" at bounding box center [823, 483] width 58 height 22
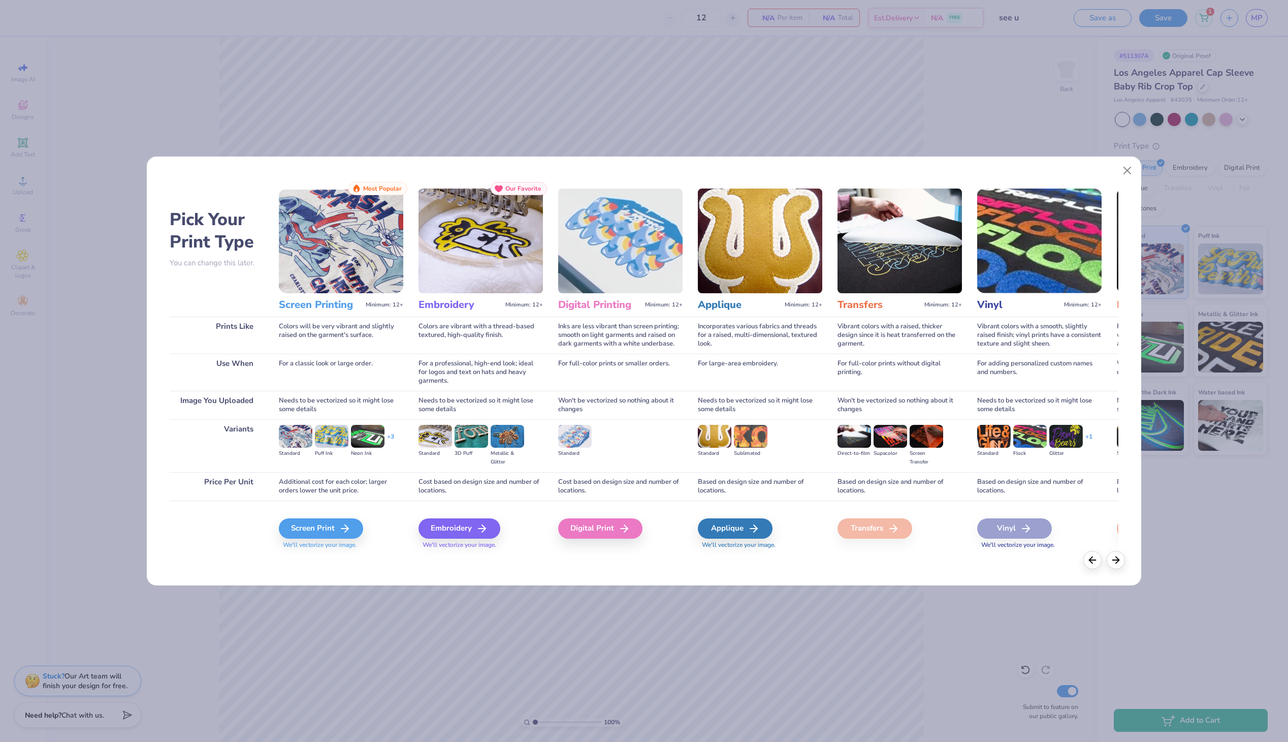
click at [337, 543] on span "We'll vectorize your image." at bounding box center [341, 544] width 124 height 9
click at [342, 507] on div "Screen Print We'll vectorize your image." at bounding box center [341, 527] width 124 height 54
click at [347, 522] on icon at bounding box center [348, 528] width 12 height 12
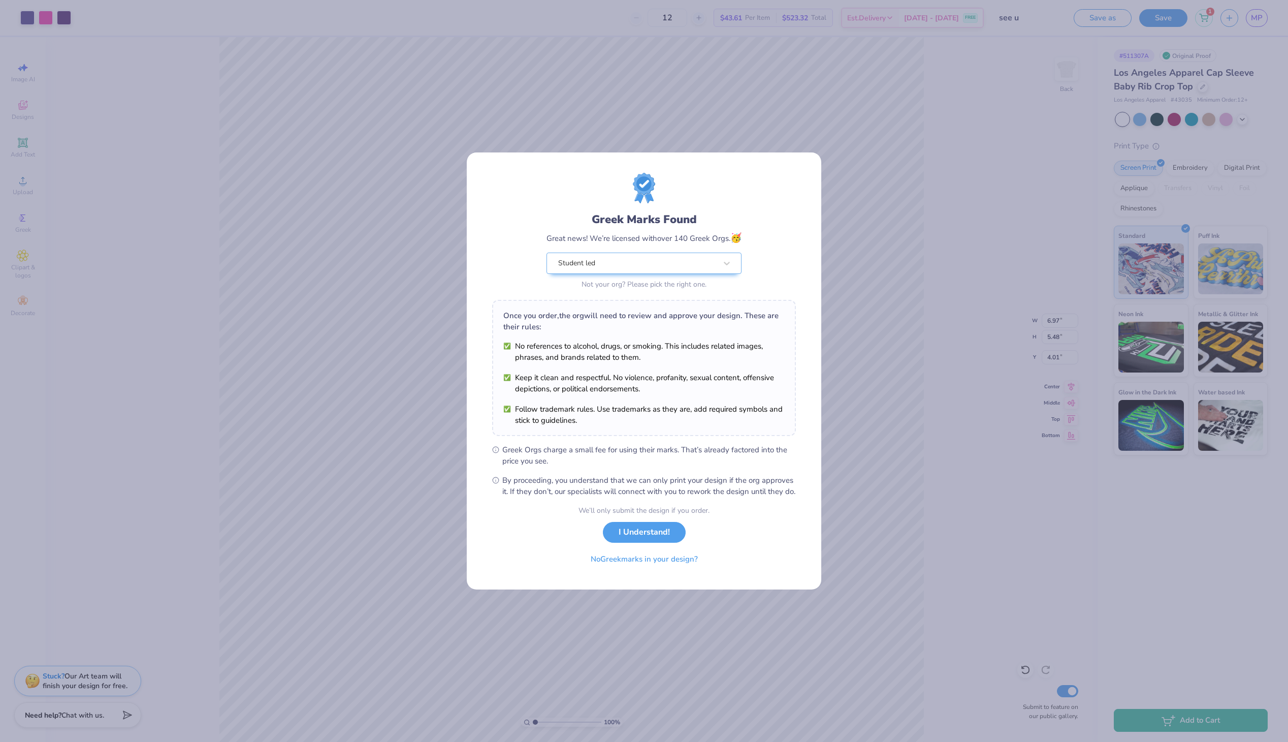
click at [575, 231] on div "Great news! We’re licensed with over 140 Greek Orgs. 🥳" at bounding box center [643, 238] width 195 height 14
click at [576, 253] on div "Student led" at bounding box center [637, 263] width 160 height 20
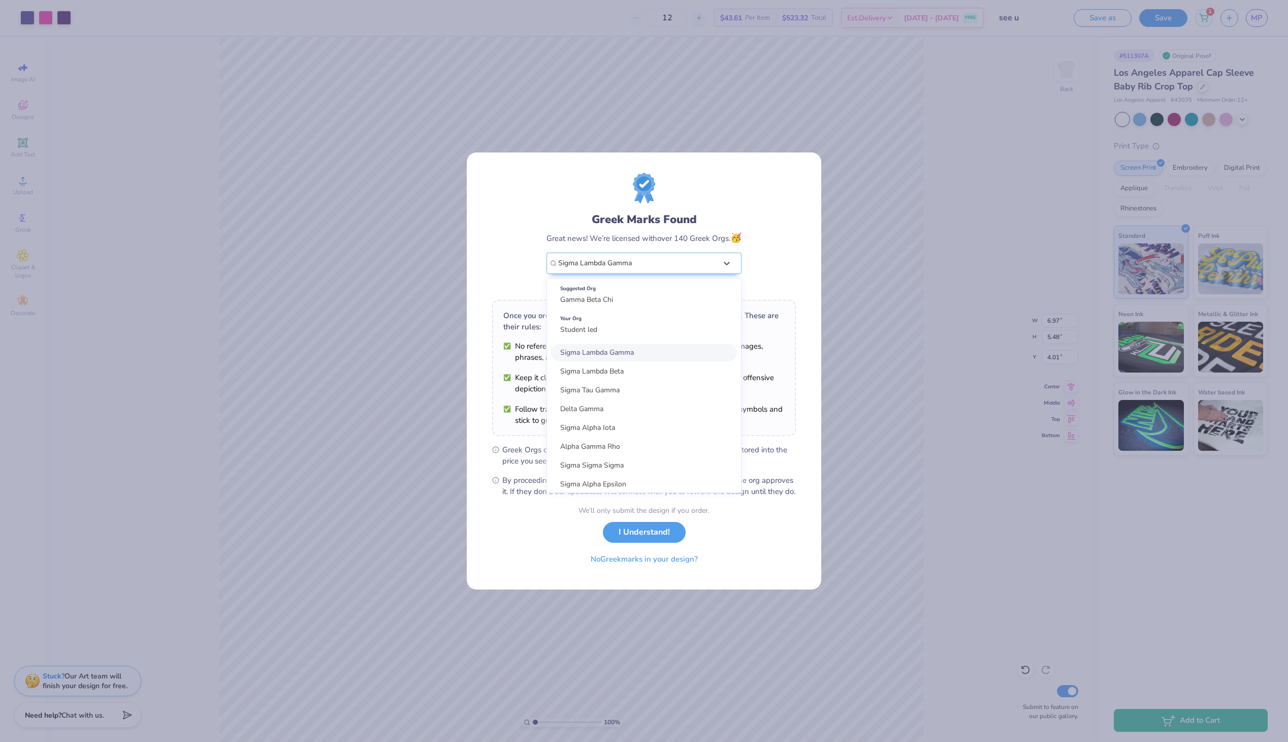
click at [657, 349] on div "Sigma Lambda Gamma" at bounding box center [644, 352] width 186 height 17
type input "Sigma Lambda Gamma"
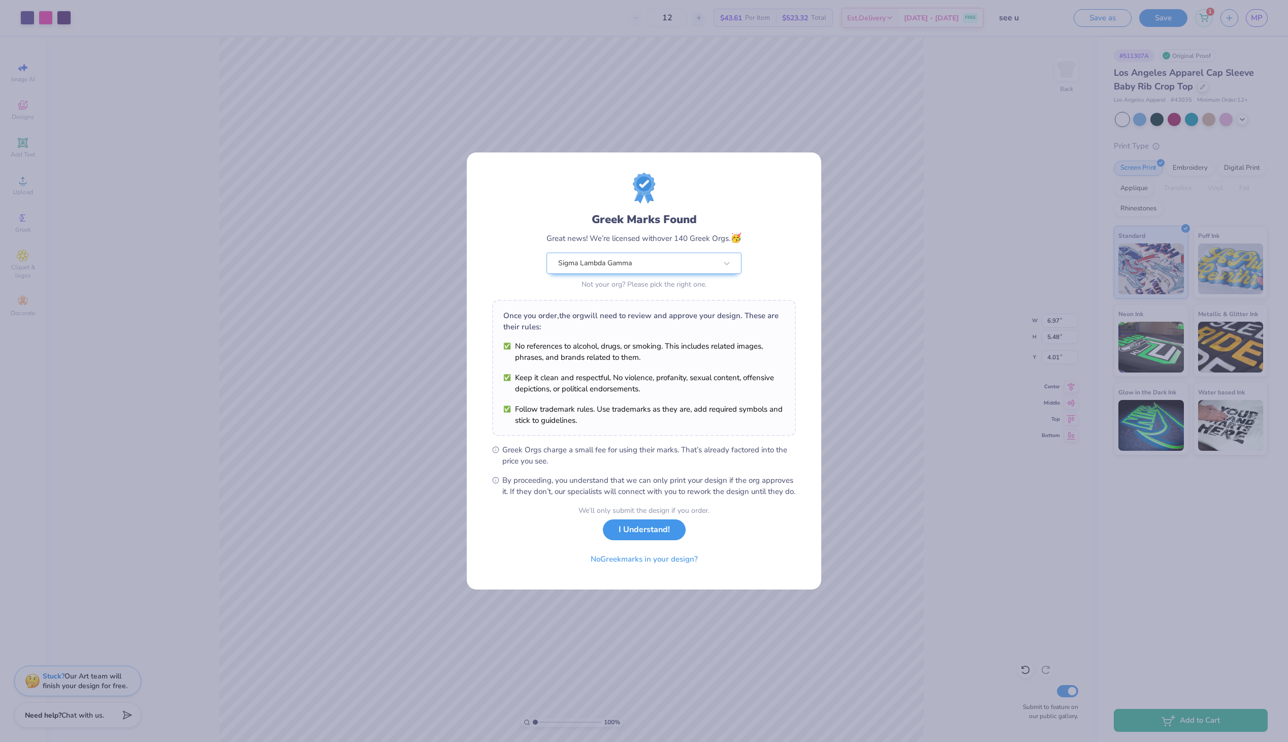
click at [636, 540] on button "I Understand!" at bounding box center [644, 529] width 83 height 21
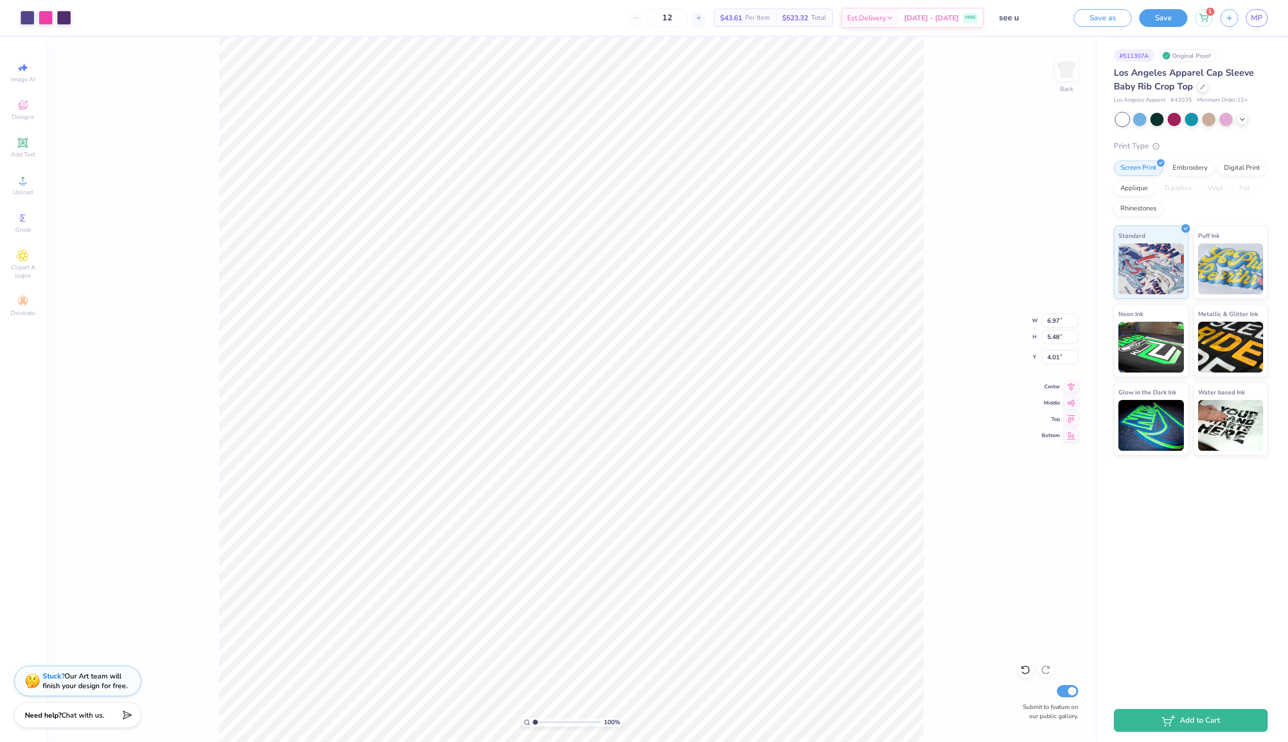
type input "2.71"
type input "3.00"
click at [1169, 9] on button "Save" at bounding box center [1163, 17] width 48 height 18
click at [59, 25] on div "Art colors" at bounding box center [35, 18] width 71 height 36
click at [62, 18] on div at bounding box center [64, 17] width 14 height 14
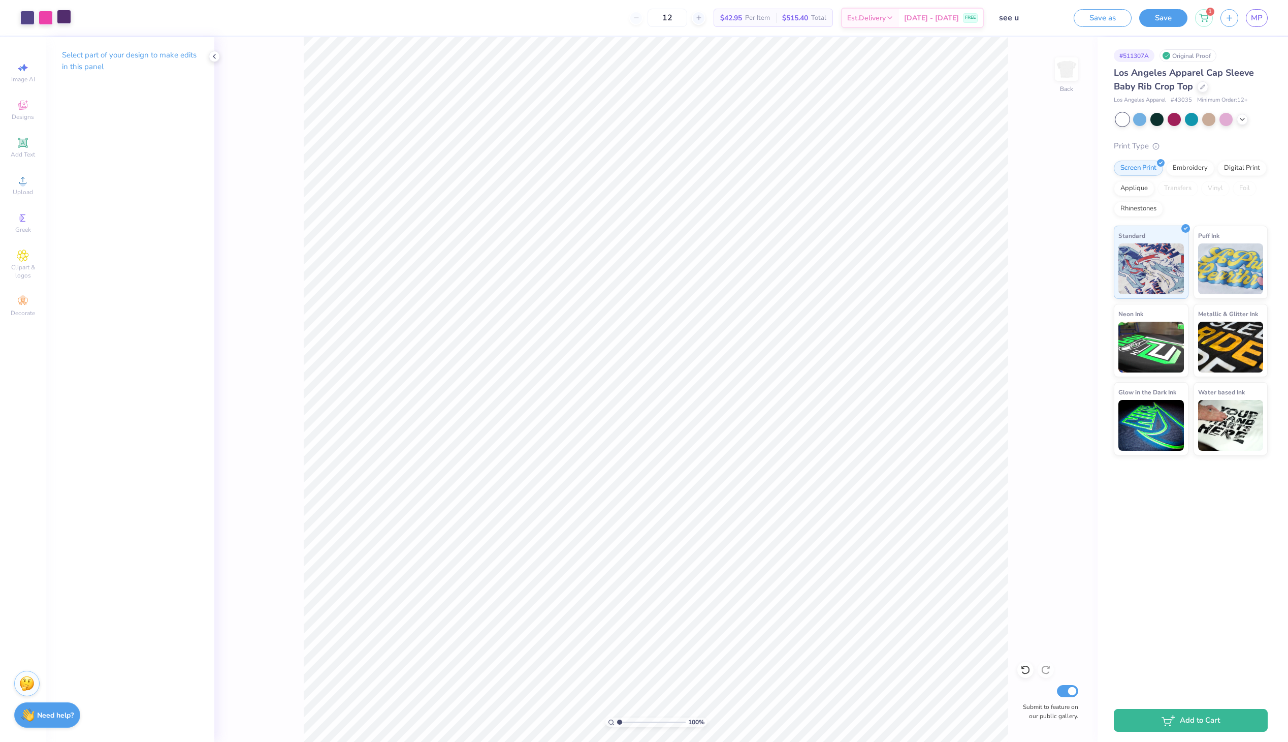
click at [66, 10] on div at bounding box center [64, 17] width 14 height 14
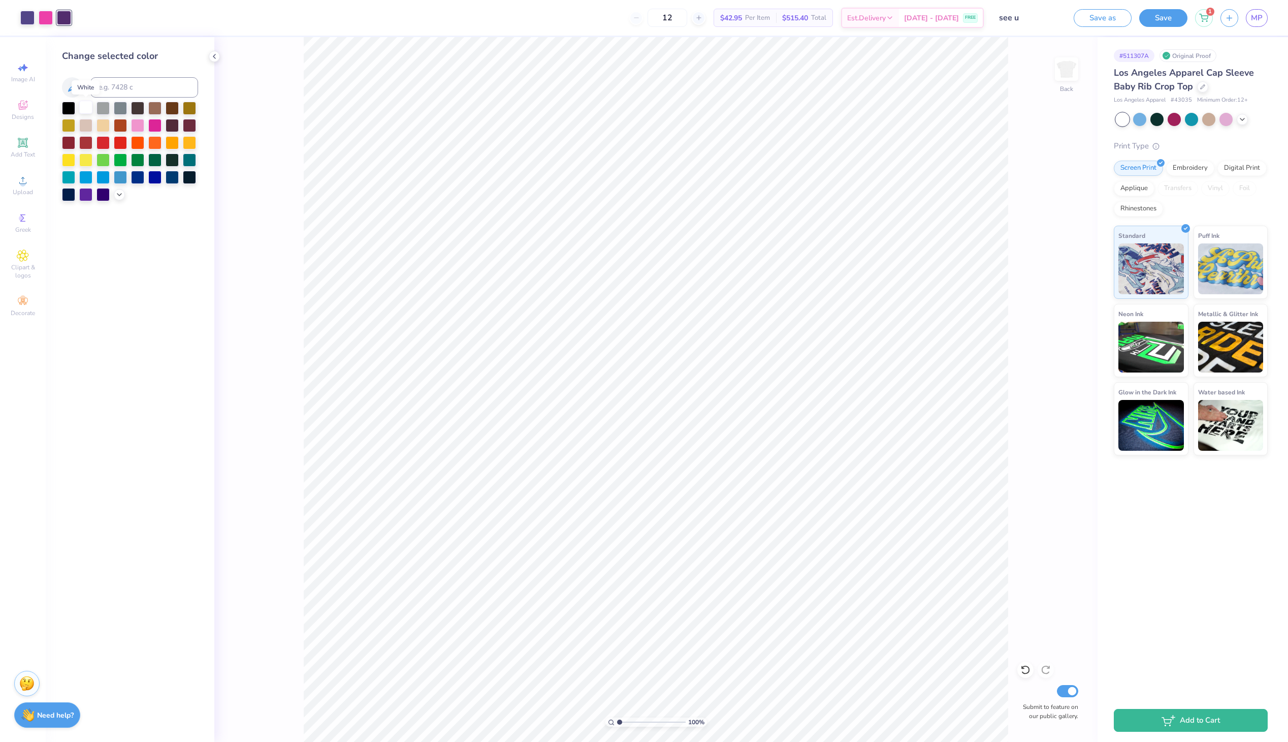
click at [84, 107] on div at bounding box center [85, 107] width 13 height 13
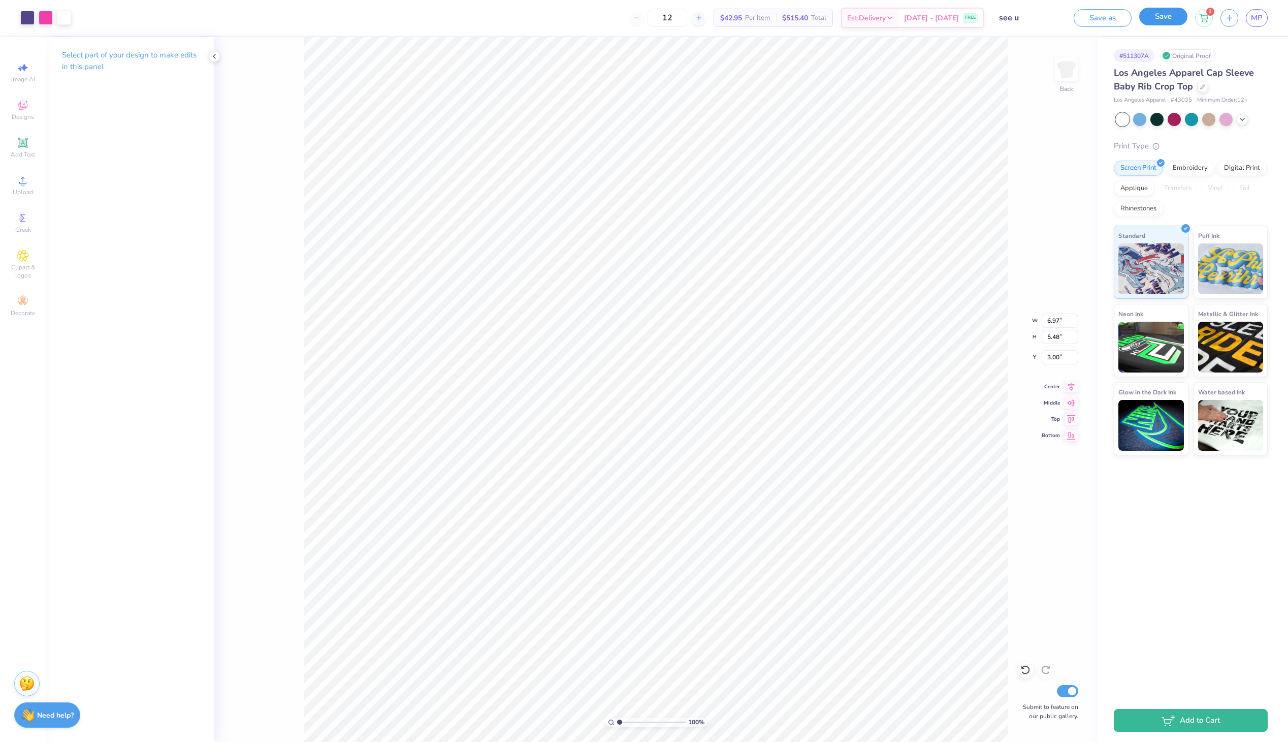
click at [1164, 21] on button "Save" at bounding box center [1163, 17] width 48 height 18
type input "2.80"
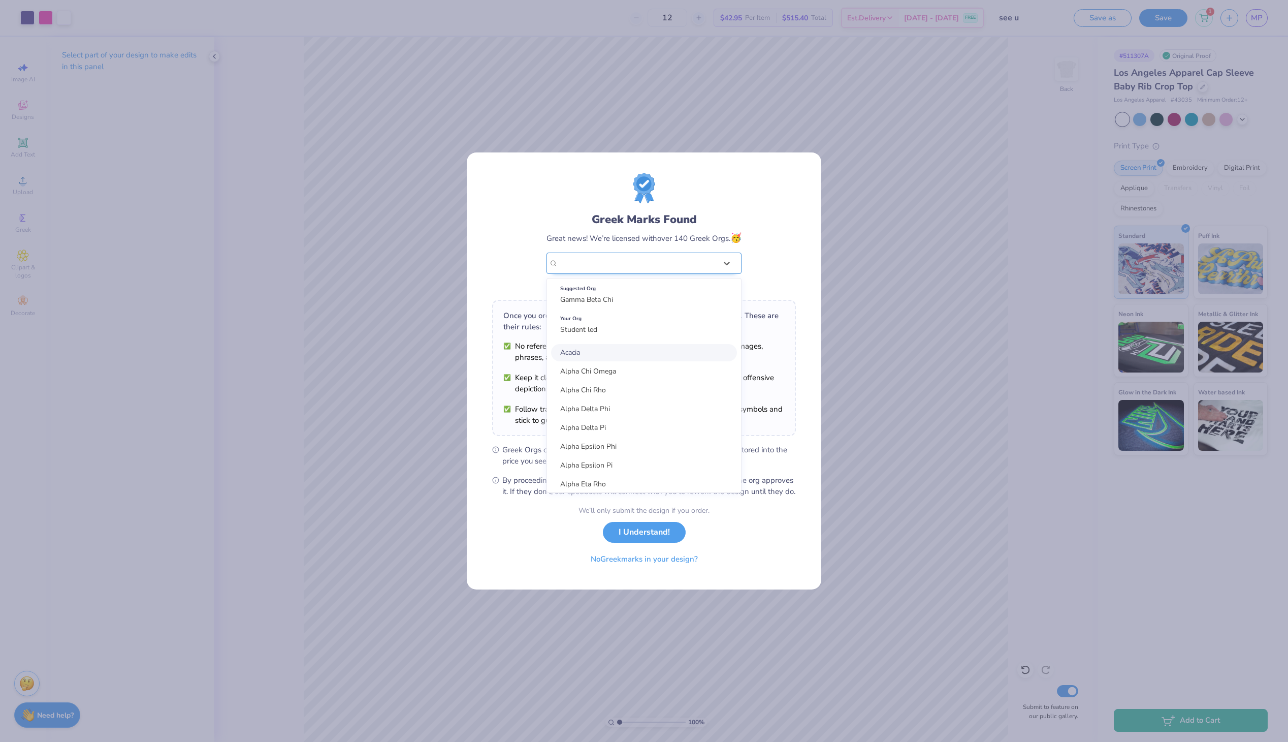
click at [694, 259] on div "Student led" at bounding box center [637, 263] width 160 height 20
type input "s"
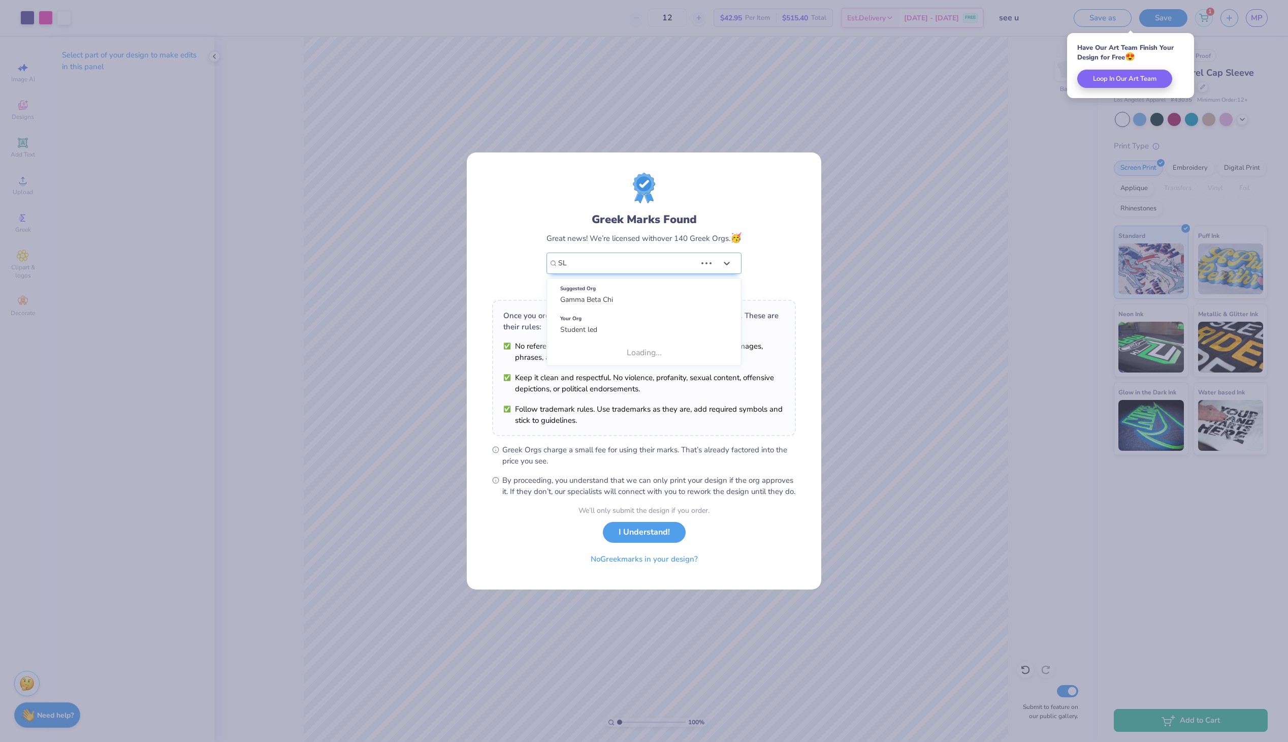
type input "SLG"
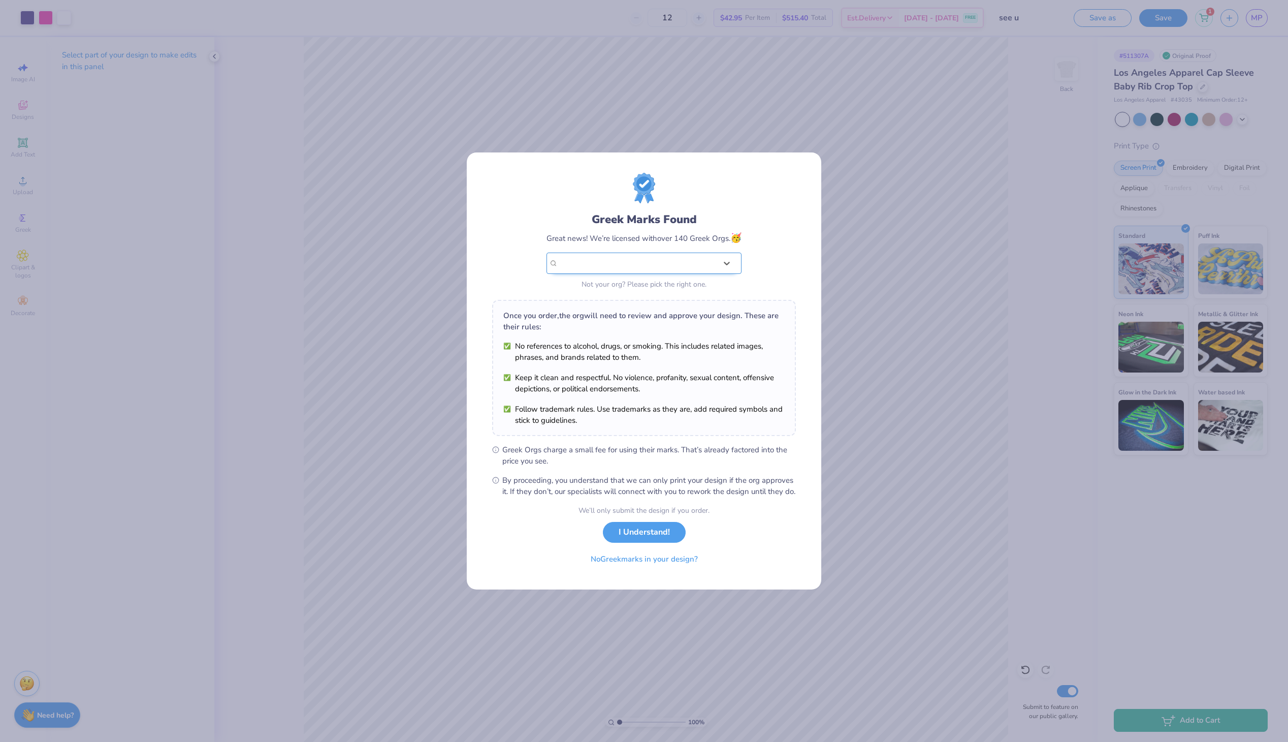
click at [609, 255] on div "Student led" at bounding box center [637, 263] width 160 height 20
click at [609, 257] on div "Student led" at bounding box center [637, 262] width 158 height 11
type input "Sigma Lambda Gamma"
click at [603, 522] on button "I Understand!" at bounding box center [644, 532] width 83 height 21
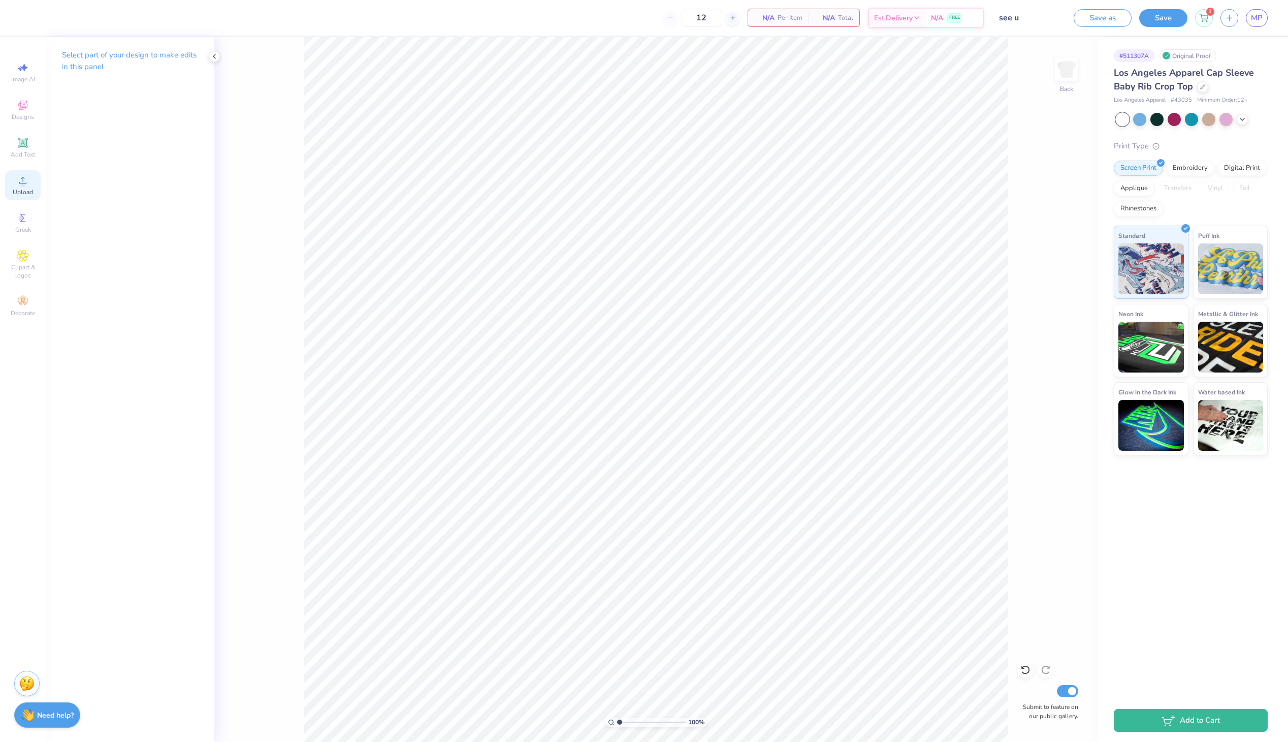
click at [11, 188] on div "Upload" at bounding box center [23, 185] width 36 height 30
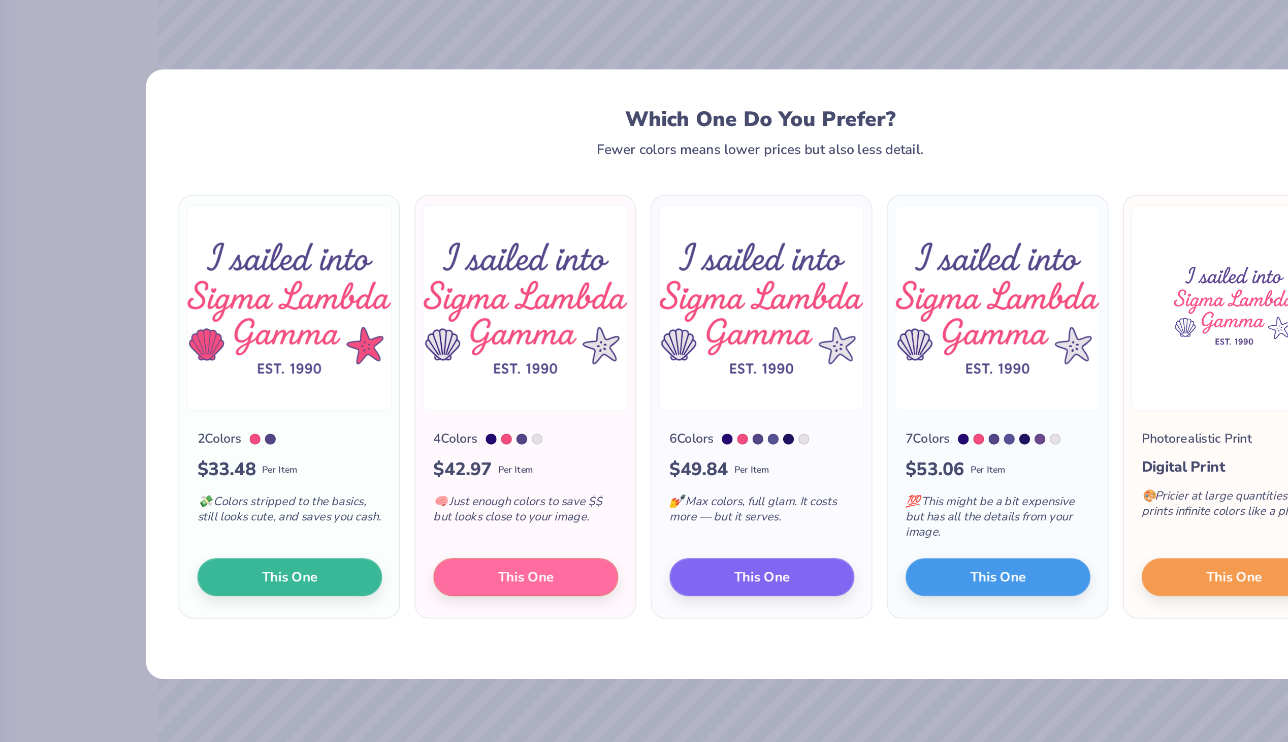
click at [398, 499] on div "2 Colors $ 33.48 Per Item 💸 Colors stripped to the basics, still looks cute, an…" at bounding box center [378, 450] width 124 height 116
click at [397, 488] on button "This One" at bounding box center [378, 483] width 104 height 21
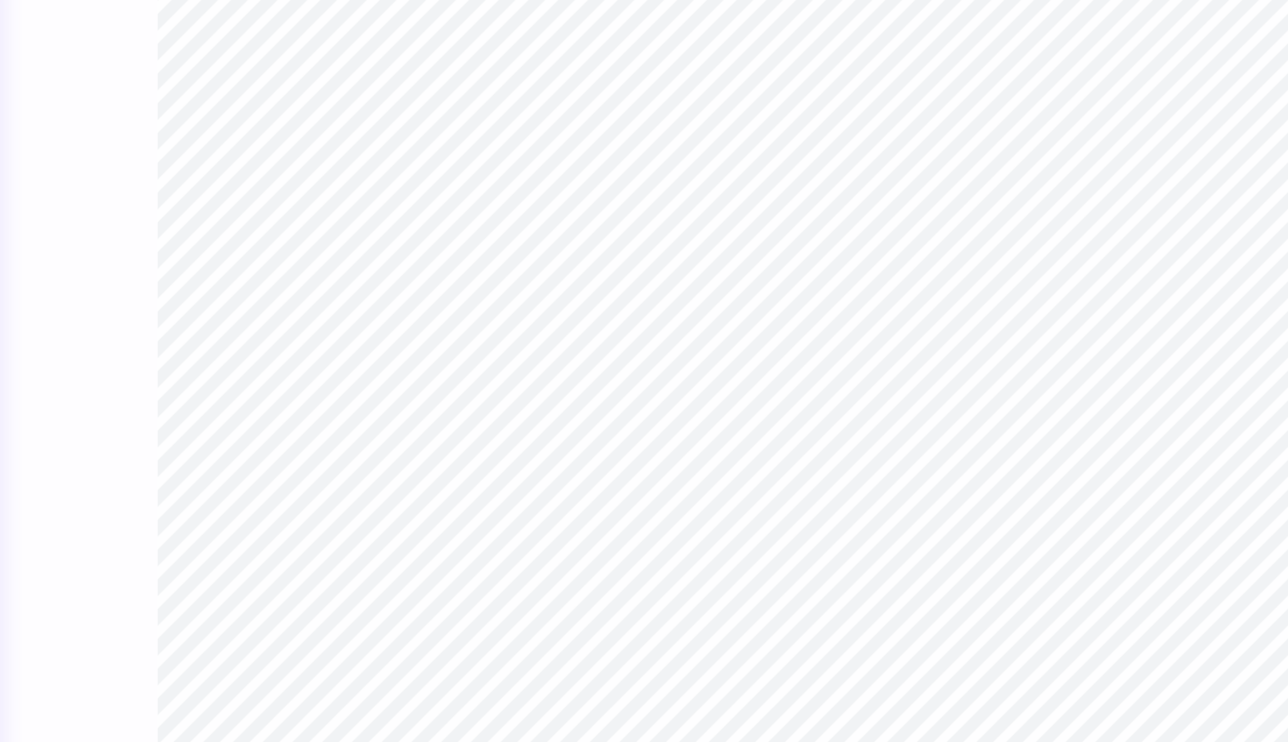
click at [565, 486] on div at bounding box center [644, 371] width 1288 height 742
type input "4.87"
type input "9.74"
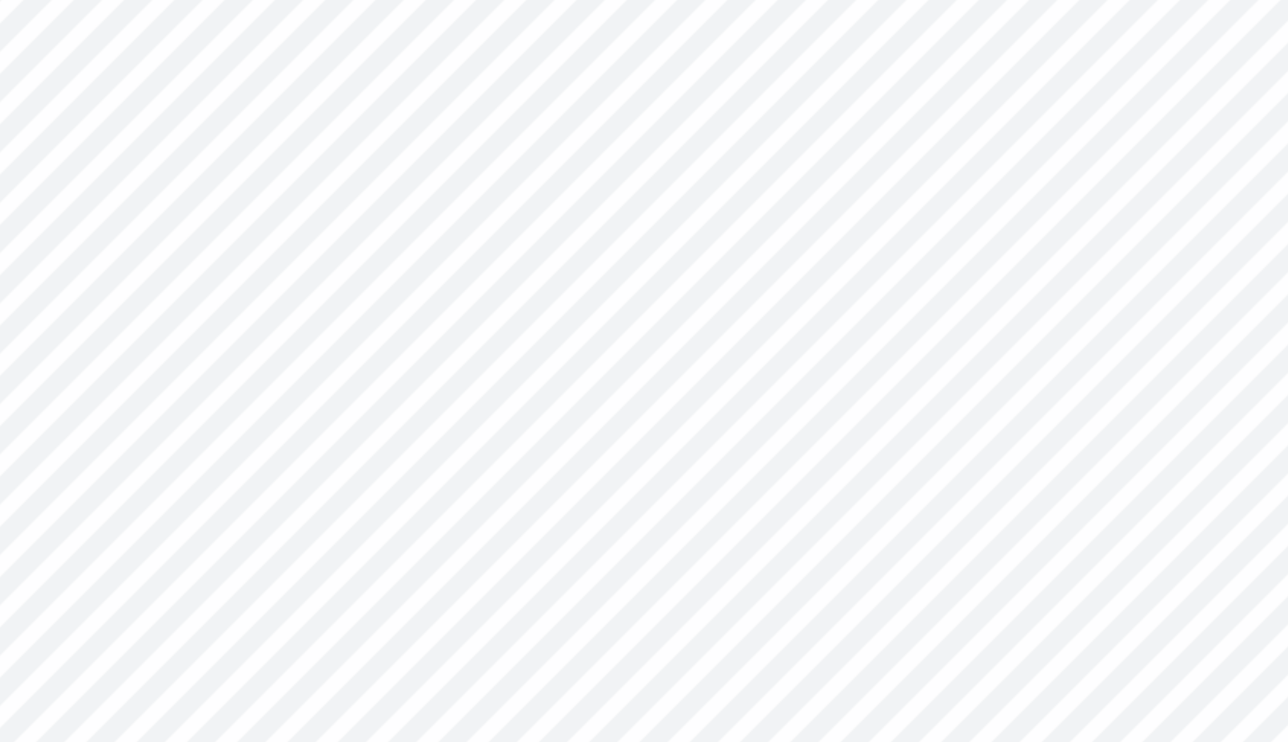
type input "9.32"
type input "0.12"
type input "0.09"
type input "9.23"
type input "0.13"
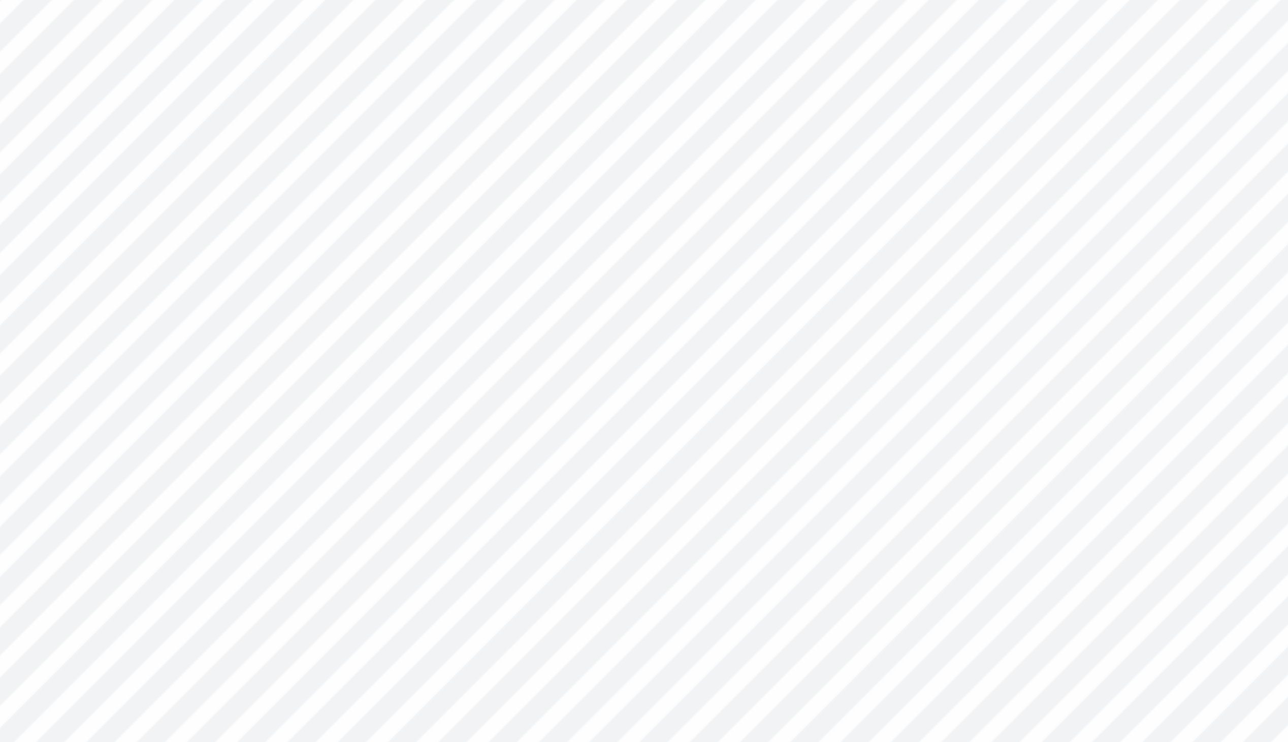
type input "0.11"
type input "8.75"
type input "1.21"
type input "1.10"
type input "7.46"
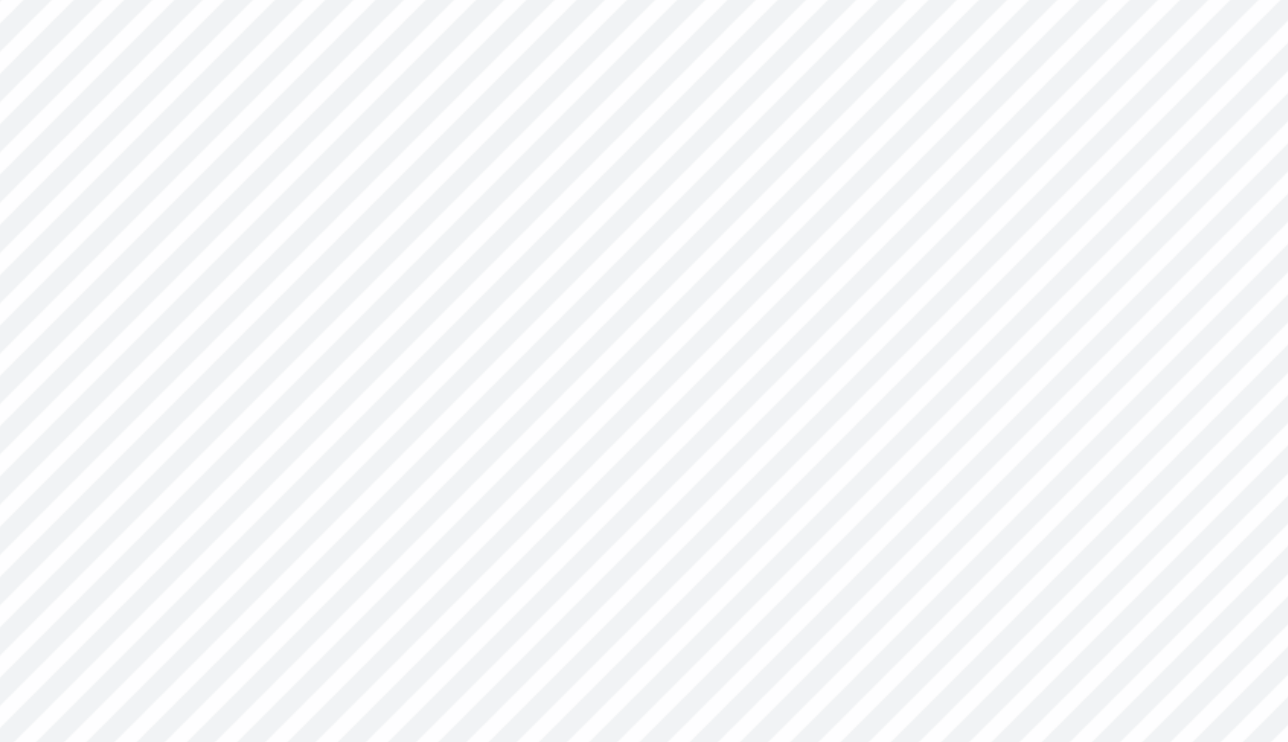
type input "9.49"
type input "2.24"
type input "0.95"
type input "6.63"
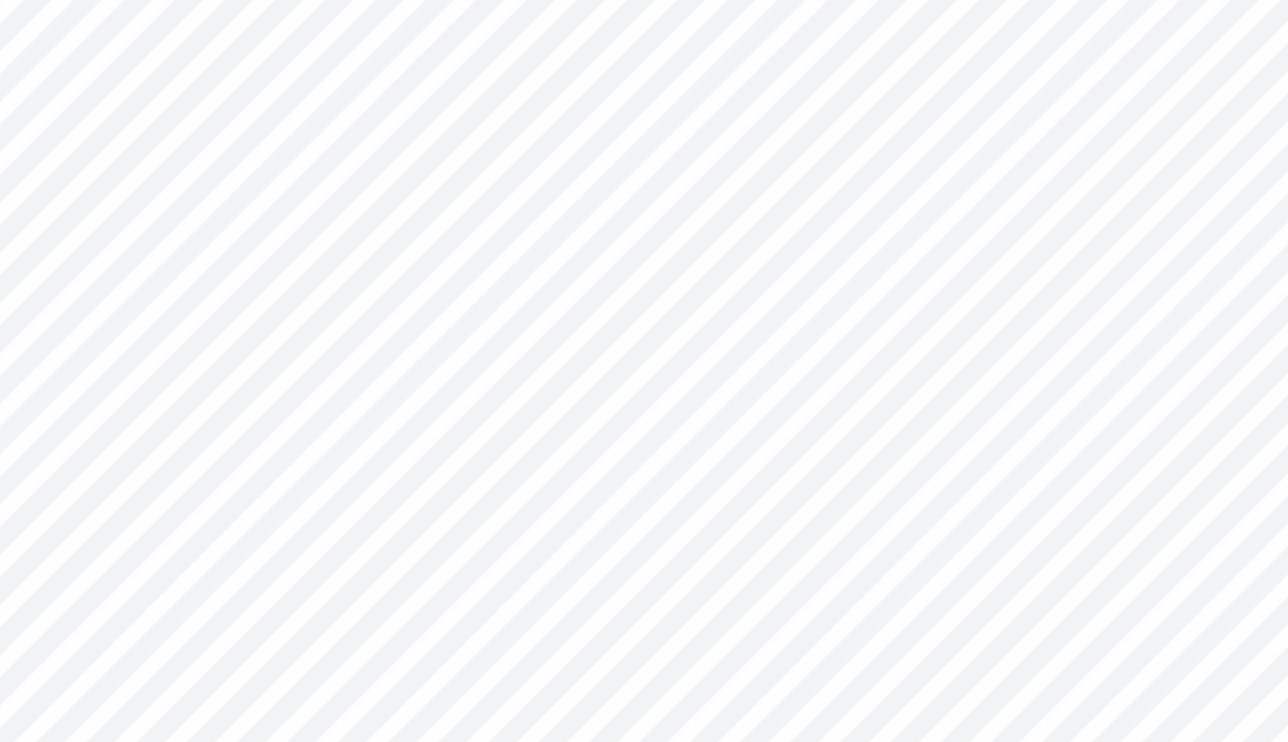
type input "7.79"
type input "9.00"
type input "1.17"
type input "1.14"
type input "7.78"
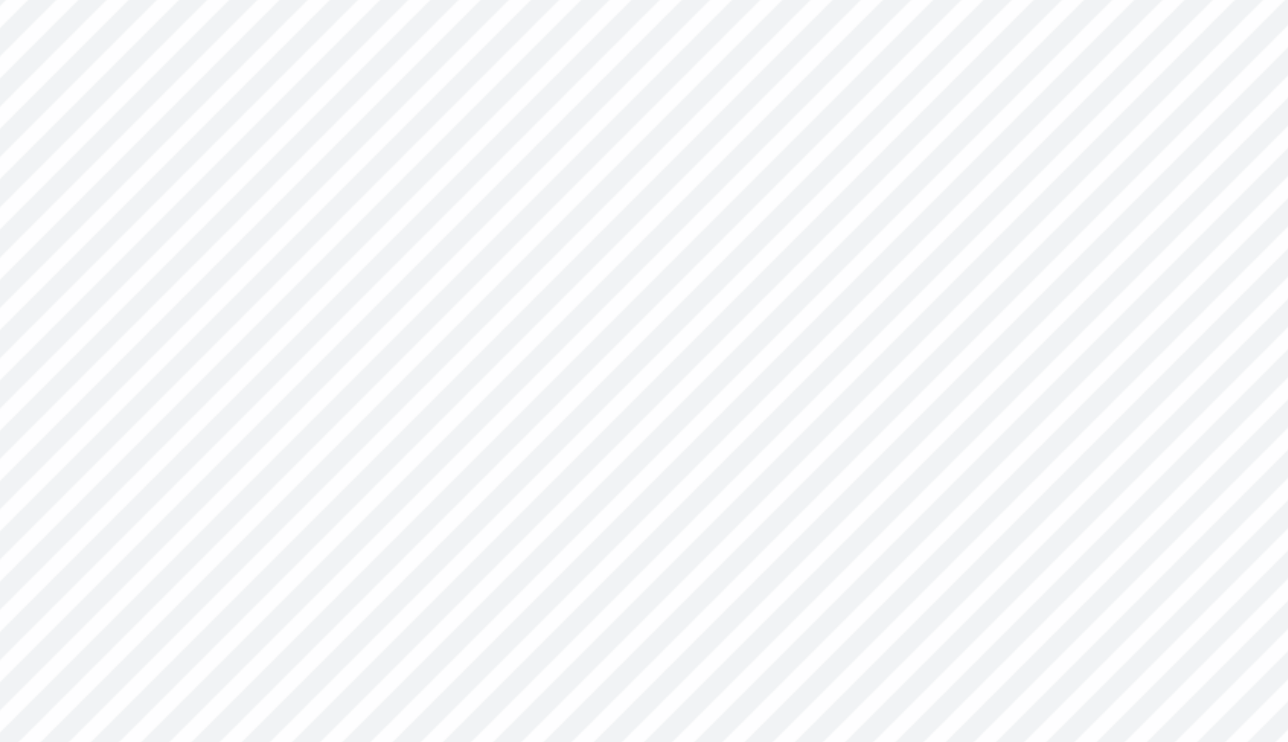
type input "1.21"
type input "1.10"
type input "7.79"
type input "1.16"
type input "1.14"
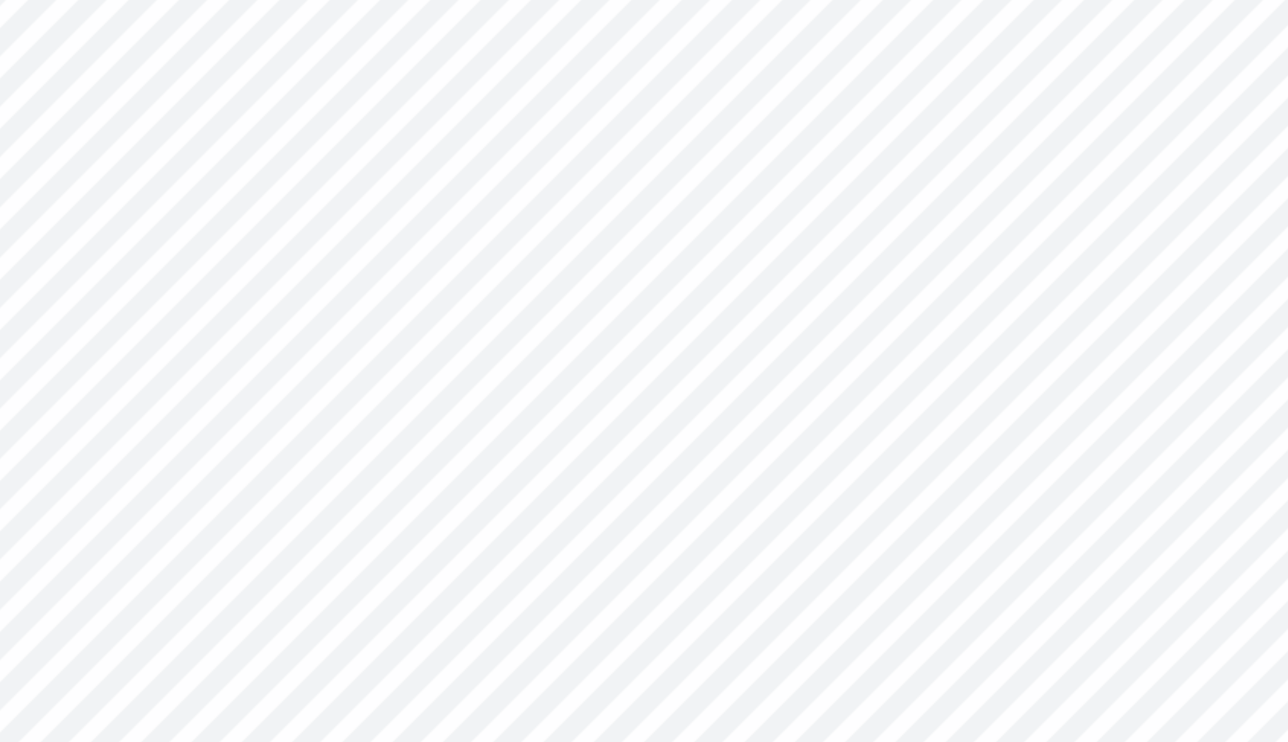
type input "7.78"
type input "1.25"
type input "1.30"
type input "7.79"
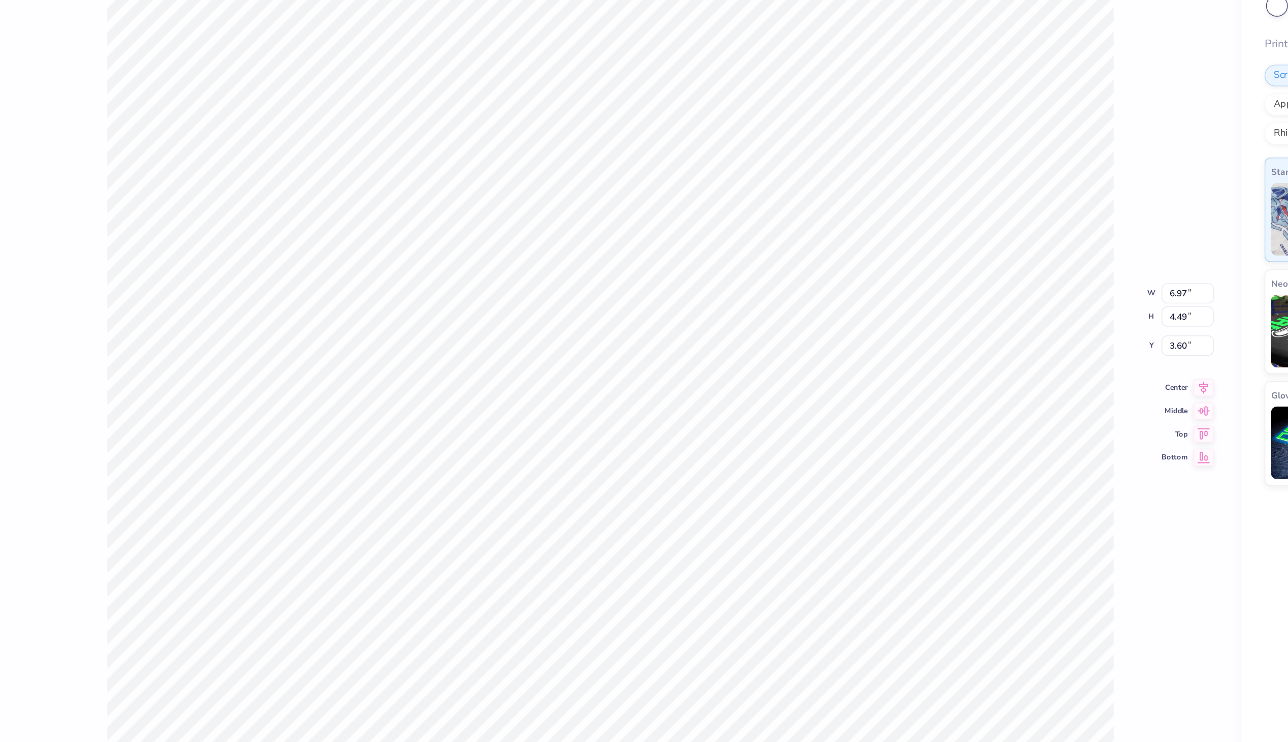
type input "3.00"
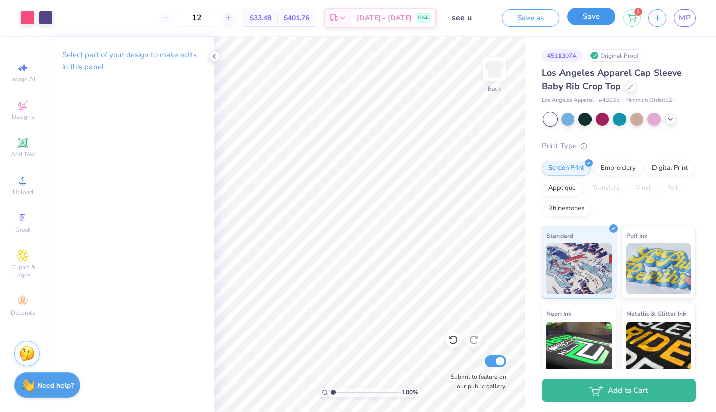
click at [587, 22] on button "Save" at bounding box center [591, 17] width 48 height 18
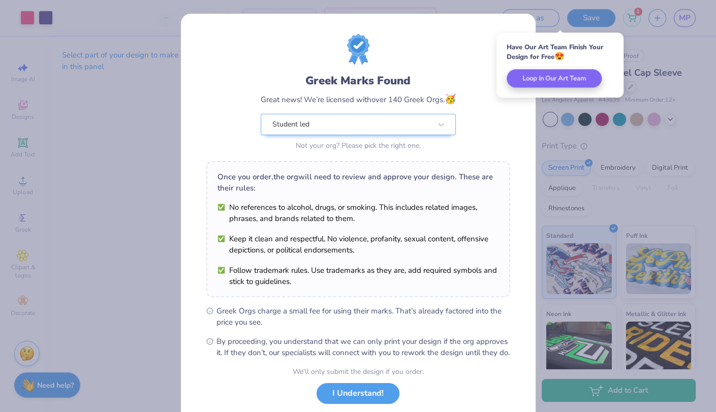
click at [433, 113] on div "Greek Marks Found Great news! We’re licensed with over 140 Greek Orgs. 🥳 Studen…" at bounding box center [358, 113] width 195 height 80
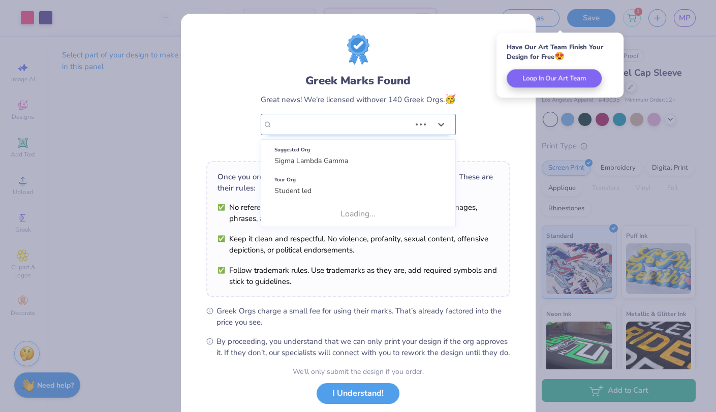
click at [431, 117] on div "Student led" at bounding box center [358, 124] width 195 height 21
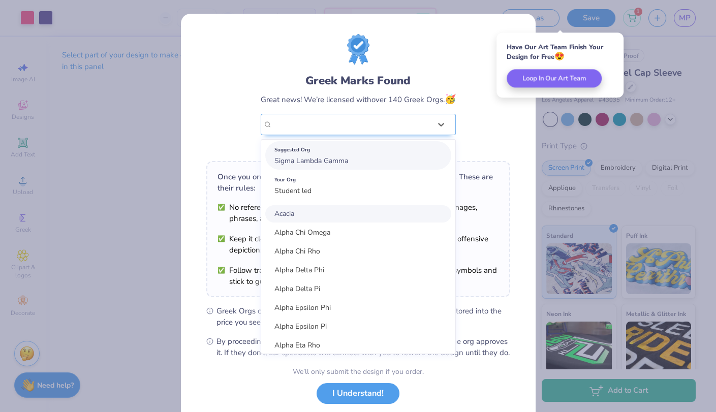
click at [404, 159] on div "Suggested Org Sigma Lambda Gamma" at bounding box center [358, 155] width 186 height 28
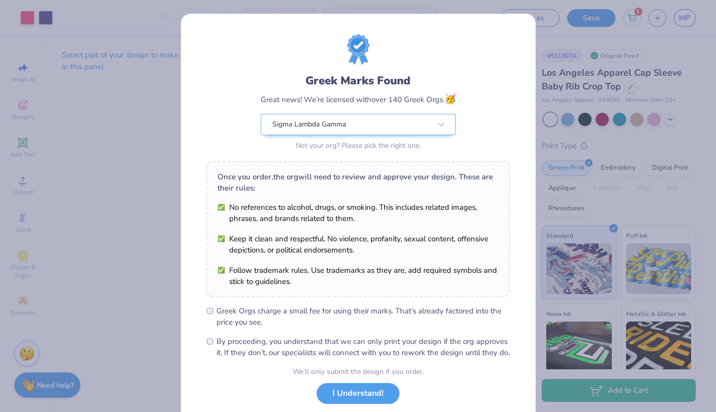
scroll to position [61, 0]
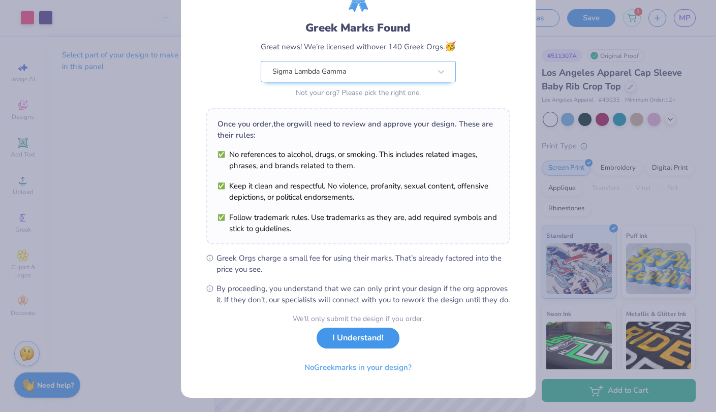
click at [354, 343] on button "I Understand!" at bounding box center [357, 338] width 83 height 21
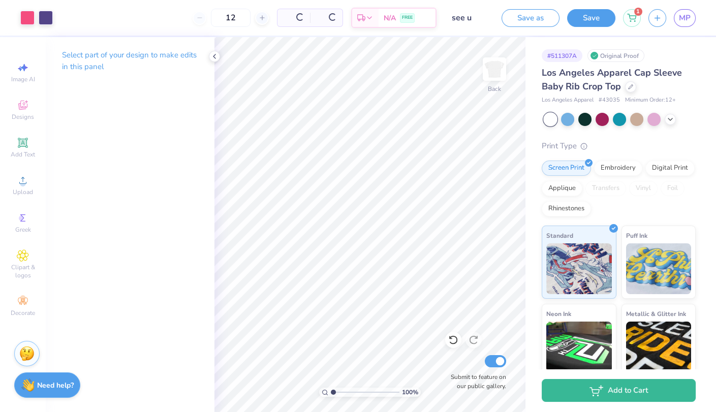
scroll to position [0, 0]
click at [217, 53] on icon at bounding box center [214, 56] width 8 height 8
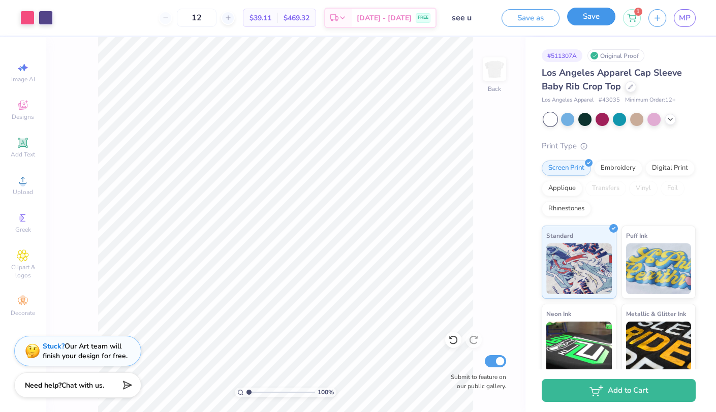
click at [593, 18] on button "Save" at bounding box center [591, 17] width 48 height 18
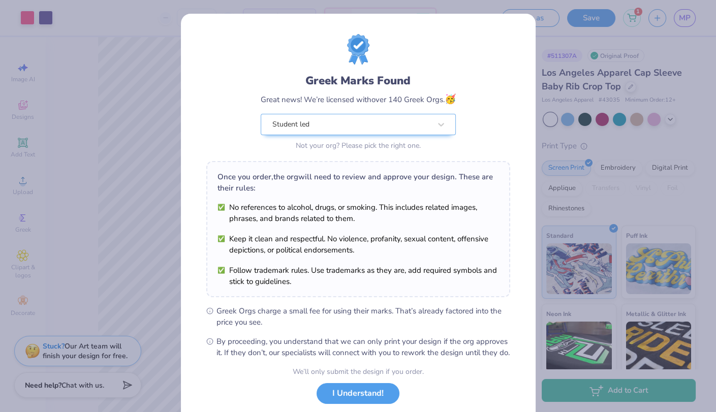
click at [350, 108] on div "Greek Marks Found Great news! We’re licensed with over 140 Greek Orgs. 🥳 Studen…" at bounding box center [358, 113] width 195 height 80
click at [350, 122] on div "Student led" at bounding box center [351, 124] width 160 height 20
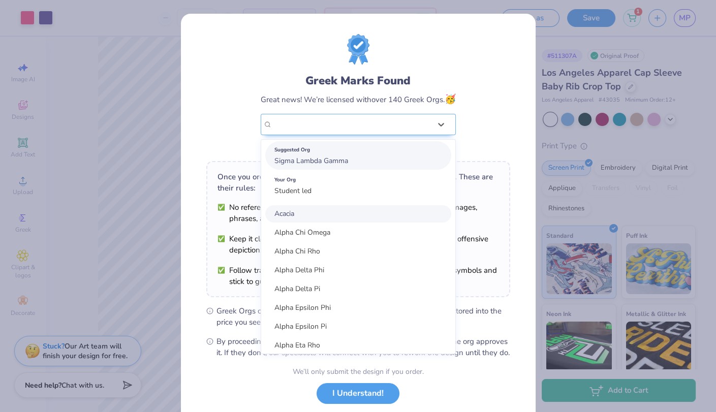
click at [350, 150] on div "Suggested Org" at bounding box center [358, 149] width 168 height 11
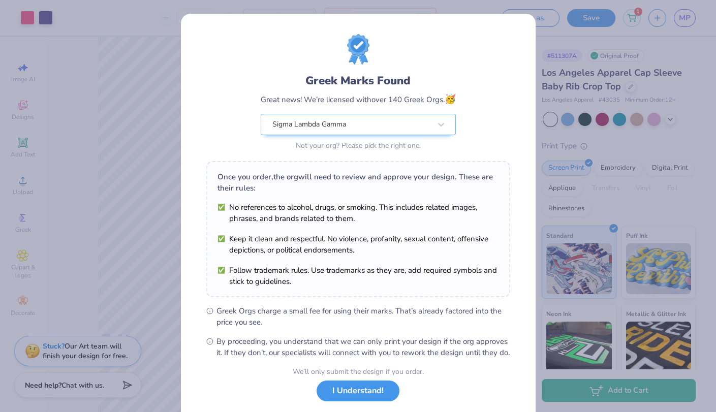
click at [347, 401] on button "I Understand!" at bounding box center [357, 390] width 83 height 21
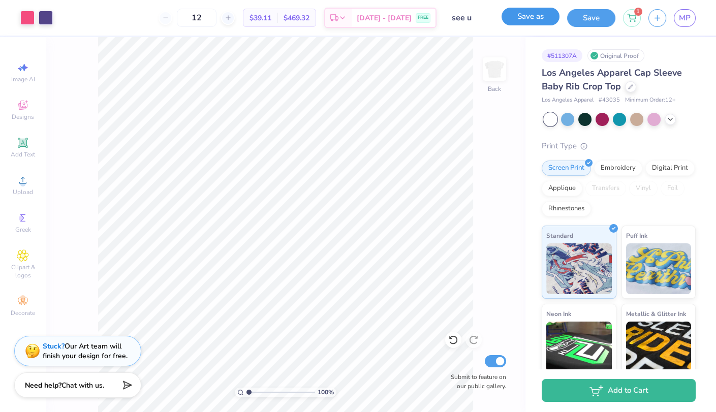
click at [528, 13] on button "Save as" at bounding box center [530, 17] width 58 height 18
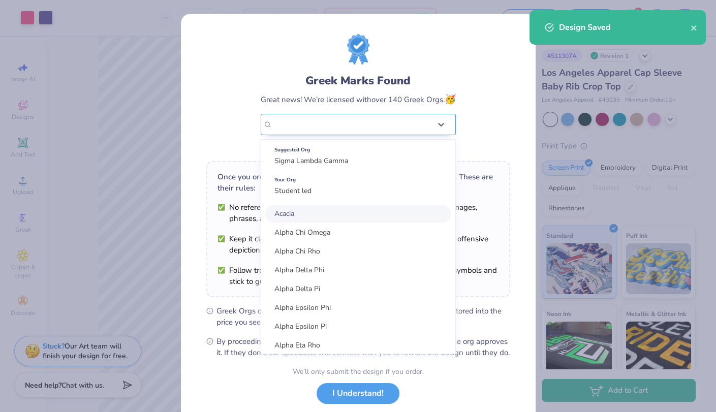
click at [393, 119] on div "Student led" at bounding box center [351, 124] width 160 height 20
click at [388, 158] on div "Suggested Org Sigma Lambda Gamma" at bounding box center [358, 155] width 186 height 28
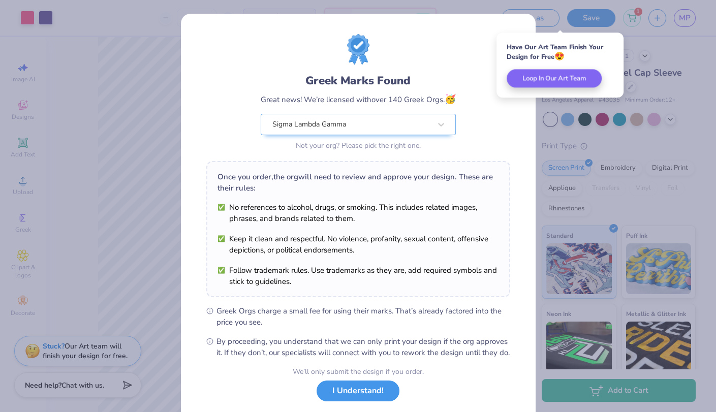
click at [338, 401] on button "I Understand!" at bounding box center [357, 390] width 83 height 21
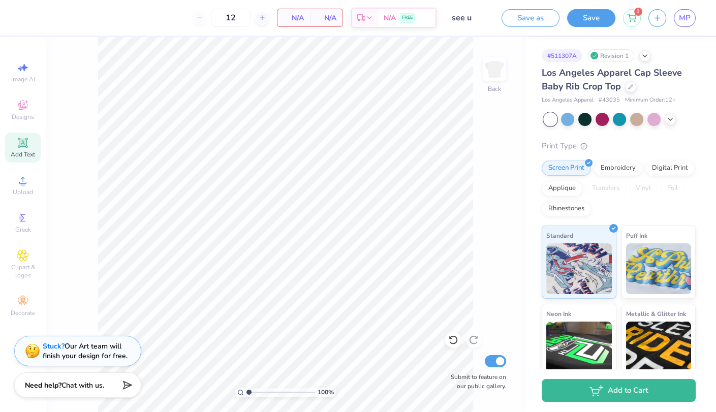
click at [25, 143] on icon at bounding box center [23, 143] width 8 height 8
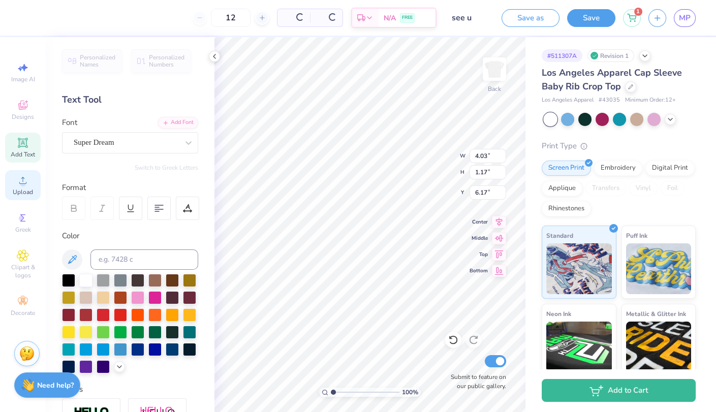
click at [22, 183] on circle at bounding box center [23, 184] width 6 height 6
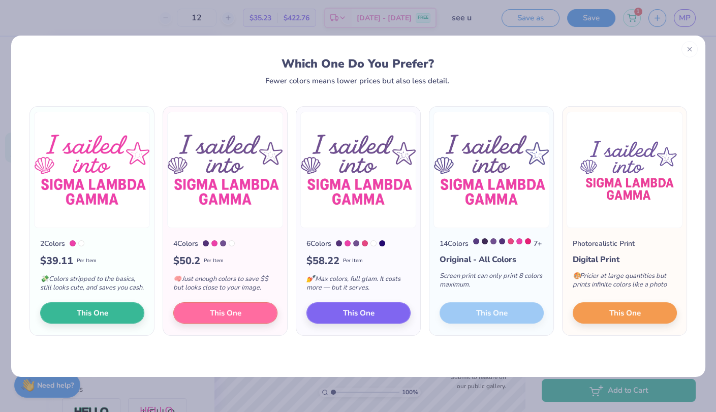
click at [305, 29] on div "Which One Do You Prefer? Fewer colors means lower prices but also less detail. …" at bounding box center [358, 206] width 716 height 412
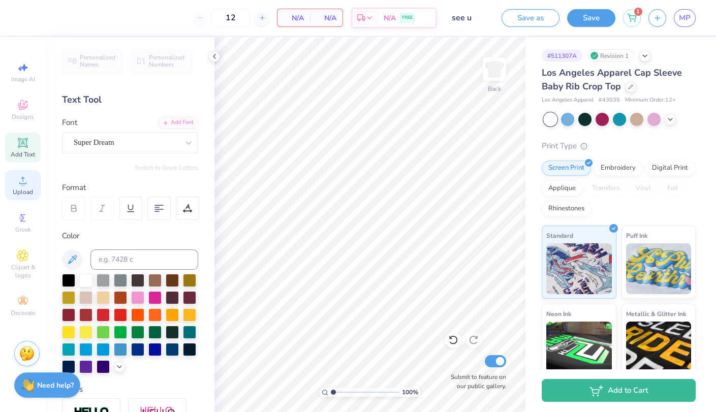
click at [8, 190] on div "Upload" at bounding box center [23, 185] width 36 height 30
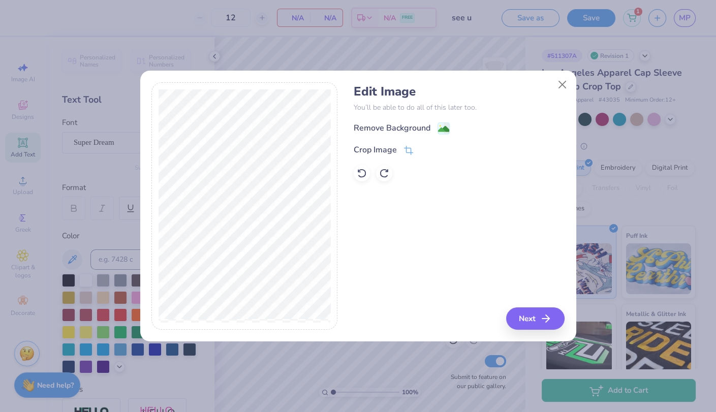
click at [442, 138] on div "Remove Background Crop Image" at bounding box center [458, 151] width 211 height 59
click at [442, 133] on image at bounding box center [443, 129] width 11 height 11
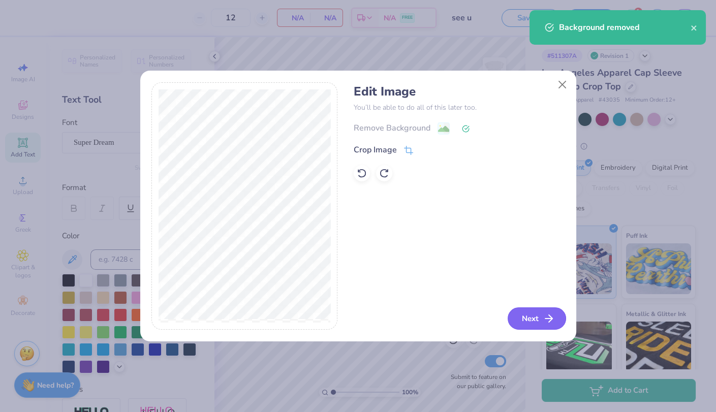
click at [552, 320] on icon "button" at bounding box center [548, 318] width 12 height 12
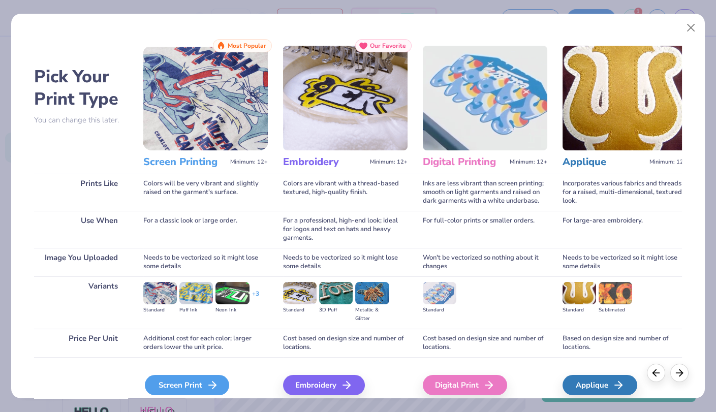
click at [145, 379] on div "Screen Print" at bounding box center [187, 385] width 84 height 20
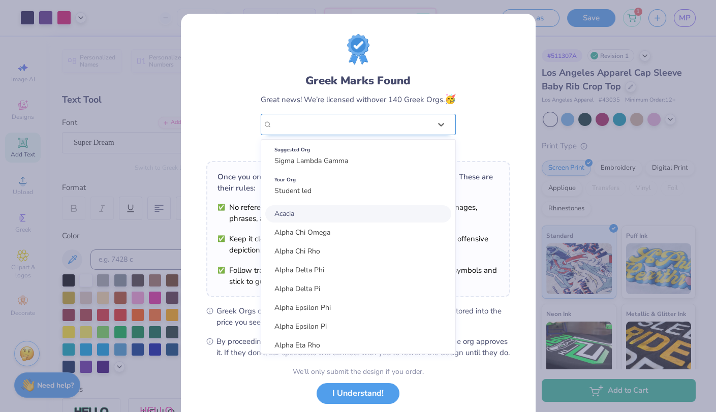
click at [365, 133] on div "Student led" at bounding box center [351, 124] width 160 height 20
click at [362, 166] on div "Suggested Org Sigma Lambda Gamma" at bounding box center [358, 155] width 186 height 28
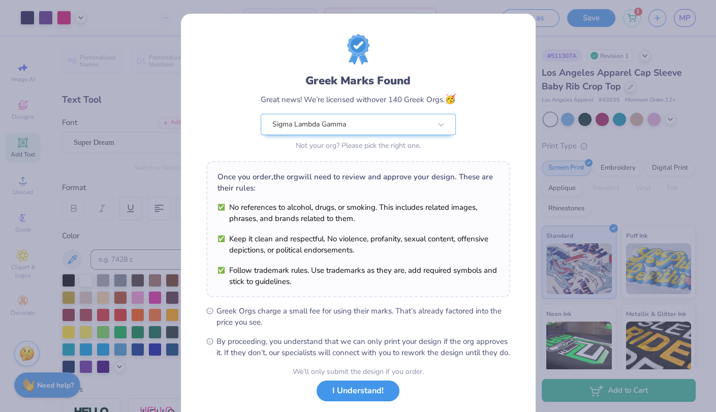
click at [356, 401] on button "I Understand!" at bounding box center [357, 390] width 83 height 21
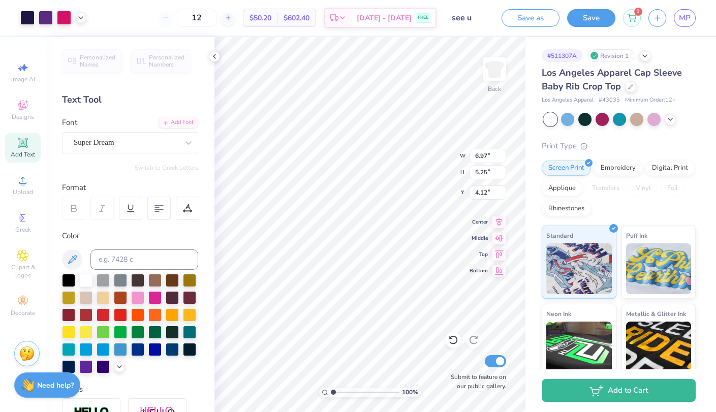
type input "2.07"
click at [28, 11] on div at bounding box center [27, 17] width 14 height 14
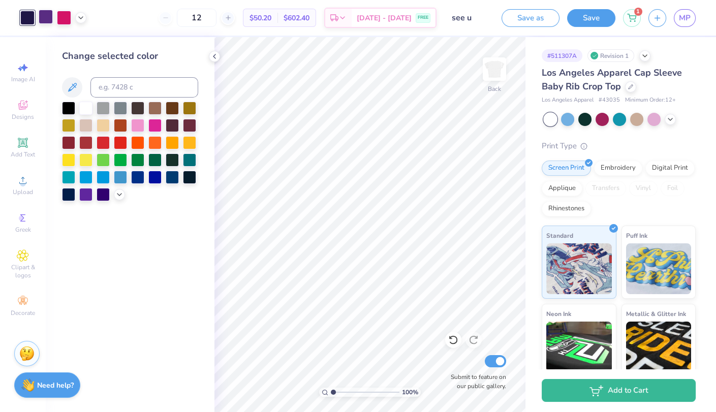
click at [39, 15] on div at bounding box center [46, 17] width 14 height 14
click at [59, 16] on div at bounding box center [64, 17] width 14 height 14
click at [34, 16] on div at bounding box center [27, 17] width 14 height 14
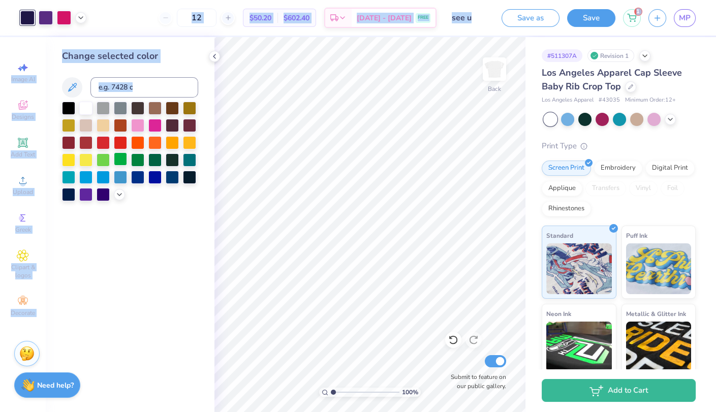
drag, startPoint x: 28, startPoint y: 12, endPoint x: 126, endPoint y: 158, distance: 176.1
click at [126, 158] on div "Art colors 12 $50.20 Per Item $602.40 Total Est. Delivery [DATE] - [DATE] FREE …" at bounding box center [358, 206] width 716 height 412
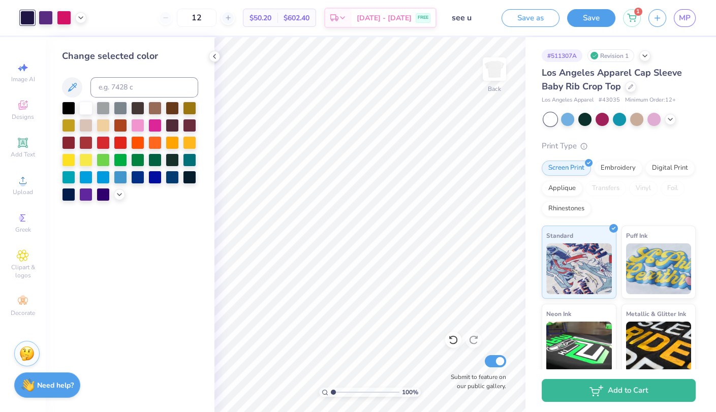
click at [137, 259] on div "Change selected color" at bounding box center [130, 224] width 169 height 375
click at [29, 13] on div at bounding box center [27, 18] width 14 height 14
click at [40, 13] on div at bounding box center [46, 17] width 14 height 14
click at [54, 14] on div at bounding box center [53, 18] width 66 height 14
click at [28, 16] on div at bounding box center [27, 17] width 14 height 14
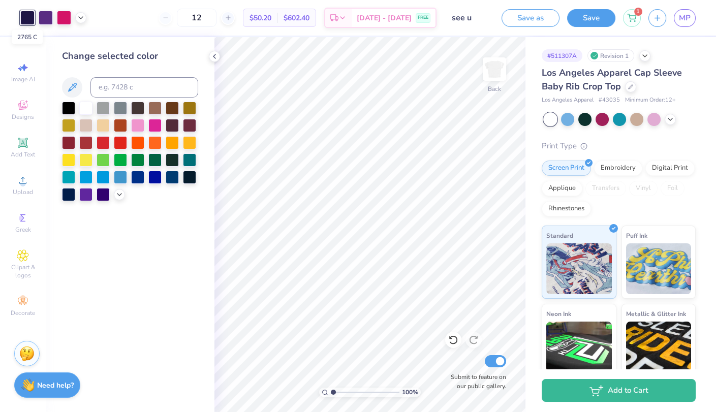
click at [28, 16] on div at bounding box center [27, 18] width 14 height 14
drag, startPoint x: 333, startPoint y: 391, endPoint x: 353, endPoint y: 389, distance: 20.4
type input "4.08"
click at [354, 389] on input "range" at bounding box center [365, 392] width 69 height 9
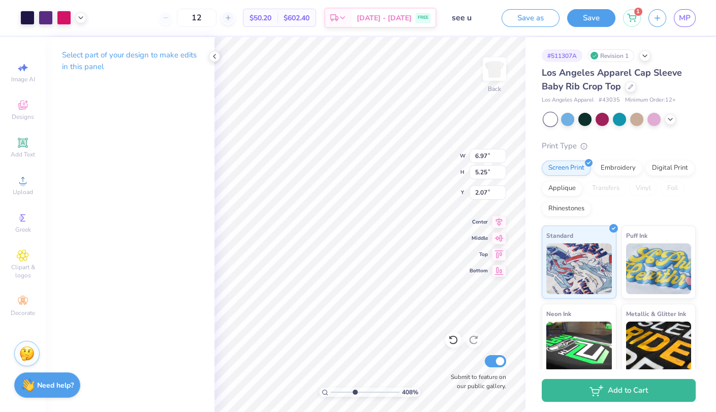
type input "2.69"
click at [218, 56] on icon at bounding box center [214, 56] width 8 height 8
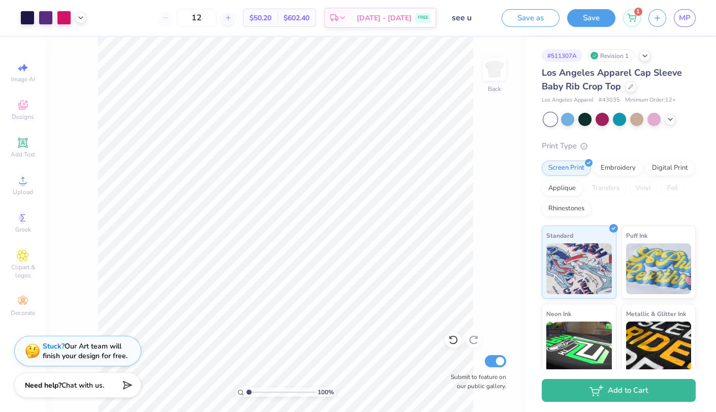
drag, startPoint x: 270, startPoint y: 392, endPoint x: 216, endPoint y: 378, distance: 55.6
type input "1"
click at [246, 388] on input "range" at bounding box center [280, 392] width 69 height 9
type input "2.83"
click at [271, 18] on span "$50.20" at bounding box center [260, 18] width 22 height 11
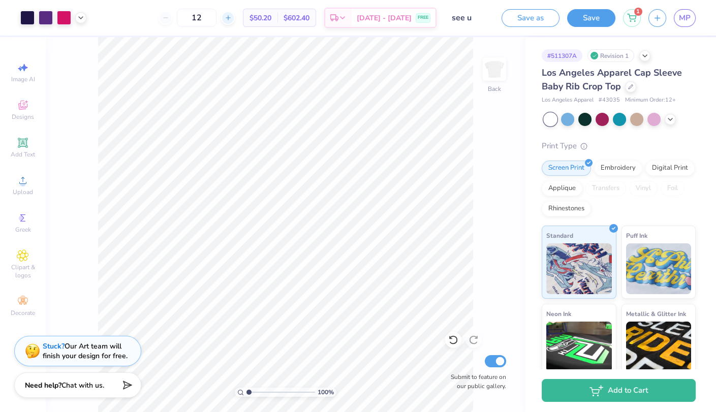
click at [232, 18] on icon at bounding box center [227, 17] width 7 height 7
type input "13"
click at [630, 19] on icon at bounding box center [631, 16] width 9 height 8
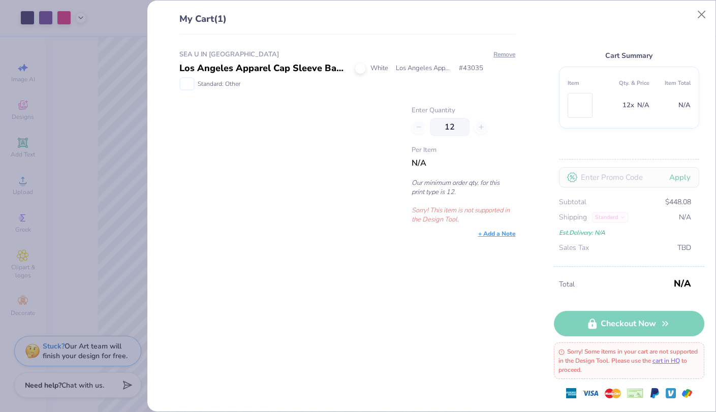
click at [482, 130] on div "12" at bounding box center [463, 127] width 104 height 18
click at [52, 200] on div "My Cart (1) SEA U IN GAMMALAND Los Angeles Apparel Cap Sleeve Baby Rib Crop Top…" at bounding box center [358, 206] width 716 height 412
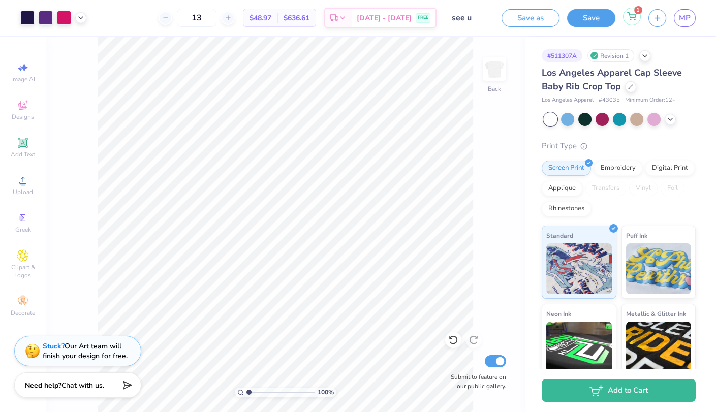
click at [639, 14] on div "1" at bounding box center [632, 17] width 18 height 18
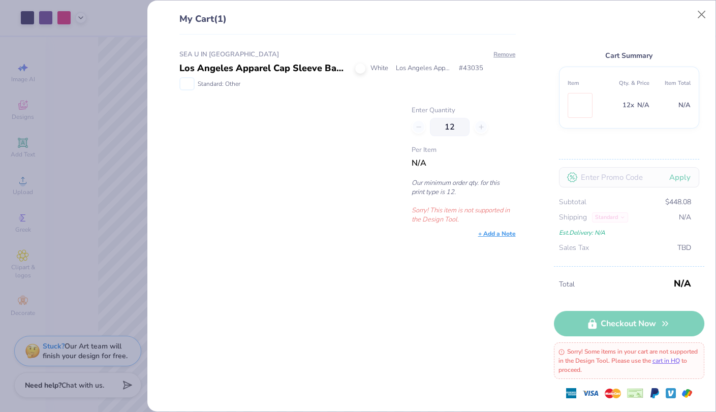
click at [84, 196] on div "My Cart (1) SEA U IN GAMMALAND Los Angeles Apparel Cap Sleeve Baby Rib Crop Top…" at bounding box center [358, 206] width 716 height 412
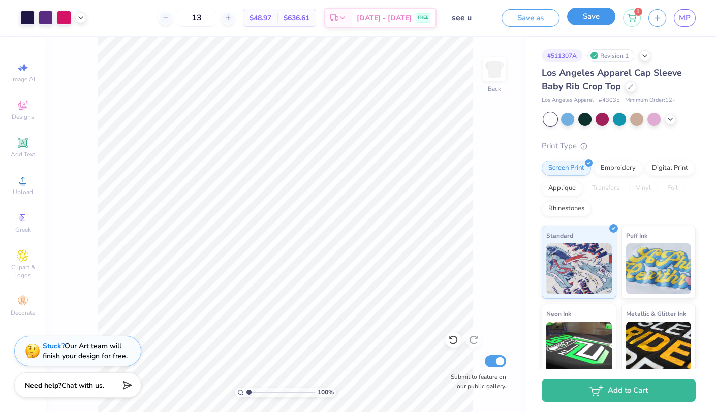
click at [578, 20] on button "Save" at bounding box center [591, 17] width 48 height 18
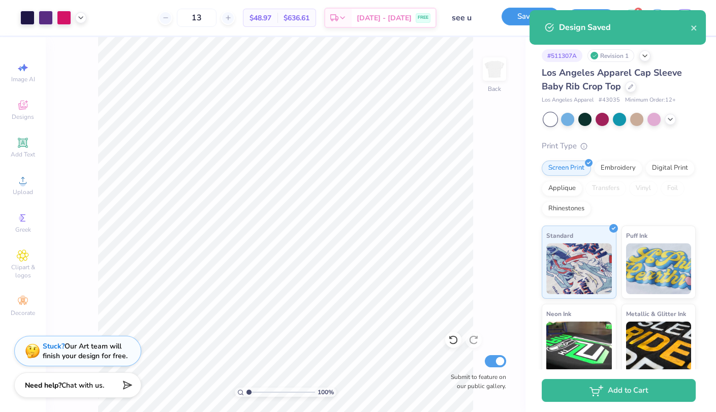
click at [510, 20] on button "Save as" at bounding box center [530, 17] width 58 height 18
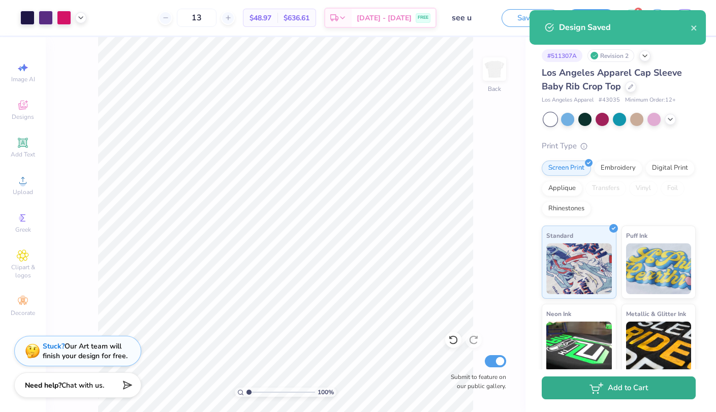
click at [629, 390] on button "Add to Cart" at bounding box center [618, 387] width 154 height 23
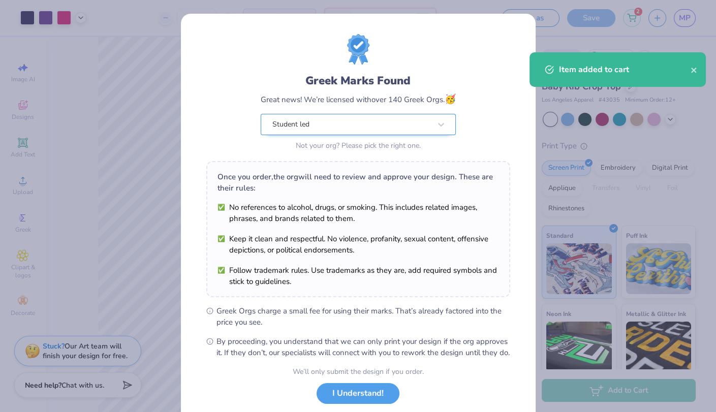
click at [378, 122] on div "Student led" at bounding box center [351, 124] width 160 height 20
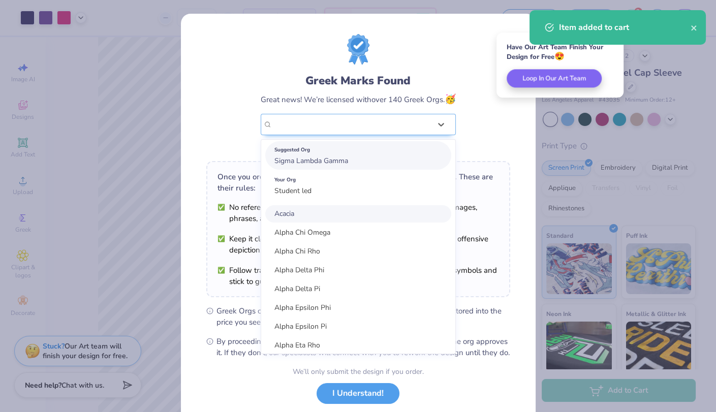
click at [367, 168] on div "Suggested Org Sigma Lambda Gamma" at bounding box center [358, 155] width 186 height 28
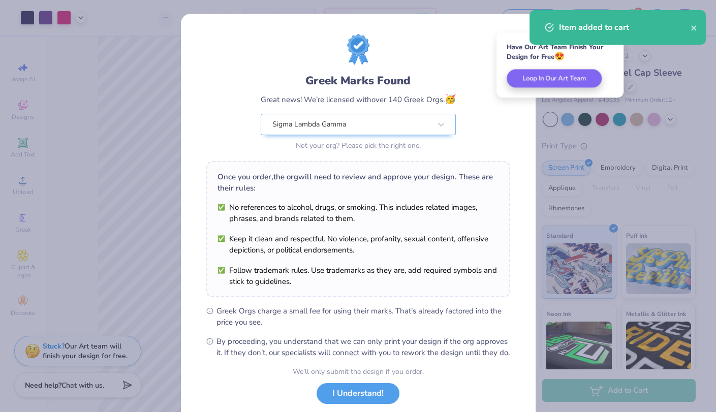
click at [339, 401] on button "I Understand!" at bounding box center [357, 393] width 83 height 21
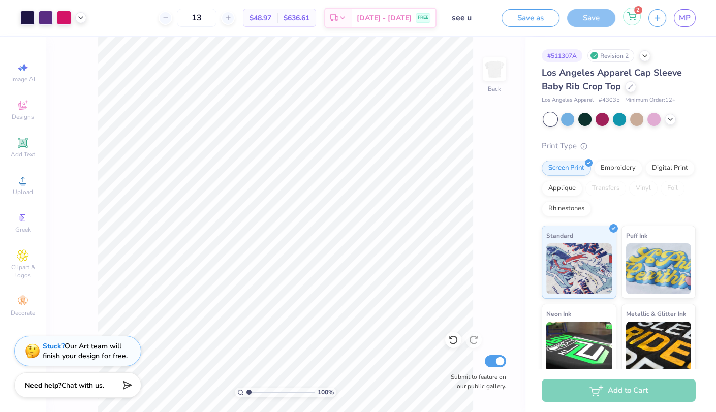
click at [627, 20] on div "2" at bounding box center [632, 17] width 18 height 18
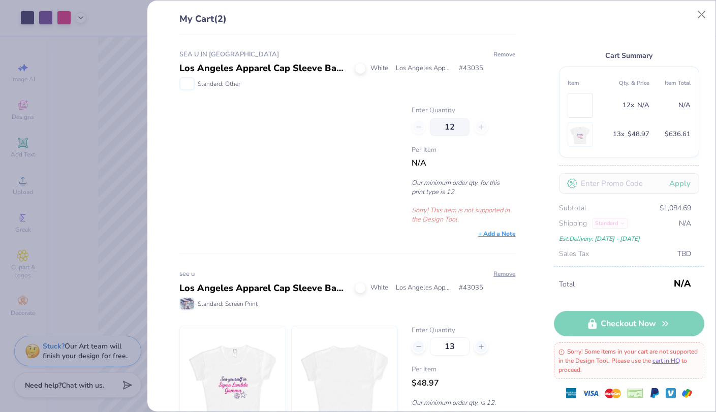
click at [496, 55] on button "Remove" at bounding box center [504, 54] width 23 height 9
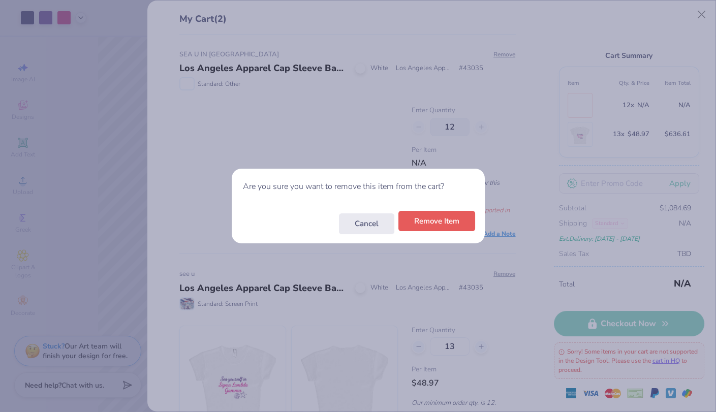
click at [449, 225] on button "Remove Item" at bounding box center [436, 221] width 77 height 21
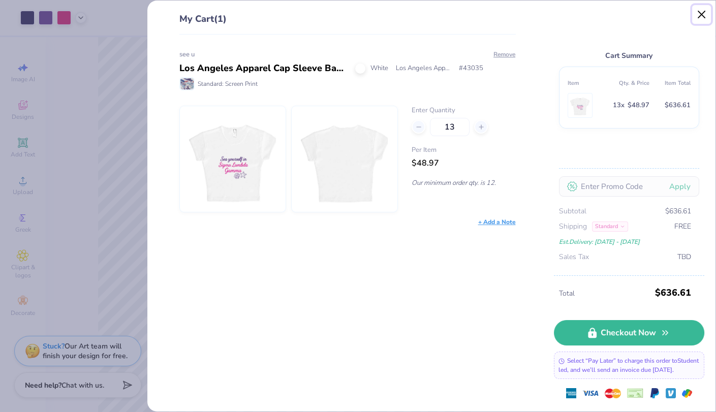
click at [696, 12] on button "Close" at bounding box center [701, 14] width 19 height 19
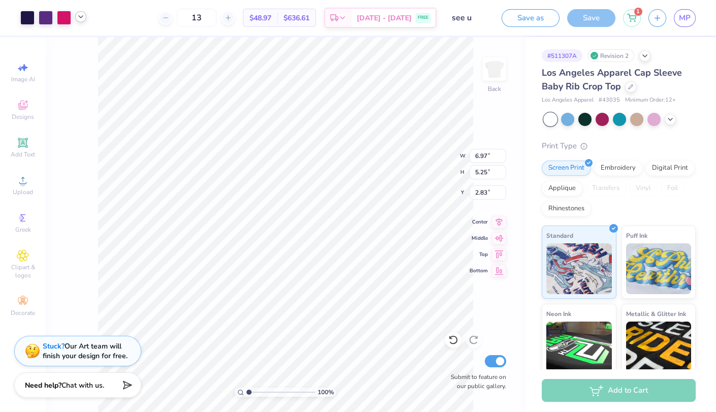
click at [84, 17] on icon at bounding box center [81, 17] width 8 height 8
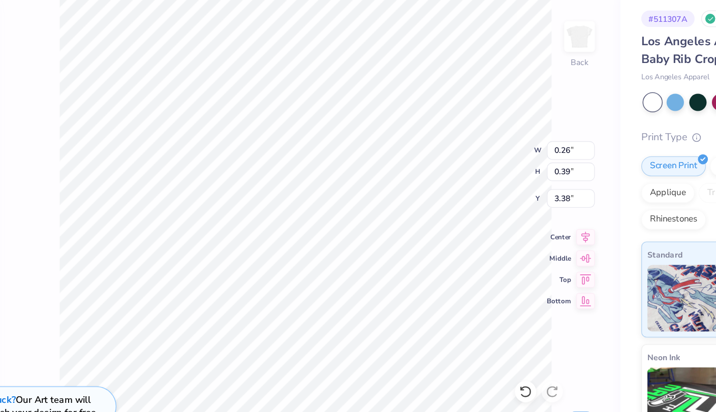
type input "0.26"
type input "0.39"
type input "3.38"
type input "4.44"
type input "2.26"
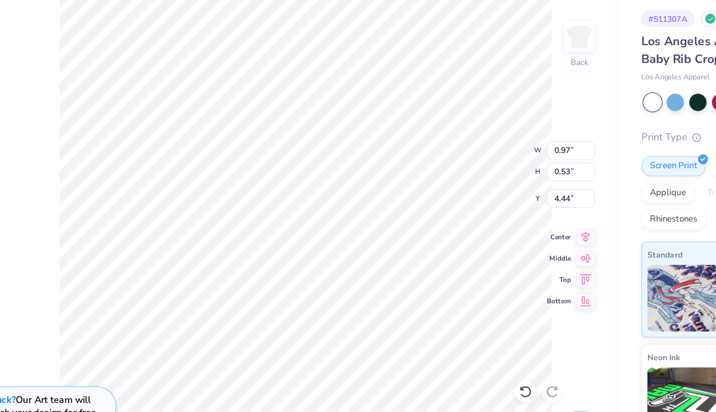
type input "0.95"
type input "1.16"
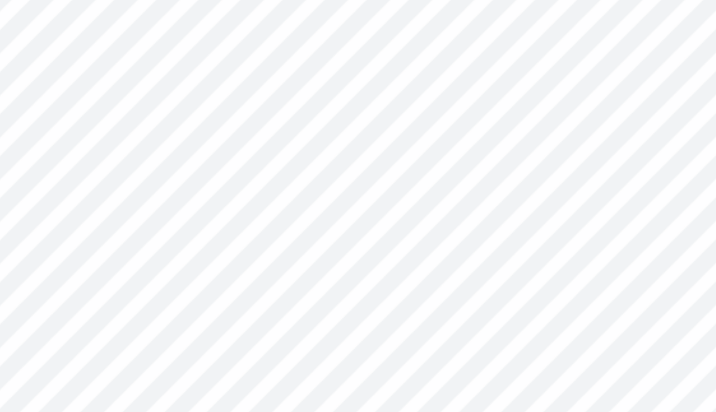
type input "3.32"
type input "4.50"
type input "1.80"
type input "1.60"
type input "6.37"
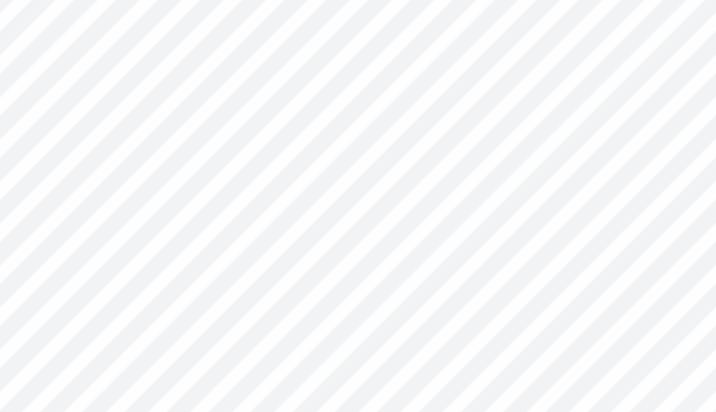
type input "9.87"
type input "7.15"
type input "0.45"
type input "1.09"
type input "8.85"
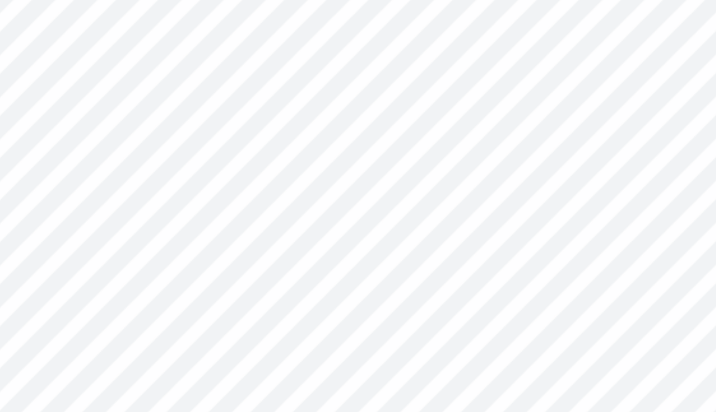
type input "7.68"
type input "6.75"
type input "6.37"
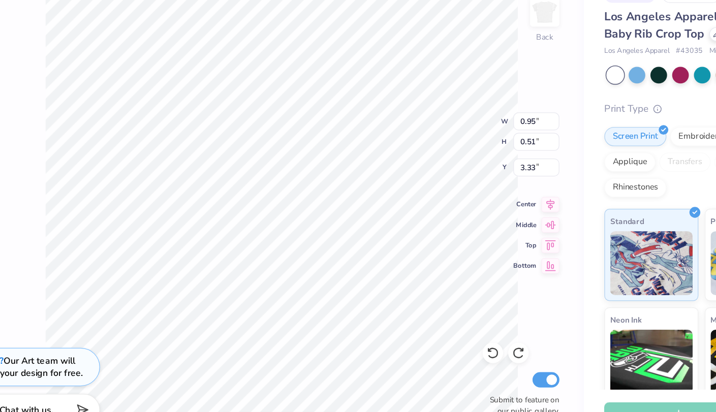
type input "0.66"
type input "0.74"
type input "1.10"
type input "1.16"
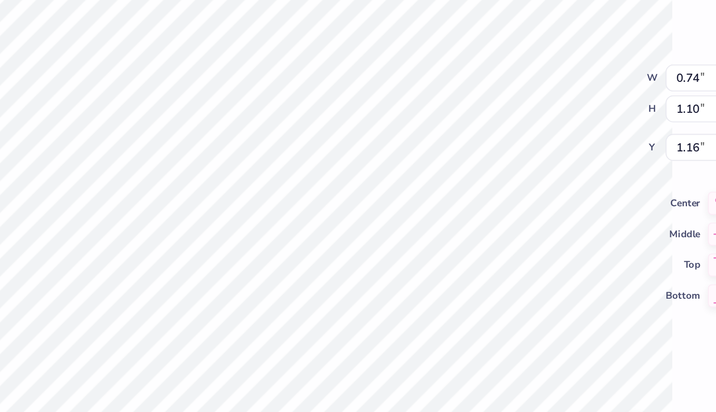
type input "0.75"
type input "1.12"
type input "2.76"
type input "1.28"
type input "0.97"
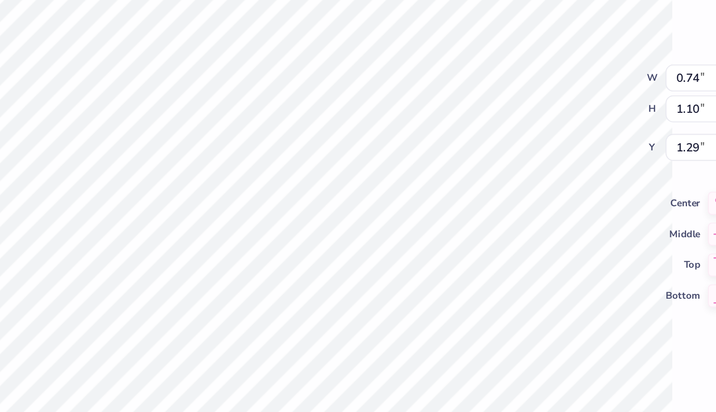
type input "0.53"
type input "2.47"
type input "0.52"
type input "1.54"
type input "1.02853814862767"
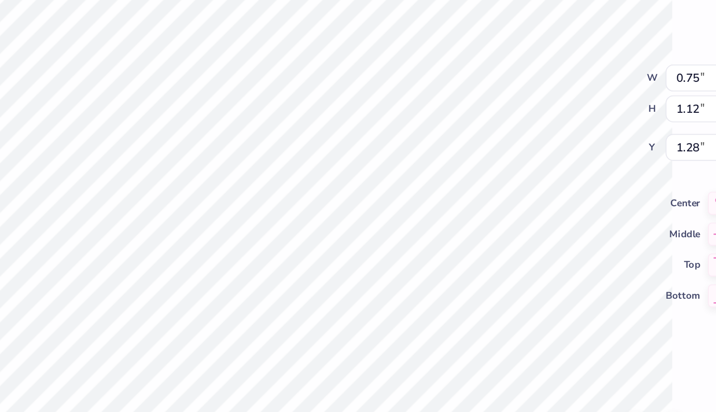
type input "2.83"
type input "1.02853814862767"
type input "1.56"
type input "1.02853814862767"
type input "2.83"
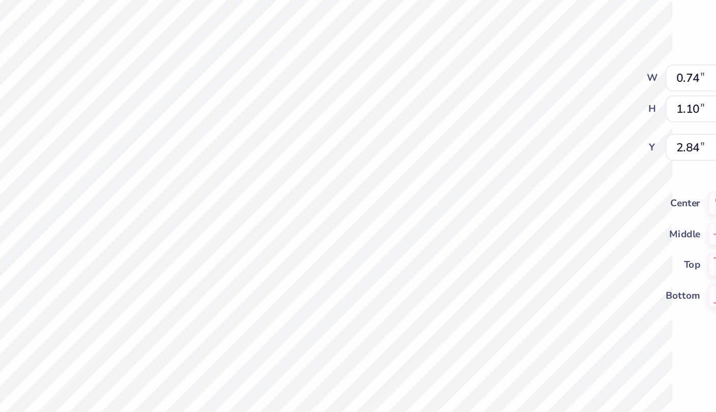
type input "1.02853814862767"
type input "1.73"
type input "1.02853814862767"
type input "0.75"
type input "1.12"
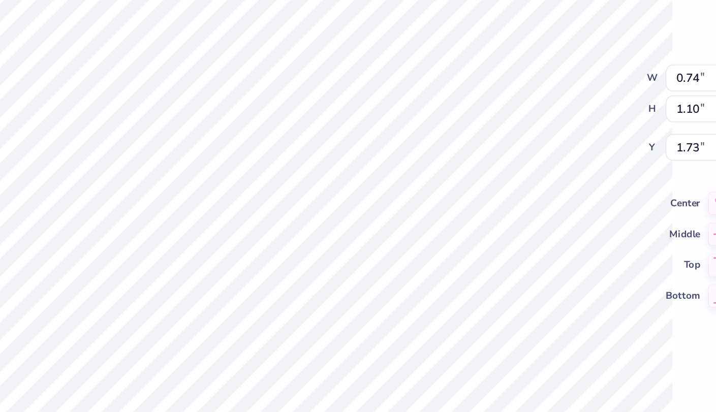
type input "2.83"
type input "1.02853814862767"
type input "2.78"
type input "1.02853814862767"
type input "2.75"
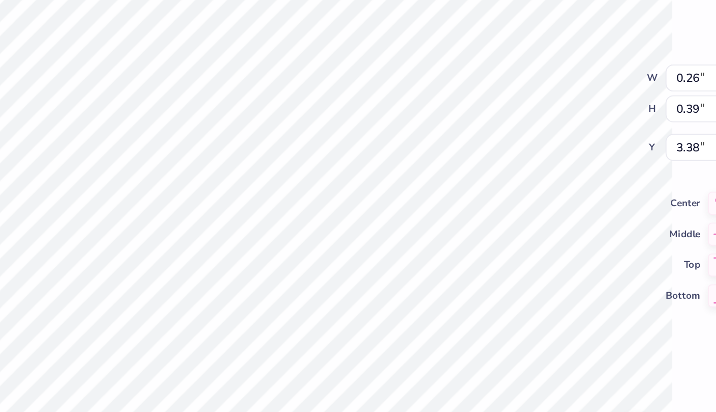
type input "1.02853814862767"
type input "3.46"
type input "1.02853814862767"
type input "3.37"
type input "1.02853814862767"
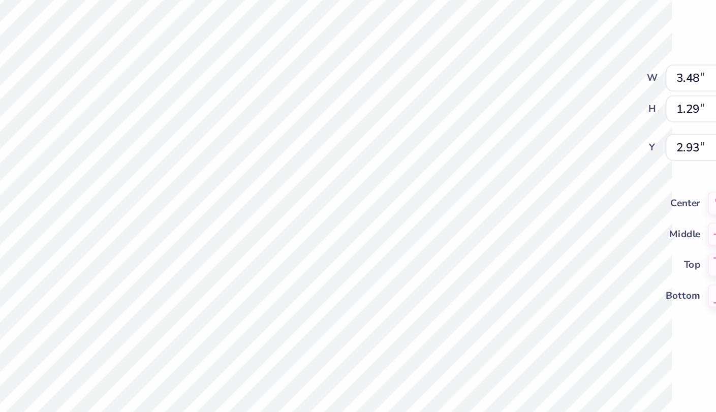
type input "1.94"
type input "1.02853814862767"
type input "3.19"
type input "0.97"
type input "4.27"
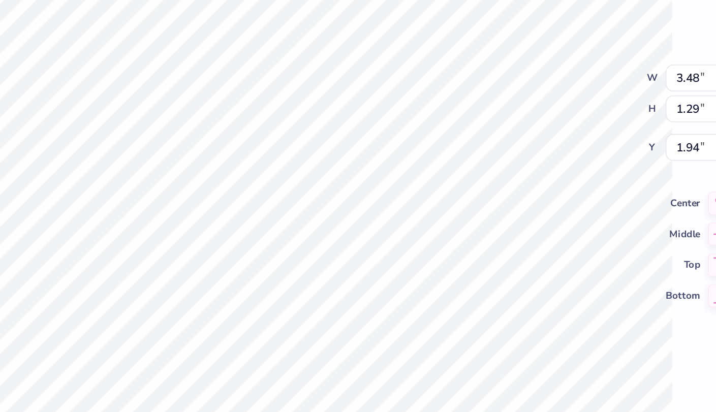
type input "1.02853814862767"
type input "1.18"
type input "1.02853814862767"
type input "3.00"
type input "1.02853814862767"
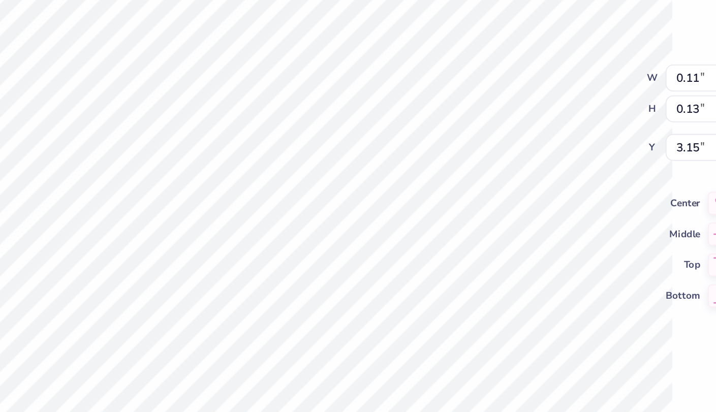
type input "0.63"
type input "0.51"
type input "3.32"
type input "1.02853814862767"
type input "2.49"
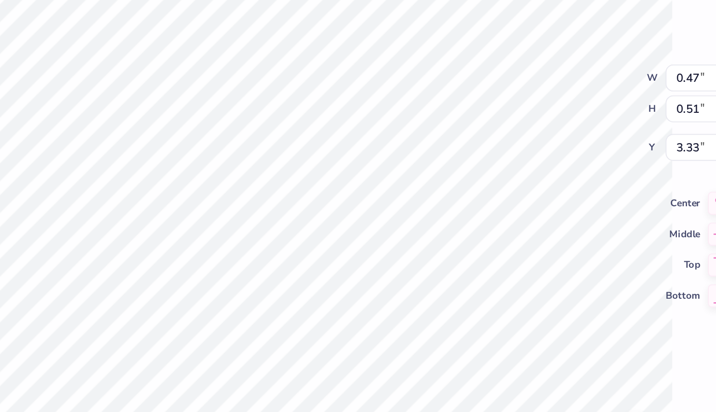
type input "1.02853814862767"
type input "1.98"
type input "1.02853814862767"
type input "3.19"
type input "0.96"
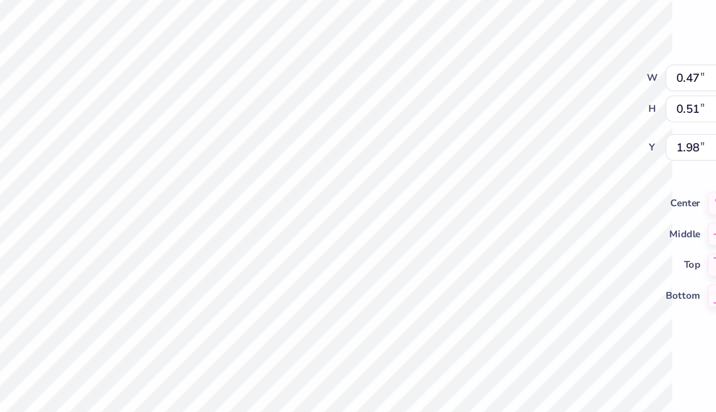
type input "4.27"
type input "1.02853814862767"
type input "2.75"
type input "1.02853814862767"
type input "3.27"
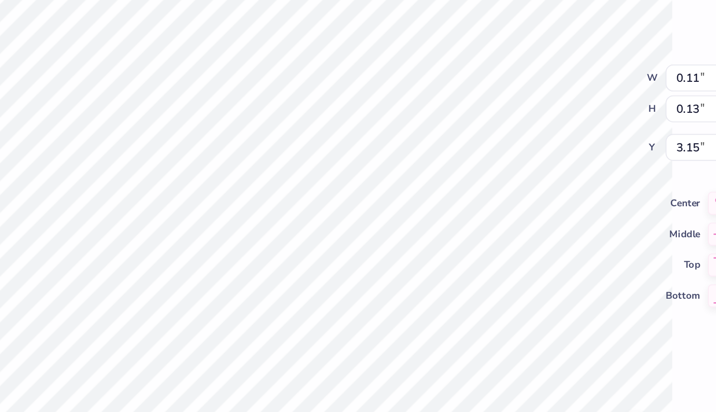
type input "1.02853814862767"
type input "3.20"
type input "1.02853814862767"
type input "2.65"
type input "1.02853814862767"
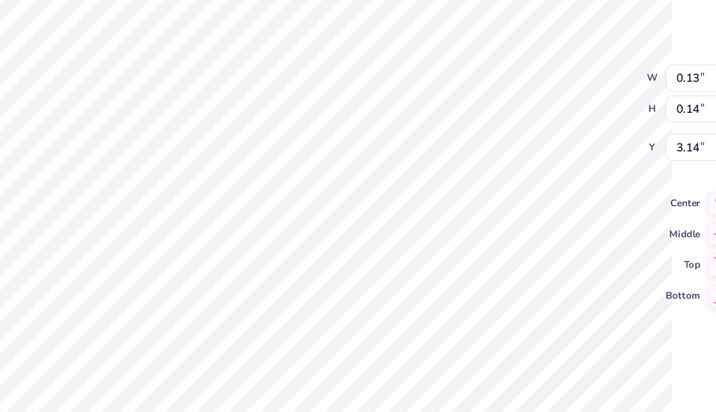
type input "3.19"
type input "1.02853814862767"
type input "3.00"
type input "1.02853814862767"
type input "6.75"
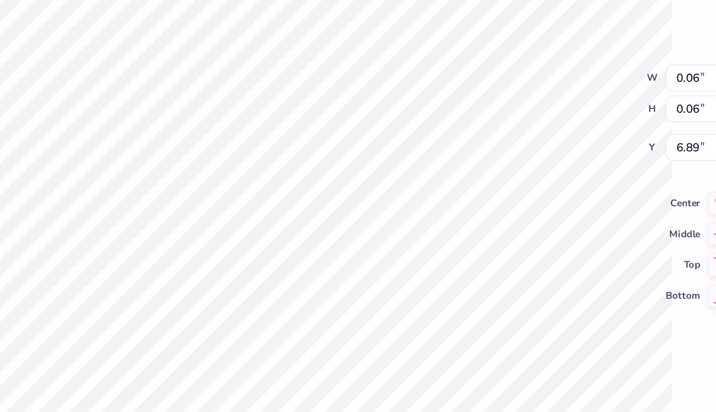
type input "1.02853814862767"
type input "0.47"
type input "0.29"
type input "6.71"
type input "1.02853814862767"
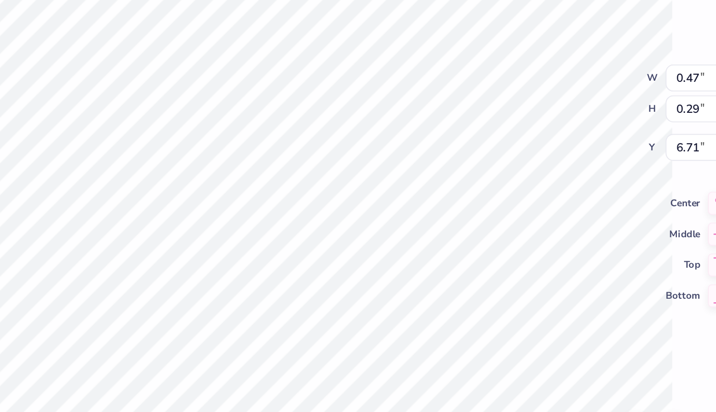
type input "6.75"
type input "1.02853814862767"
type input "7.61"
type input "1.02853814862767"
type input "1.37"
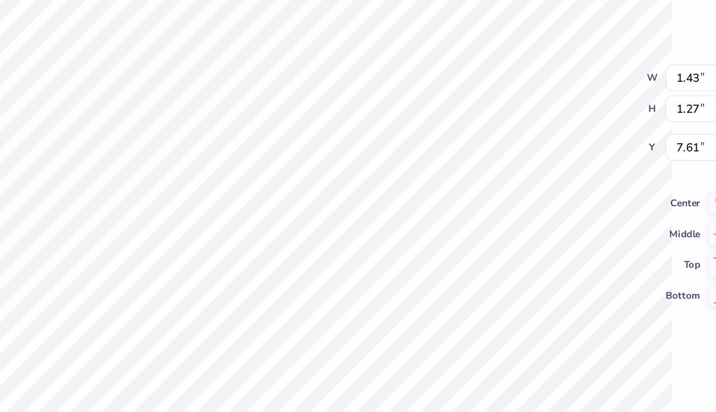
type input "1.33"
type input "7.60"
type input "1.02853814862767"
type input "5.50"
type input "1.02853814862767"
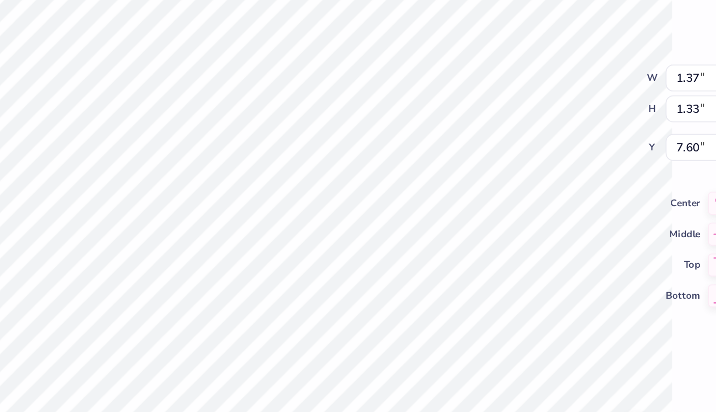
type input "5.58"
type input "1.02853814862767"
type input "3.96"
type input "1.46"
type input "5.50"
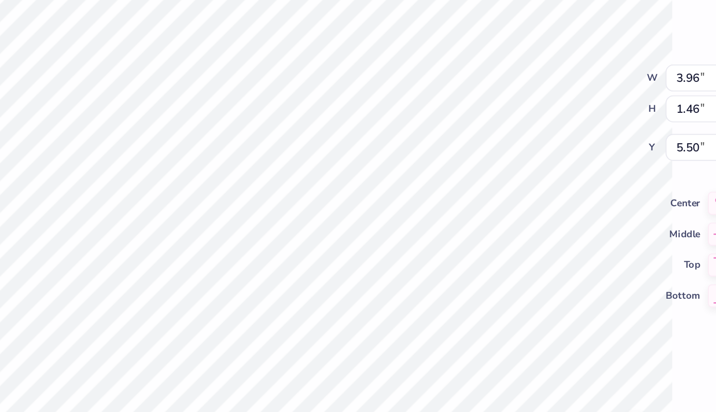
type input "1.02853814862767"
type input "5.52"
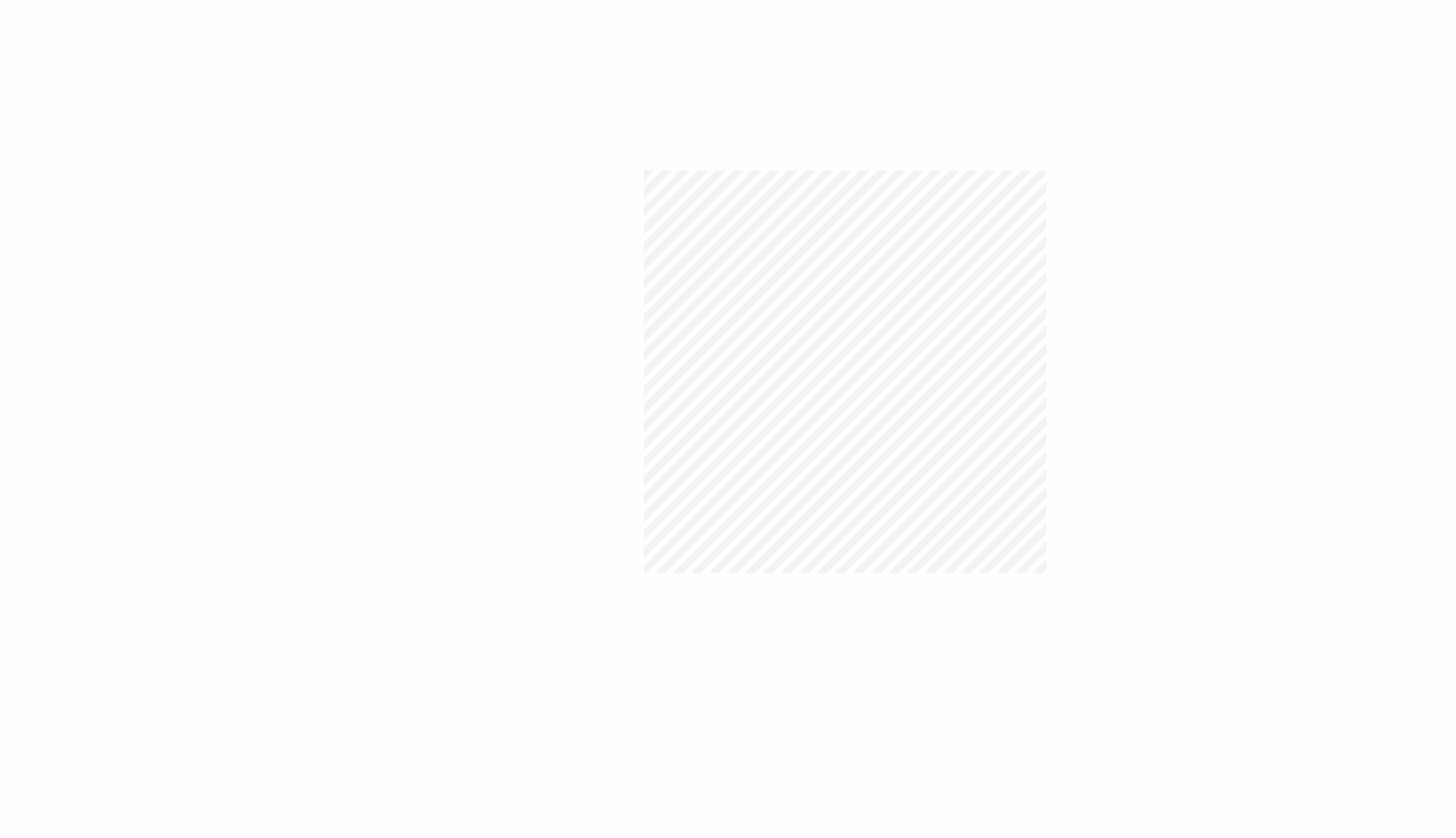
type input "1"
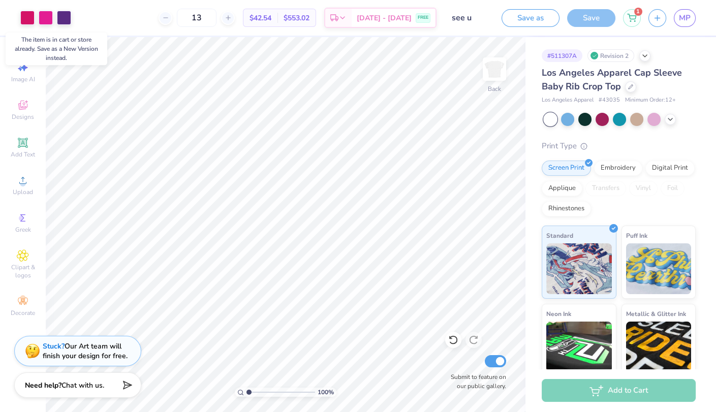
click at [591, 14] on div "Save" at bounding box center [591, 18] width 48 height 18
click at [583, 24] on div "Save" at bounding box center [591, 18] width 48 height 18
click at [544, 18] on button "Save as" at bounding box center [530, 17] width 58 height 18
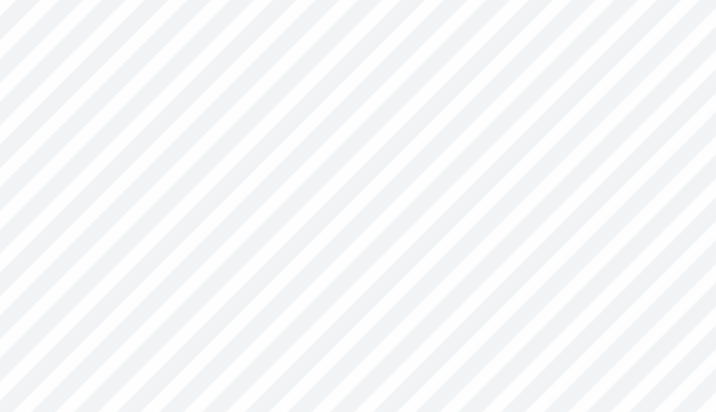
type input "7.63"
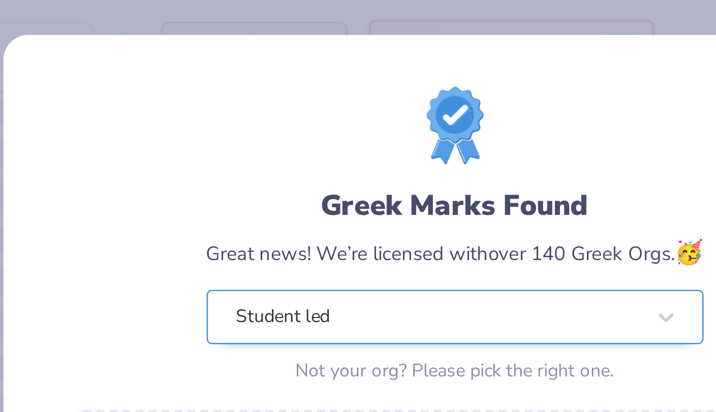
click at [329, 120] on div "Student led" at bounding box center [351, 124] width 160 height 20
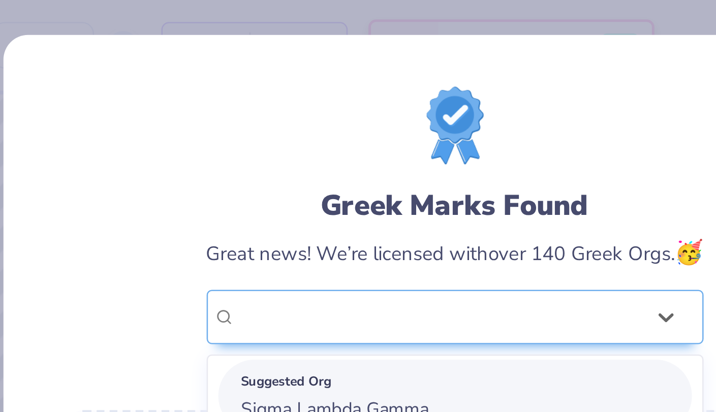
scroll to position [61, 0]
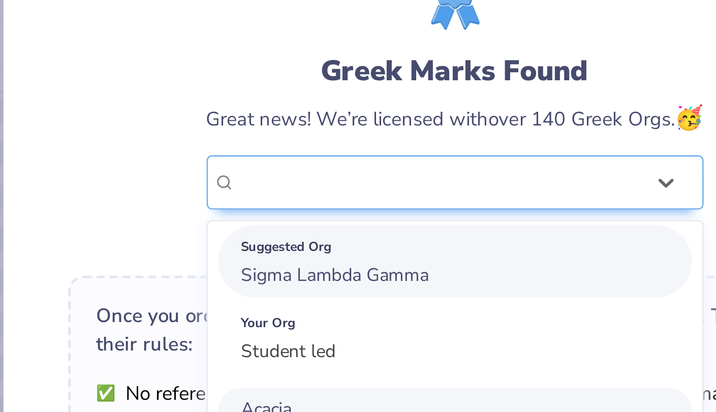
click at [324, 103] on span "Sigma Lambda Gamma" at bounding box center [311, 108] width 74 height 10
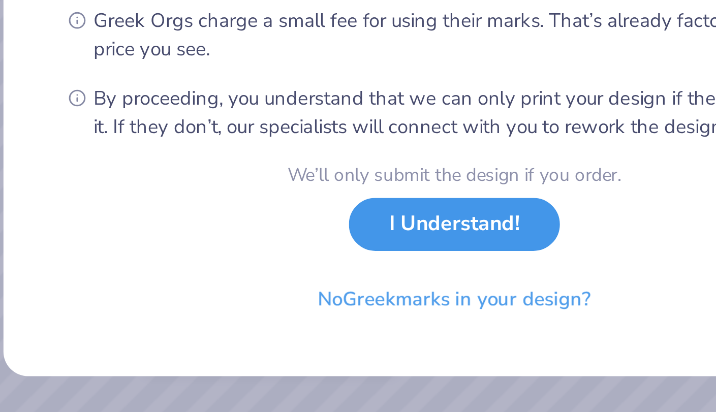
click at [373, 345] on button "I Understand!" at bounding box center [357, 338] width 83 height 21
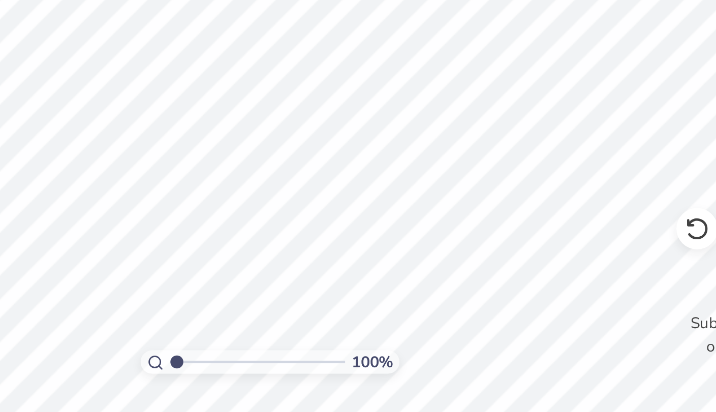
scroll to position [0, 0]
type input "4.25"
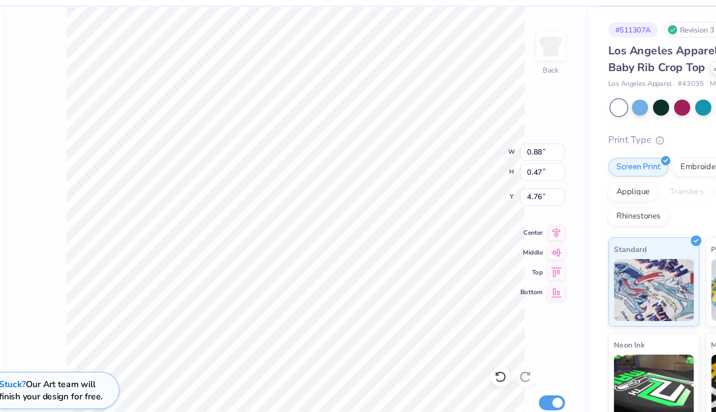
type input "5.58"
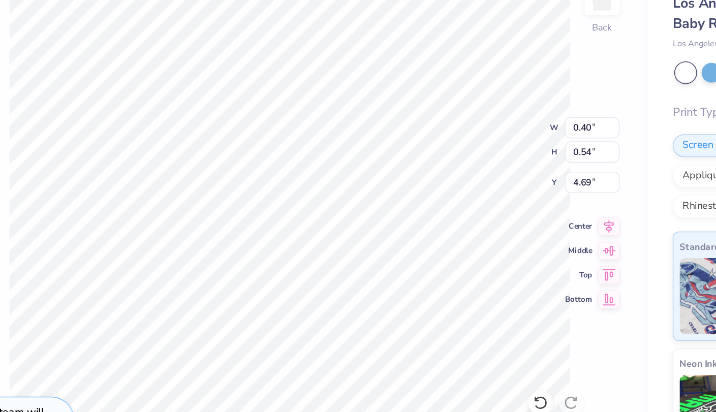
type input "5.98"
type input "5.31"
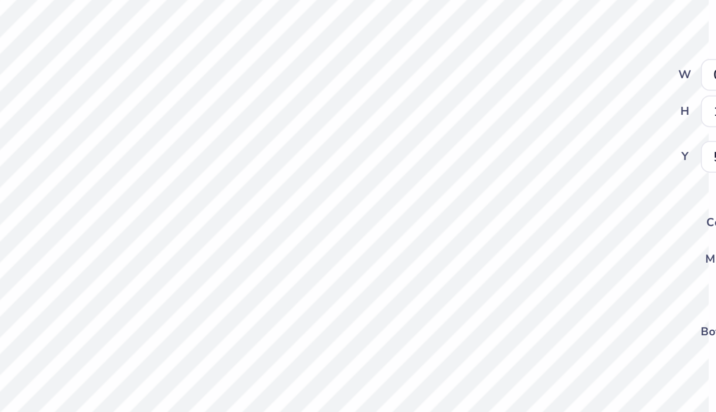
type input "4.23"
type input "6.44"
type input "1.15"
type input "0.88"
type input "4.27"
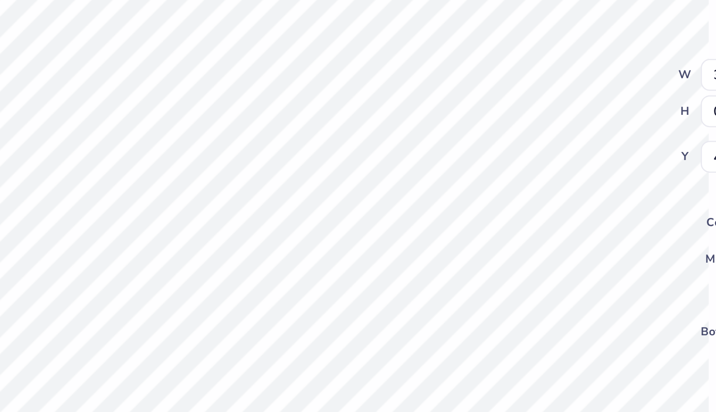
type input "4.32"
type input "4.23"
type input "5.45"
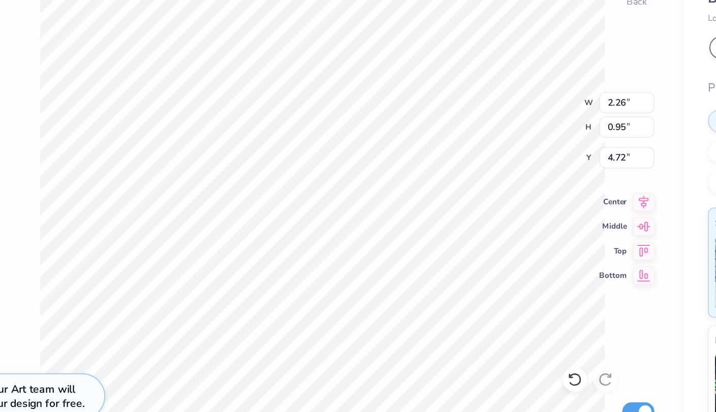
type input "6.44"
type input "4.77"
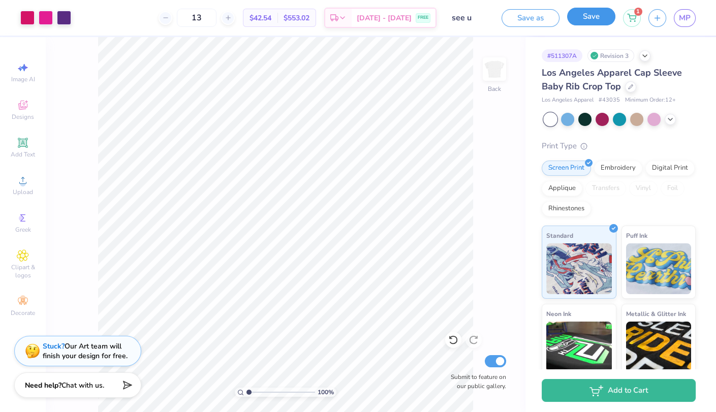
click at [589, 19] on button "Save" at bounding box center [591, 17] width 48 height 18
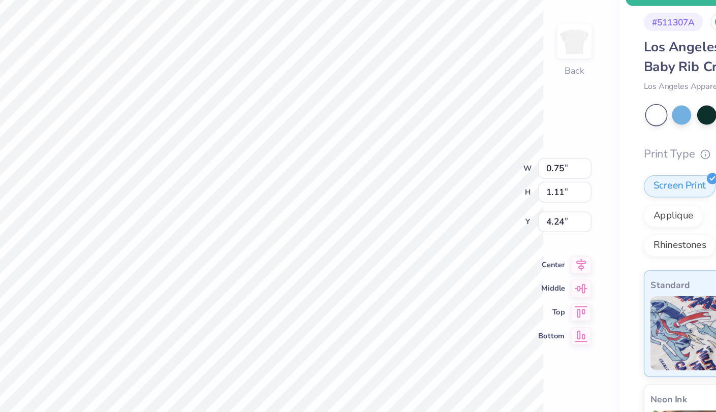
type input "5.64"
click at [234, 224] on body "Art colors 13 $42.54 Per Item $553.02 Total Est. Delivery [DATE] - [DATE] FREE …" at bounding box center [358, 206] width 716 height 412
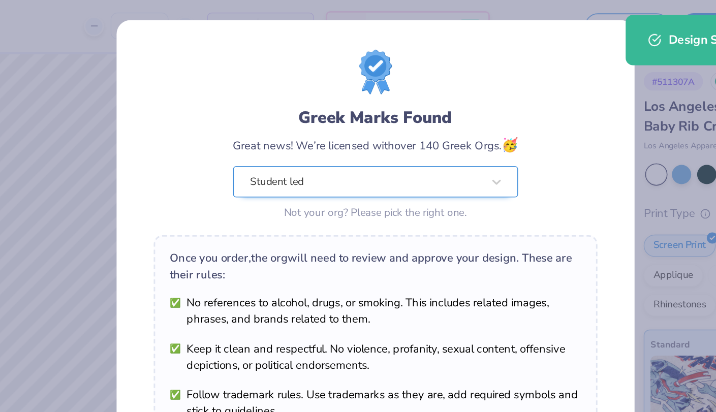
scroll to position [18, 0]
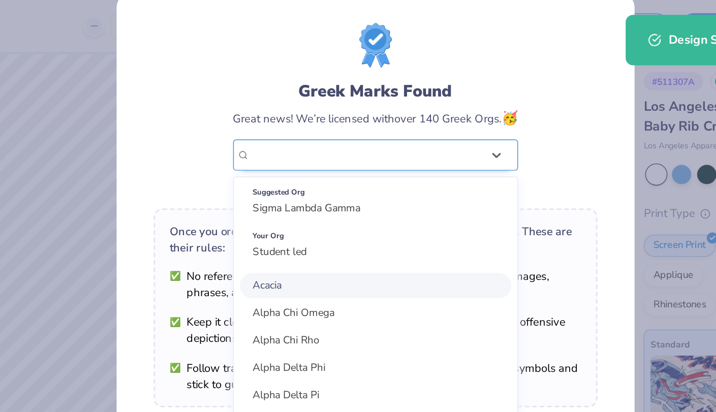
click at [389, 109] on div "Student led" at bounding box center [351, 106] width 160 height 20
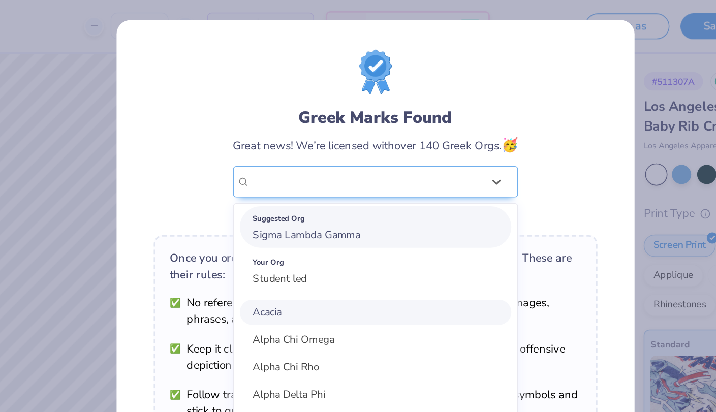
click at [378, 162] on div "Suggested Org Sigma Lambda Gamma" at bounding box center [358, 155] width 186 height 28
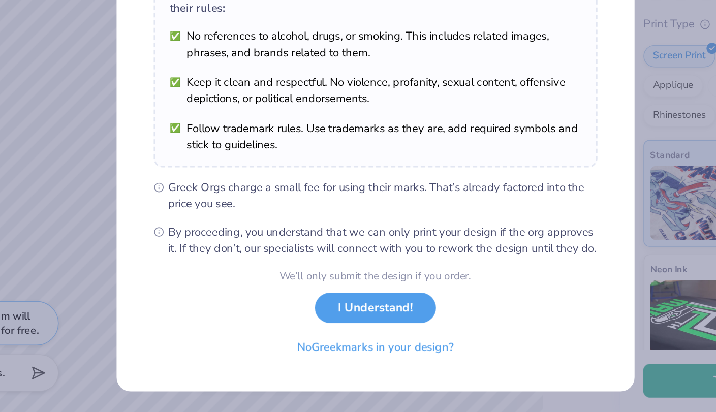
click at [366, 351] on div "We’ll only submit the design if you order. I Understand! No Greek marks in your…" at bounding box center [358, 345] width 131 height 64
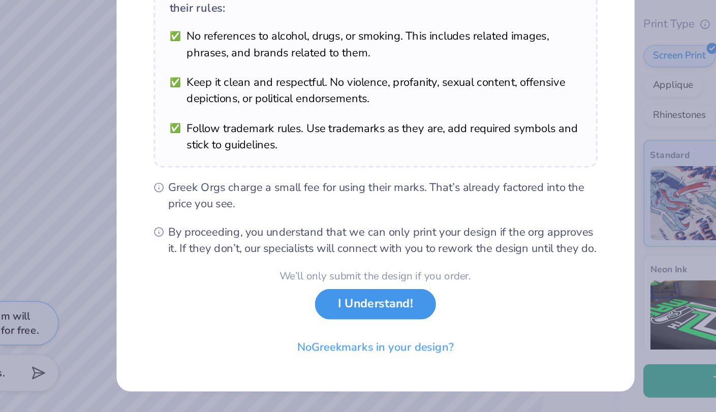
click at [348, 347] on button "I Understand!" at bounding box center [357, 338] width 83 height 21
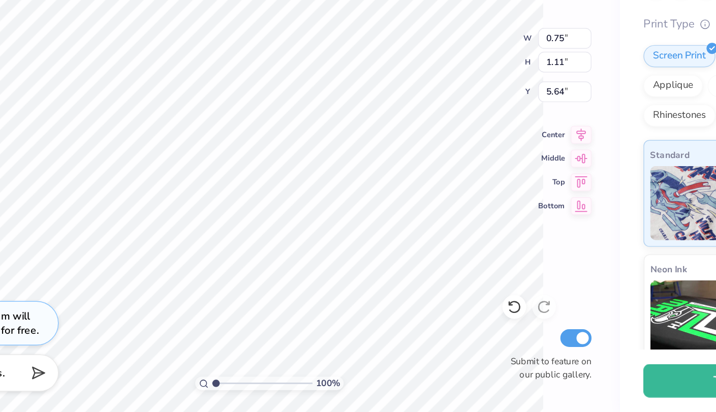
type input "4.23"
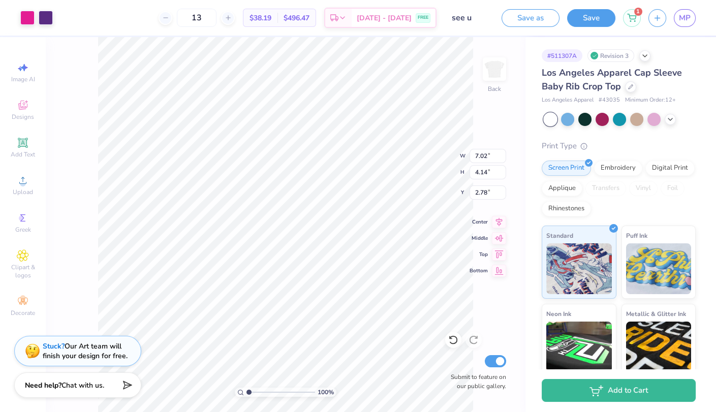
type input "2.61"
click at [590, 14] on button "Save" at bounding box center [591, 17] width 48 height 18
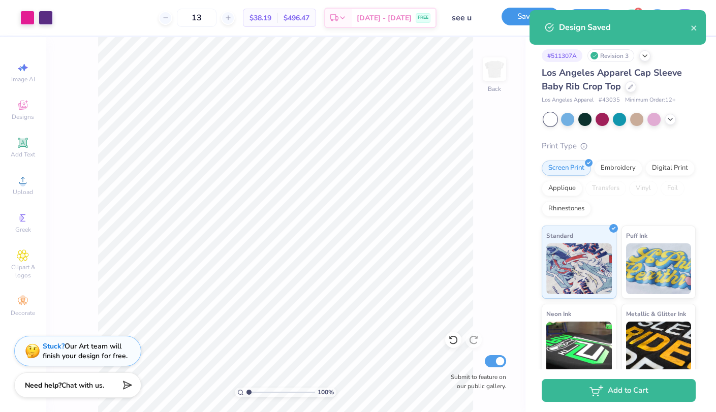
click at [520, 19] on button "Save as" at bounding box center [530, 17] width 58 height 18
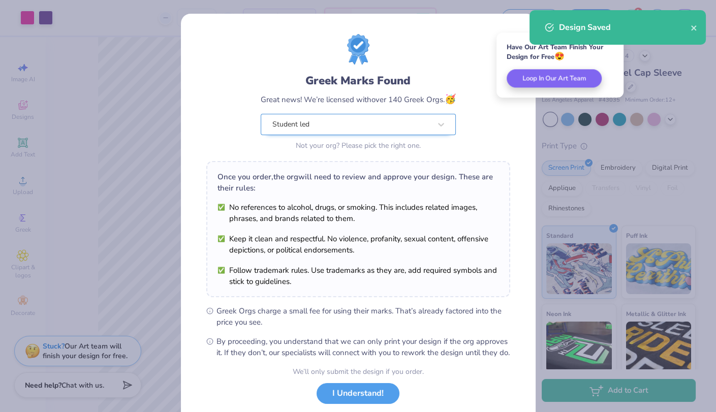
click at [413, 126] on div "Student led" at bounding box center [351, 124] width 160 height 20
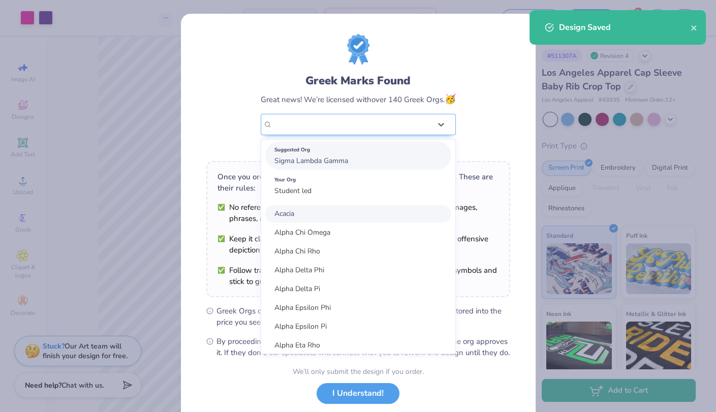
click at [397, 164] on div "Suggested Org Sigma Lambda Gamma" at bounding box center [358, 155] width 186 height 28
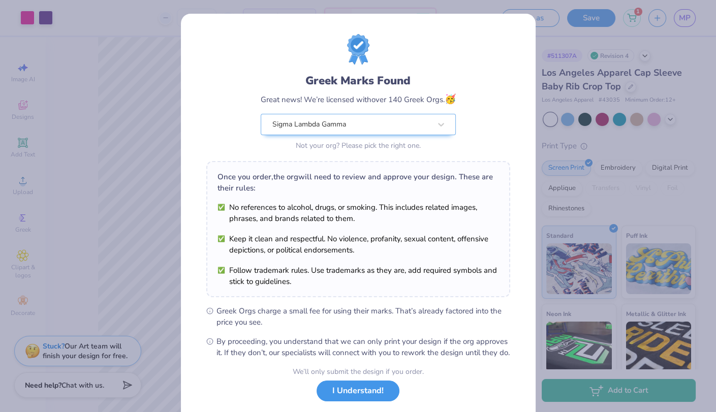
click at [384, 400] on button "I Understand!" at bounding box center [357, 390] width 83 height 21
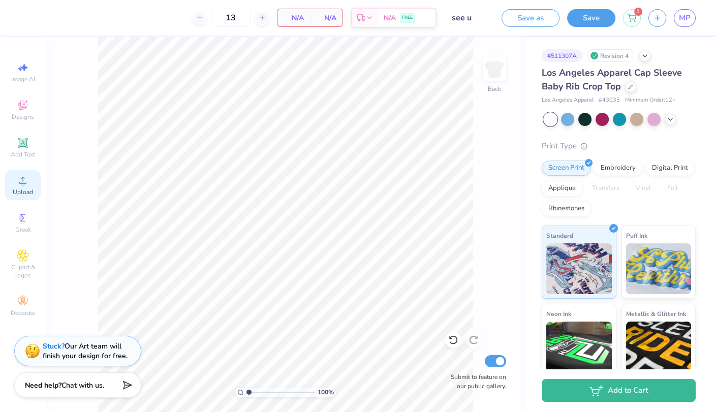
click at [31, 185] on div "Upload" at bounding box center [23, 185] width 36 height 30
click at [26, 188] on div "Upload" at bounding box center [23, 185] width 36 height 30
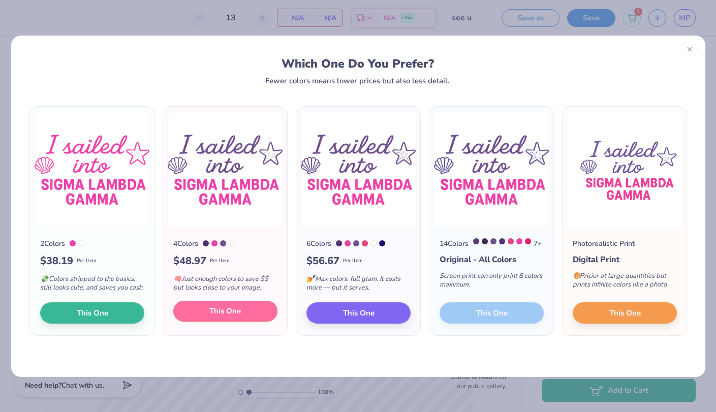
click at [245, 315] on button "This One" at bounding box center [225, 311] width 104 height 21
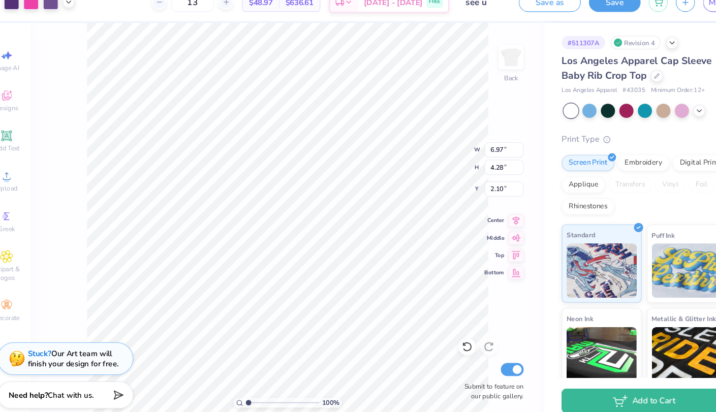
type input "2.47"
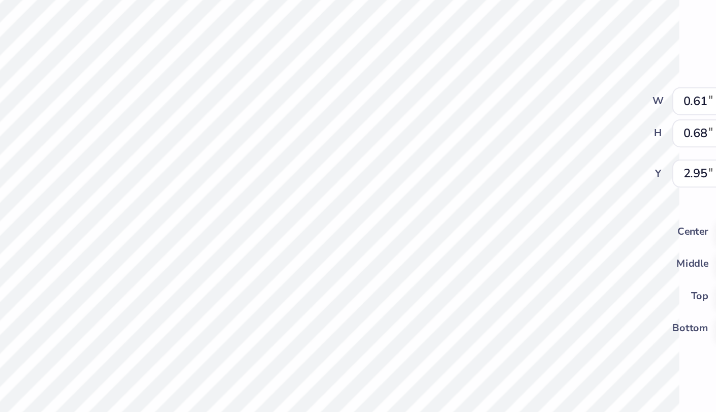
type input "1.90"
type input "0.86"
type input "3.92"
type input "1.13"
type input "1.12"
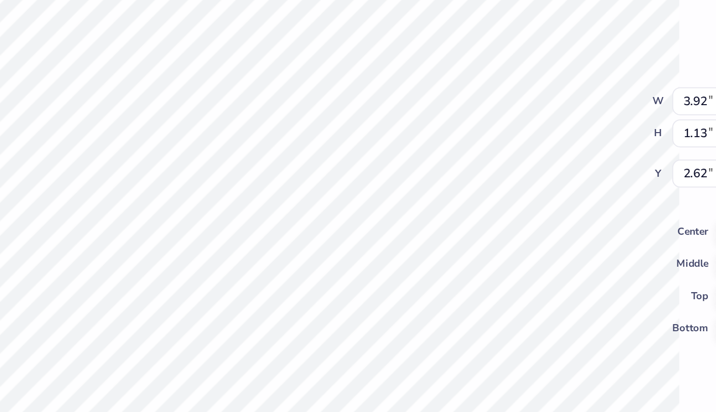
type input "2.62"
type input "2.61"
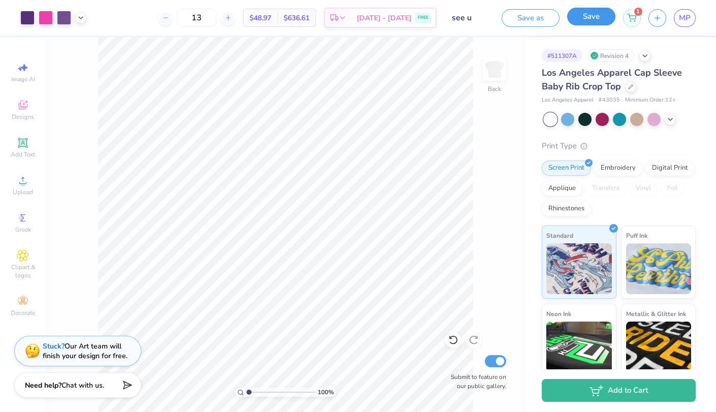
click at [597, 21] on button "Save" at bounding box center [591, 17] width 48 height 18
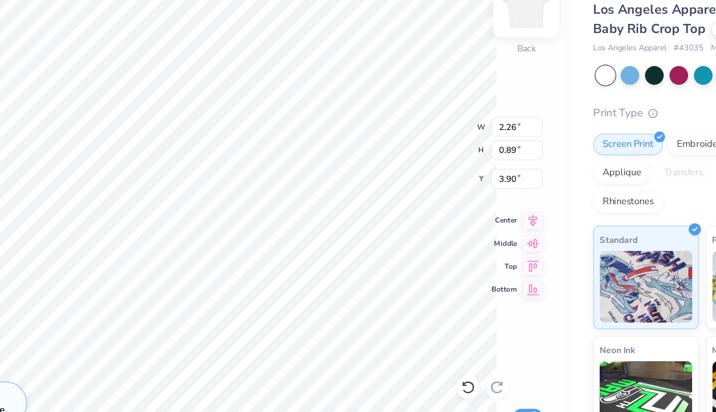
type input "8.52"
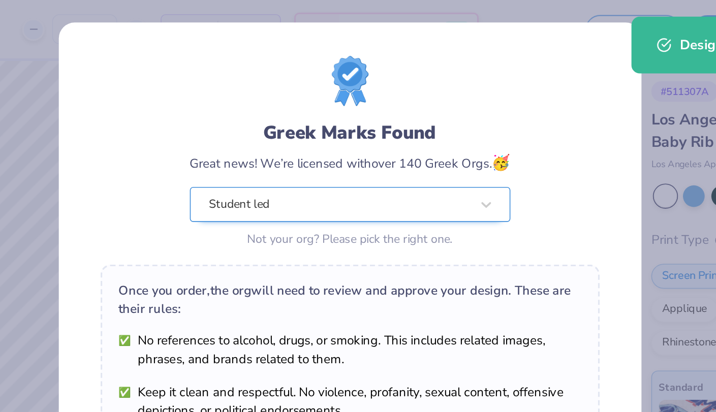
click at [391, 125] on div "Student led" at bounding box center [351, 124] width 160 height 20
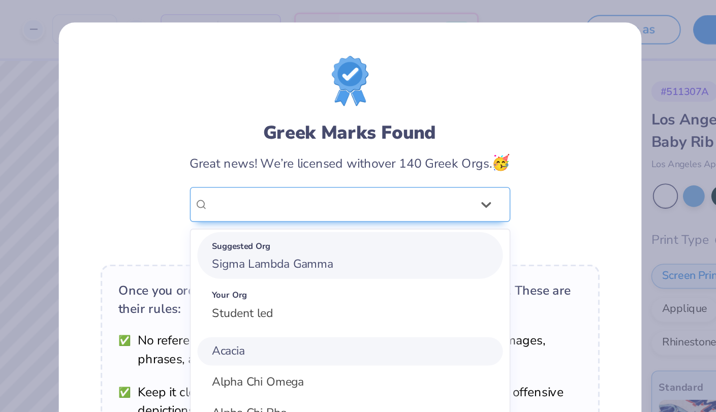
click at [372, 163] on div "Suggested Org Sigma Lambda Gamma" at bounding box center [358, 155] width 186 height 28
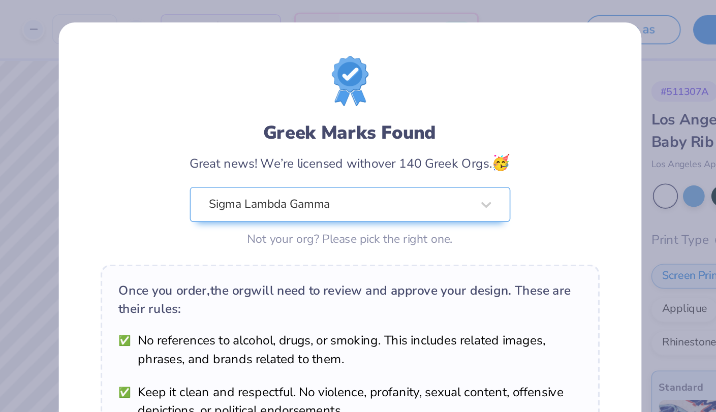
scroll to position [61, 0]
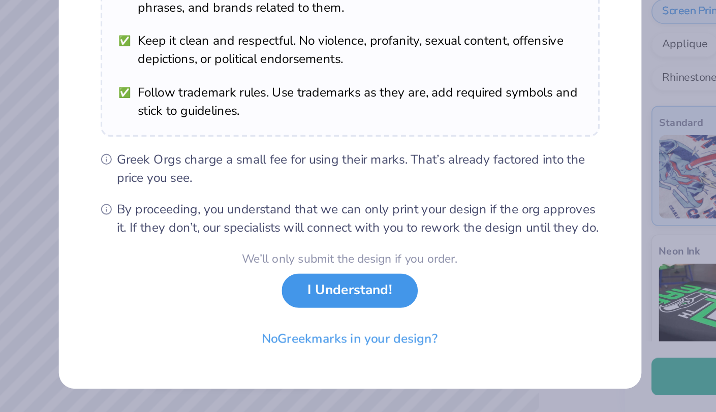
click at [356, 346] on button "I Understand!" at bounding box center [357, 338] width 83 height 21
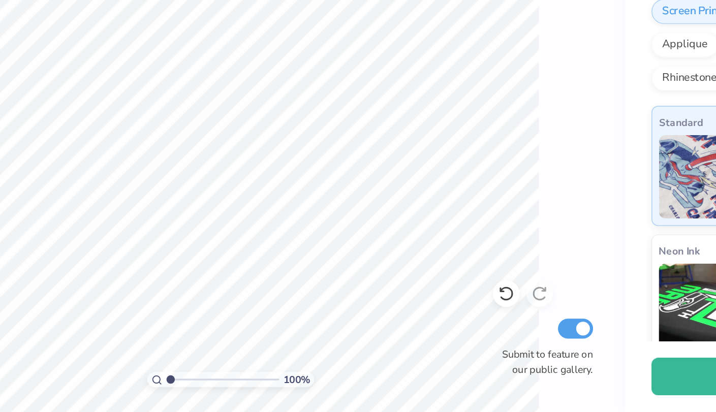
scroll to position [0, 0]
type input "4.41"
type input "4.00"
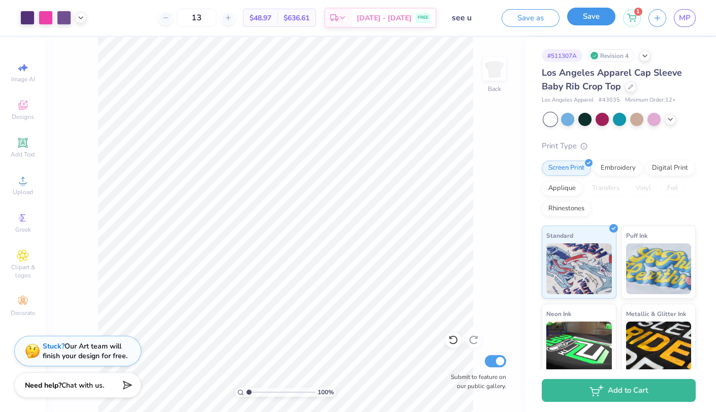
click at [589, 9] on button "Save" at bounding box center [591, 17] width 48 height 18
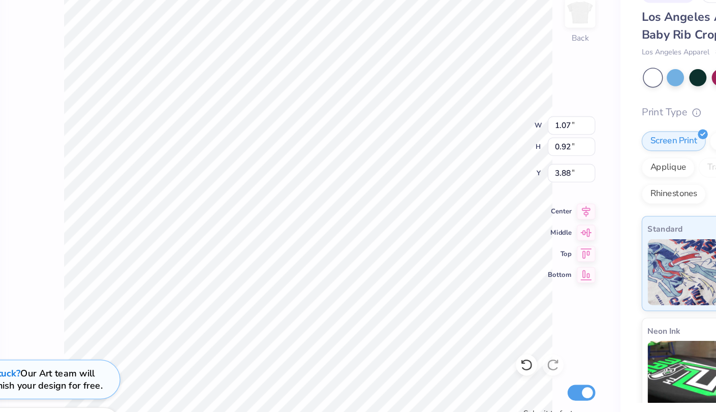
type input "1.09"
type input "0.93"
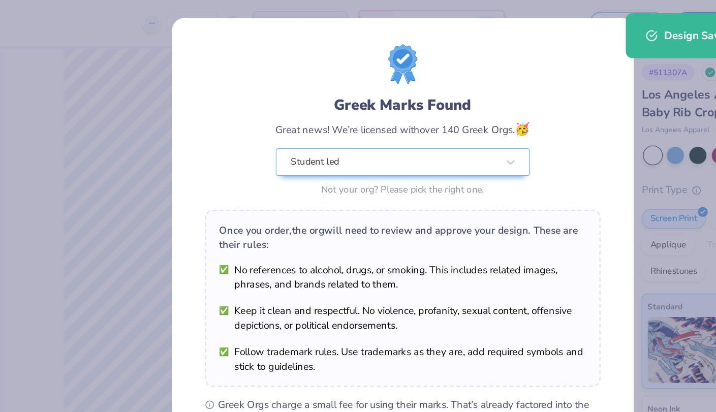
click at [256, 167] on body "Art colors 13 $48.97 Per Item $636.61 Total Est. Delivery [DATE] - [DATE] FREE …" at bounding box center [358, 206] width 716 height 412
type input "0.71"
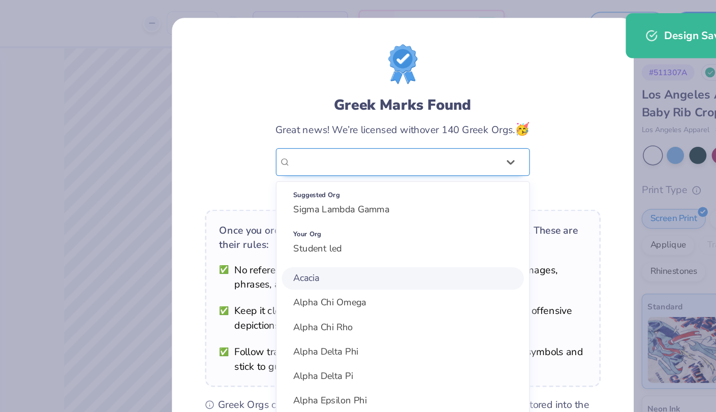
click at [298, 125] on div "Student led" at bounding box center [351, 124] width 160 height 20
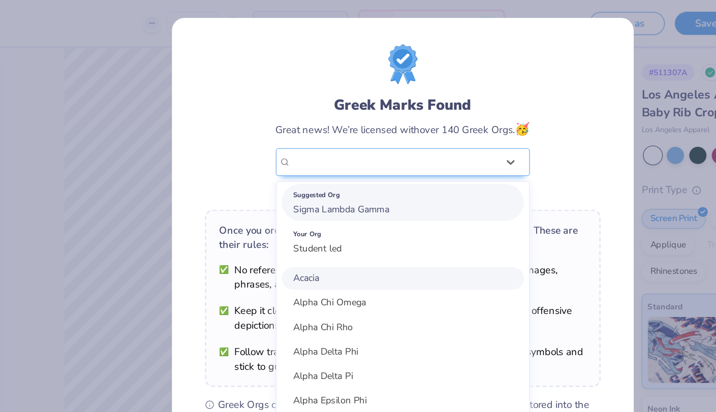
click at [295, 162] on span "Sigma Lambda Gamma" at bounding box center [311, 161] width 74 height 10
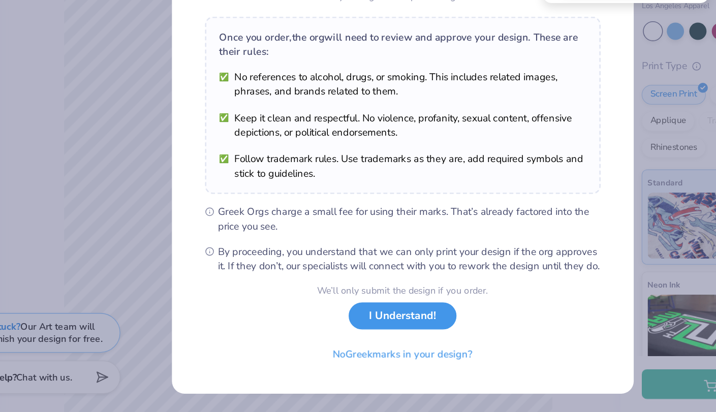
click at [352, 344] on button "I Understand!" at bounding box center [357, 338] width 83 height 21
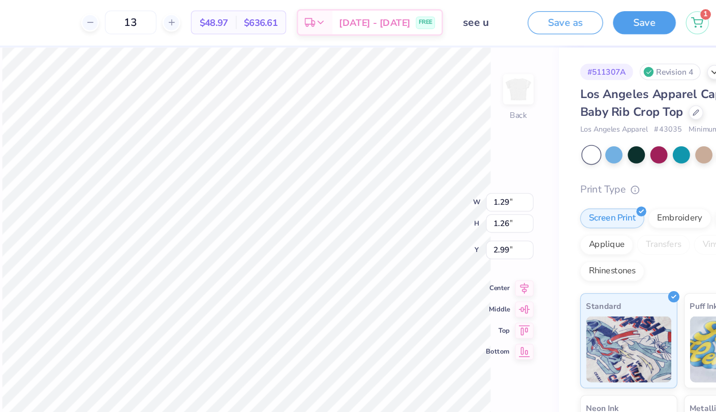
type input "6.75"
type input "1.41"
type input "1.37"
type input "0.94"
type input "3.00"
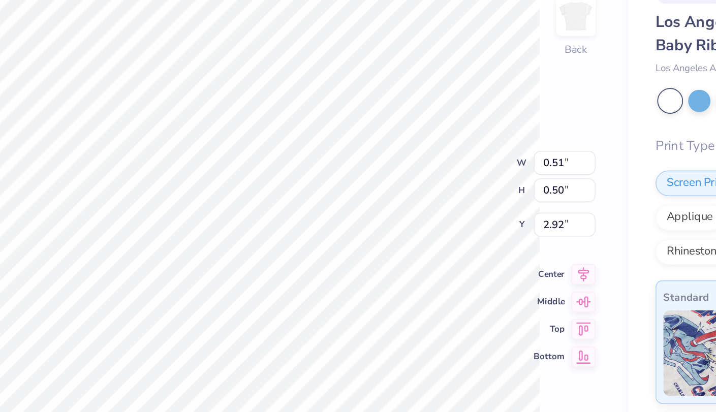
type input "0.60"
type input "0.68"
type input "6.07"
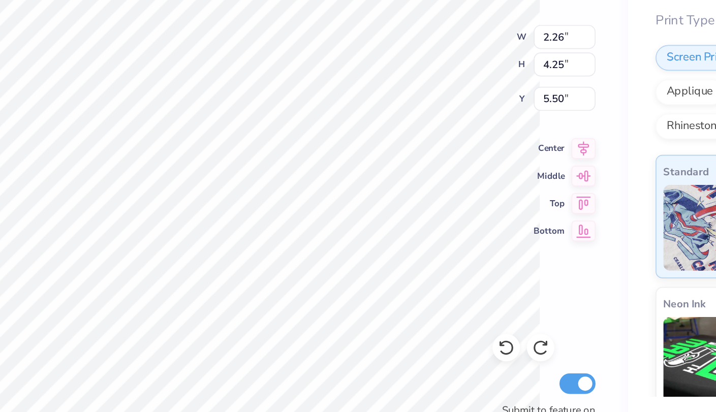
type input "5.16"
type input "4.05"
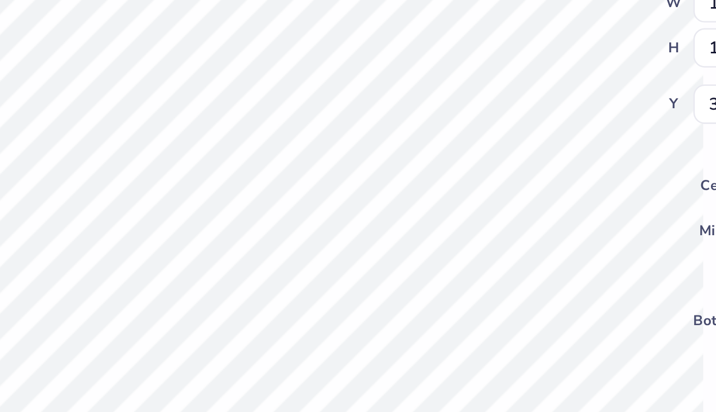
type input "1.36"
type input "0.04"
type input "0.05"
type input "3.53"
type input "6.40"
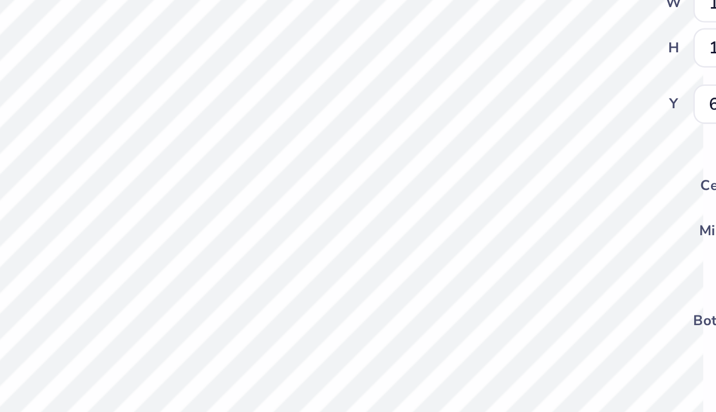
type input "1.41"
type input "1.37"
type input "6.75"
type input "1.28"
type input "1.24"
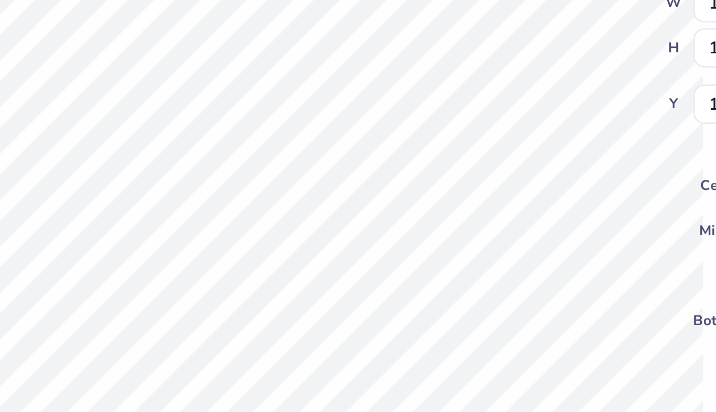
type input "3.00"
type input "1.29"
type input "1.26"
type input "3.00"
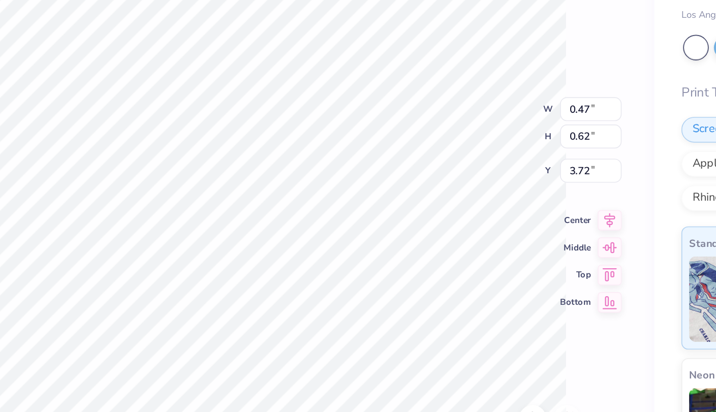
type input "4.10"
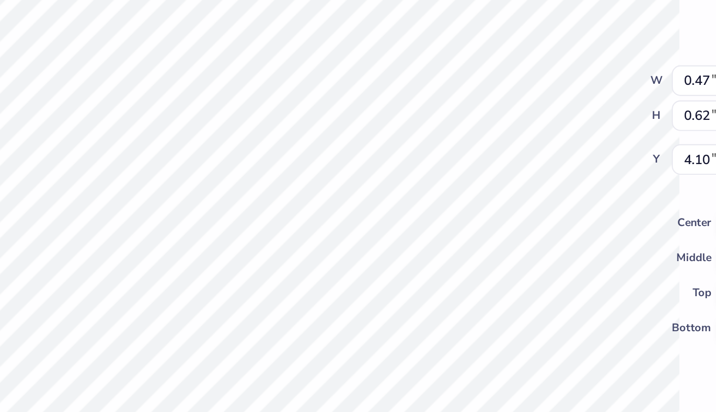
type input "1.07"
type input "0.92"
type input "3.88"
type input "0.47"
type input "0.62"
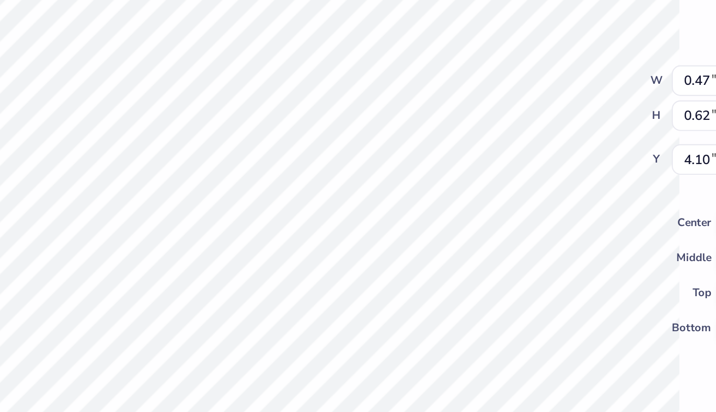
type input "7.29"
type input "1.07"
type input "0.92"
type input "7.91"
type input "1.09"
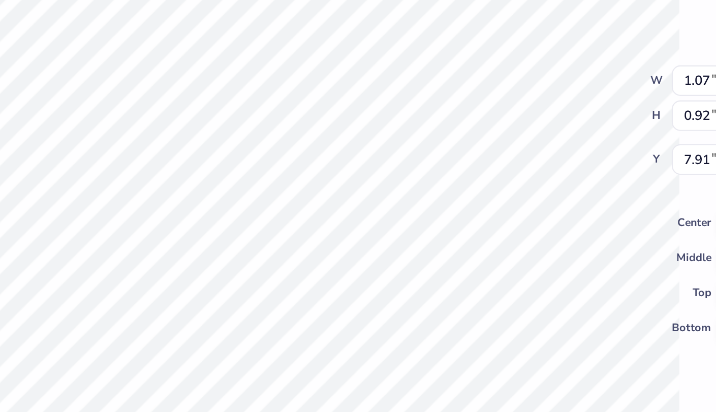
type input "0.93"
type input "7.60"
type input "1.17"
type input "1.02"
type input "7.40"
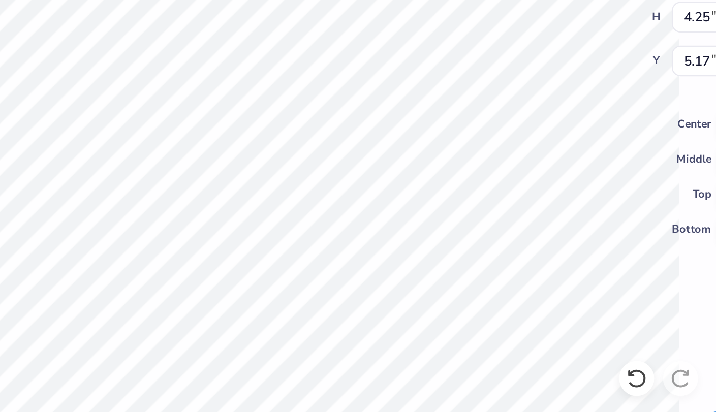
type input "5.17"
type input "4.00"
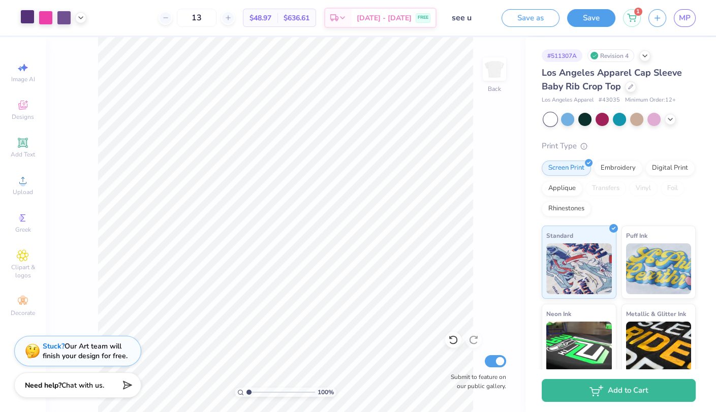
click at [30, 19] on div at bounding box center [27, 17] width 14 height 14
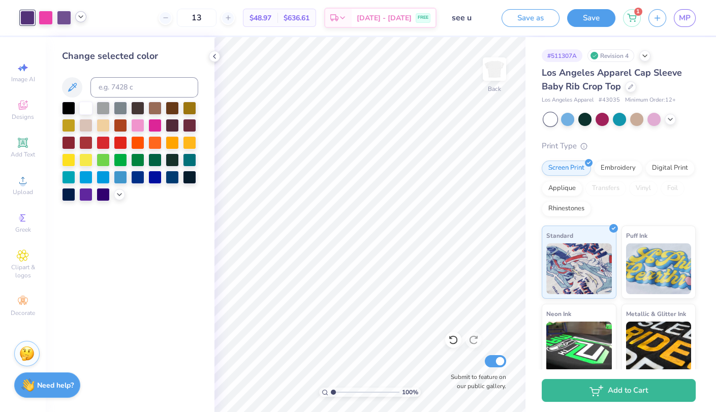
click at [84, 18] on icon at bounding box center [81, 17] width 8 height 8
click at [81, 36] on div at bounding box center [81, 43] width 14 height 14
click at [68, 378] on div "Need help? Chat with us." at bounding box center [47, 383] width 66 height 25
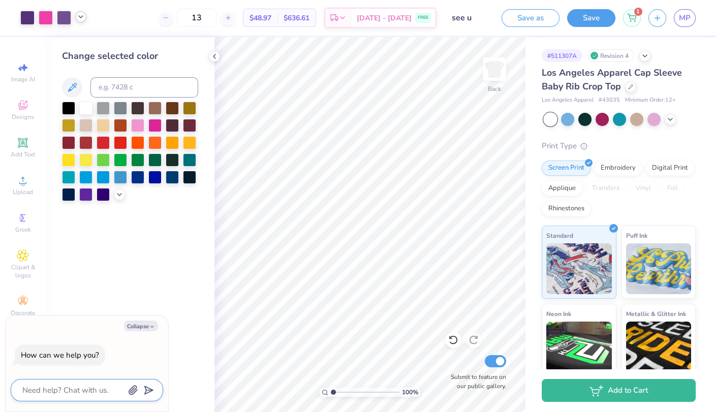
click at [75, 385] on textarea at bounding box center [72, 389] width 103 height 13
type textarea "m"
type textarea "x"
type textarea "mi"
type textarea "x"
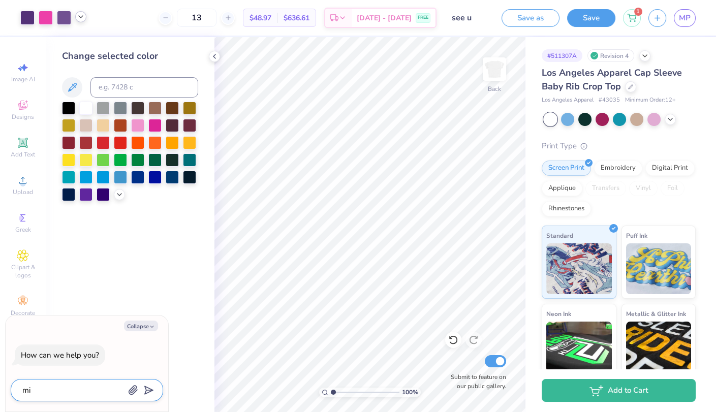
type textarea "min"
type textarea "x"
type textarea "mini"
type textarea "x"
type textarea "minim"
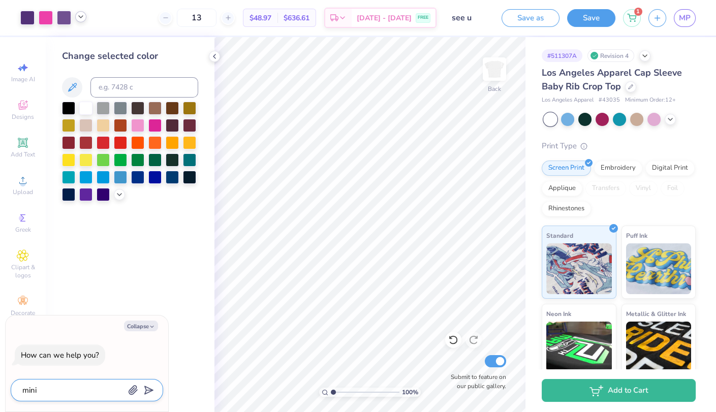
type textarea "x"
type textarea "minimi"
type textarea "x"
type textarea "minimiz"
type textarea "x"
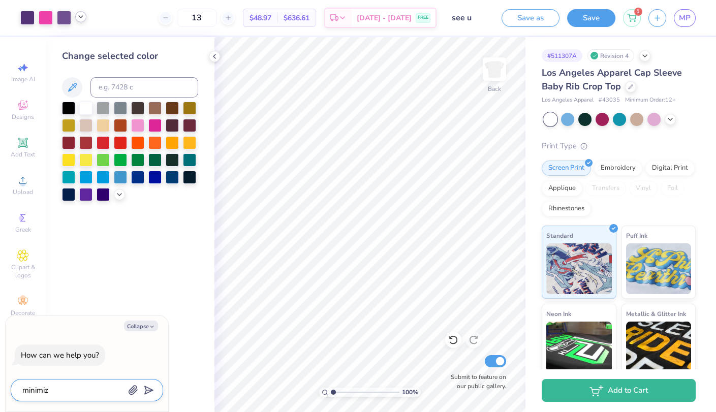
type textarea "minimize"
type textarea "x"
type textarea "minimize"
type textarea "x"
type textarea "minimize t"
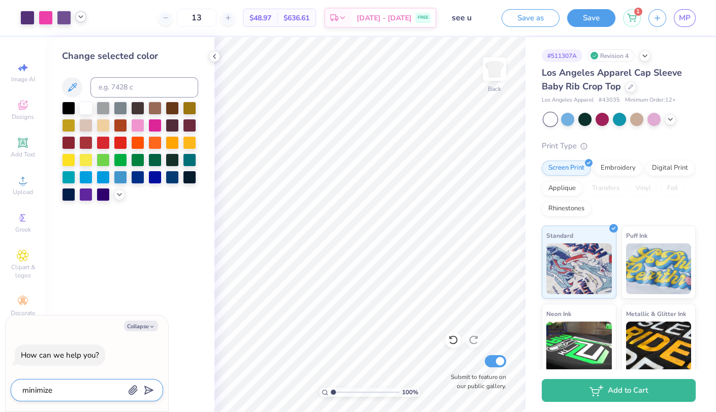
type textarea "x"
type textarea "minimize th"
type textarea "x"
type textarea "minimize the"
type textarea "x"
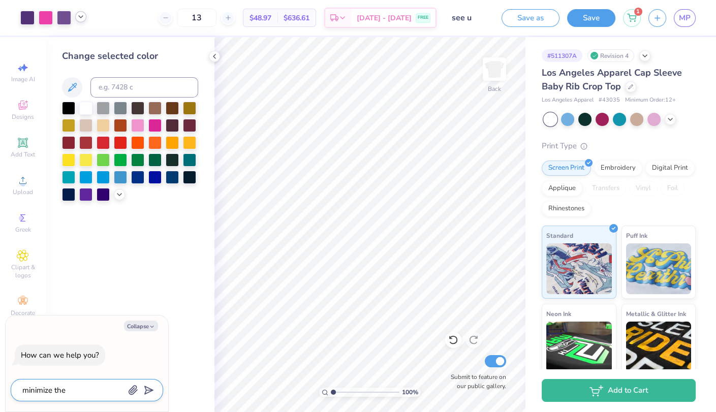
type textarea "minimize the"
type textarea "x"
type textarea "minimize the c"
type textarea "x"
type textarea "minimize the co"
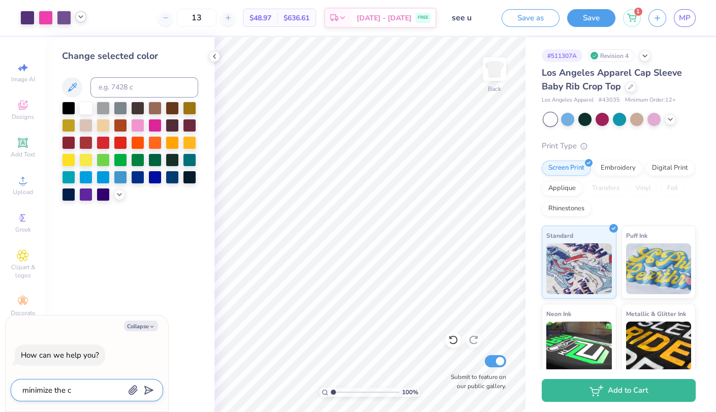
type textarea "x"
type textarea "minimize the col"
type textarea "x"
type textarea "minimize the colr"
type textarea "x"
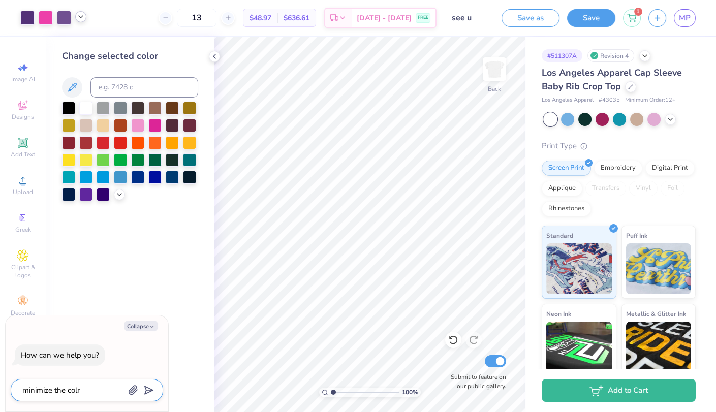
type textarea "minimize the col"
type textarea "x"
type textarea "minimize the colo"
type textarea "x"
type textarea "minimize the color"
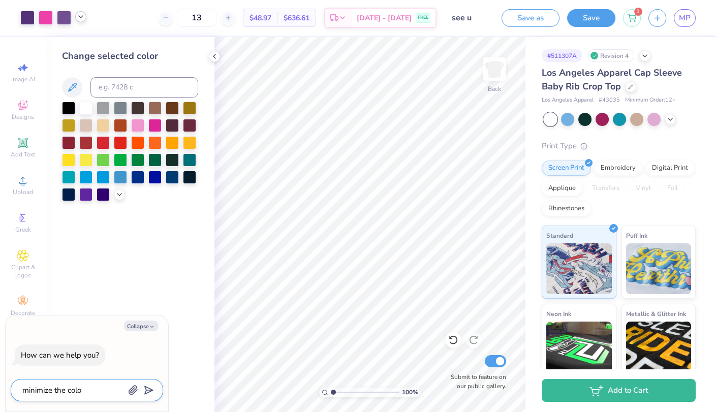
type textarea "x"
type textarea "minimize the colors"
type textarea "x"
type textarea "minimize the colors"
type textarea "x"
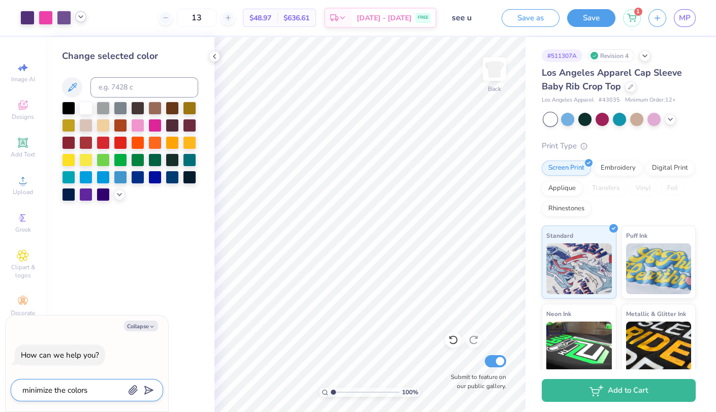
type textarea "minimize the colors w"
type textarea "x"
type textarea "minimize the colors wh"
type textarea "x"
type textarea "minimize the colors whi"
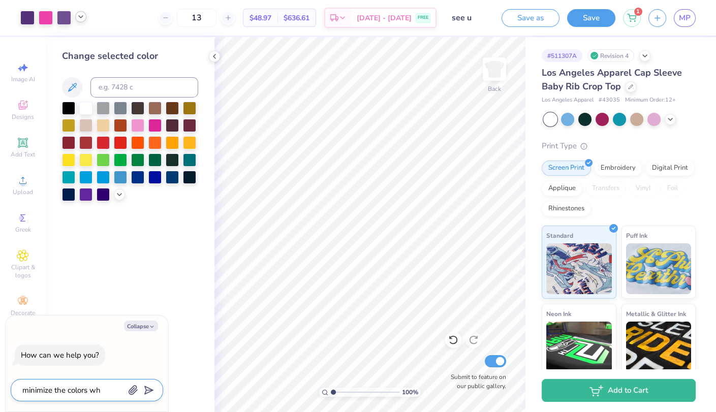
type textarea "x"
type textarea "minimize the colors whit"
type textarea "x"
type textarea "minimize the colors white"
type textarea "x"
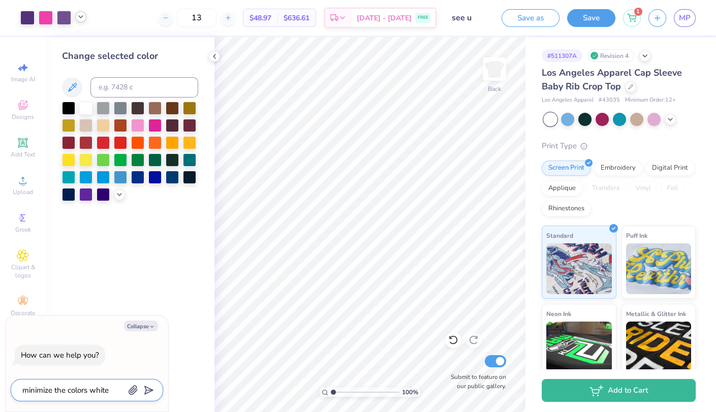
type textarea "minimize the colors white"
type textarea "x"
type textarea "minimize the colors white &"
type textarea "x"
type textarea "minimize the colors white &"
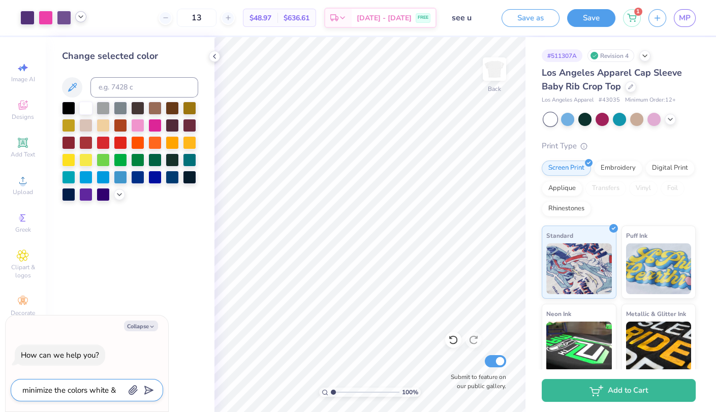
type textarea "x"
type textarea "minimize the colors white &"
click at [30, 17] on div at bounding box center [27, 17] width 14 height 14
click at [66, 21] on div at bounding box center [64, 17] width 14 height 14
type textarea "x"
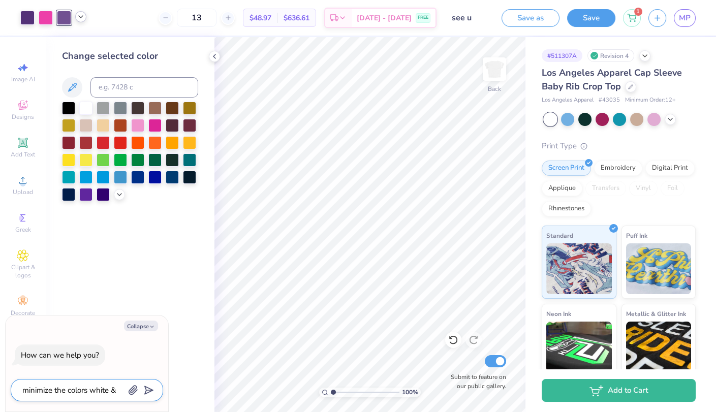
click at [118, 388] on textarea "minimize the colors white &" at bounding box center [72, 389] width 103 height 13
type textarea "minimize the colors white & 7"
type textarea "x"
type textarea "minimize the colors white & 76"
type textarea "x"
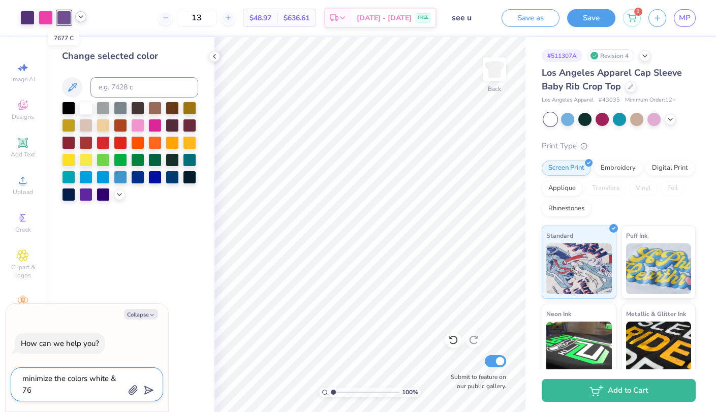
type textarea "minimize the colors white & 767"
type textarea "x"
type textarea "minimize the colors white & 7677"
type textarea "x"
type textarea "minimize the colors white & 7677"
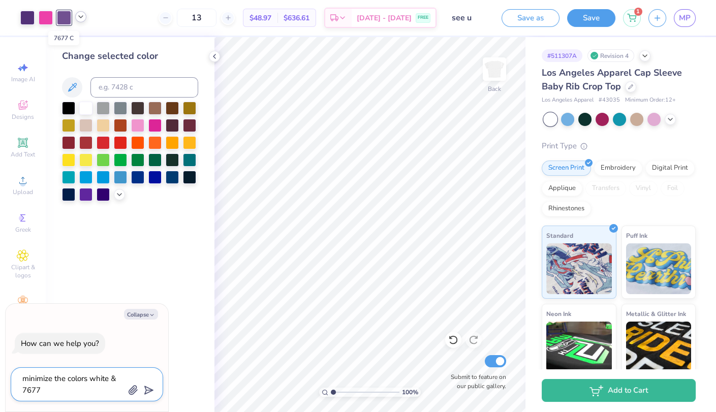
type textarea "x"
type textarea "minimize the colors white & 7677 C"
type textarea "x"
type textarea "minimize the colors white & 7677 C"
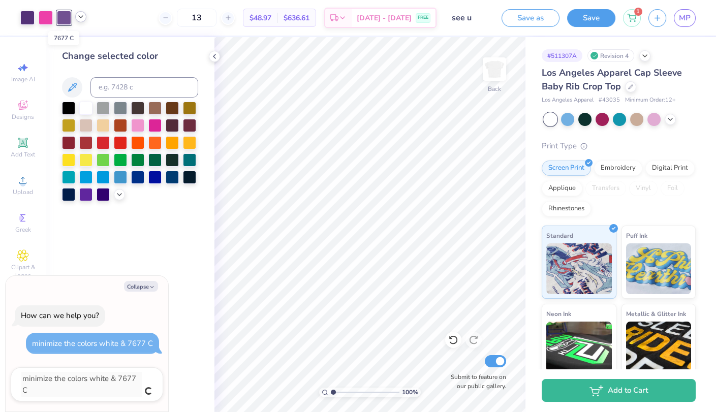
type textarea "x"
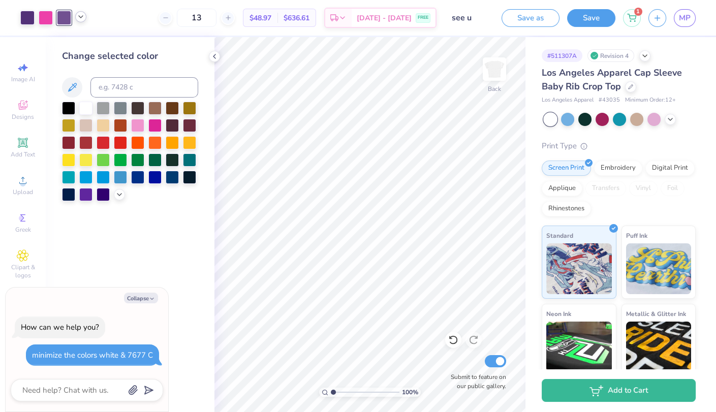
click at [210, 288] on div "Change selected color" at bounding box center [130, 224] width 169 height 375
click at [219, 57] on div at bounding box center [214, 56] width 11 height 11
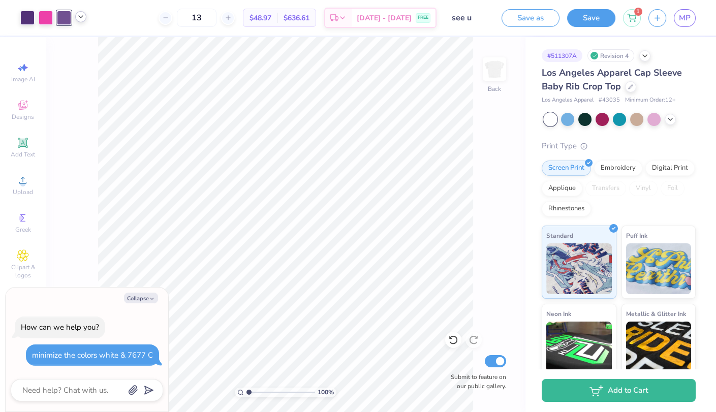
click at [114, 346] on div "minimize the colors white & 7677 C" at bounding box center [92, 355] width 133 height 22
click at [149, 388] on polygon "submit" at bounding box center [147, 390] width 12 height 12
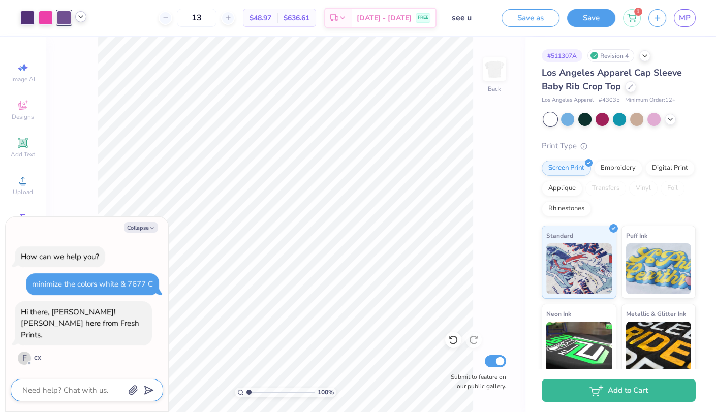
click at [72, 353] on div "Hi there, Malz! Joni here from Fresh Prints. F CX" at bounding box center [83, 333] width 137 height 65
click at [81, 383] on div at bounding box center [87, 390] width 152 height 22
click at [84, 393] on textarea at bounding box center [72, 389] width 103 height 13
click at [79, 289] on div "minimize the colors white & 7677 C" at bounding box center [92, 284] width 121 height 10
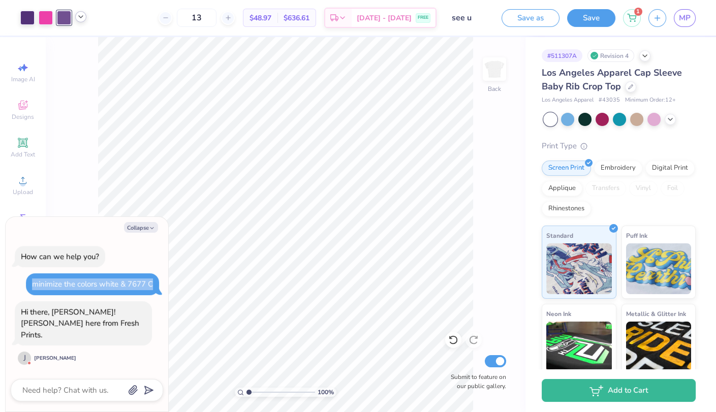
click at [79, 289] on div "minimize the colors white & 7677 C" at bounding box center [92, 284] width 121 height 10
type textarea "x"
copy div "minimize the colors white & 7677 C"
click at [80, 399] on div at bounding box center [87, 390] width 152 height 22
click at [81, 391] on textarea at bounding box center [72, 389] width 103 height 13
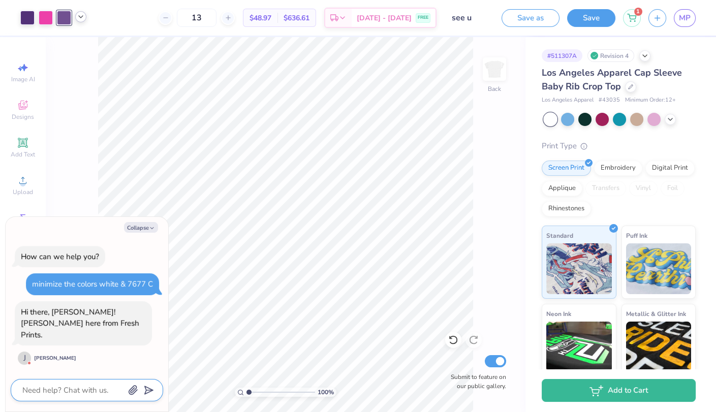
type textarea "C"
type textarea "x"
type textarea "CA"
type textarea "x"
type textarea "CAN"
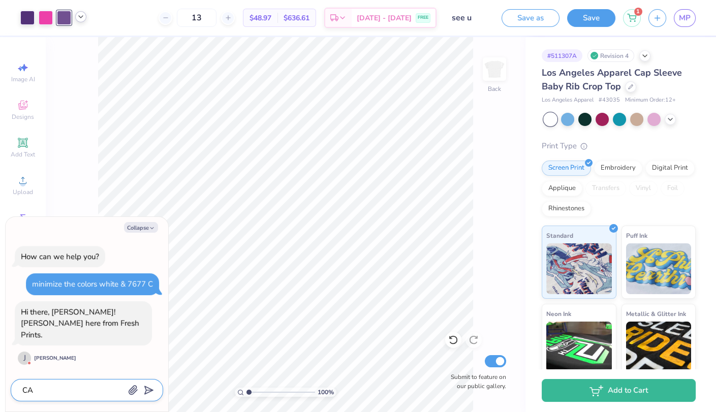
type textarea "x"
type textarea "CAN"
type textarea "x"
type textarea "CAN U"
type textarea "x"
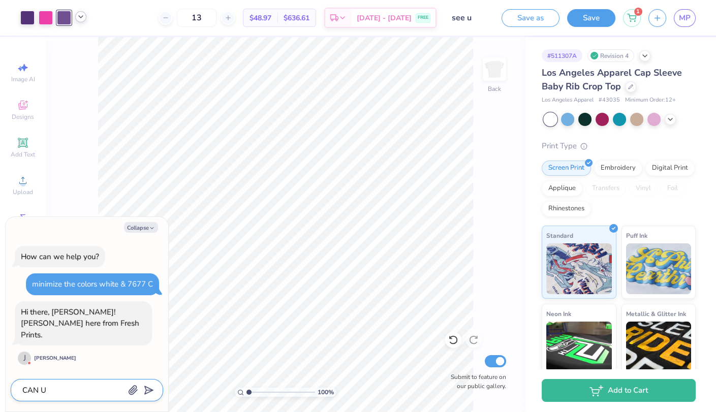
type textarea "CAN U"
type textarea "x"
type textarea "CAN U R"
type textarea "x"
type textarea "CAN U RE"
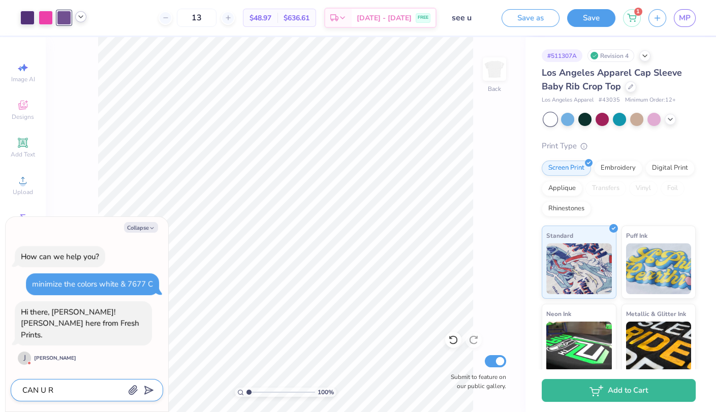
type textarea "x"
type textarea "CAN U REM"
type textarea "x"
type textarea "CAN U REMO"
type textarea "x"
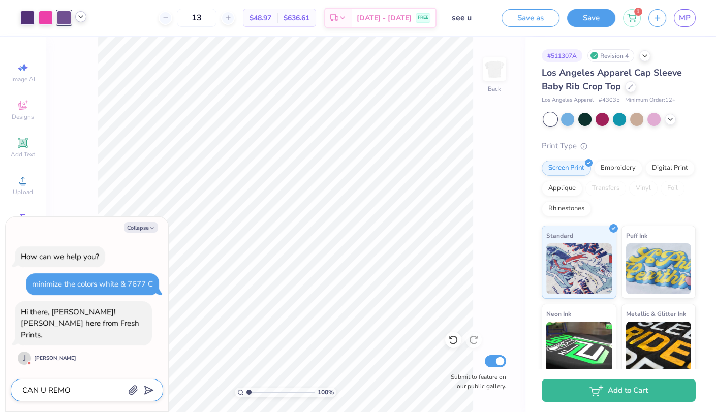
type textarea "CAN U REMOV"
type textarea "x"
type textarea "CAN U REMOVE"
type textarea "x"
type textarea "CAN U REMOVE"
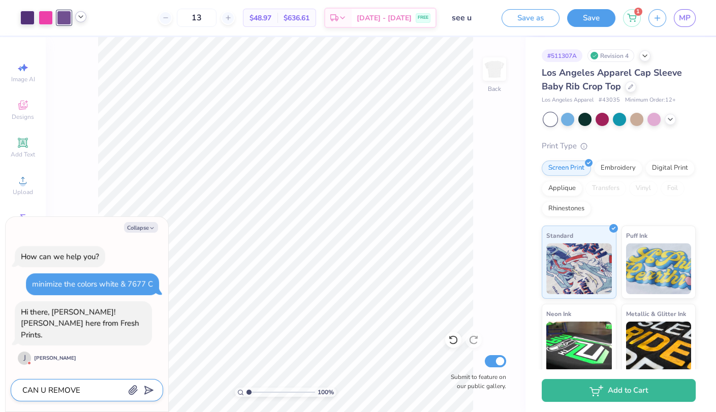
type textarea "x"
type textarea "CAN U REMOVE T"
type textarea "x"
type textarea "CAN U REMOVE TH"
type textarea "x"
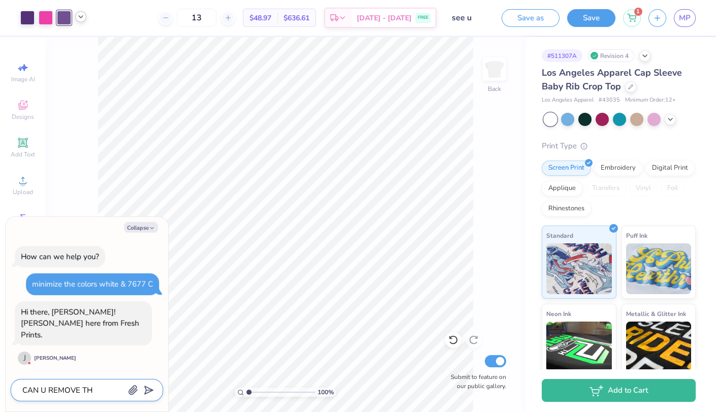
type textarea "CAN U REMOVE THE"
type textarea "x"
type textarea "CAN U REMOVE THE"
type textarea "x"
paste textarea "minimize the colors white & 7677 C"
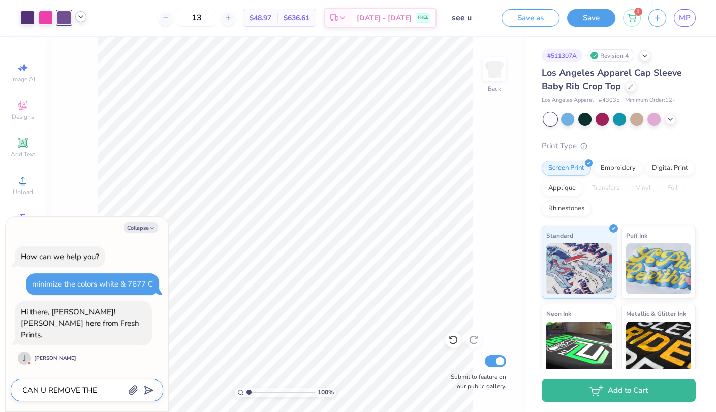
type textarea "CAN U REMOVE THE minimize the colors white & 7677 C"
type textarea "x"
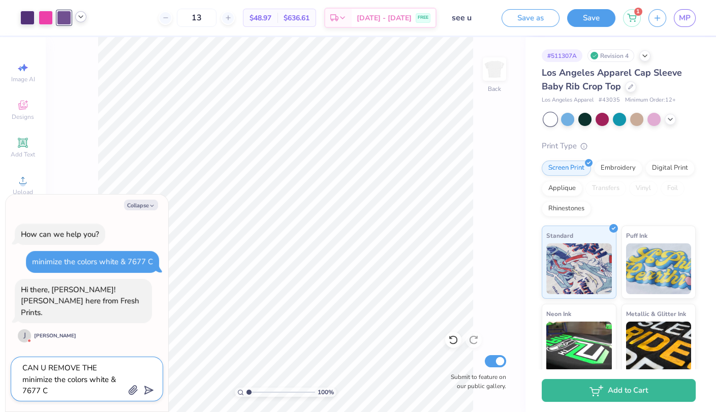
scroll to position [10, 0]
click at [78, 379] on textarea "CAN U REMOVE THE minimize the colors white & 7677 C" at bounding box center [72, 379] width 103 height 36
type textarea "CAN U REMOVE THE minimize the colors white & 7677 C"
type textarea "x"
type textarea "CAN U REMOVE THE minimize the colors white & 7677 C C"
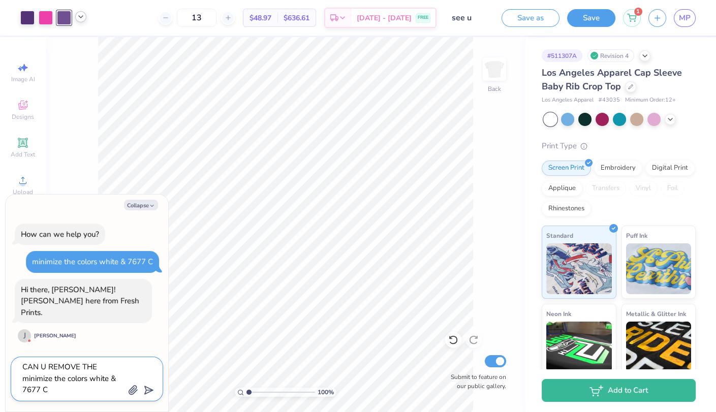
type textarea "x"
type textarea "CAN U REMOVE THE minimize the colors white & 7677 C CO"
type textarea "x"
type textarea "CAN U REMOVE THE minimize the colors white & 7677 C COL"
type textarea "x"
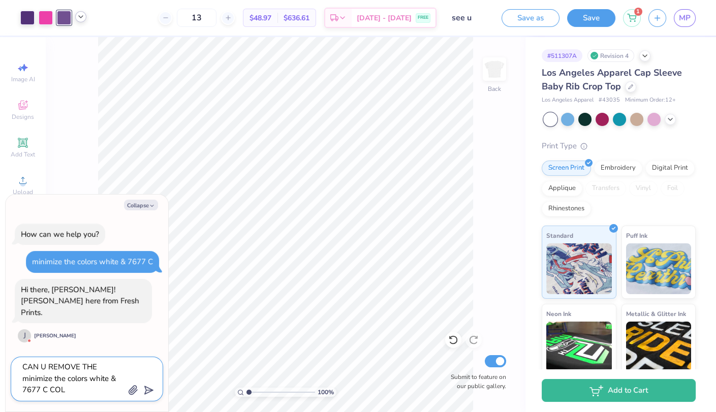
type textarea "CAN U REMOVE THE minimize the colors white & 7677 C COLO"
type textarea "x"
type textarea "CAN U REMOVE THE minimize the colors white & 7677 C COLOR"
type textarea "x"
type textarea "CAN U REMOVE THE minimize the colors white & 7677 C COLORS"
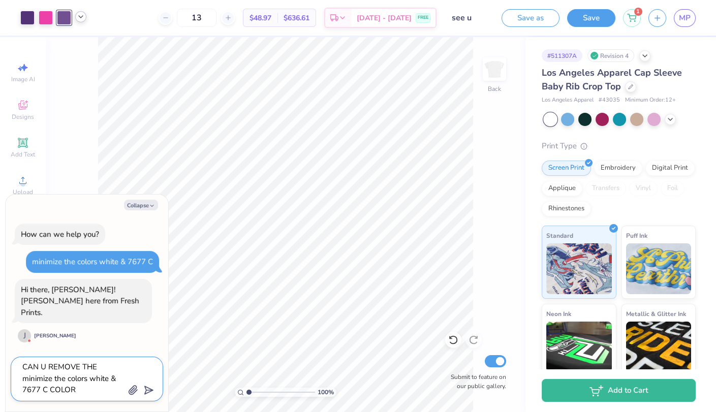
type textarea "x"
type textarea "CAN U REMOVE THE minimize the colors white & 7677 C COLORS"
type textarea "x"
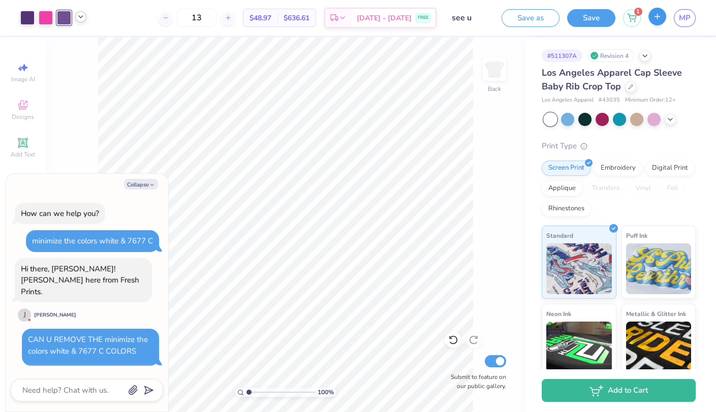
scroll to position [379, 0]
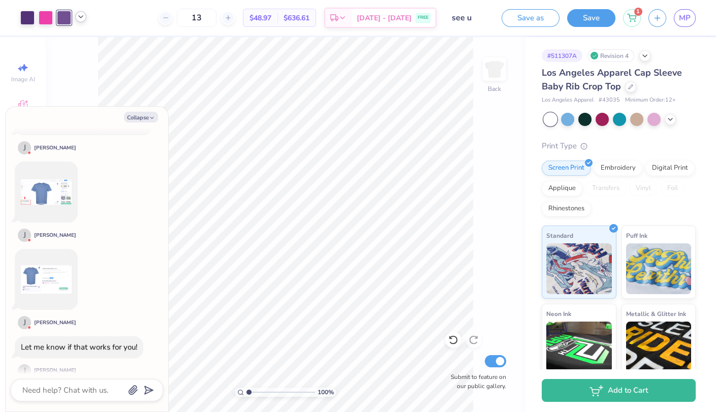
click at [589, 26] on div "Save" at bounding box center [591, 18] width 48 height 18
click at [589, 24] on button "Save" at bounding box center [591, 17] width 48 height 18
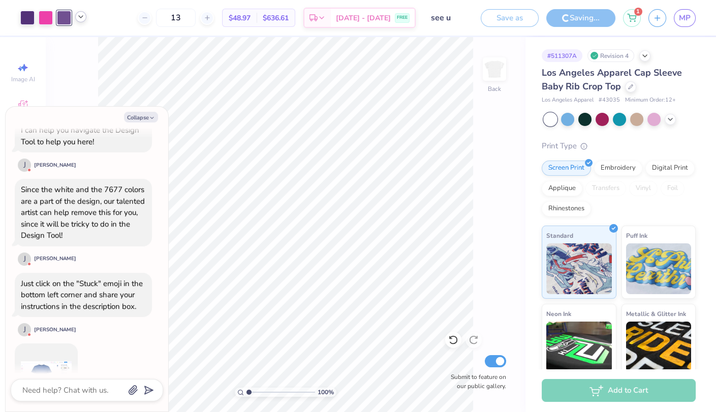
scroll to position [200, 0]
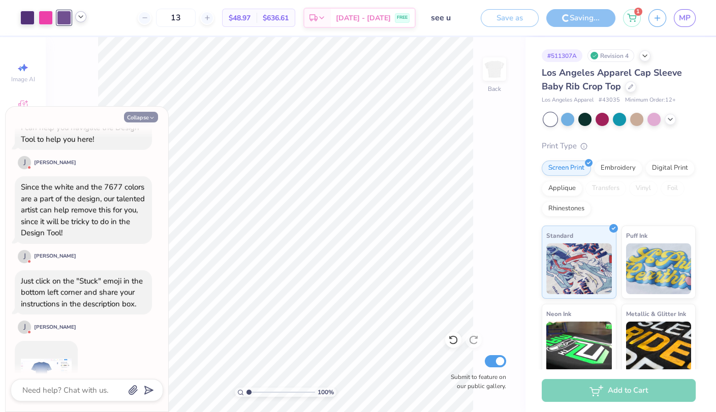
click at [147, 121] on button "Collapse" at bounding box center [141, 117] width 34 height 11
type textarea "x"
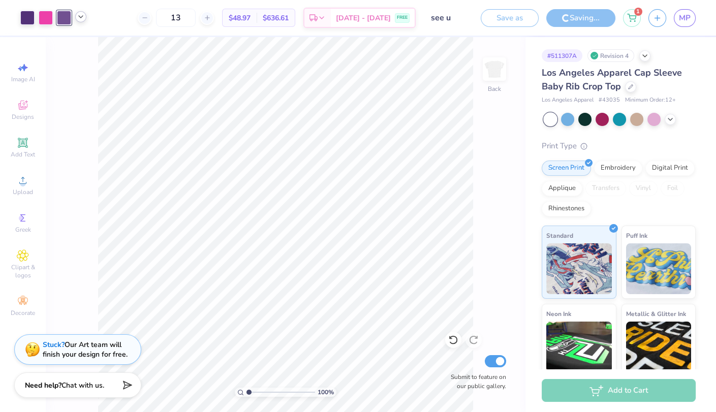
click at [104, 345] on div "Stuck? Our Art team will finish your design for free." at bounding box center [85, 349] width 85 height 19
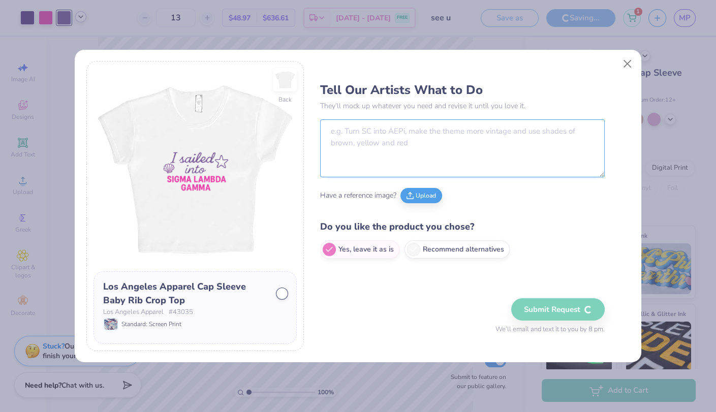
click at [417, 137] on textarea at bounding box center [462, 148] width 284 height 58
type textarea "REMOVE THE WHITE AND"
click at [626, 63] on button "Close" at bounding box center [627, 63] width 19 height 19
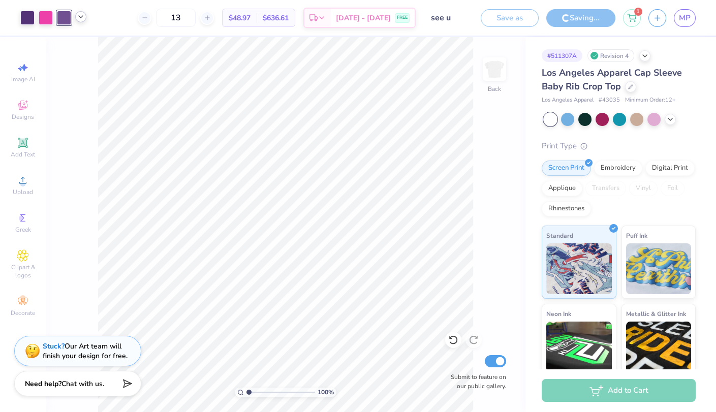
click at [88, 381] on span "Chat with us." at bounding box center [82, 384] width 43 height 10
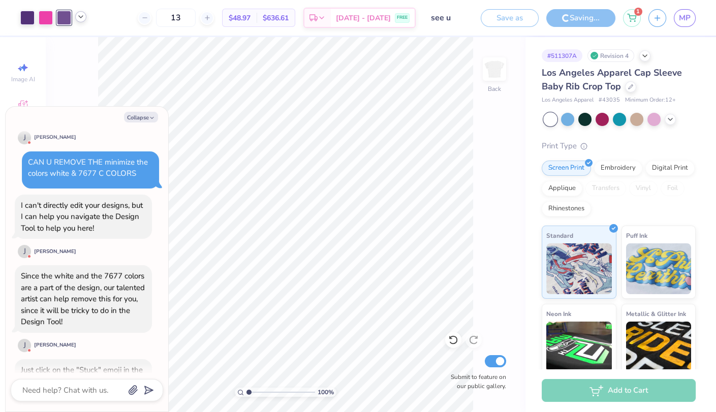
scroll to position [97, 0]
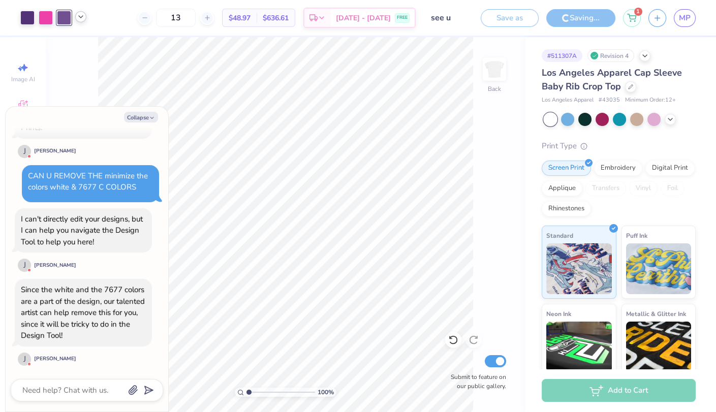
click at [79, 230] on div "I can't directly edit your designs, but I can help you navigate the Design Tool…" at bounding box center [82, 230] width 122 height 33
click at [85, 172] on div "CAN U REMOVE THE minimize the colors white & 7677 C COLORS" at bounding box center [88, 182] width 120 height 22
copy div "CAN U REMOVE THE minimize the colors white & 7677 C COLORS"
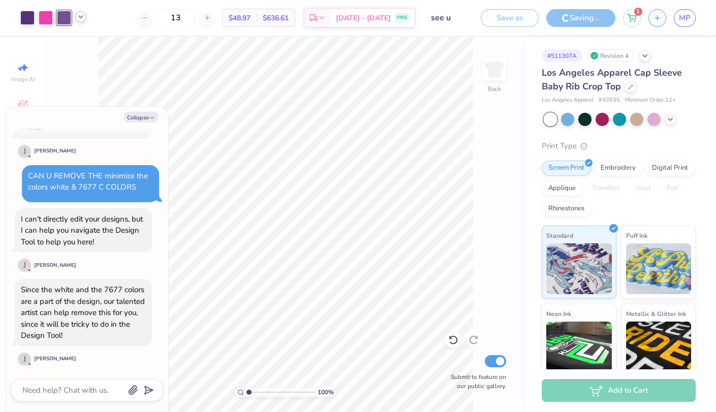
click at [161, 111] on div "Collapse How can we help you? minimize the colors white & 7677 C Hi there, Malz…" at bounding box center [87, 259] width 163 height 305
click at [154, 115] on icon "button" at bounding box center [152, 118] width 6 height 6
type textarea "x"
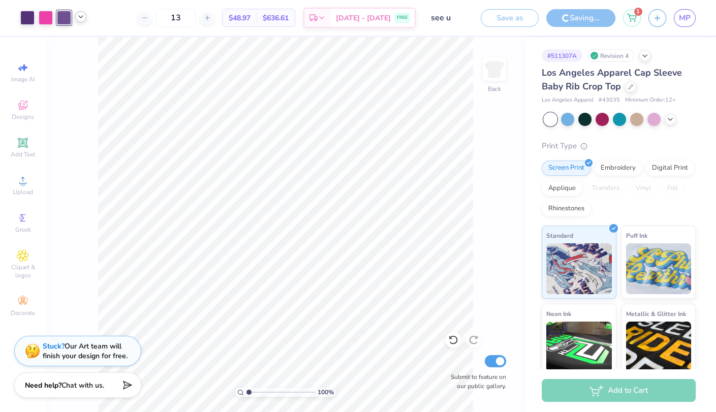
click at [80, 18] on icon at bounding box center [81, 17] width 8 height 8
click at [82, 48] on div at bounding box center [81, 43] width 14 height 14
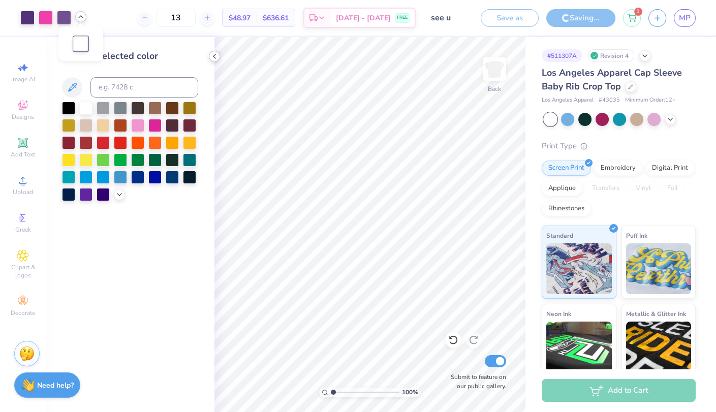
click at [216, 59] on icon at bounding box center [214, 56] width 8 height 8
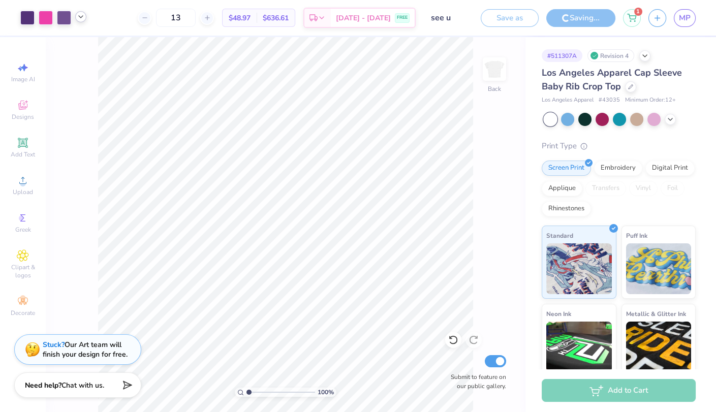
click at [70, 354] on div "Stuck? Our Art team will finish your design for free." at bounding box center [85, 349] width 85 height 19
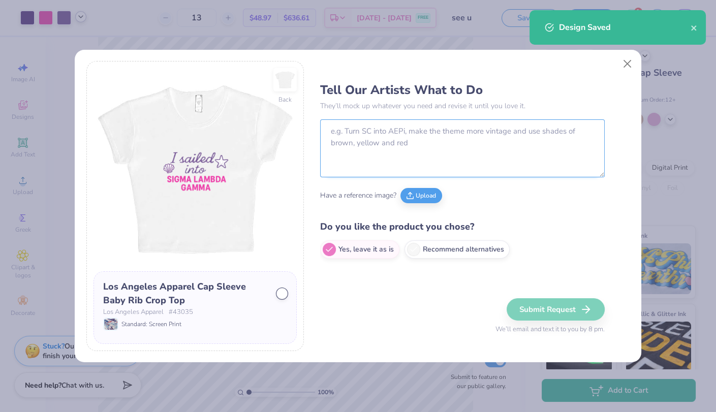
click at [378, 136] on textarea at bounding box center [462, 148] width 284 height 58
paste textarea "CAN U REMOVE THE minimize the colors white & 7677 C COLORS"
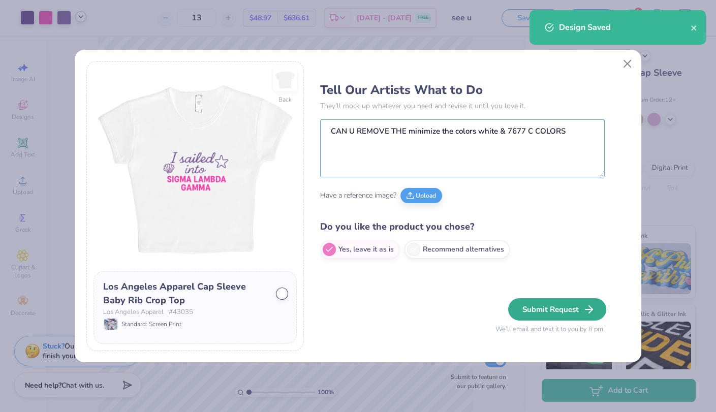
type textarea "CAN U REMOVE THE minimize the colors white & 7677 C COLORS"
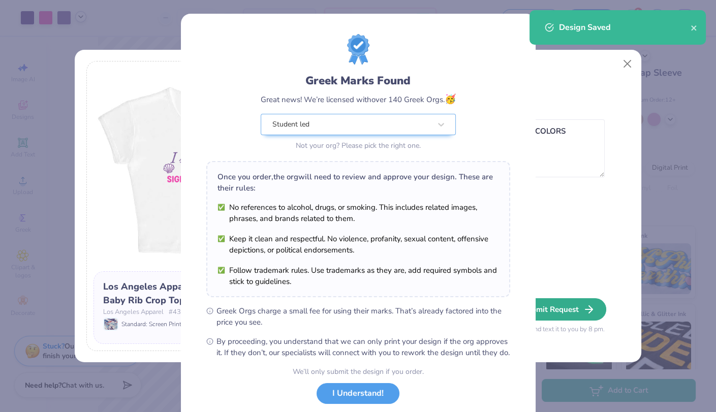
click at [546, 314] on div "Greek Marks Found Great news! We’re licensed with over 140 Greek Orgs. 🥳 Studen…" at bounding box center [358, 206] width 716 height 412
click at [429, 125] on div "Student led" at bounding box center [358, 124] width 195 height 21
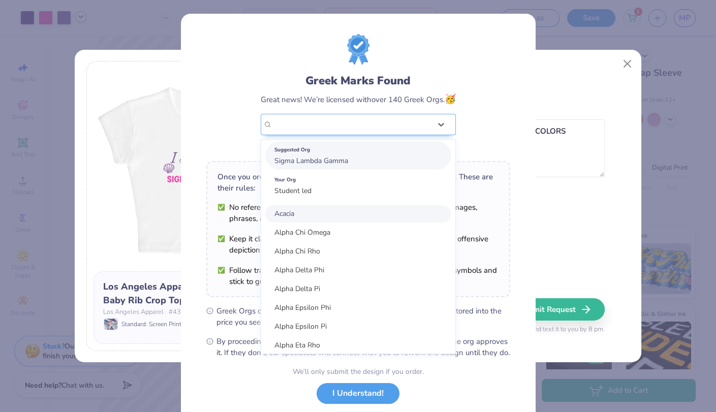
click at [423, 150] on div "Suggested Org" at bounding box center [358, 149] width 168 height 11
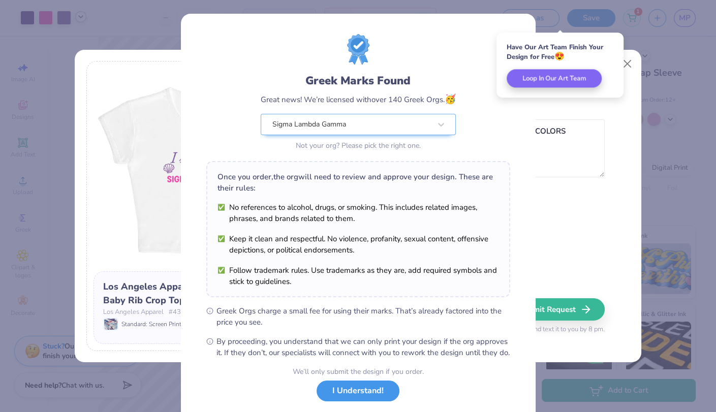
click at [375, 392] on button "I Understand!" at bounding box center [357, 390] width 83 height 21
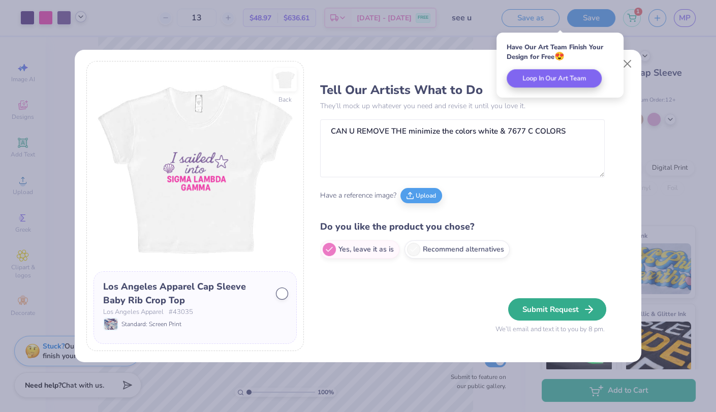
click at [550, 312] on button "Submit Request" at bounding box center [557, 309] width 98 height 22
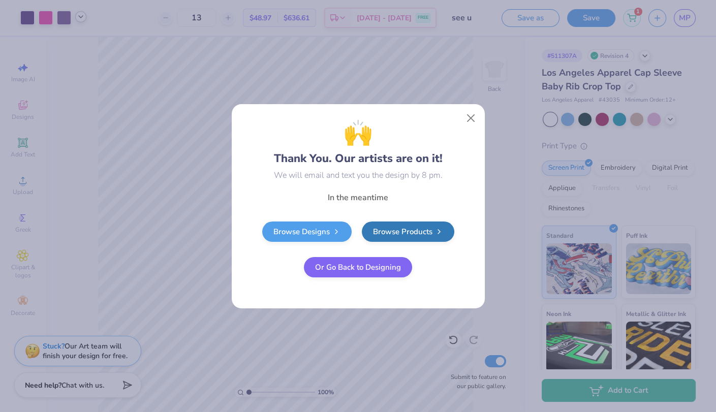
click at [391, 263] on button "Or Go Back to Designing" at bounding box center [358, 267] width 108 height 20
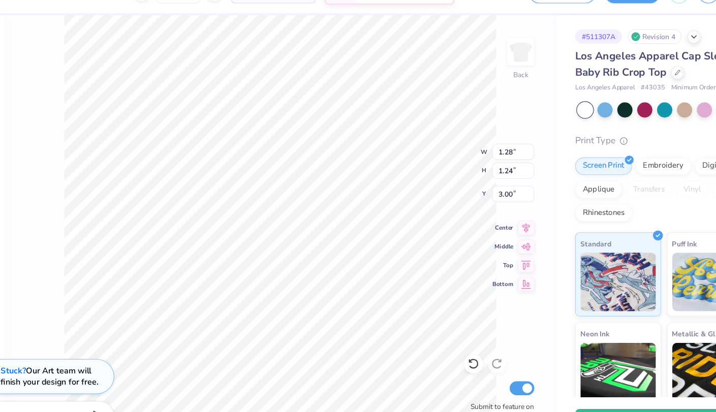
type input "9.45"
type input "1.29"
type input "1.26"
type input "9.44"
type input "1.41"
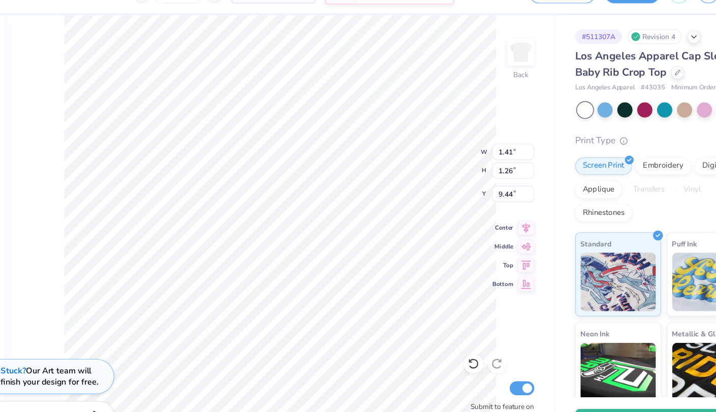
type input "1.37"
type input "7.40"
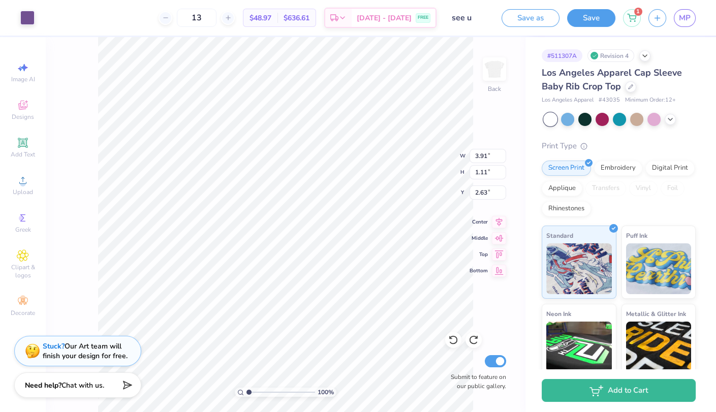
type input "1.29"
type input "1.26"
type input "9.45"
type input "1.41"
type input "1.37"
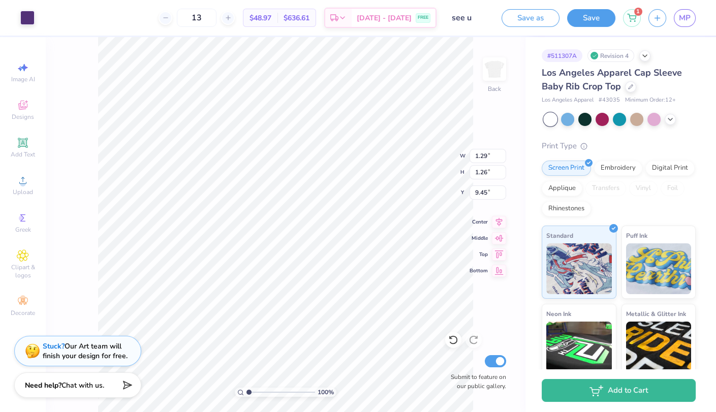
type input "7.40"
type input "1.29"
type input "1.26"
type input "9.45"
type input "1.41"
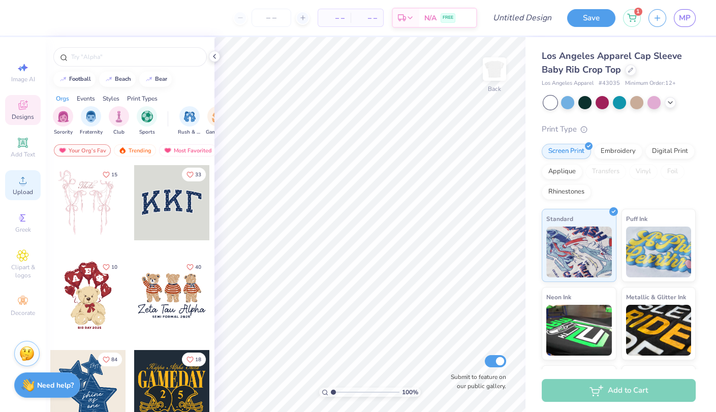
click at [21, 192] on span "Upload" at bounding box center [23, 192] width 20 height 8
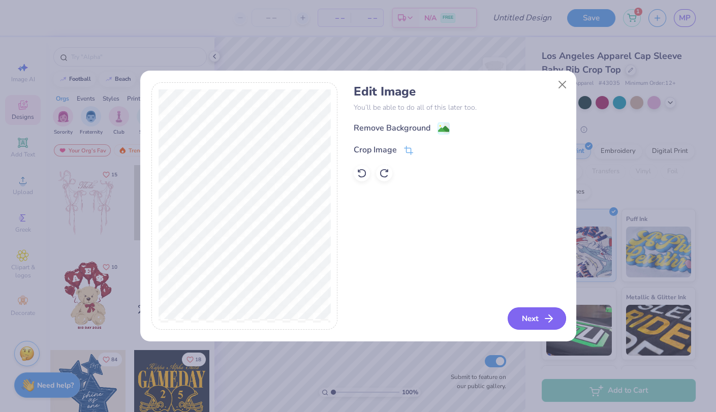
click at [534, 327] on button "Next" at bounding box center [536, 318] width 58 height 22
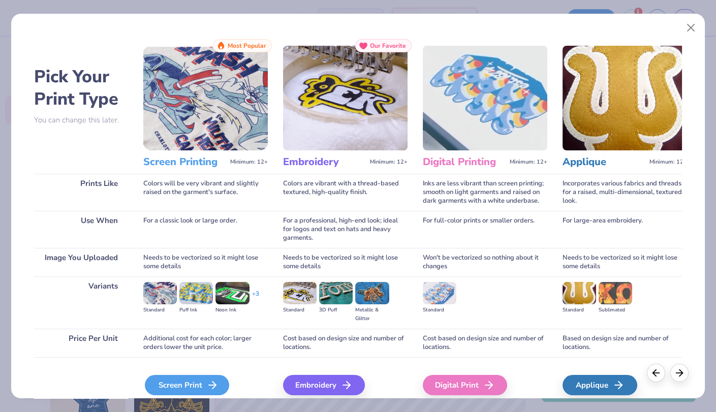
click at [214, 381] on icon at bounding box center [212, 385] width 12 height 12
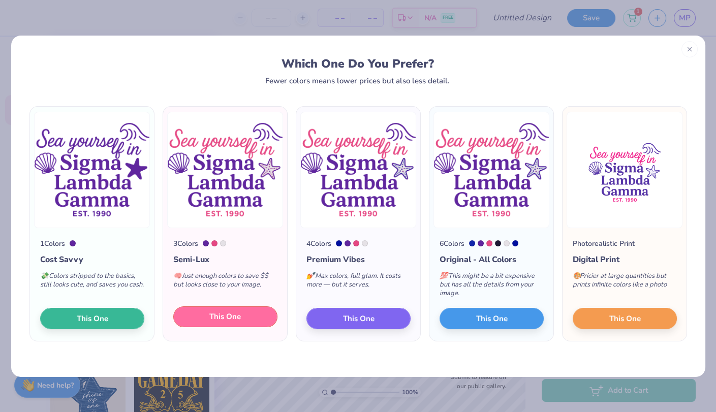
click at [242, 315] on button "This One" at bounding box center [225, 316] width 104 height 21
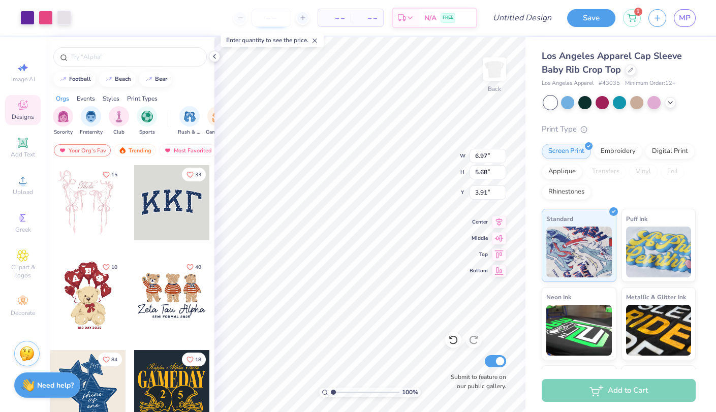
click at [268, 18] on input "number" at bounding box center [271, 18] width 40 height 18
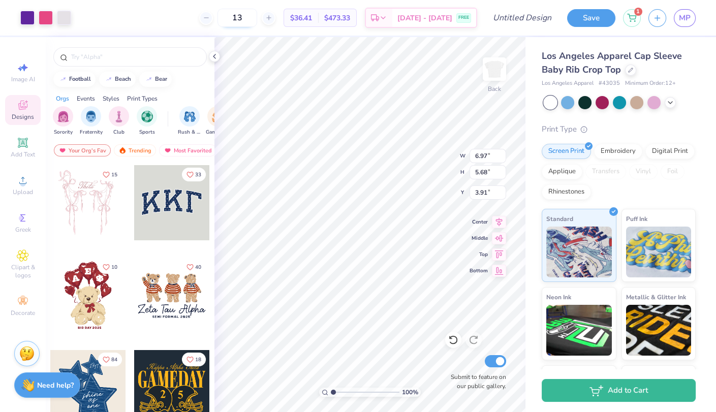
type input "13"
type input "2.56"
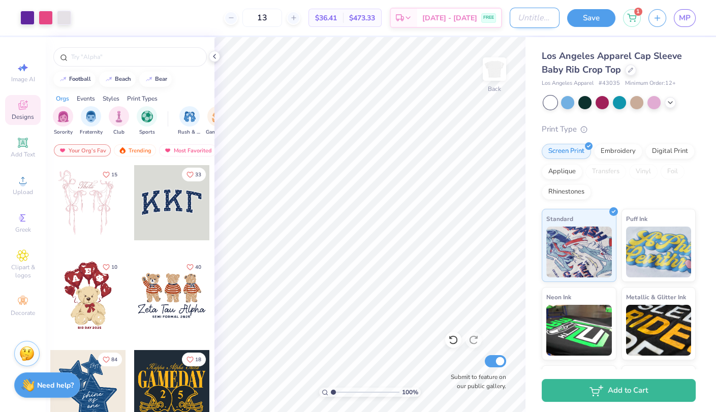
click at [542, 13] on input "Design Title" at bounding box center [534, 18] width 50 height 20
type input "SEA UR"
click at [587, 23] on button "Save" at bounding box center [591, 17] width 48 height 18
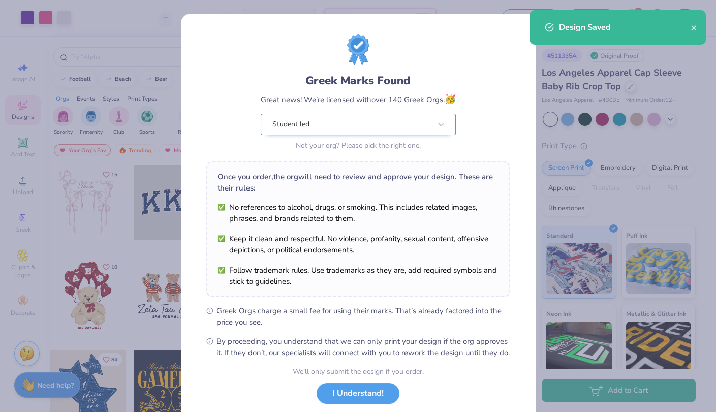
click at [402, 123] on div "Student led" at bounding box center [351, 124] width 160 height 20
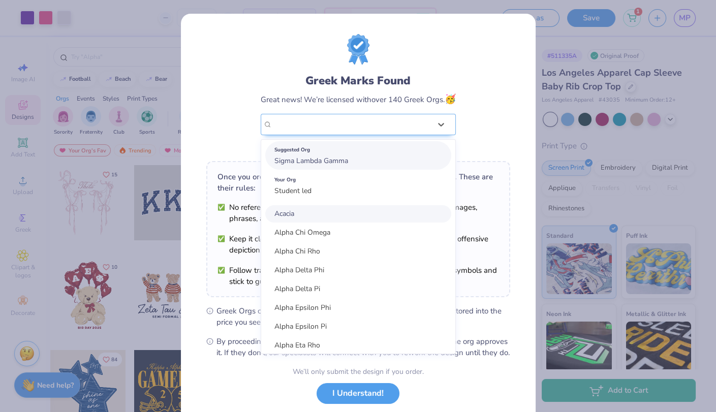
click at [406, 152] on div "Suggested Org" at bounding box center [358, 149] width 168 height 11
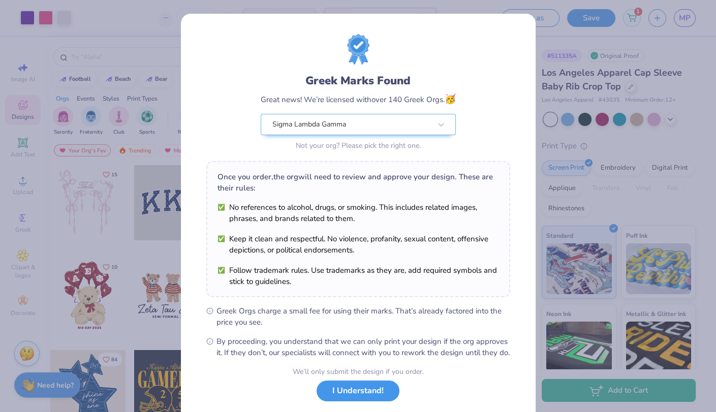
click at [356, 396] on button "I Understand!" at bounding box center [357, 390] width 83 height 21
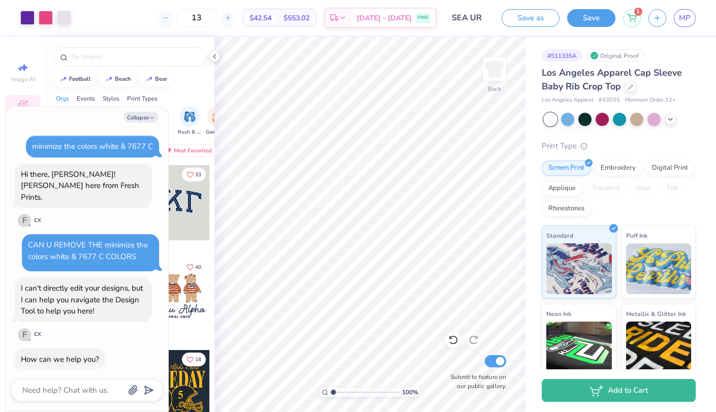
scroll to position [379, 0]
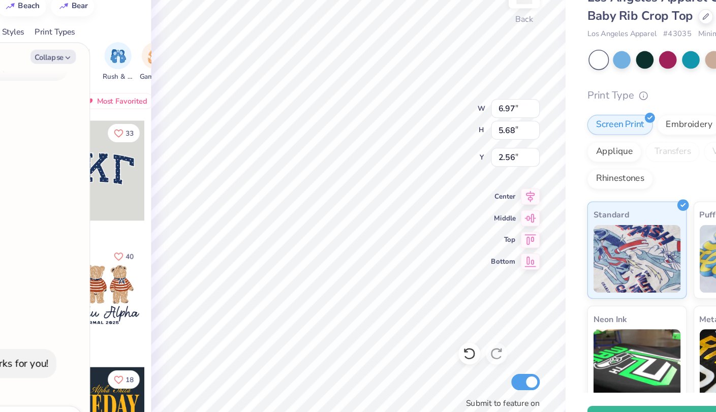
type textarea "x"
type input "2.59"
type textarea "x"
type input "2.60"
type textarea "x"
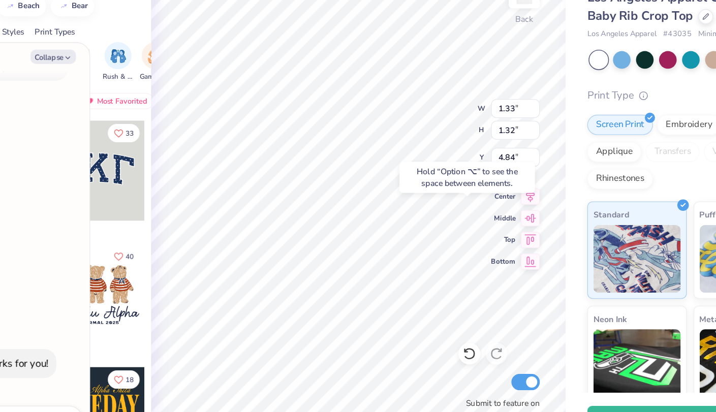
type input "0.07"
type input "5.37"
type textarea "x"
type input "8.56"
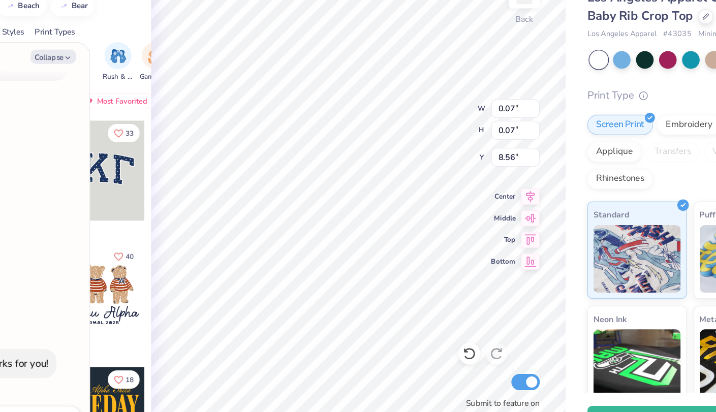
type textarea "x"
type input "5.37"
type textarea "x"
type input "1.20"
type input "1.18"
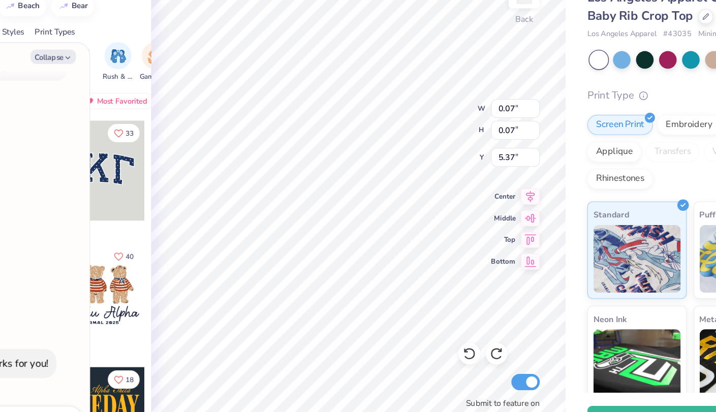
type input "4.79"
type textarea "x"
type input "9.06"
type textarea "x"
type input "4.79"
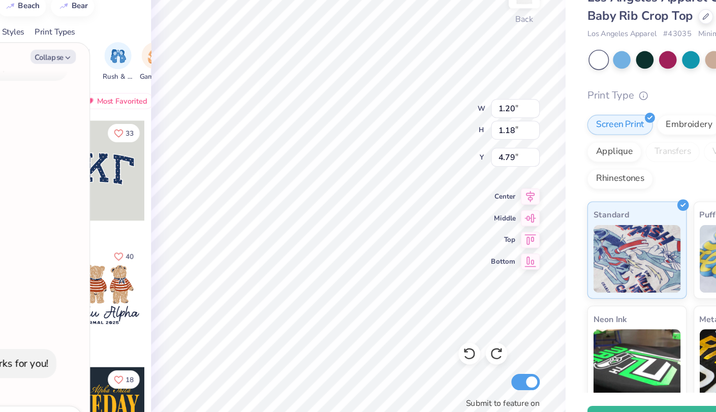
type textarea "x"
type input "0.05"
type input "0.06"
type input "5.23"
type textarea "x"
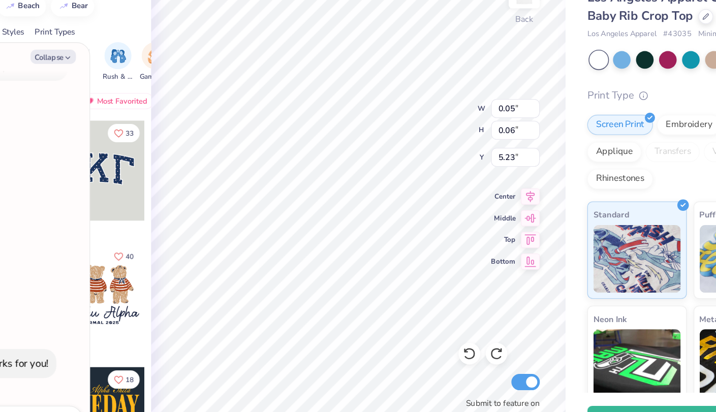
type input "5.31"
type textarea "x"
type input "1.20"
type input "1.18"
type input "4.79"
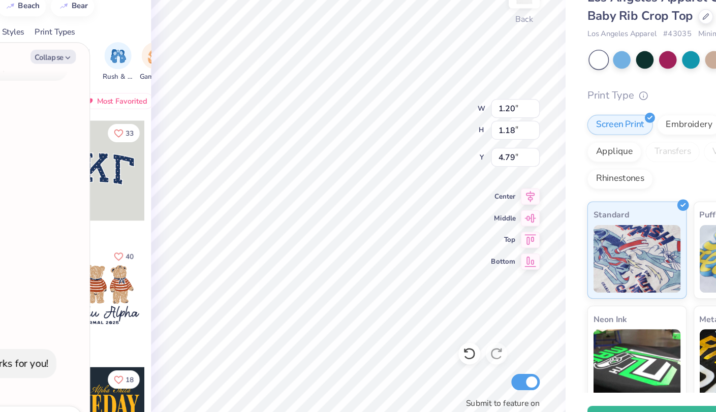
type textarea "x"
type input "4.69"
type textarea "x"
type input "6.37"
type textarea "x"
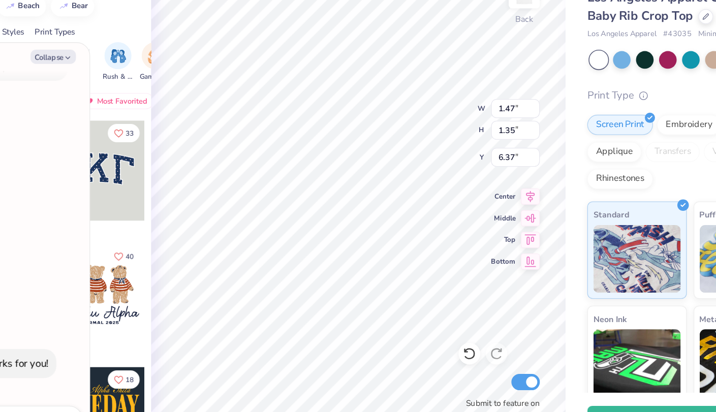
type input "4.69"
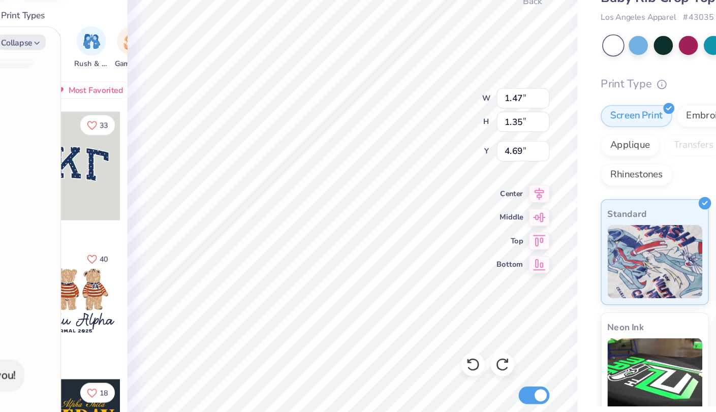
type textarea "x"
type input "4.82"
type textarea "x"
type input "4.69"
type textarea "x"
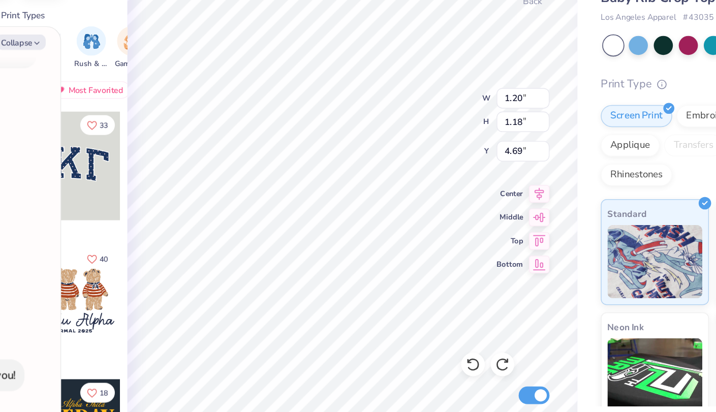
type input "9.46"
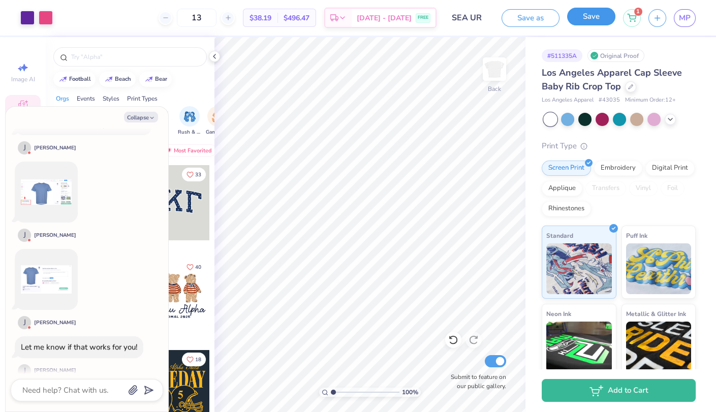
click at [600, 20] on button "Save" at bounding box center [591, 17] width 48 height 18
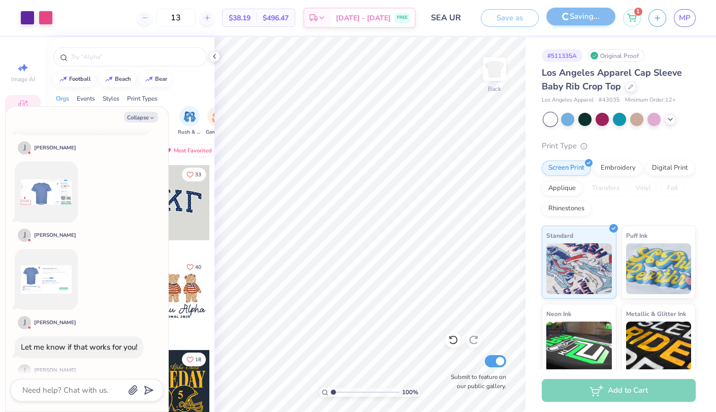
click at [600, 20] on div "Saving..." at bounding box center [580, 18] width 69 height 18
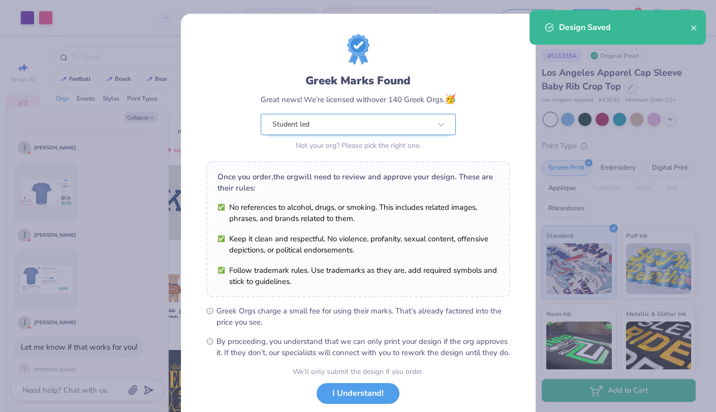
click at [397, 132] on div "Student led" at bounding box center [351, 124] width 160 height 20
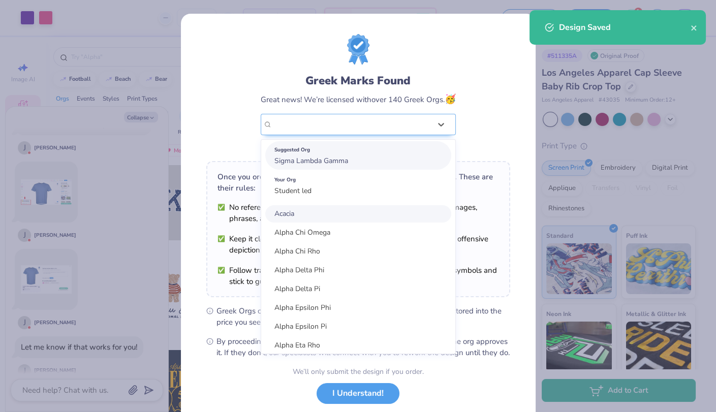
click at [380, 162] on div "Suggested Org Sigma Lambda Gamma" at bounding box center [358, 155] width 186 height 28
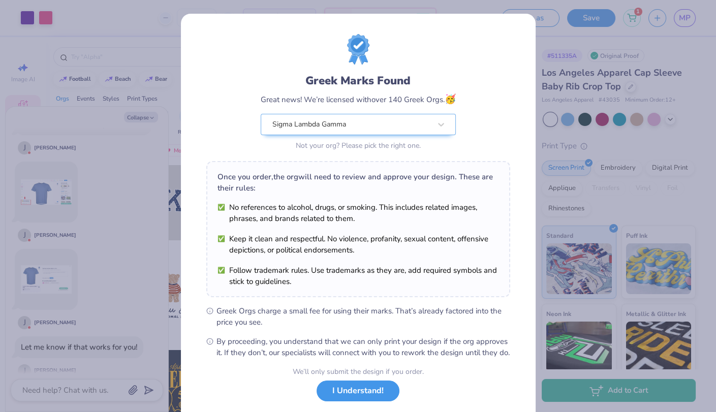
click at [344, 401] on button "I Understand!" at bounding box center [357, 390] width 83 height 21
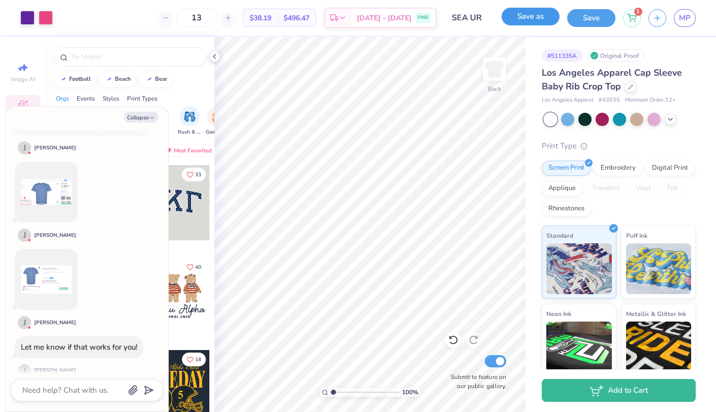
click at [544, 18] on button "Save as" at bounding box center [530, 17] width 58 height 18
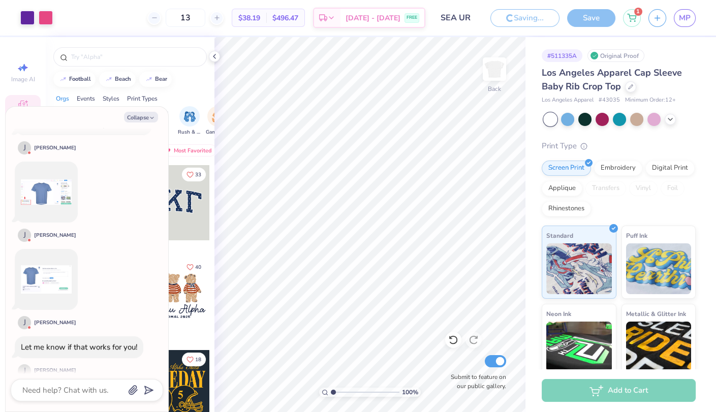
type textarea "x"
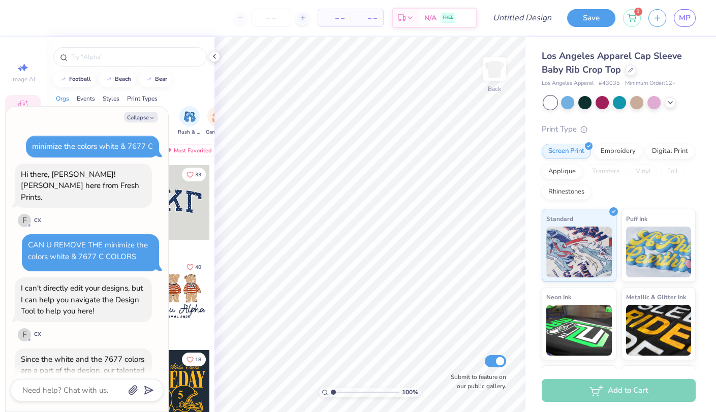
type textarea "x"
